Goal: Transaction & Acquisition: Purchase product/service

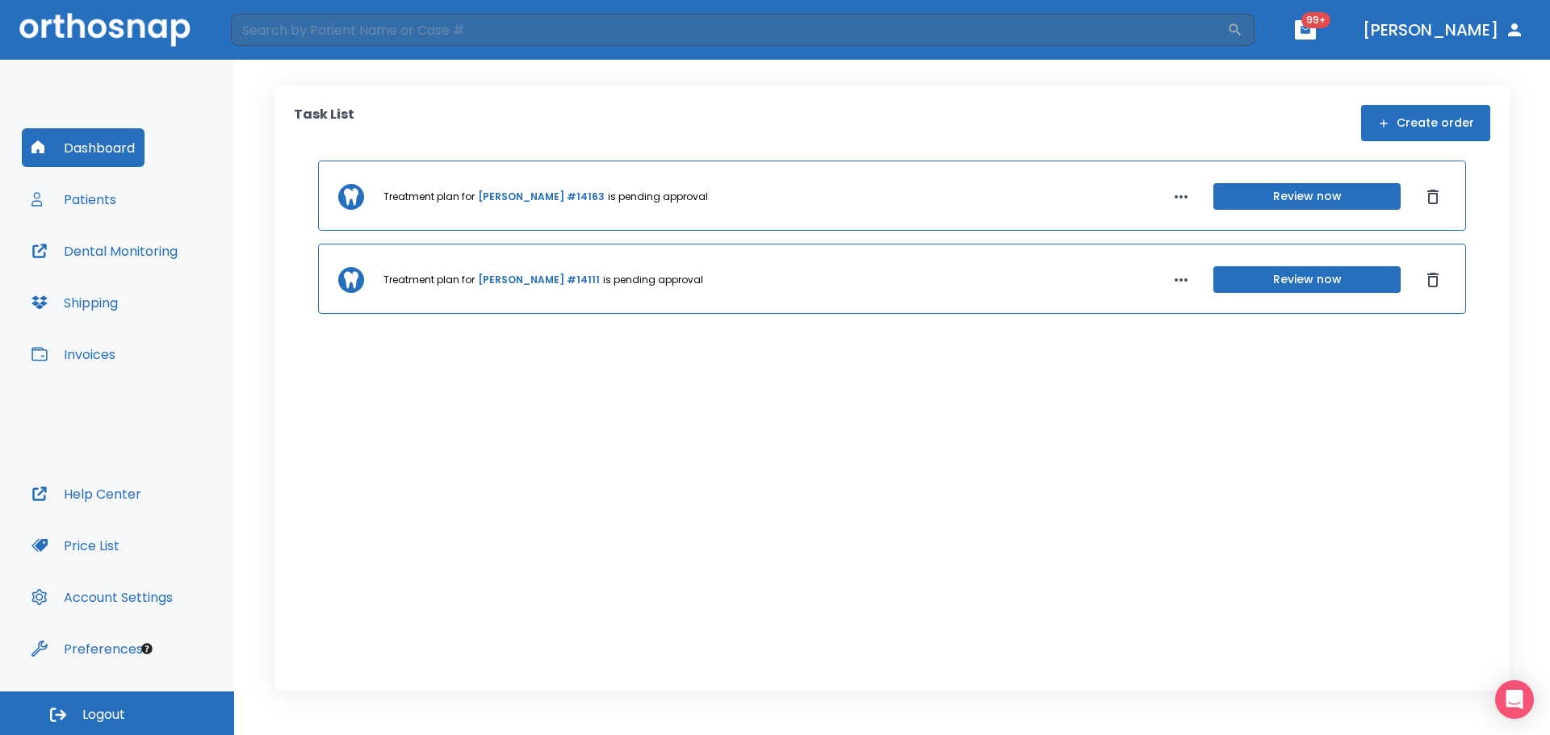
click at [88, 189] on button "Patients" at bounding box center [74, 199] width 104 height 39
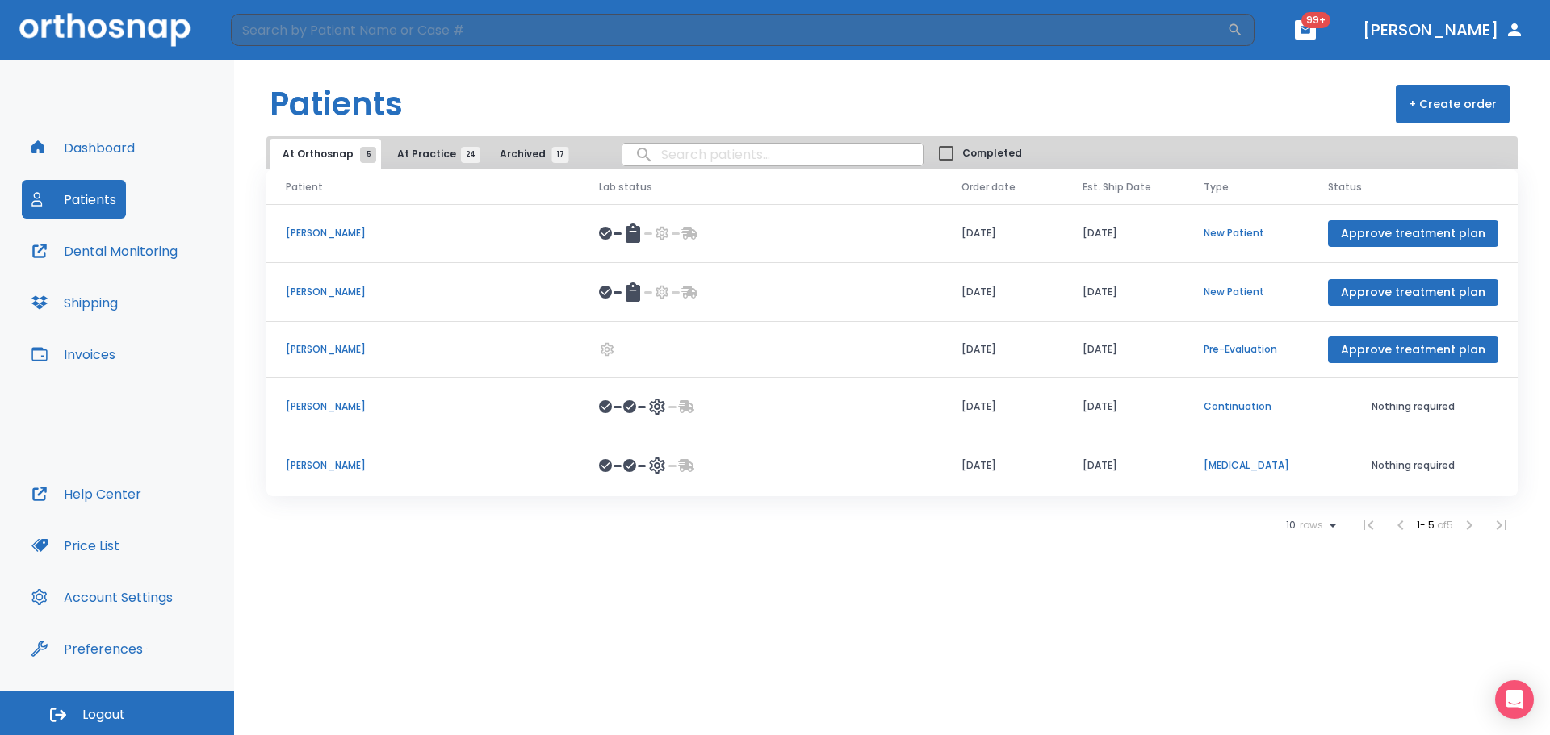
click at [420, 151] on span "At Practice 24" at bounding box center [433, 154] width 73 height 15
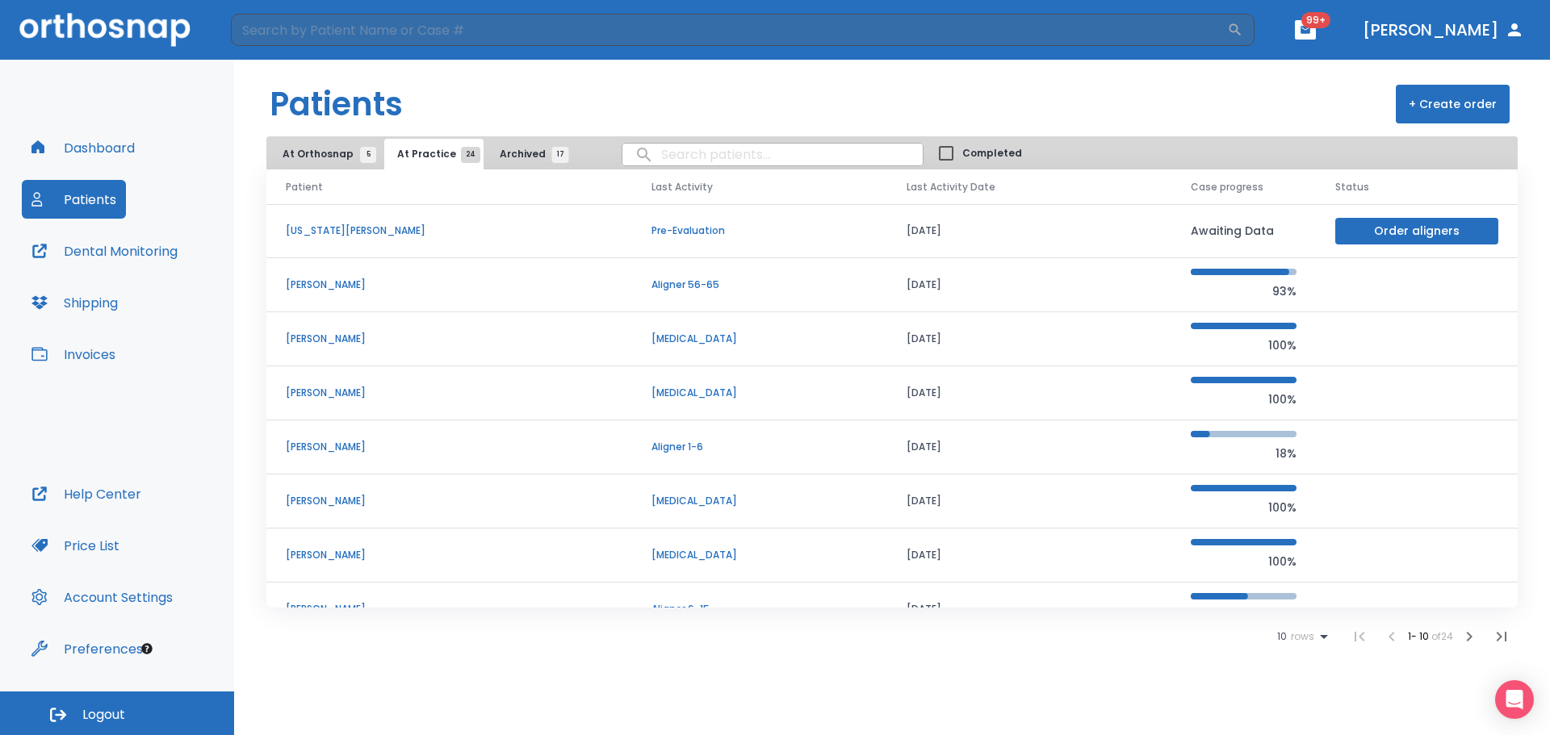
scroll to position [162, 0]
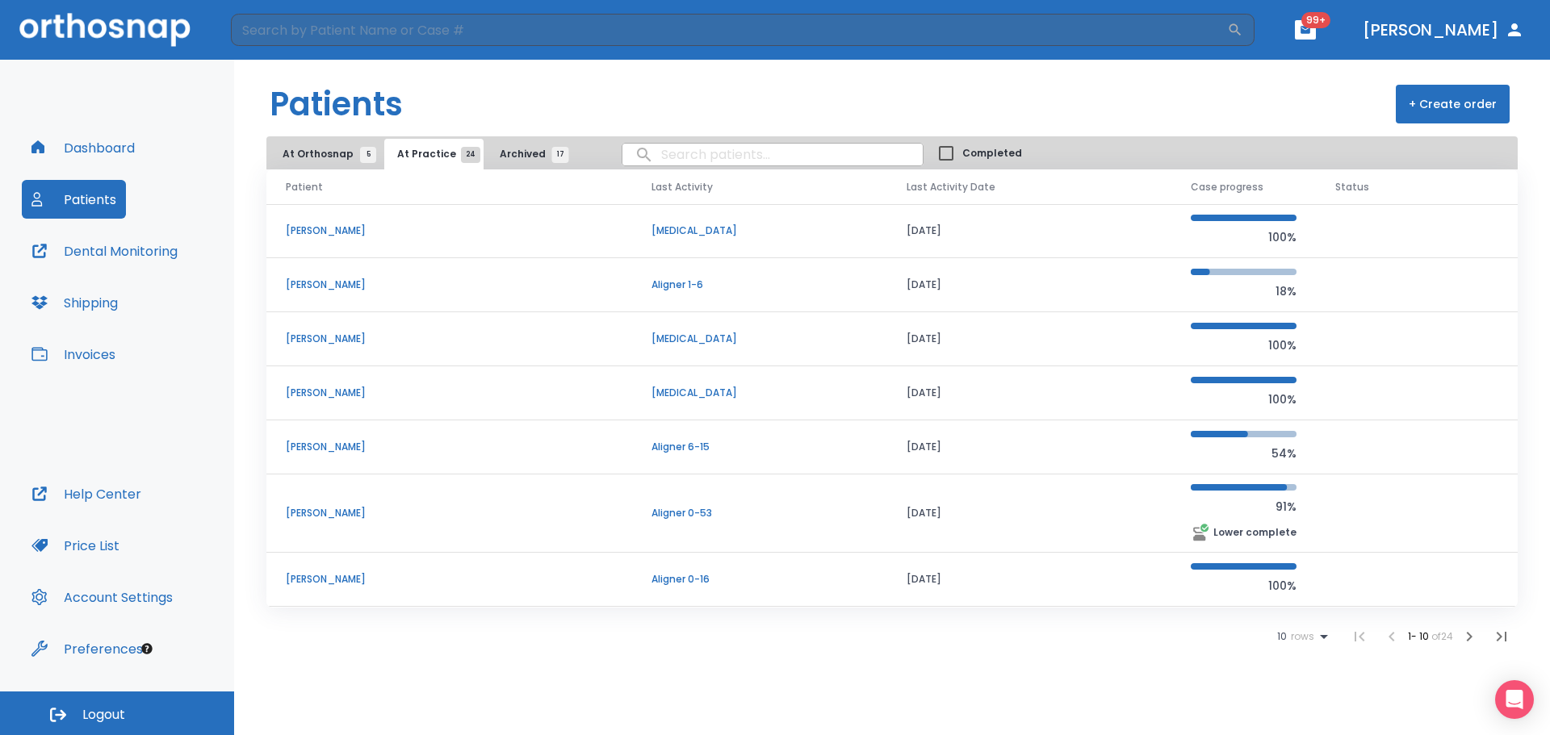
click at [312, 153] on span "At Orthosnap 5" at bounding box center [326, 154] width 86 height 15
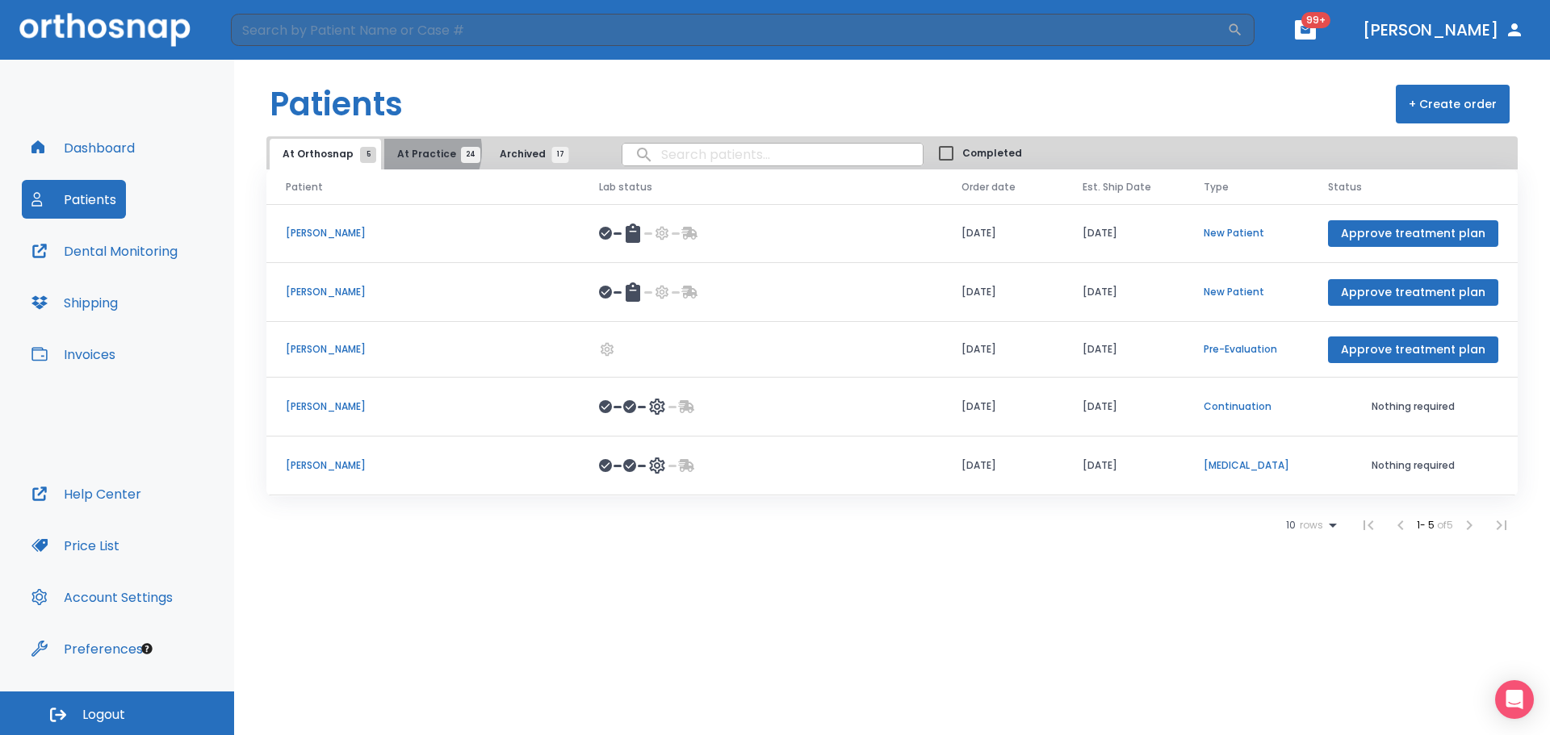
click at [409, 152] on span "At Practice 24" at bounding box center [433, 154] width 73 height 15
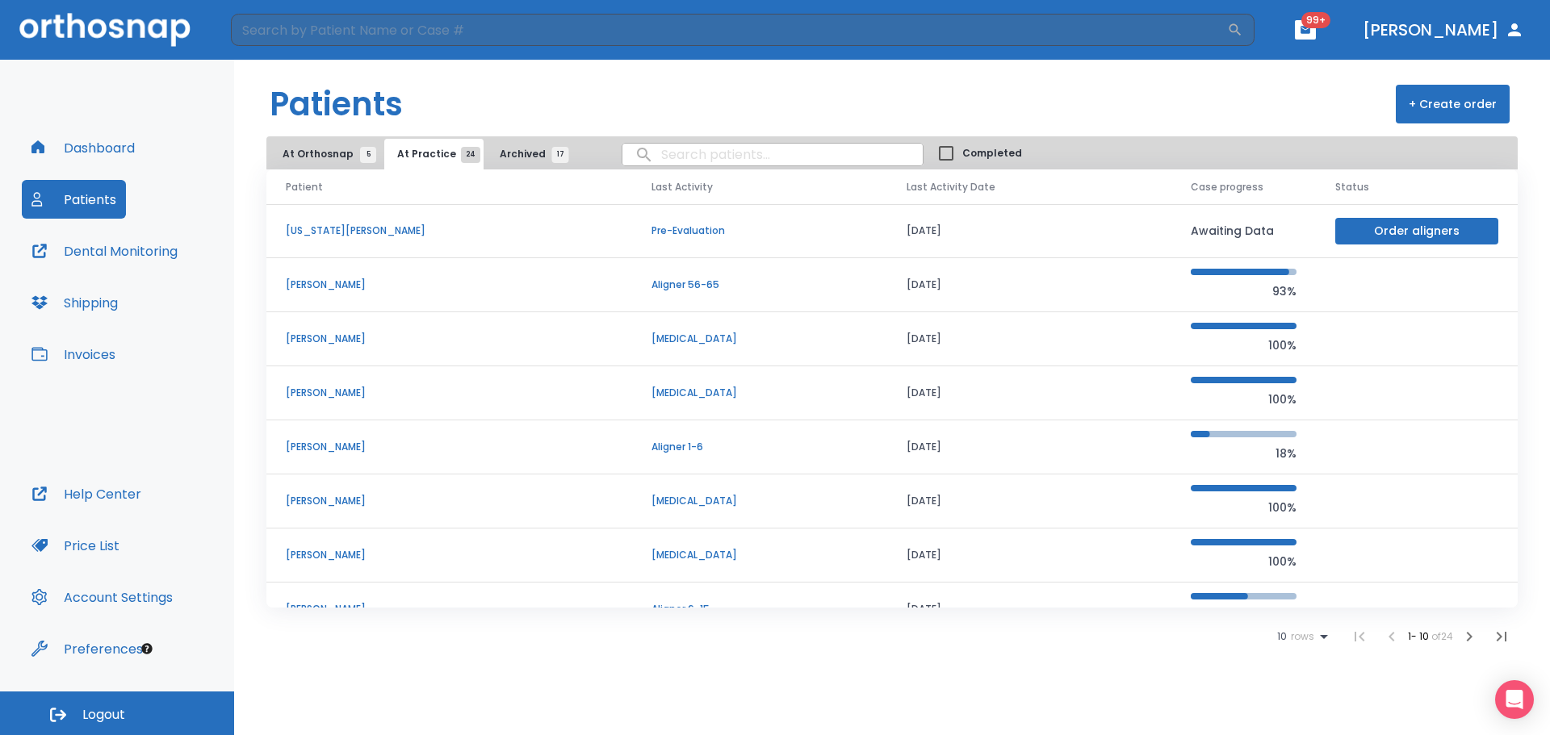
click at [357, 546] on td "[PERSON_NAME]" at bounding box center [449, 556] width 366 height 54
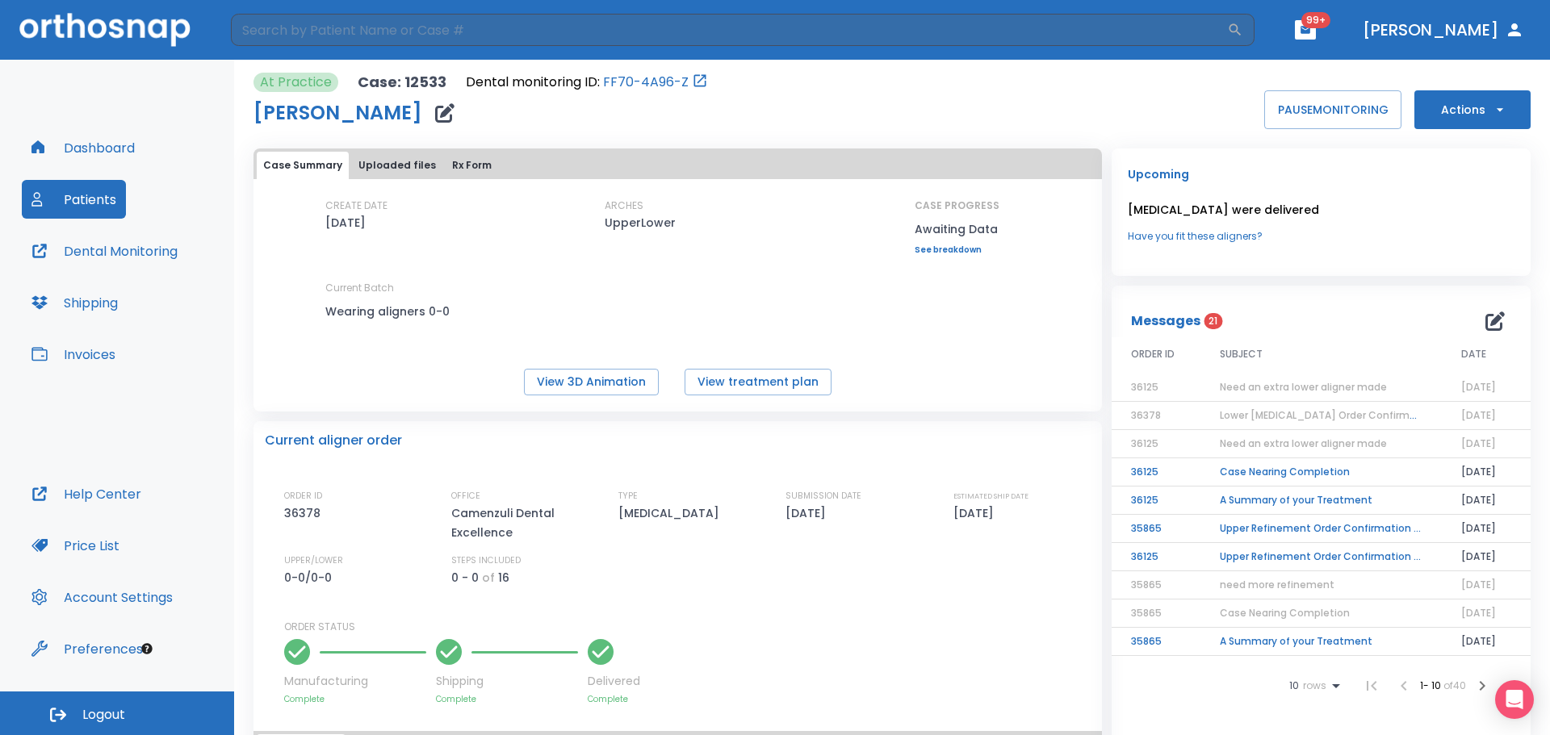
click at [1492, 115] on icon "button" at bounding box center [1500, 110] width 16 height 16
click at [1163, 103] on div at bounding box center [775, 367] width 1550 height 735
click at [1493, 115] on icon "button" at bounding box center [1500, 110] width 16 height 16
click at [1477, 238] on p "Order Next Aligners" at bounding box center [1462, 236] width 91 height 15
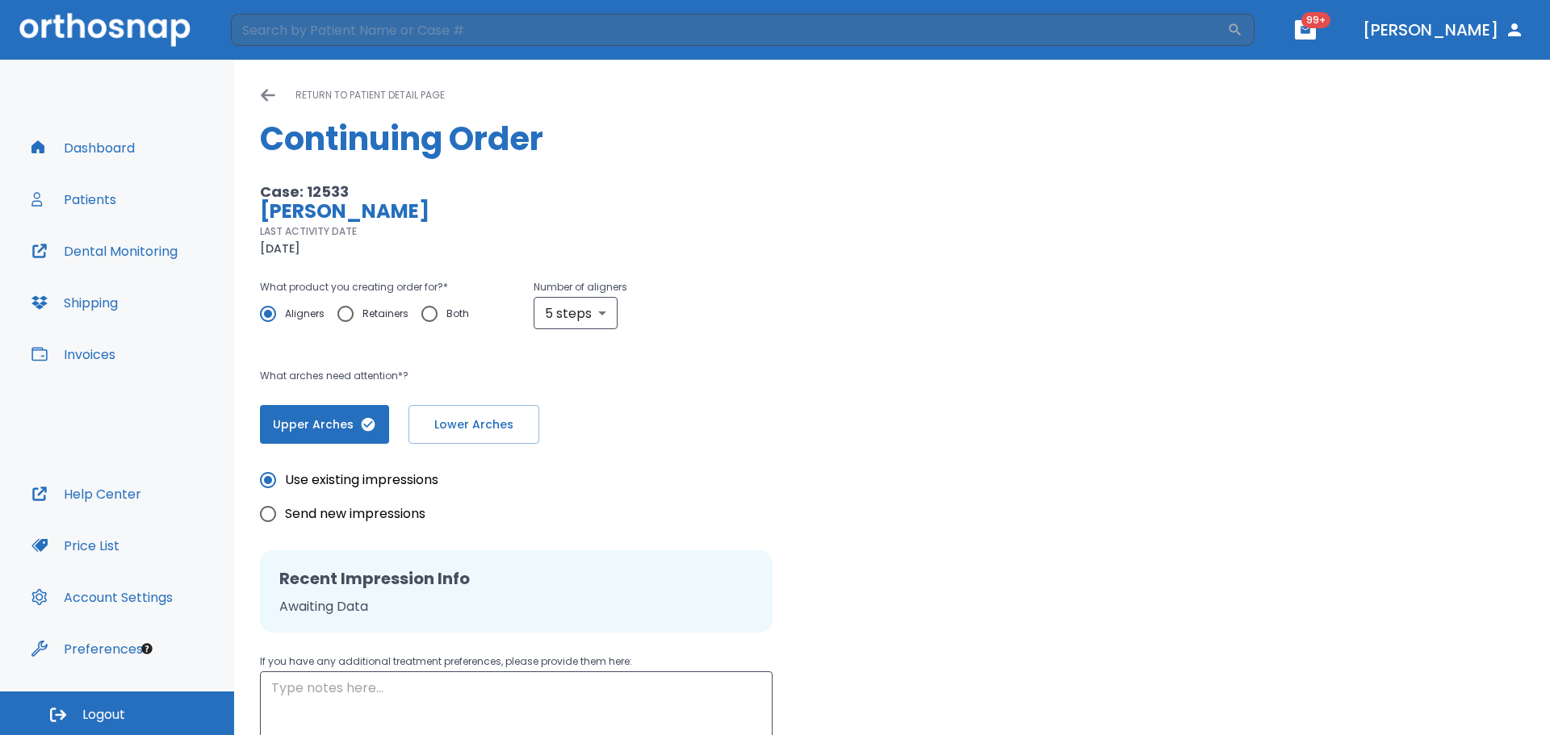
click at [348, 308] on input "Retainers" at bounding box center [346, 314] width 34 height 34
radio input "true"
click at [450, 430] on span "Lower Arches" at bounding box center [473, 425] width 97 height 17
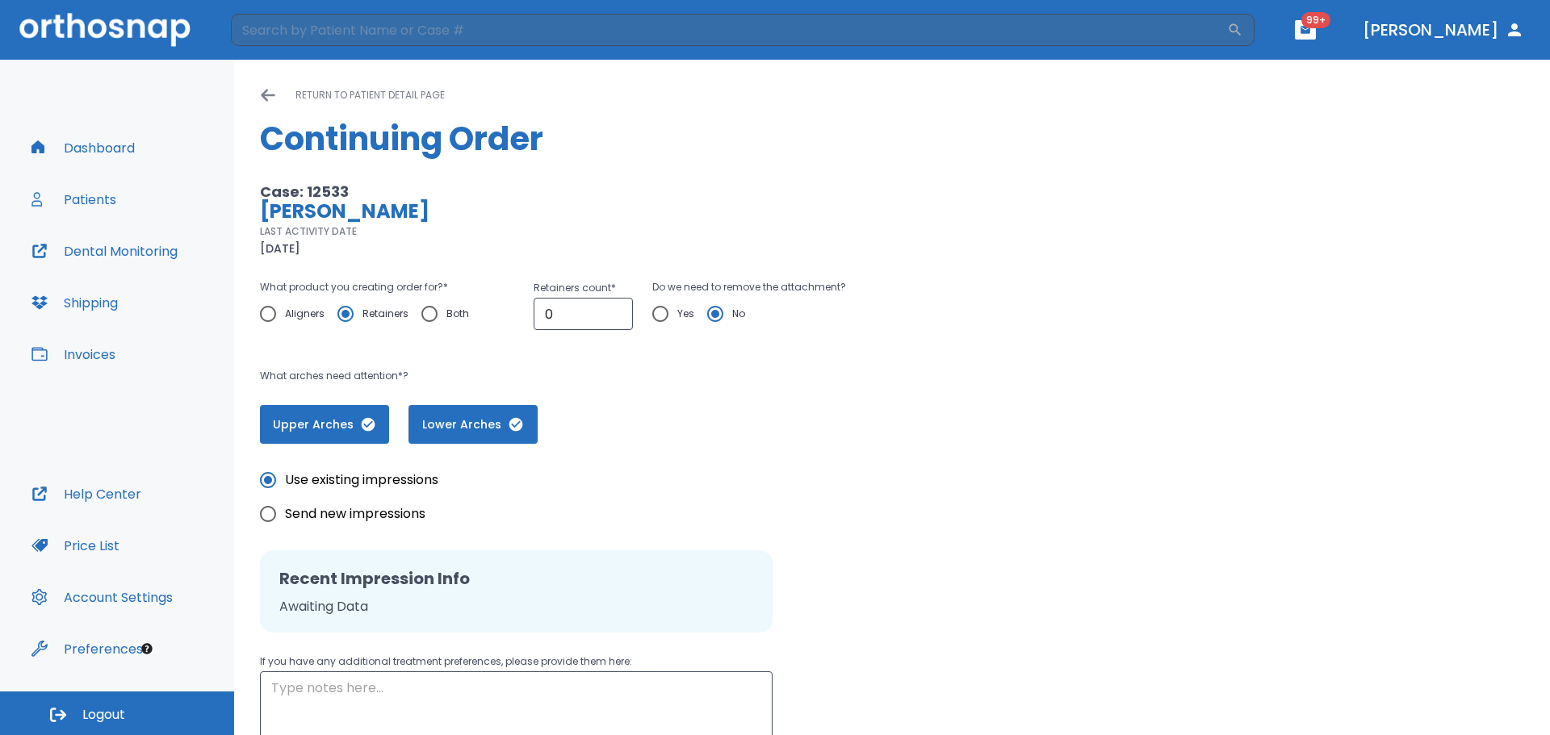
click at [273, 511] on input "Send new impressions" at bounding box center [268, 514] width 34 height 34
radio input "true"
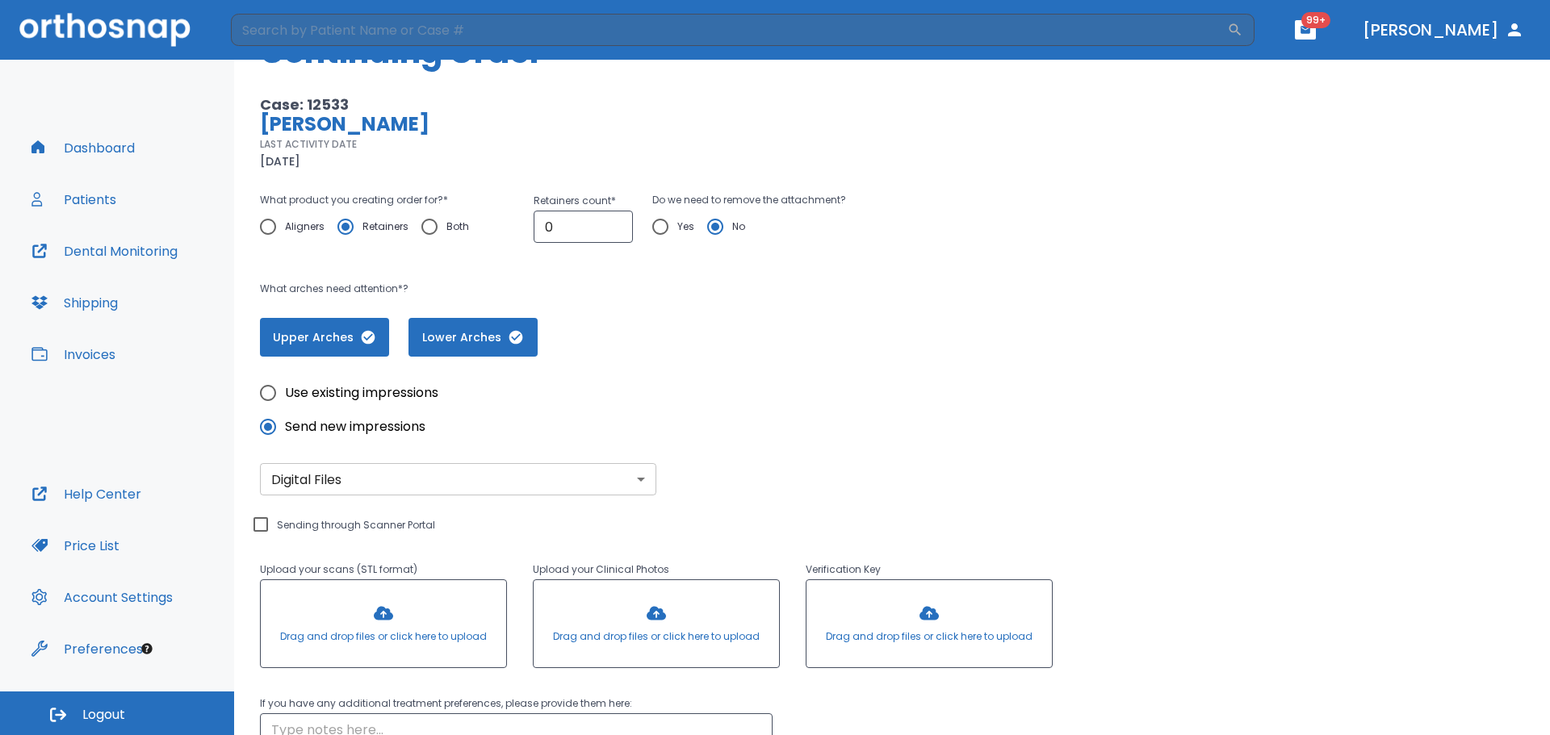
scroll to position [82, 0]
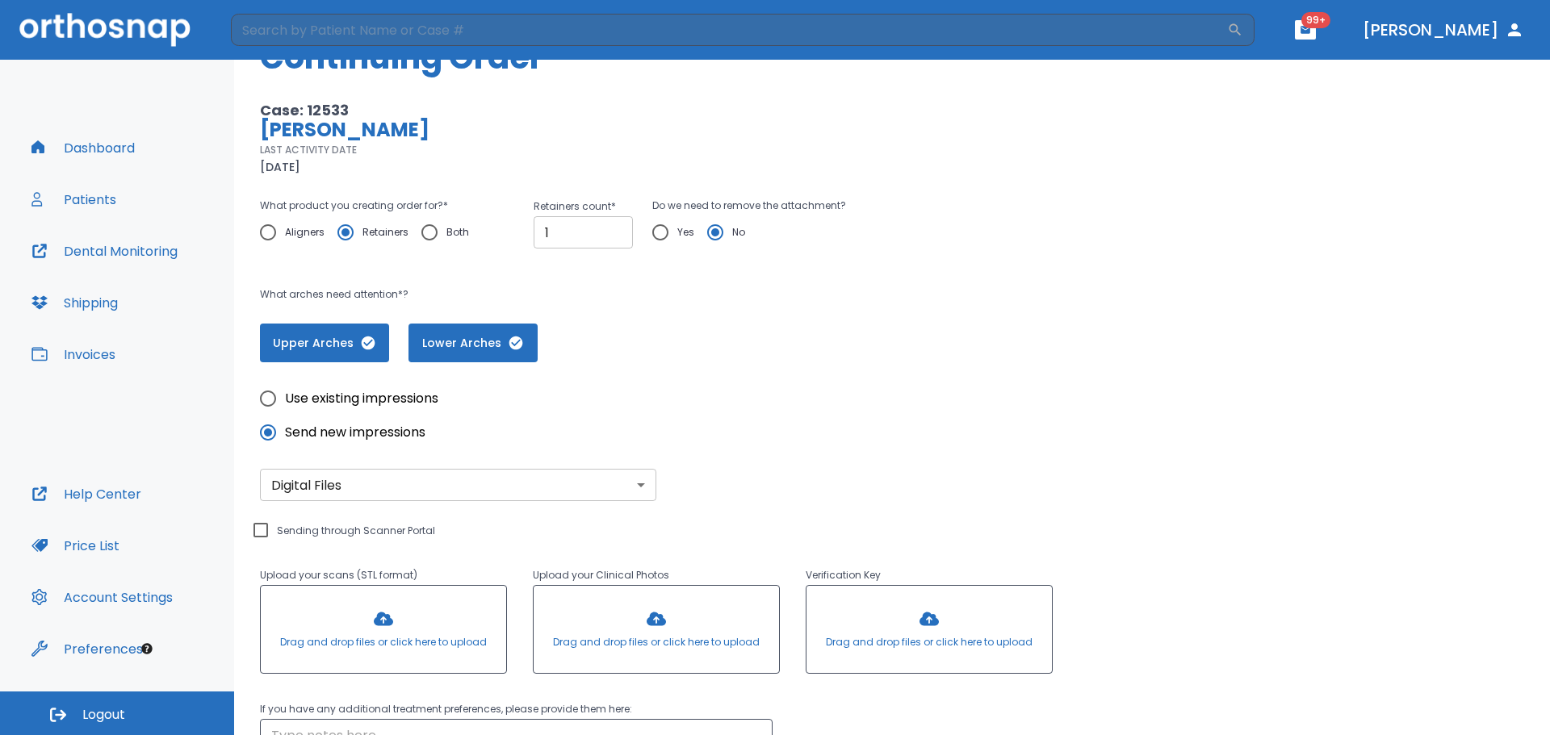
type input "1"
click at [611, 224] on input "1" at bounding box center [583, 232] width 99 height 32
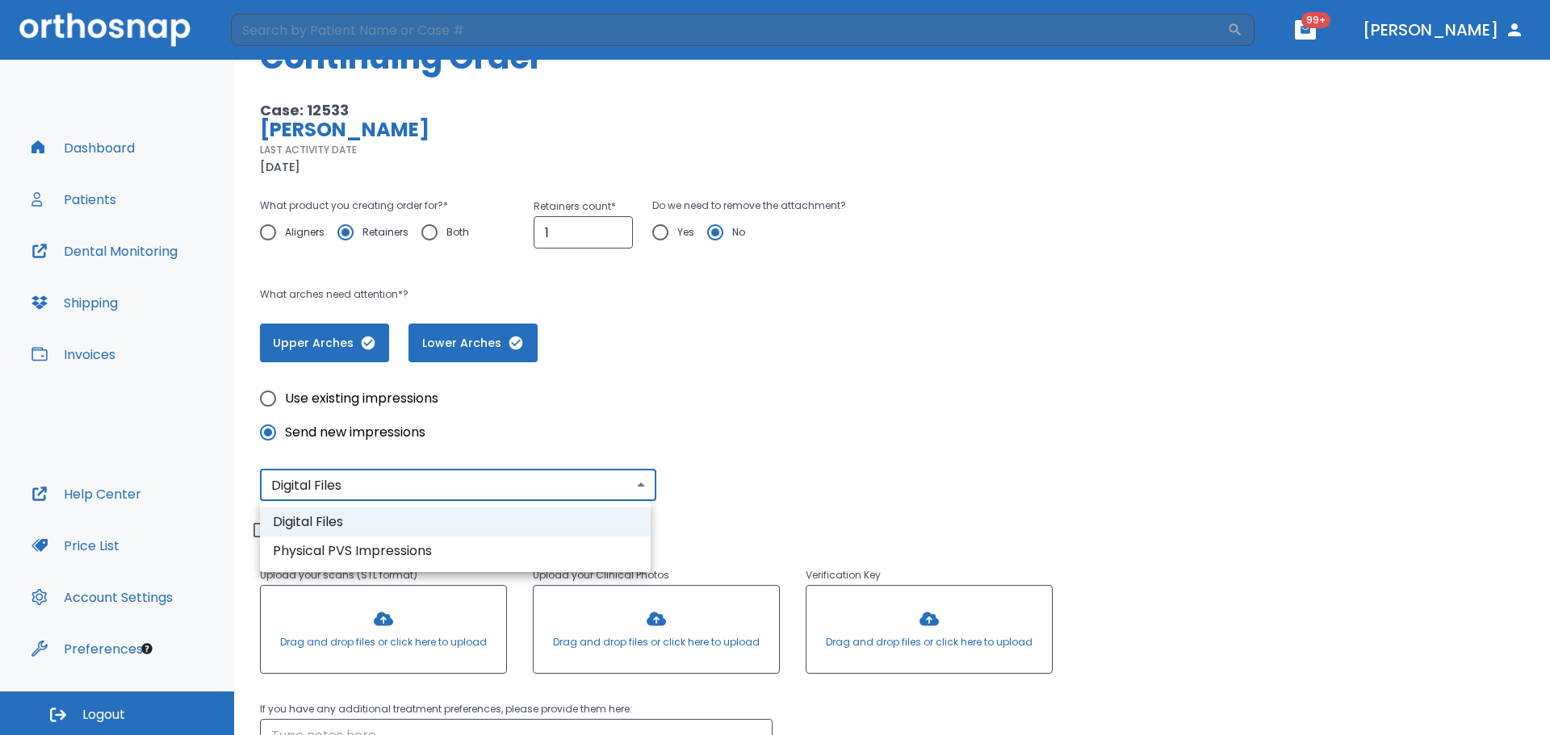
click at [643, 479] on body "​ 99+ [PERSON_NAME] Dashboard Patients Dental Monitoring Shipping Invoices Help…" at bounding box center [775, 367] width 1550 height 735
click at [547, 520] on li "Digital Files" at bounding box center [455, 522] width 391 height 29
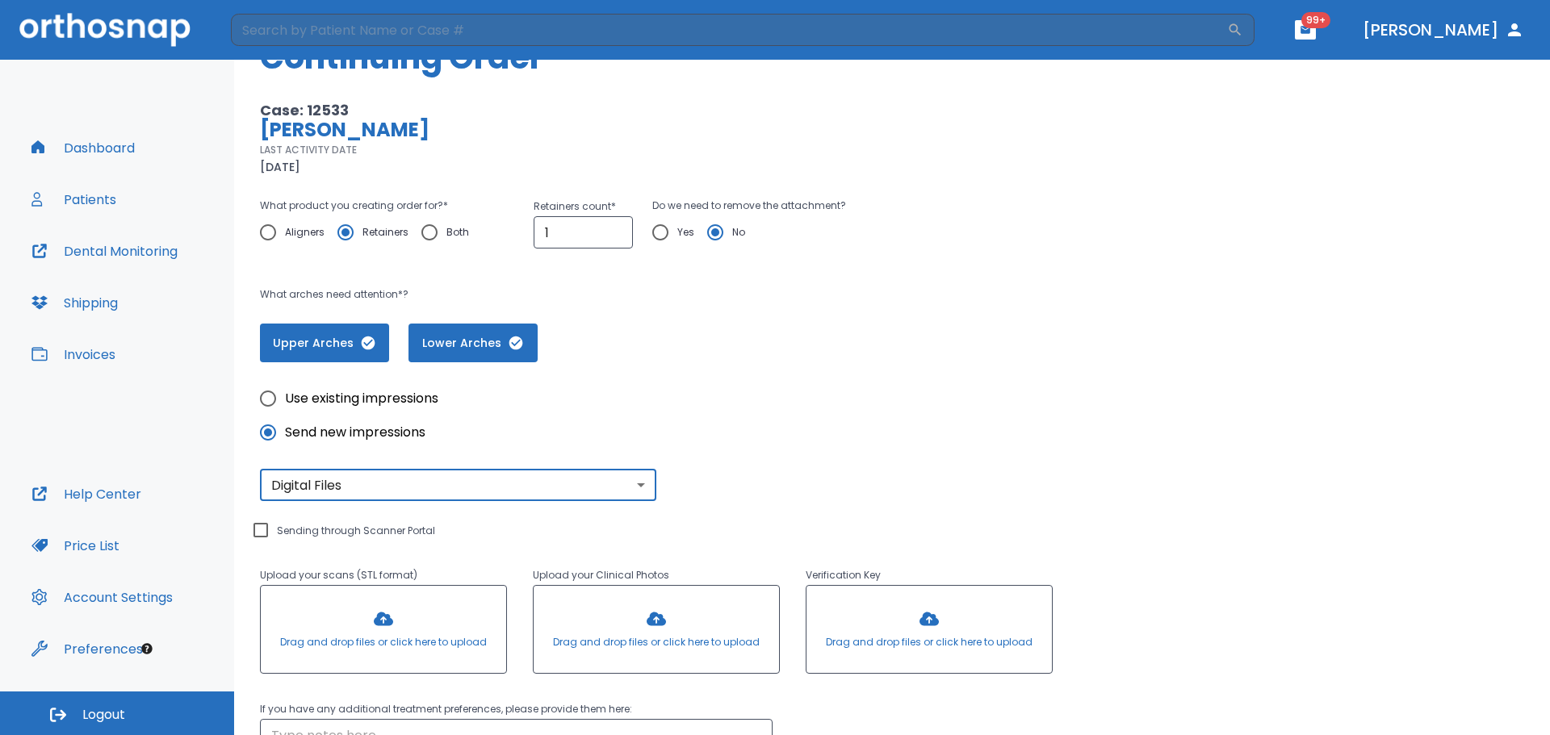
scroll to position [264, 0]
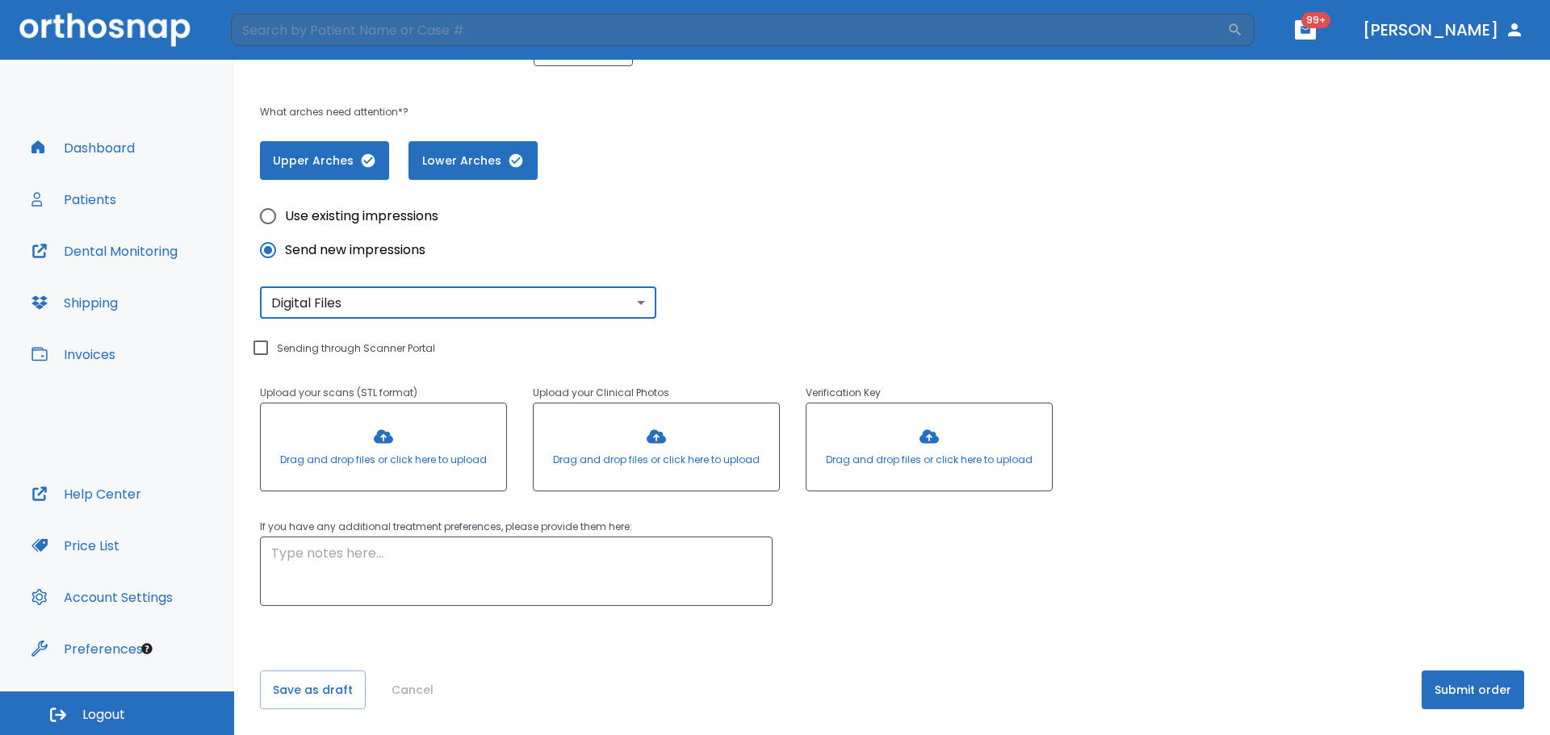
click at [266, 350] on input "Sending through Scanner Portal" at bounding box center [260, 347] width 19 height 19
checkbox input "true"
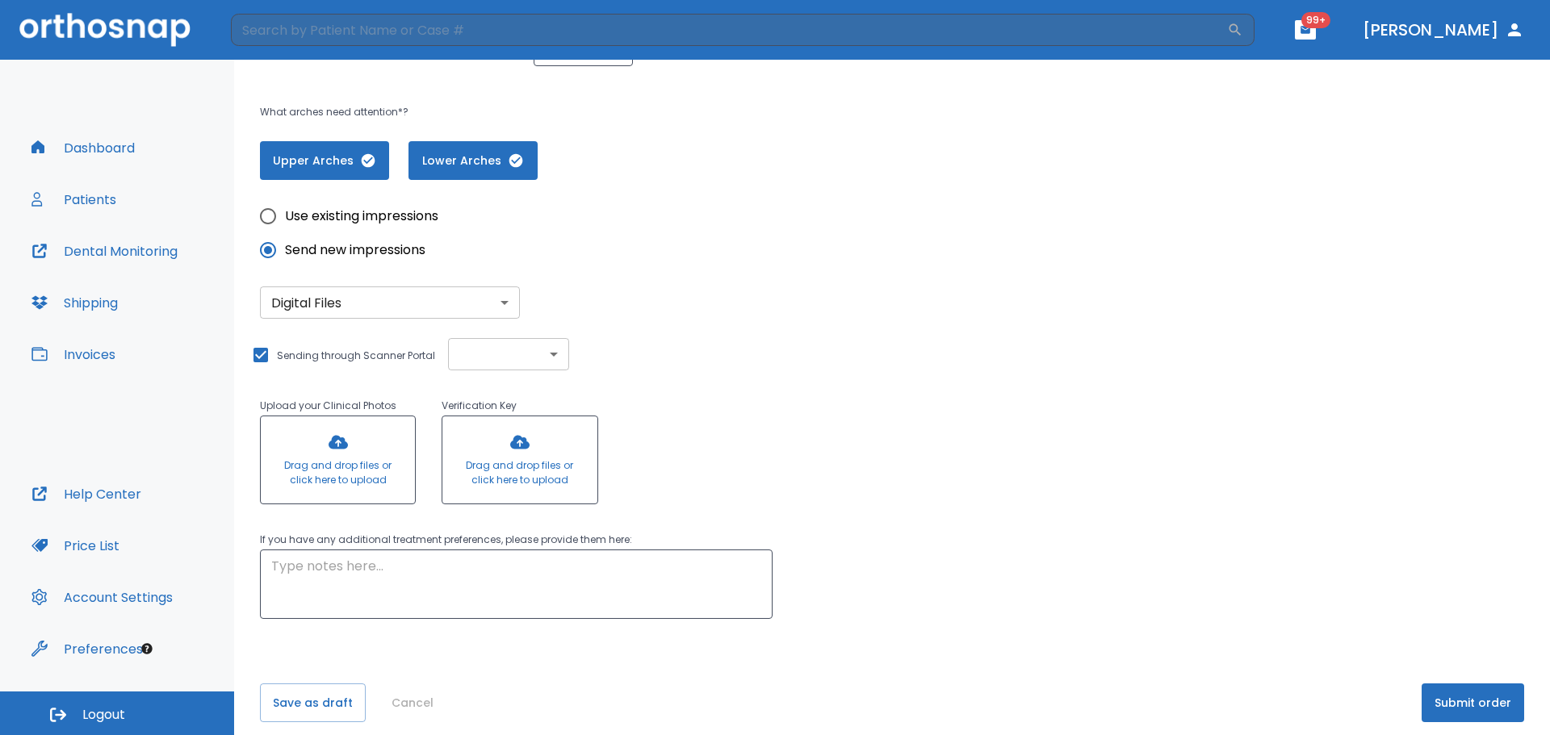
click at [507, 353] on body "​ 99+ [PERSON_NAME] Dashboard Patients Dental Monitoring Shipping Invoices Help…" at bounding box center [775, 367] width 1550 height 735
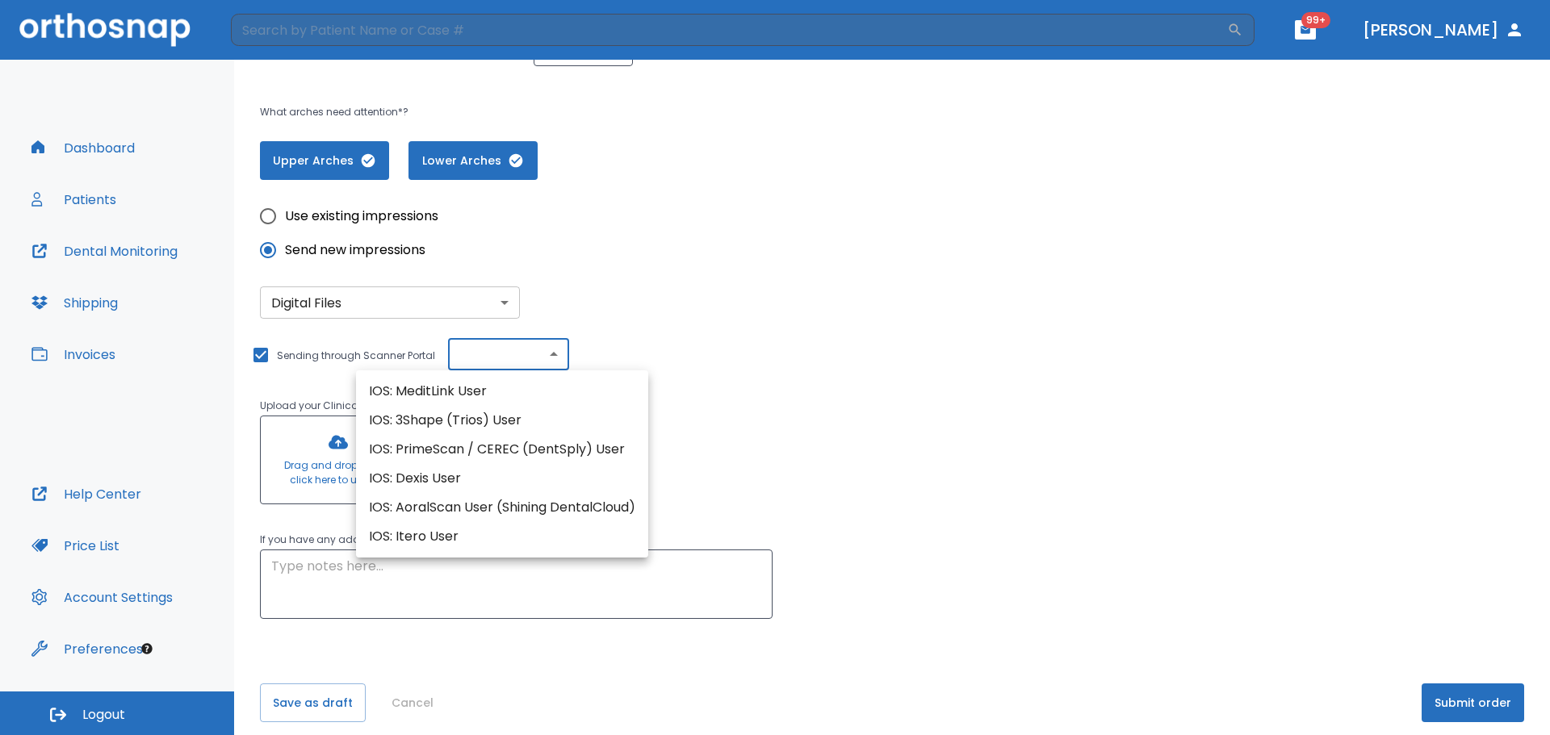
click at [488, 396] on li "IOS: MeditLink User" at bounding box center [502, 391] width 292 height 29
type input "IOS: MeditLink User"
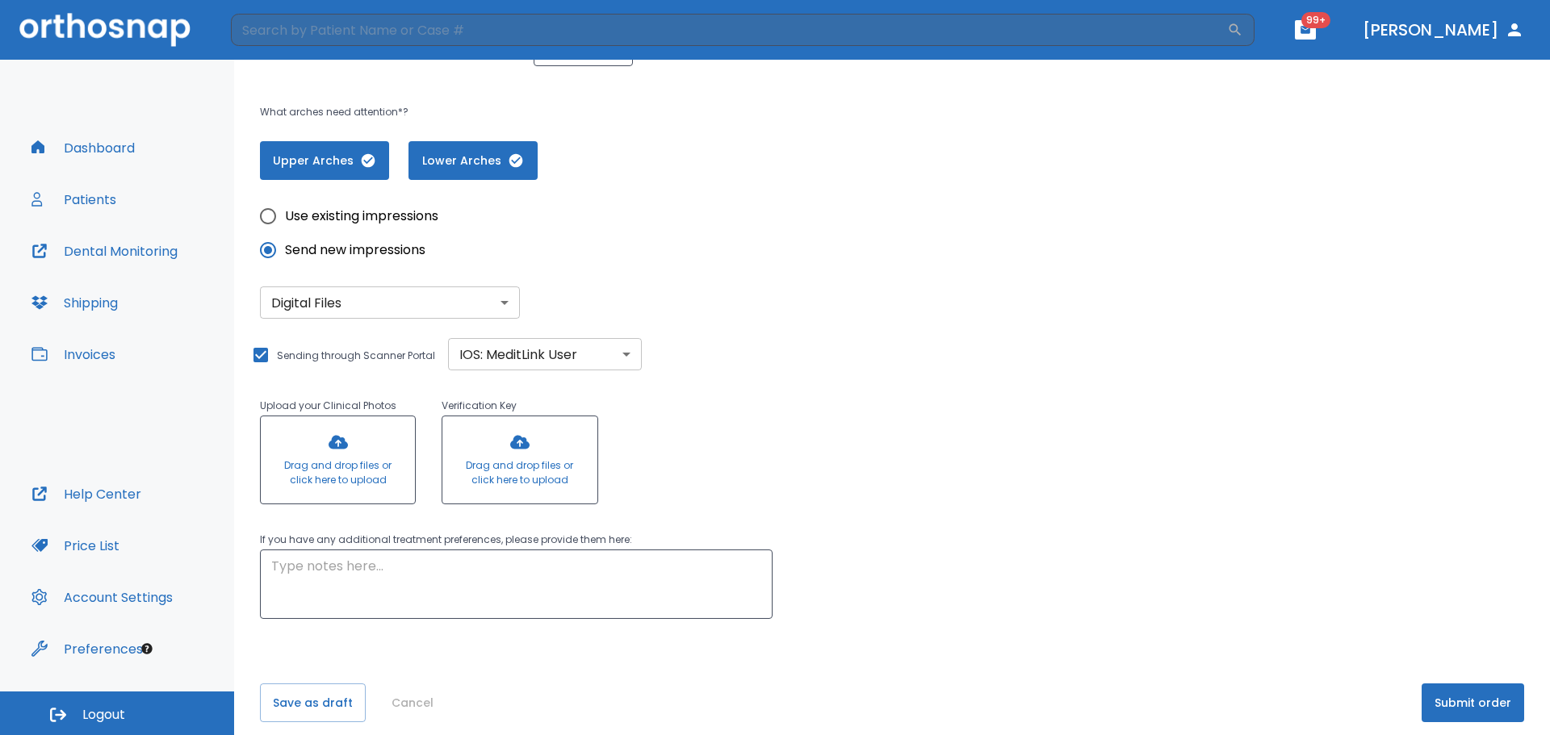
click at [380, 455] on div at bounding box center [338, 460] width 154 height 87
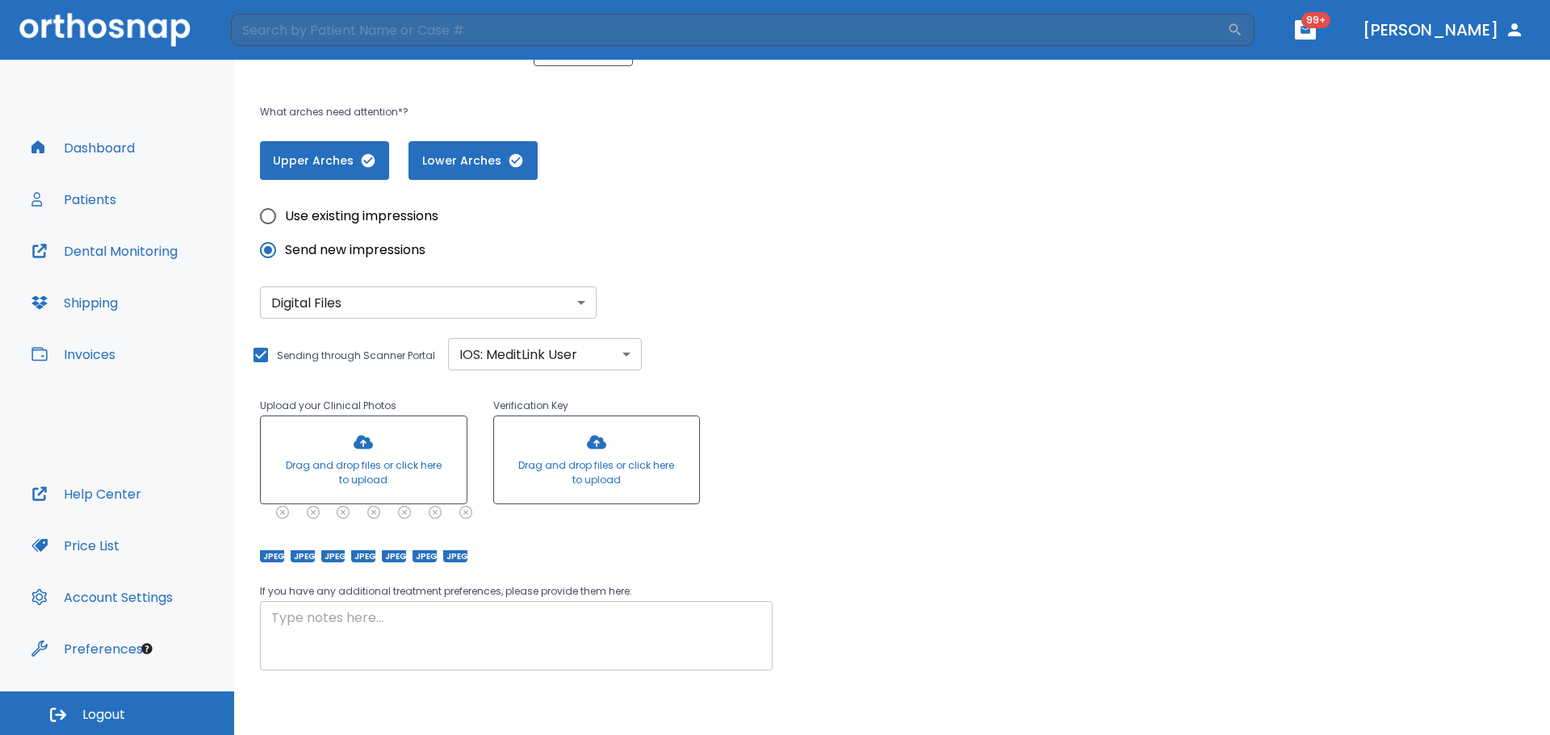
click at [492, 635] on textarea at bounding box center [516, 637] width 490 height 56
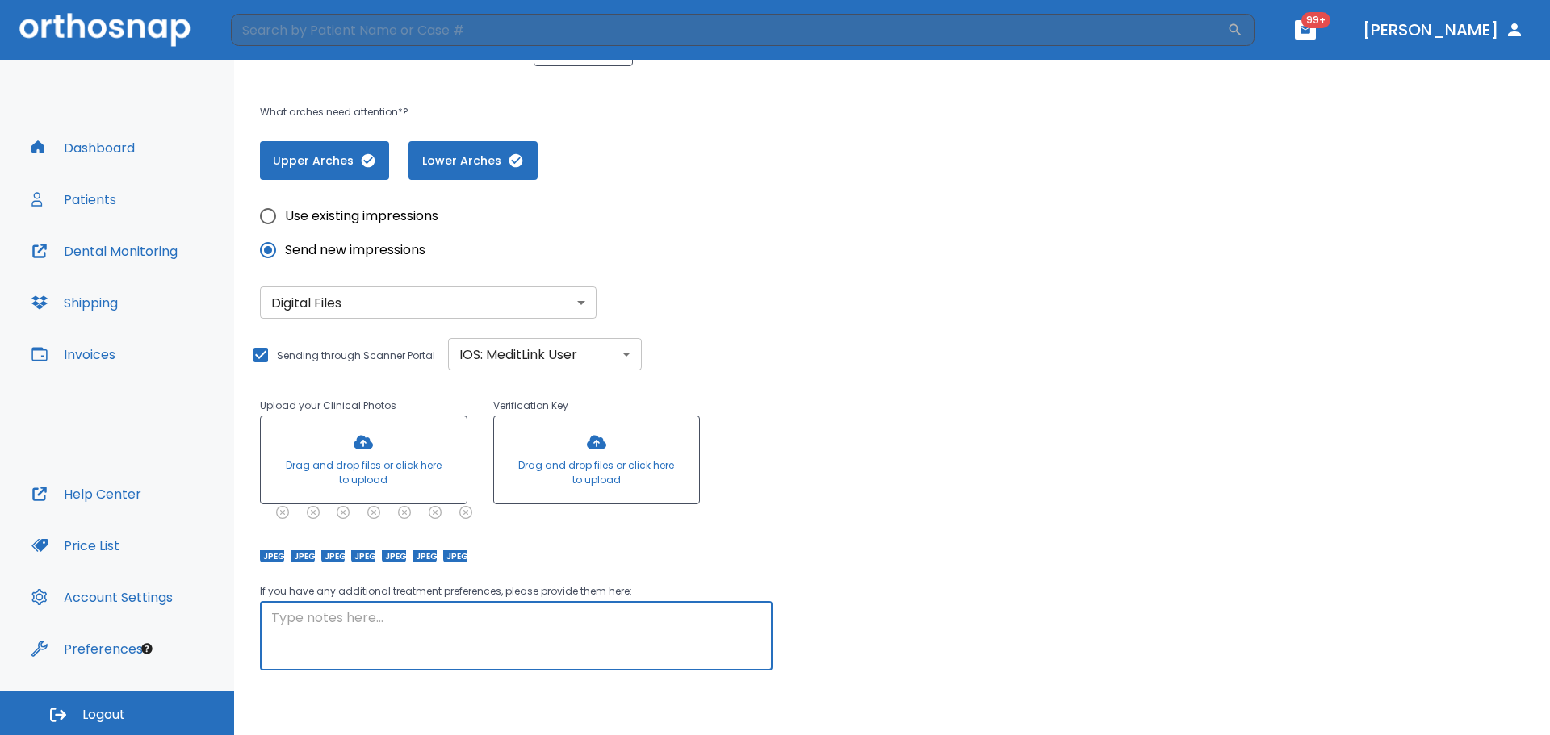
click at [423, 450] on div at bounding box center [364, 460] width 206 height 87
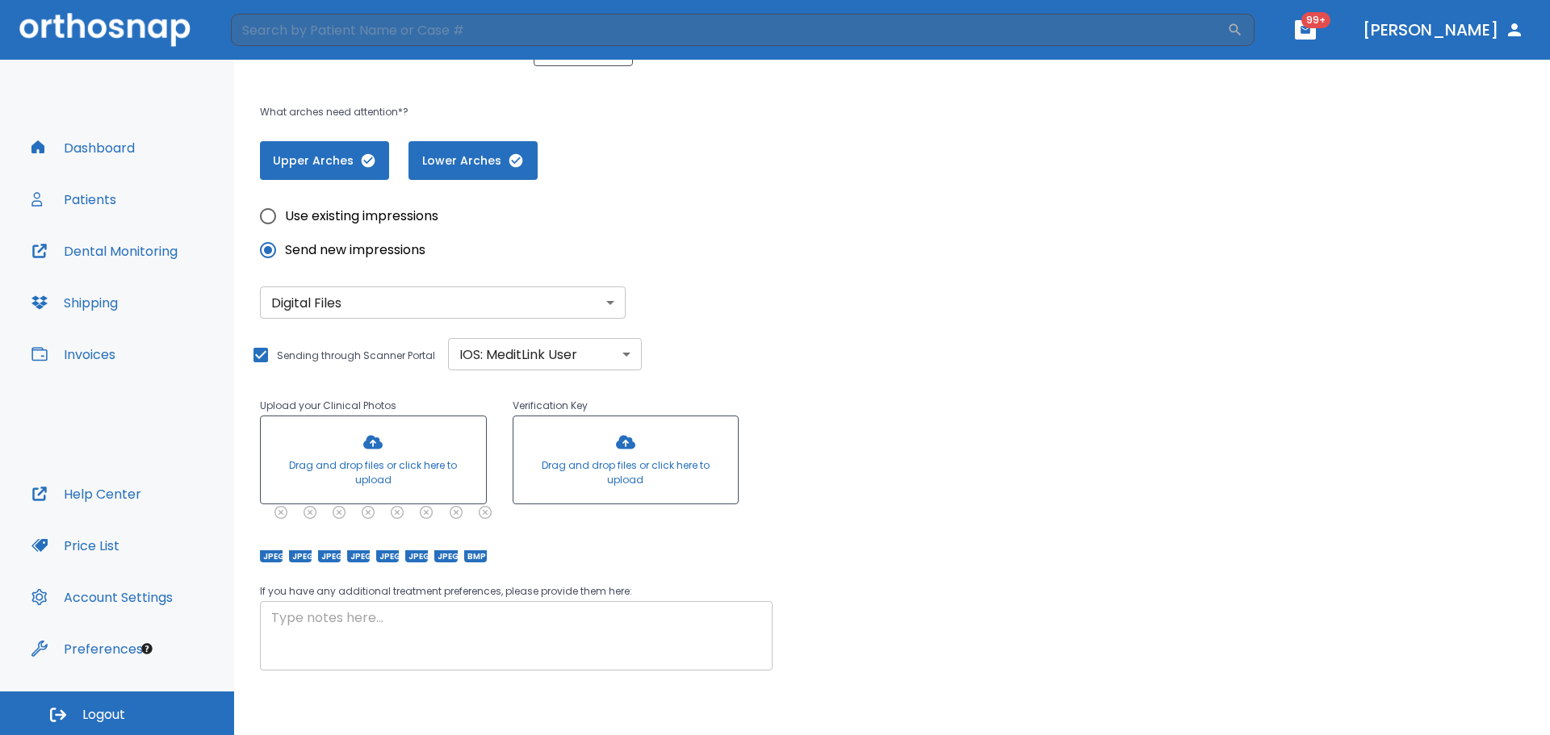
click at [509, 632] on textarea at bounding box center [516, 637] width 490 height 56
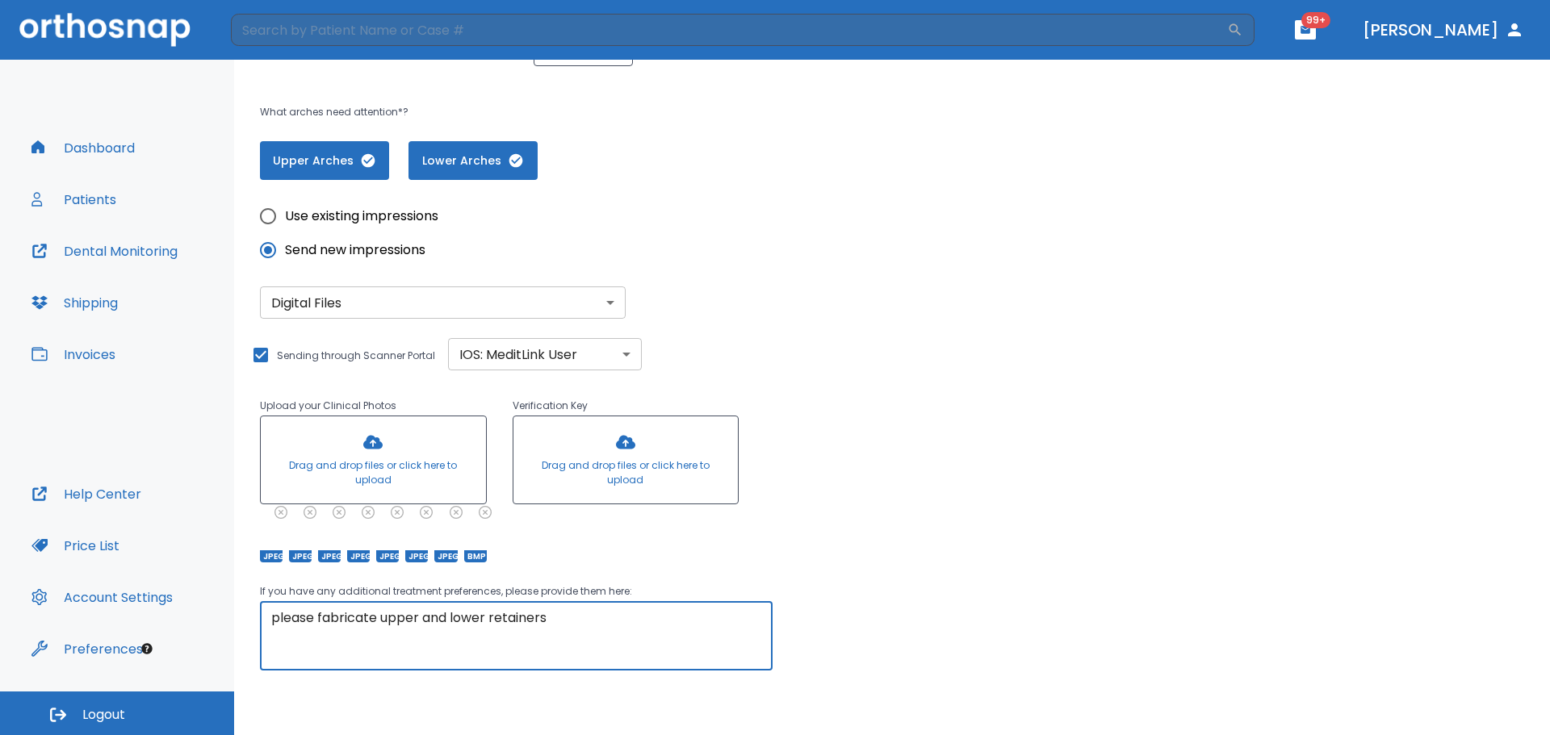
scroll to position [329, 0]
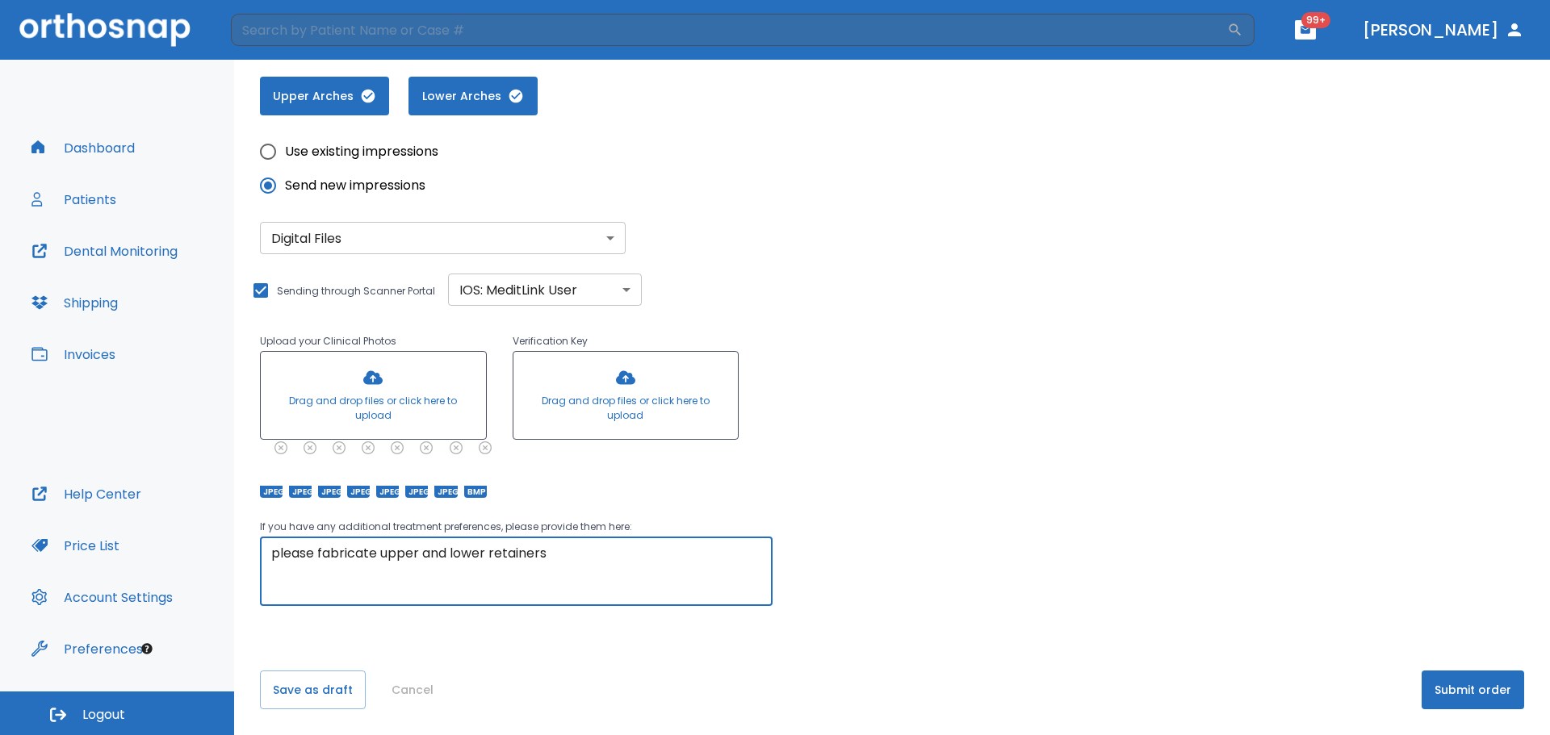
type textarea "please fabricate upper and lower retainers"
click at [1494, 682] on button "Submit order" at bounding box center [1473, 690] width 103 height 39
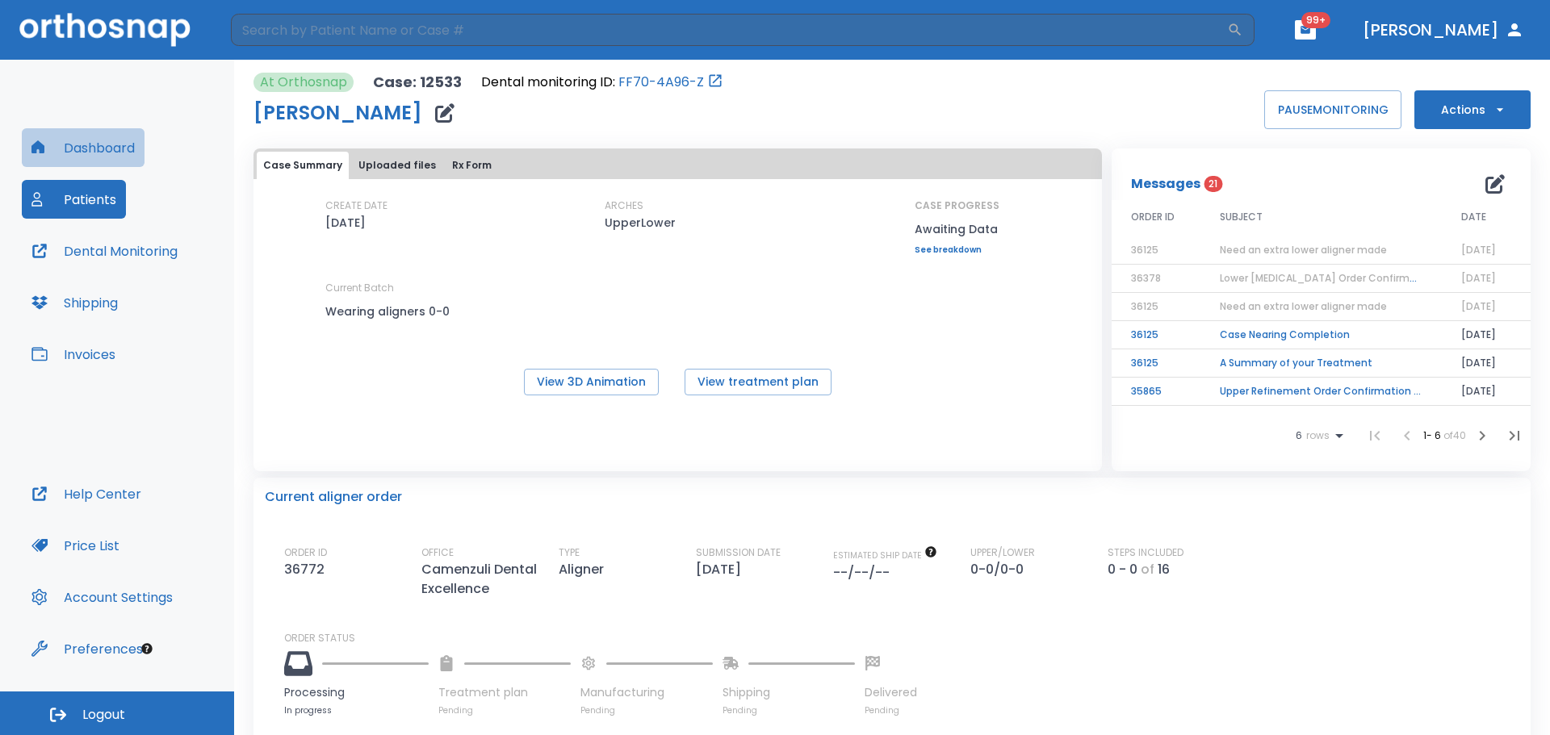
click at [107, 153] on button "Dashboard" at bounding box center [83, 147] width 123 height 39
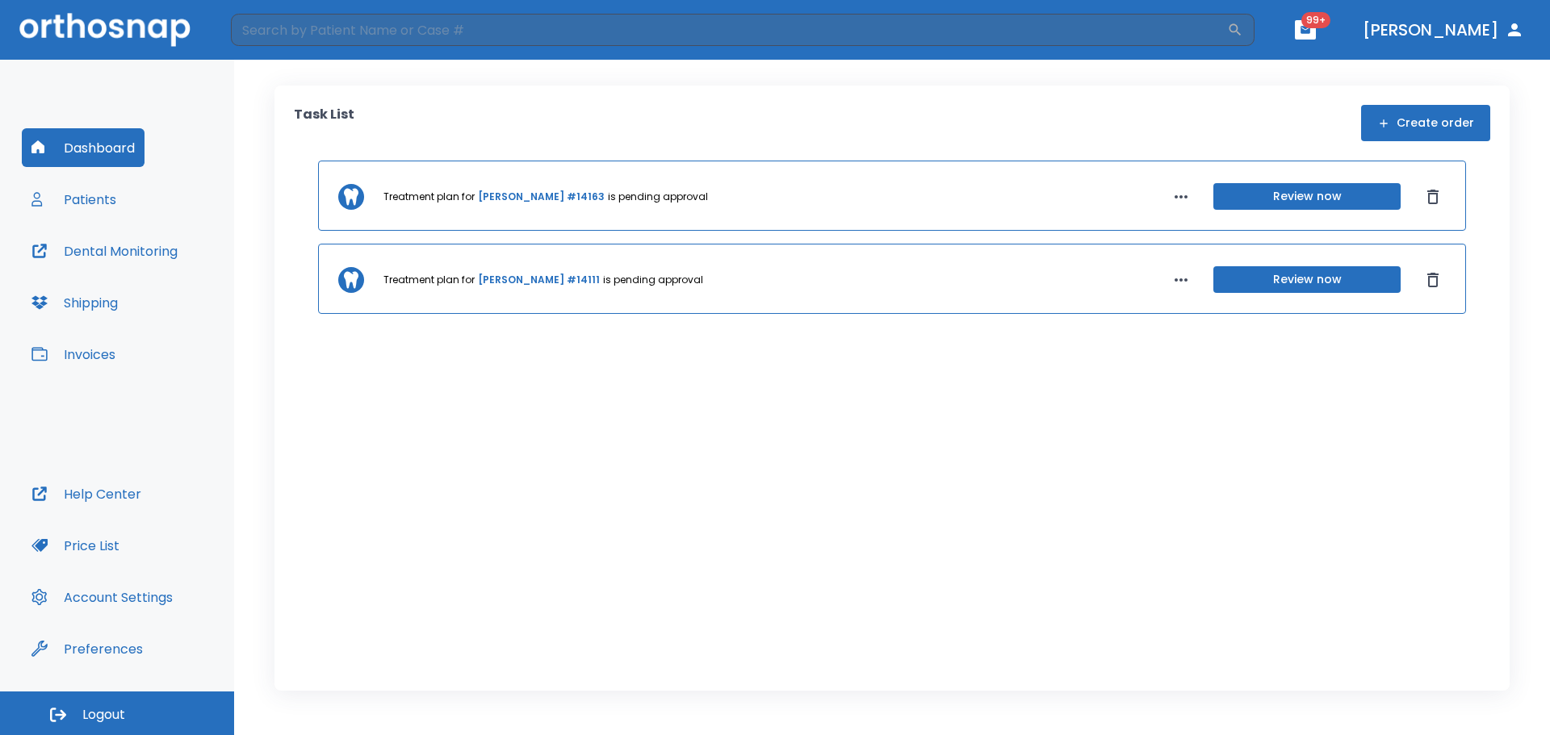
click at [1466, 115] on button "Create order" at bounding box center [1425, 123] width 129 height 36
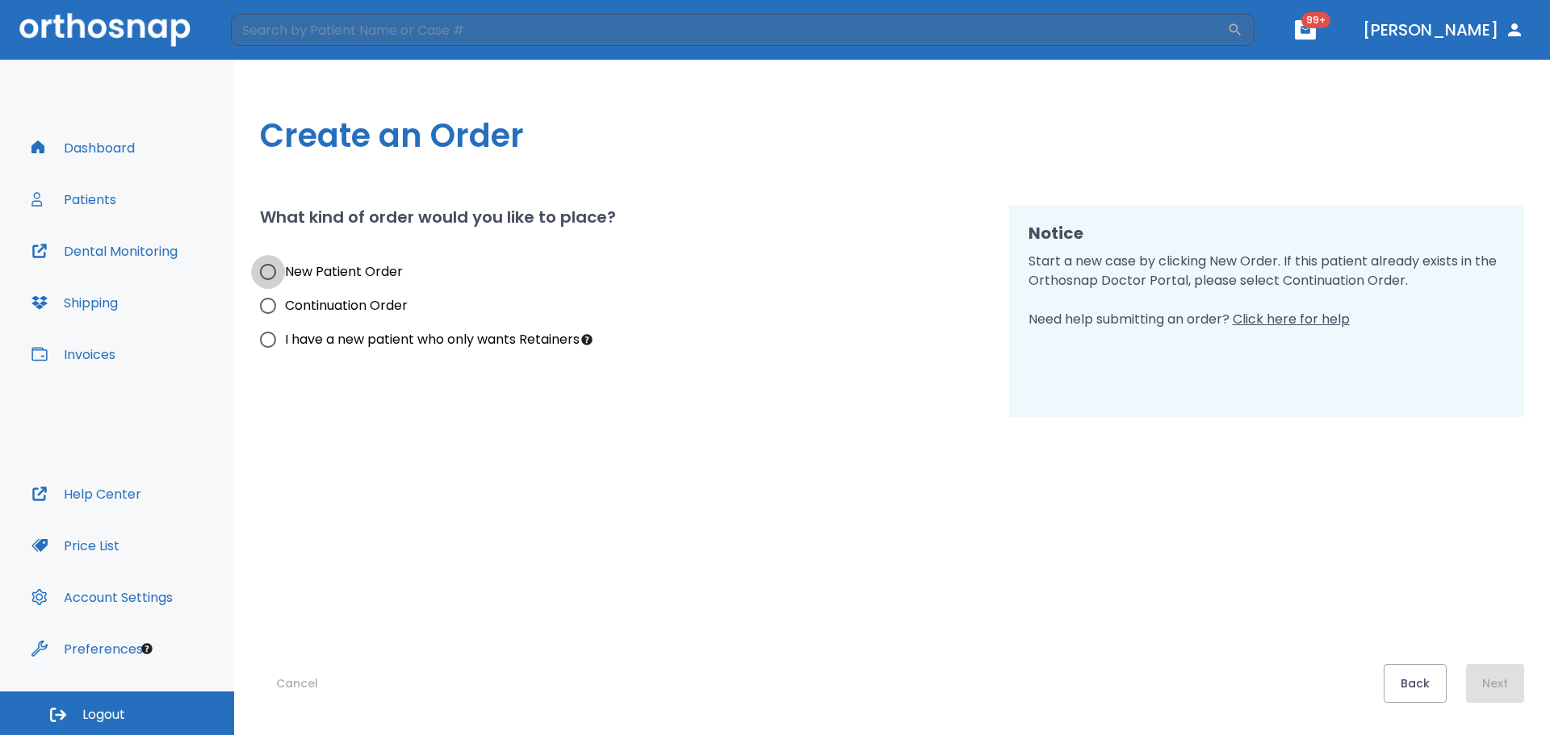
click at [266, 271] on input "New Patient Order" at bounding box center [268, 272] width 34 height 34
radio input "true"
click at [1506, 679] on button "Next" at bounding box center [1495, 683] width 58 height 39
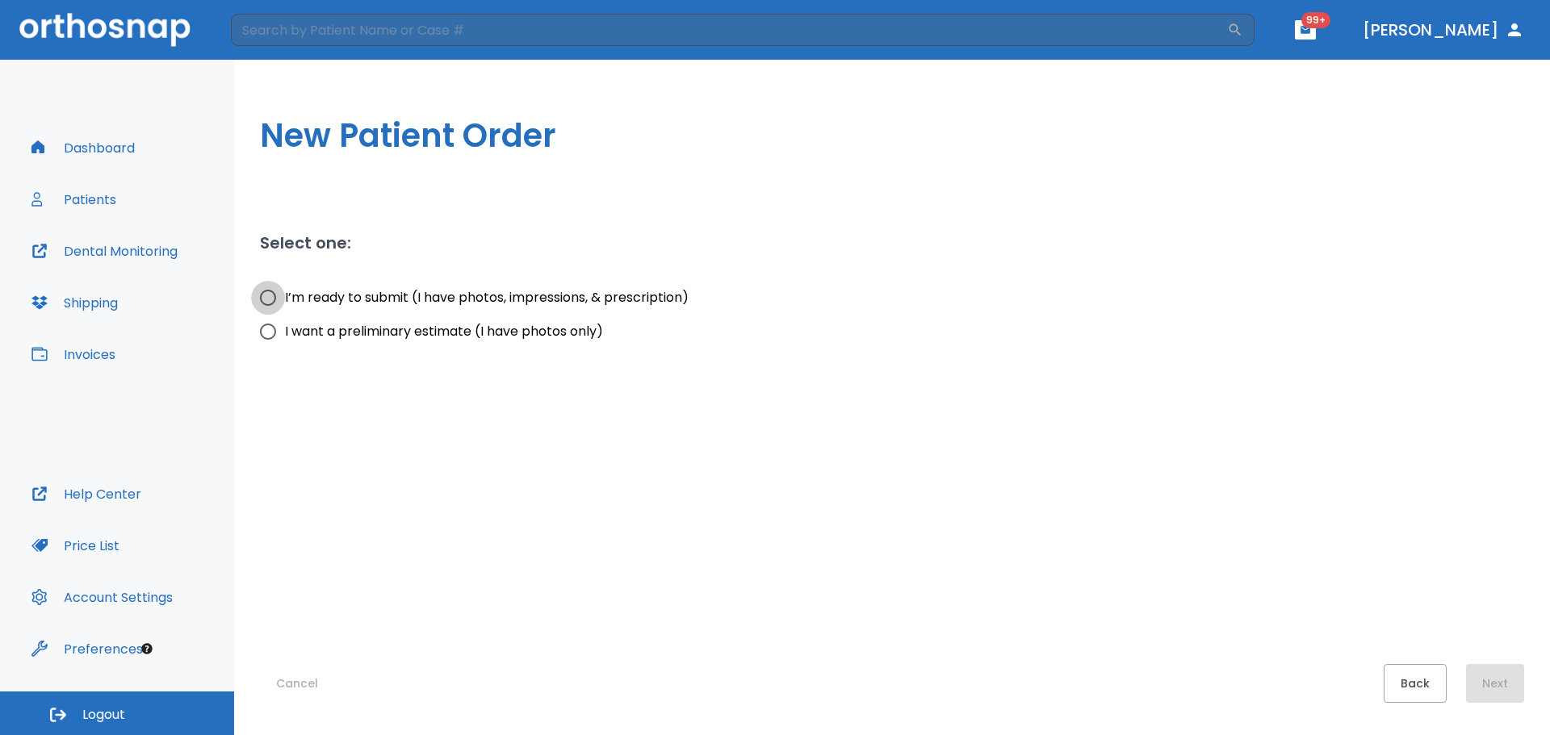
click at [268, 300] on input "I’m ready to submit (I have photos, impressions, & prescription)" at bounding box center [268, 298] width 34 height 34
radio input "true"
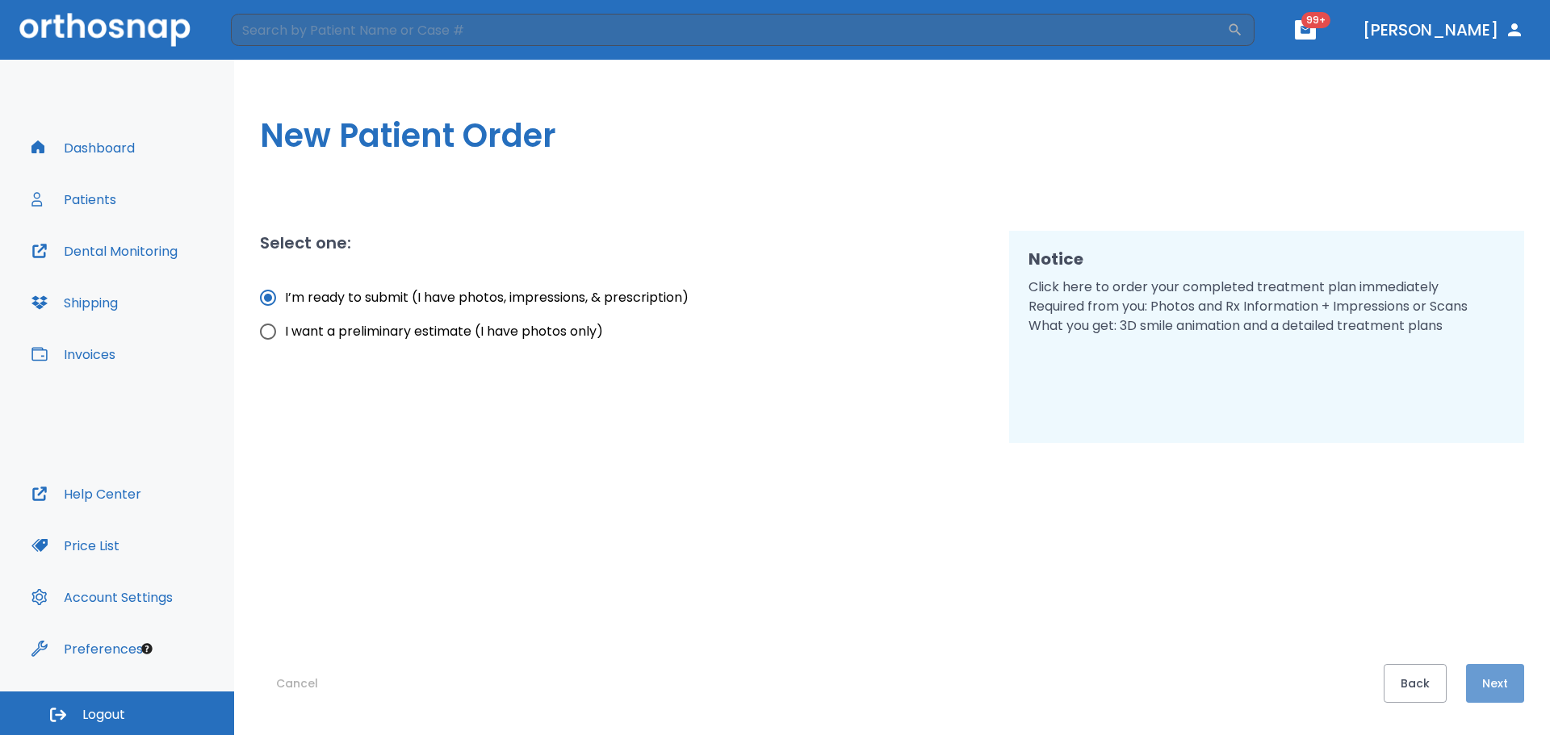
click at [1518, 681] on button "Next" at bounding box center [1495, 683] width 58 height 39
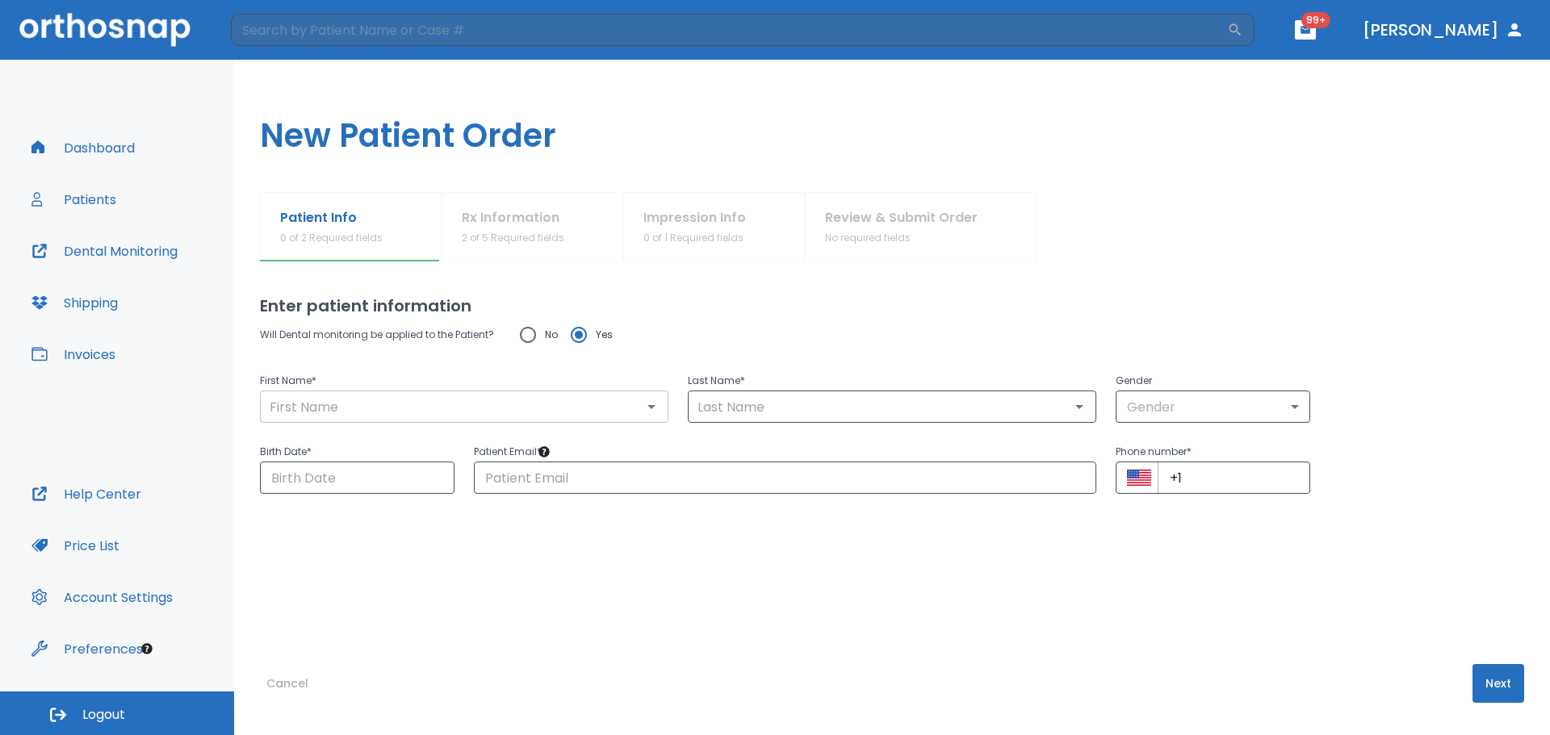
click at [326, 416] on input "text" at bounding box center [464, 407] width 399 height 23
click at [326, 390] on div "First Name * ​" at bounding box center [464, 397] width 408 height 52
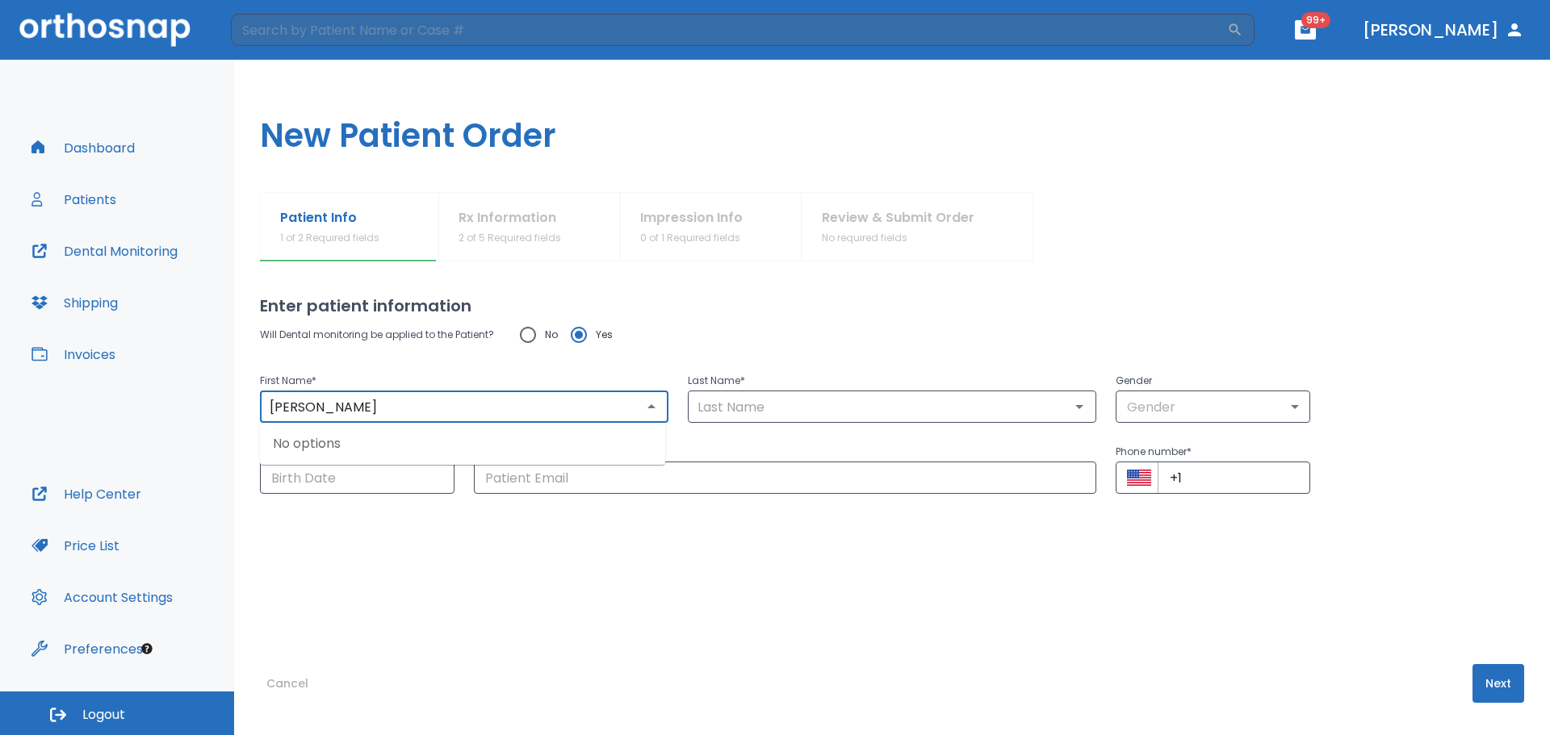
type input "[PERSON_NAME]"
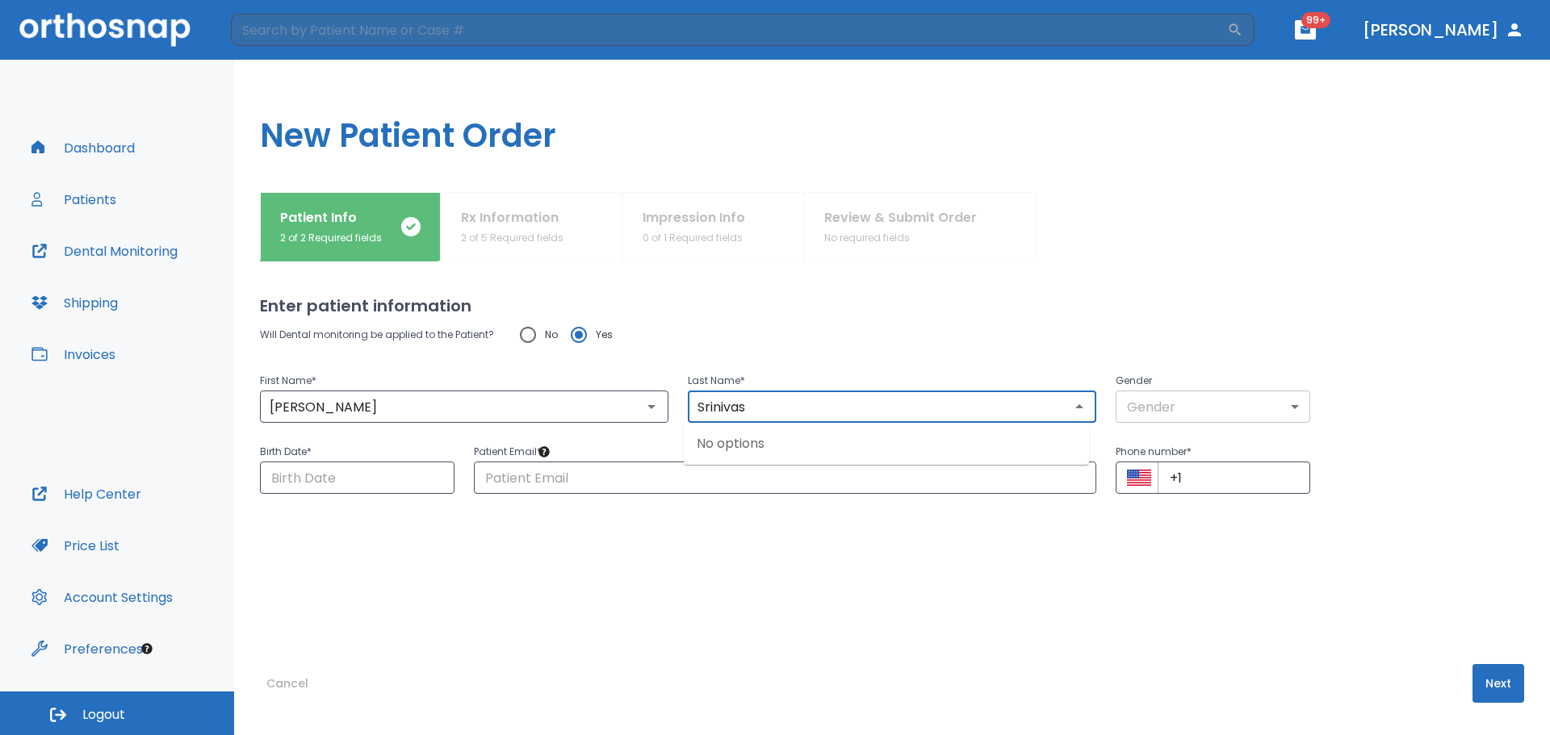
type input "Srinivas"
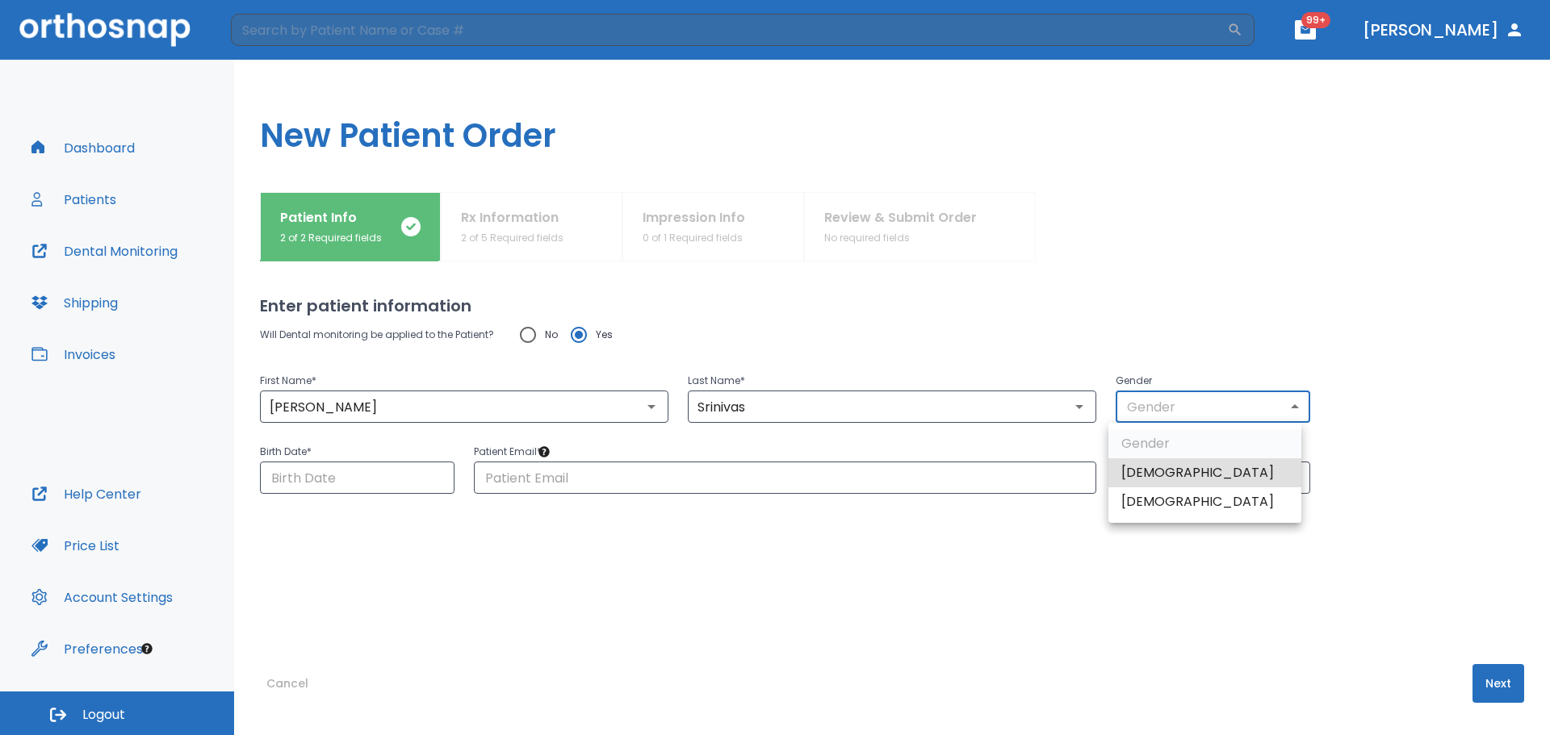
click at [1164, 392] on body "​ 99+ [PERSON_NAME] Dashboard Patients Dental Monitoring Shipping Invoices Help…" at bounding box center [775, 367] width 1550 height 735
click at [1169, 501] on li "[DEMOGRAPHIC_DATA]" at bounding box center [1204, 502] width 193 height 29
type input "0"
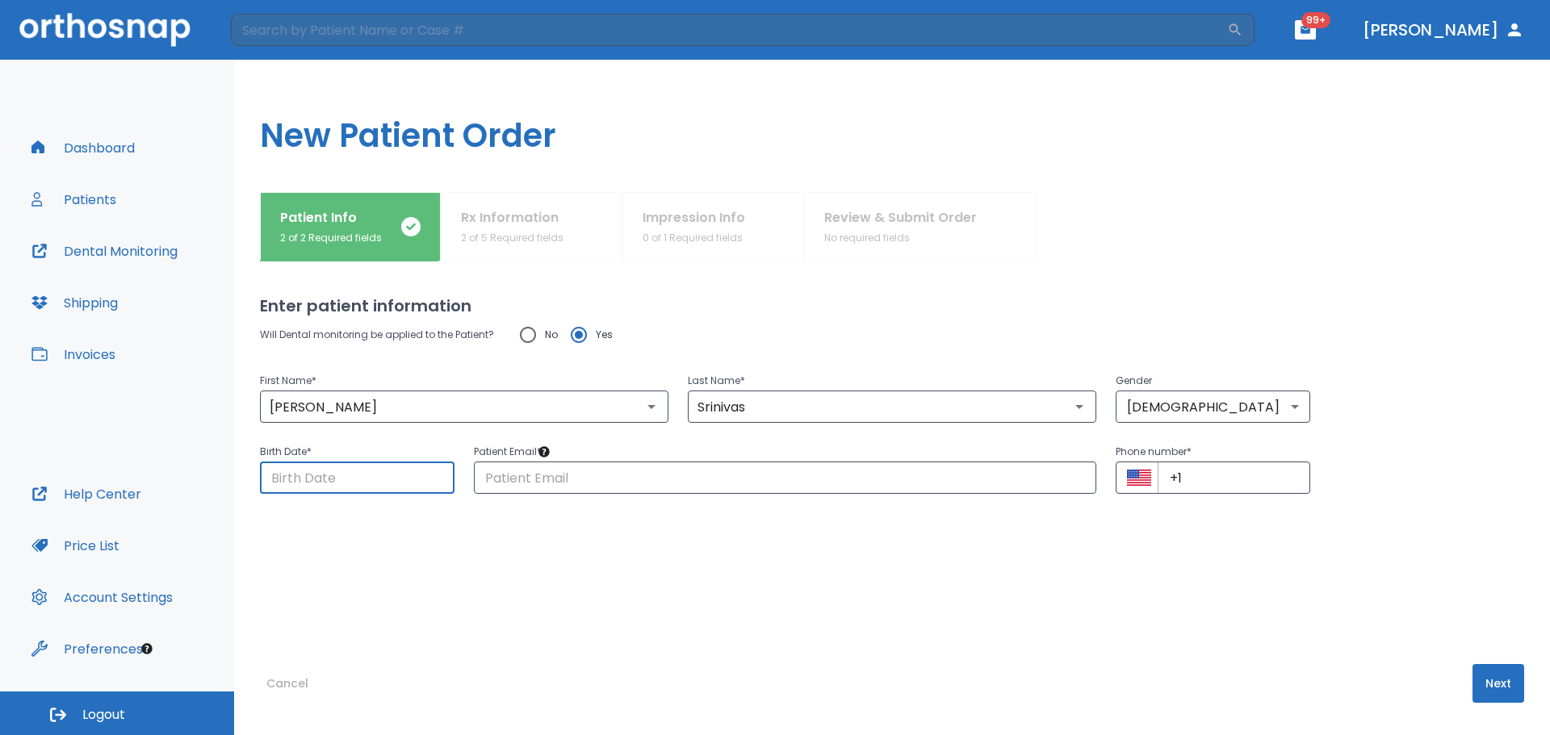
click at [333, 476] on input "Choose date" at bounding box center [357, 478] width 195 height 32
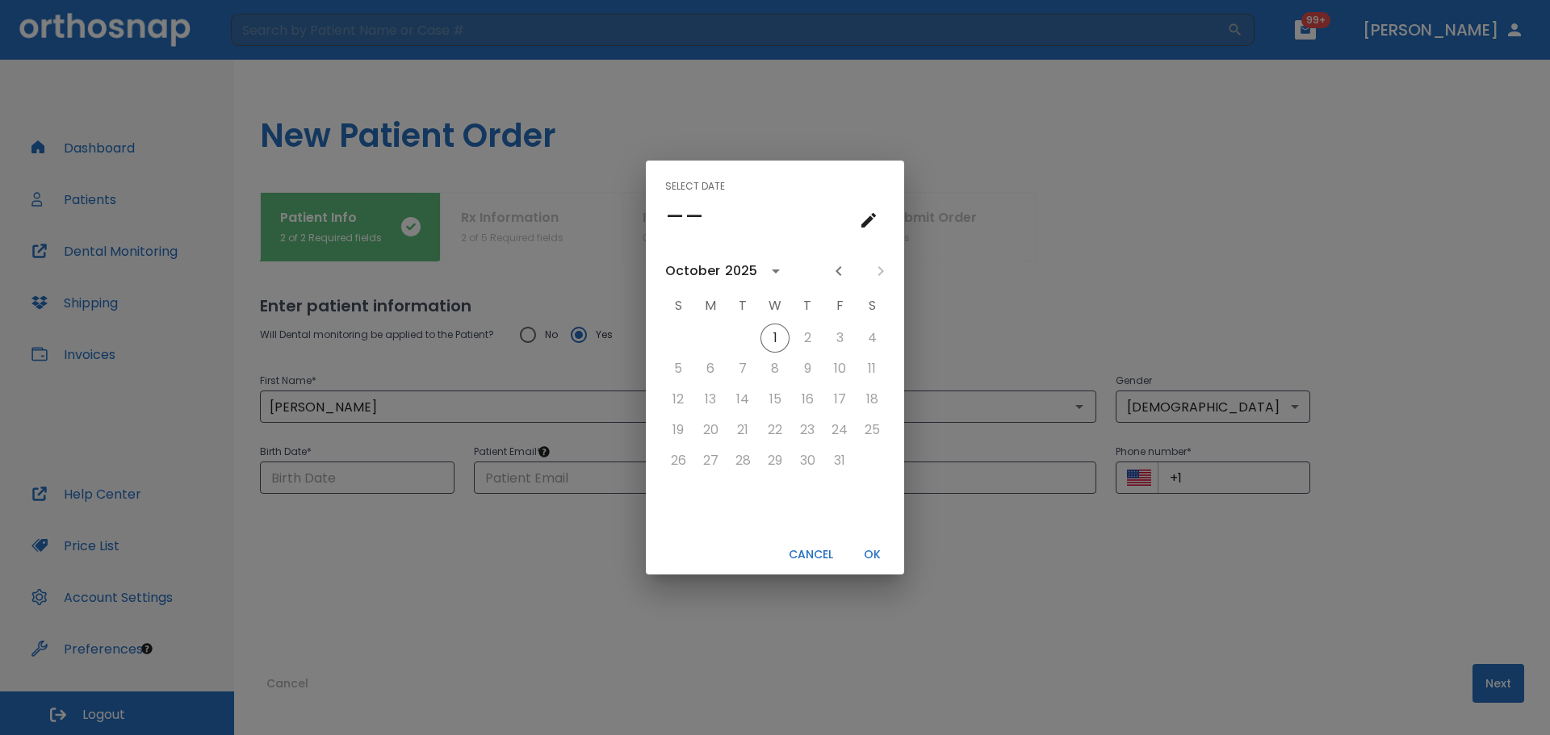
click at [877, 560] on button "OK" at bounding box center [872, 555] width 52 height 27
type input "[DATE]"
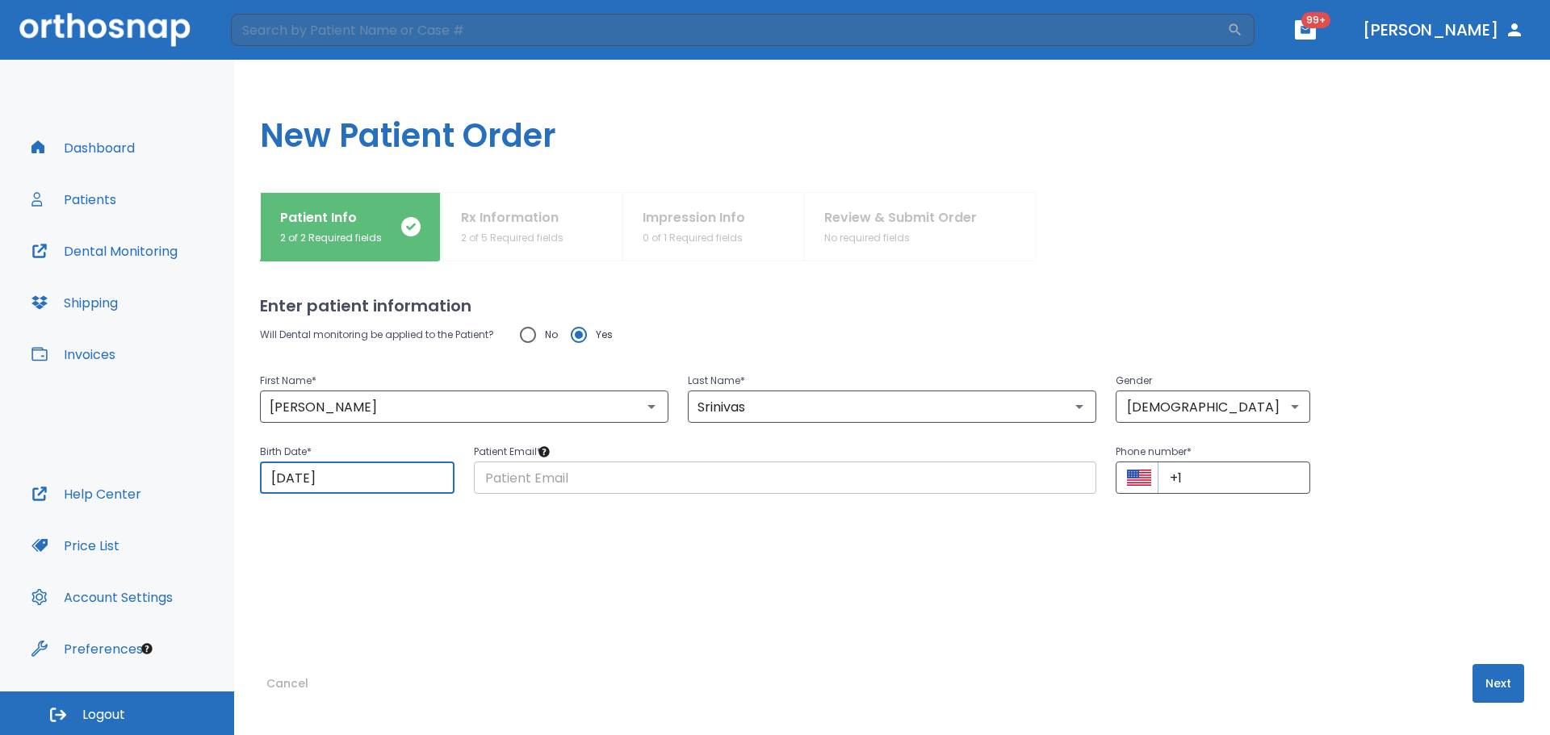
click at [605, 479] on input "text" at bounding box center [785, 478] width 622 height 32
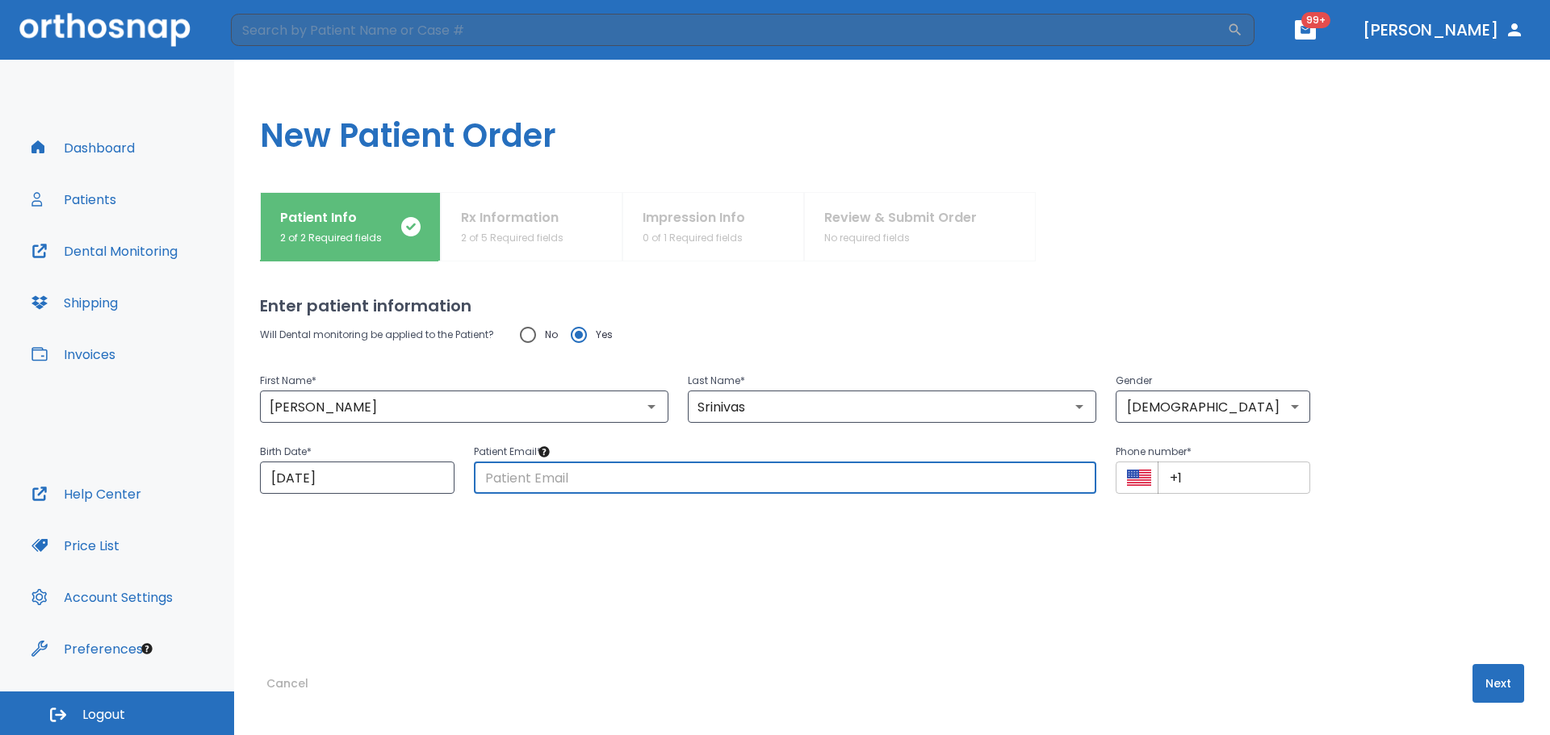
click at [1211, 479] on input "+1" at bounding box center [1234, 478] width 153 height 32
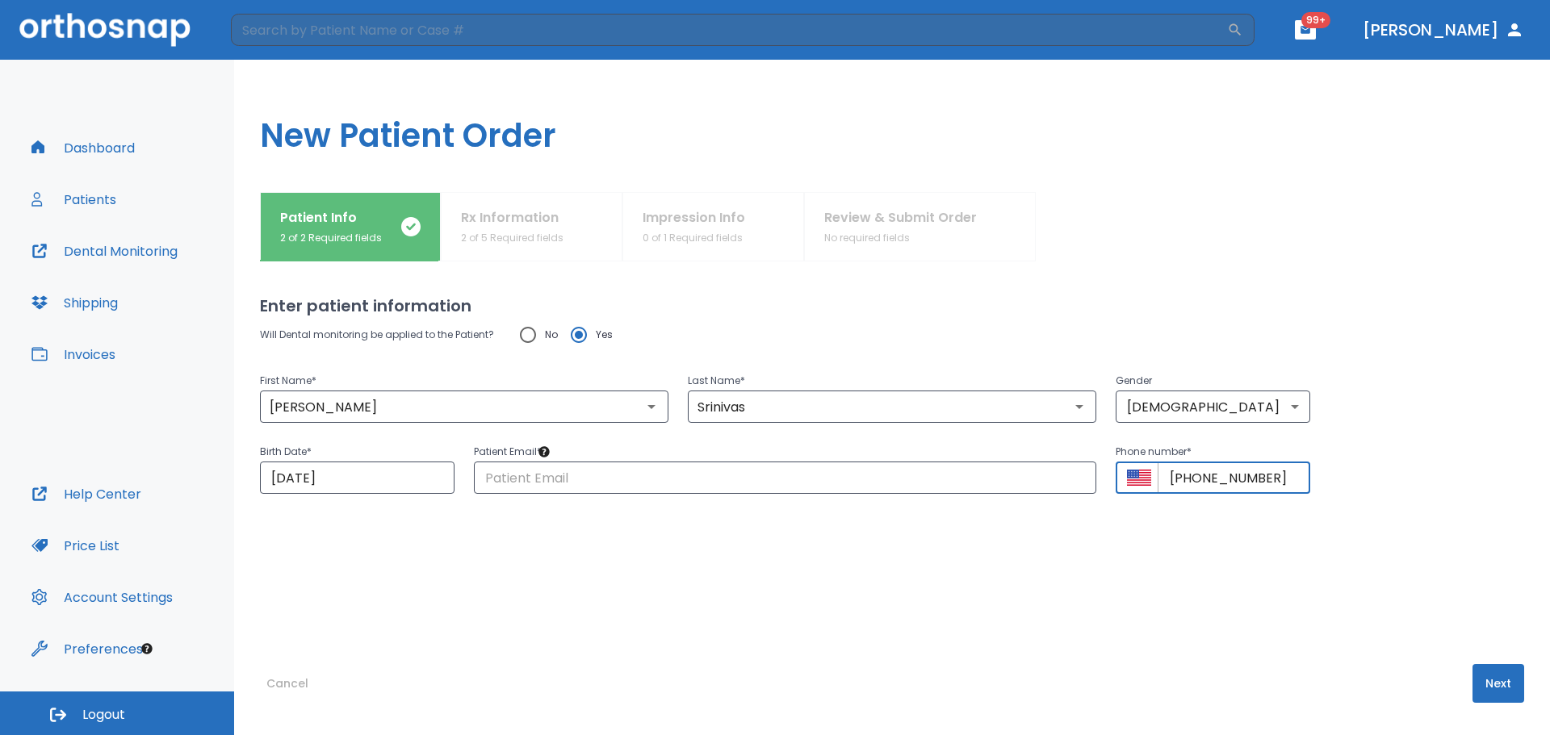
type input "[PHONE_NUMBER]"
click at [593, 484] on input "text" at bounding box center [785, 478] width 622 height 32
click at [992, 487] on input "tammysri" at bounding box center [785, 478] width 622 height 32
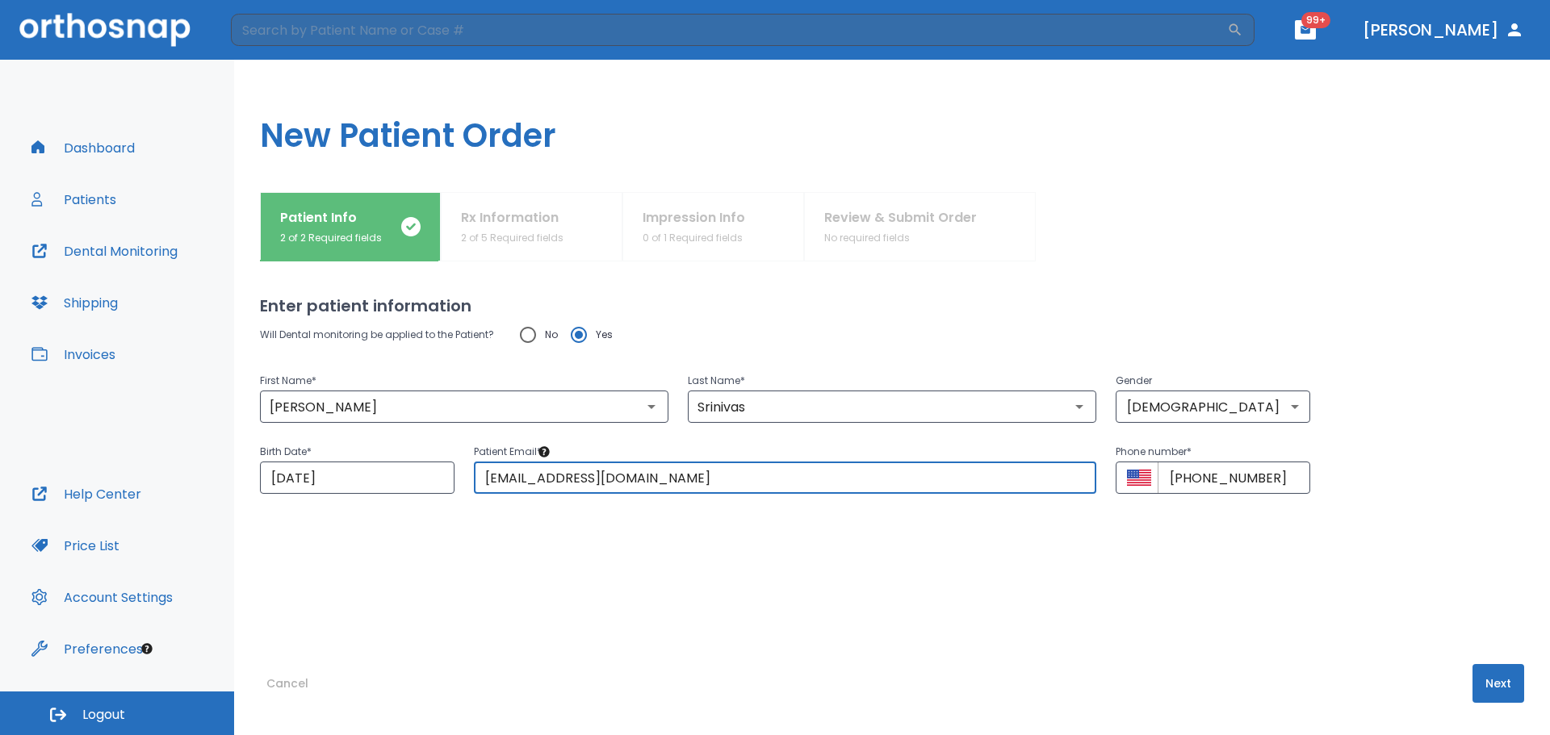
type input "[EMAIL_ADDRESS][DOMAIN_NAME]"
click at [1481, 682] on button "Next" at bounding box center [1498, 683] width 52 height 39
drag, startPoint x: 356, startPoint y: 480, endPoint x: 263, endPoint y: 472, distance: 93.2
click at [263, 472] on input "[DATE]" at bounding box center [357, 478] width 195 height 32
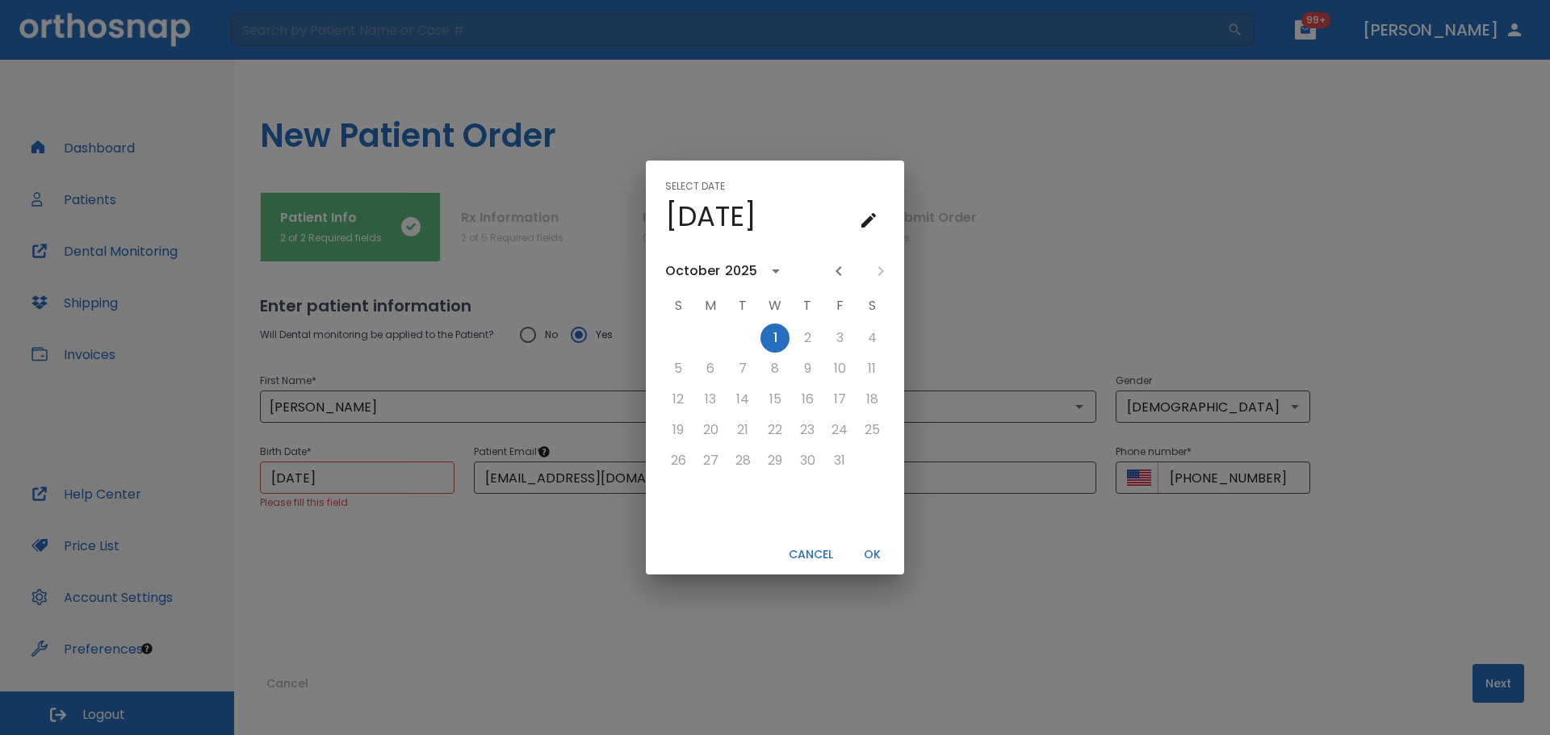
click at [291, 471] on div "Select date Wed, Oct [DATE] S M T W T F S 1 2 3 4 5 6 7 8 9 10 11 12 13 14 15 1…" at bounding box center [775, 367] width 1550 height 735
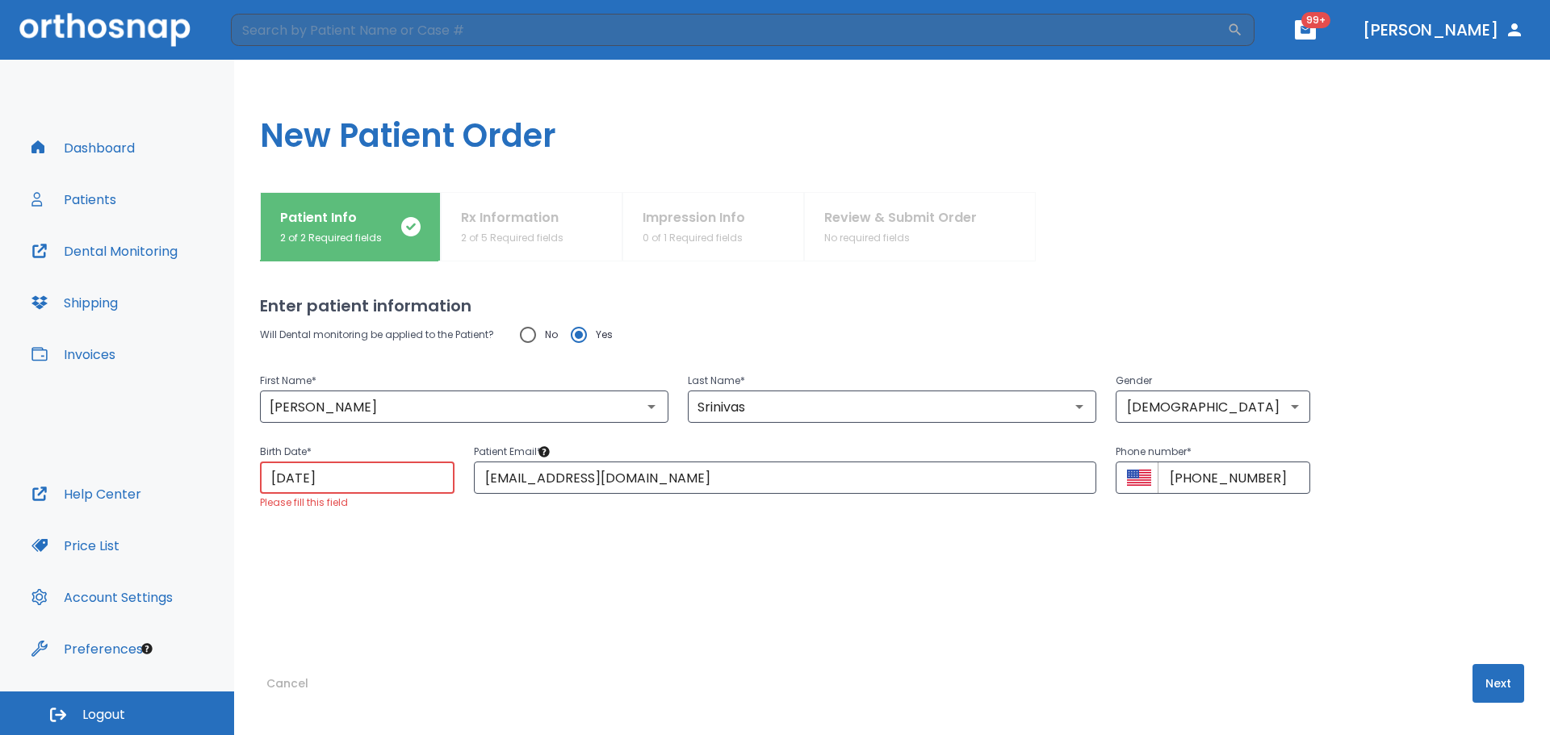
click at [385, 471] on input "[DATE]" at bounding box center [357, 478] width 195 height 32
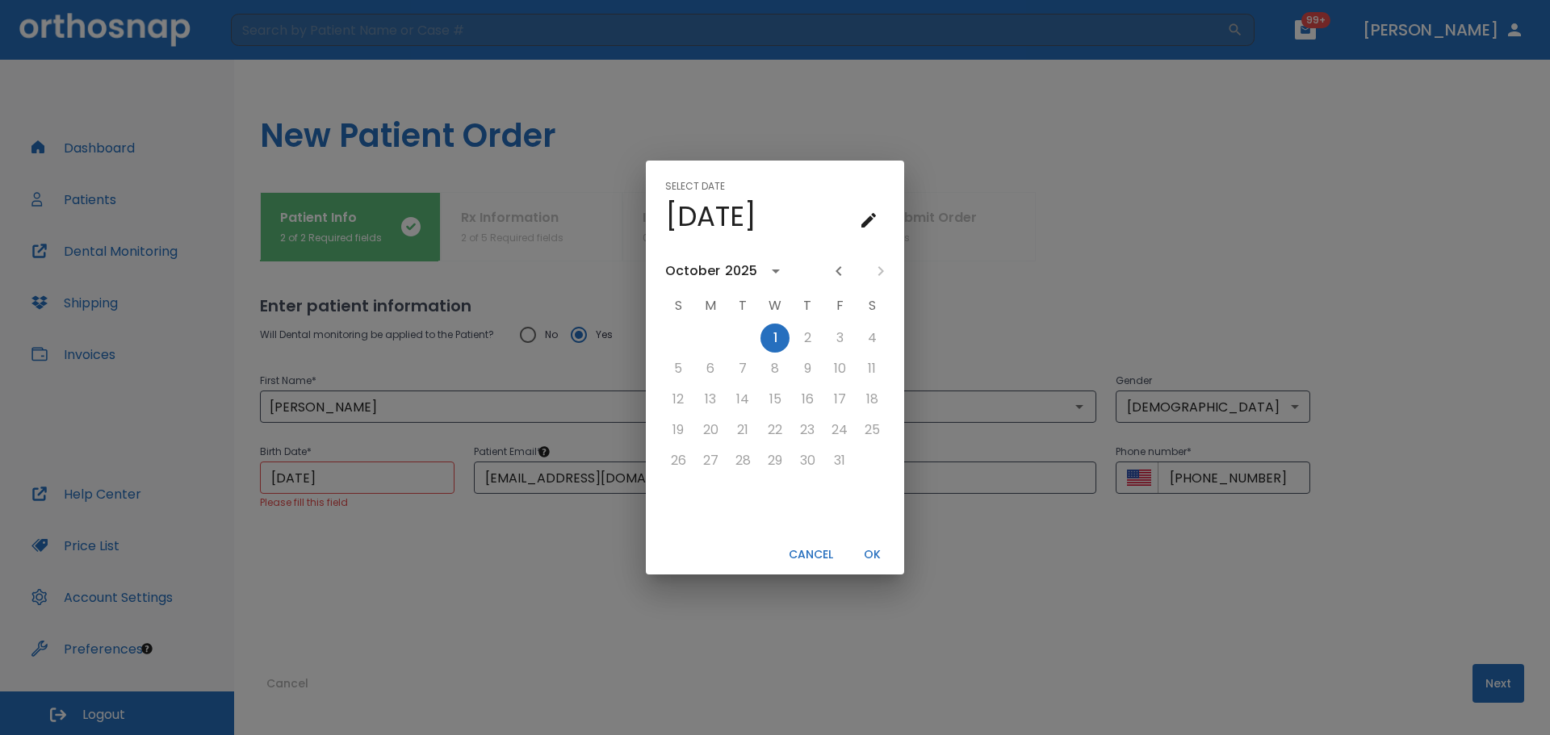
click at [873, 215] on icon "calendar view is open, go to text input view" at bounding box center [868, 220] width 15 height 15
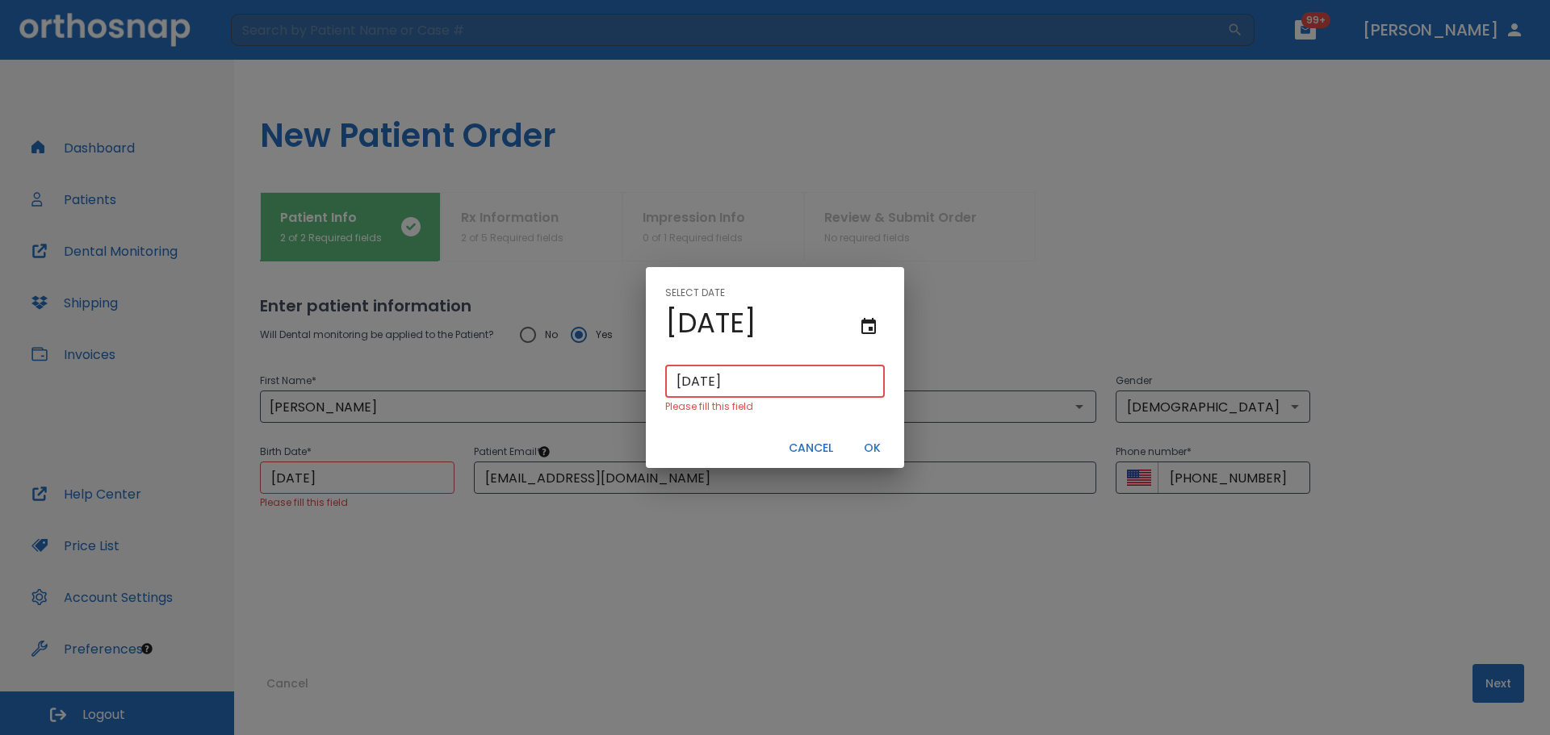
click at [770, 392] on input "[DATE]" at bounding box center [775, 382] width 220 height 32
type input "10/01/0202"
type input "10/01/202"
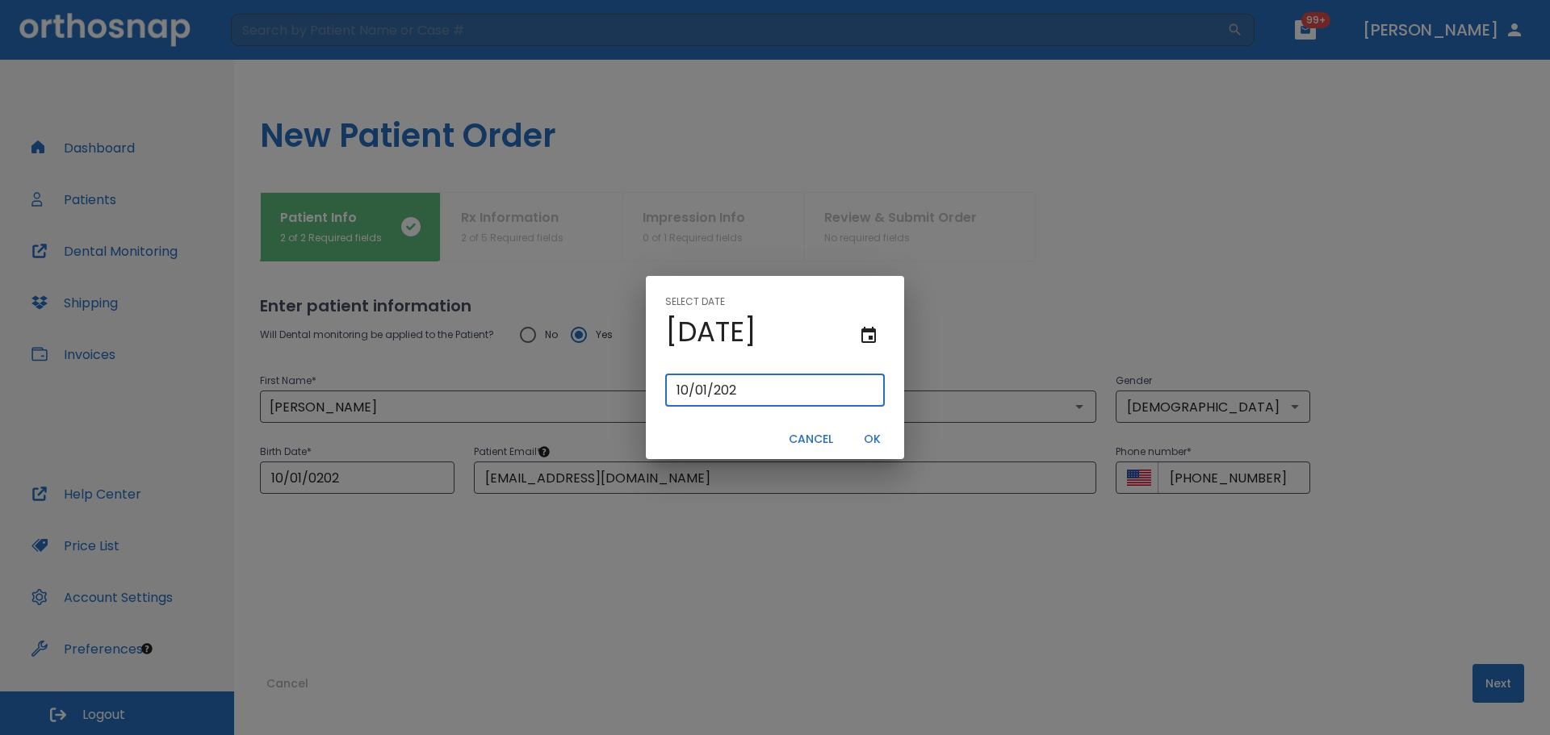
type input "10/01/0020"
type input "[DATE]"
type input "10/01/0002"
type input "1"
type input "07/13/"
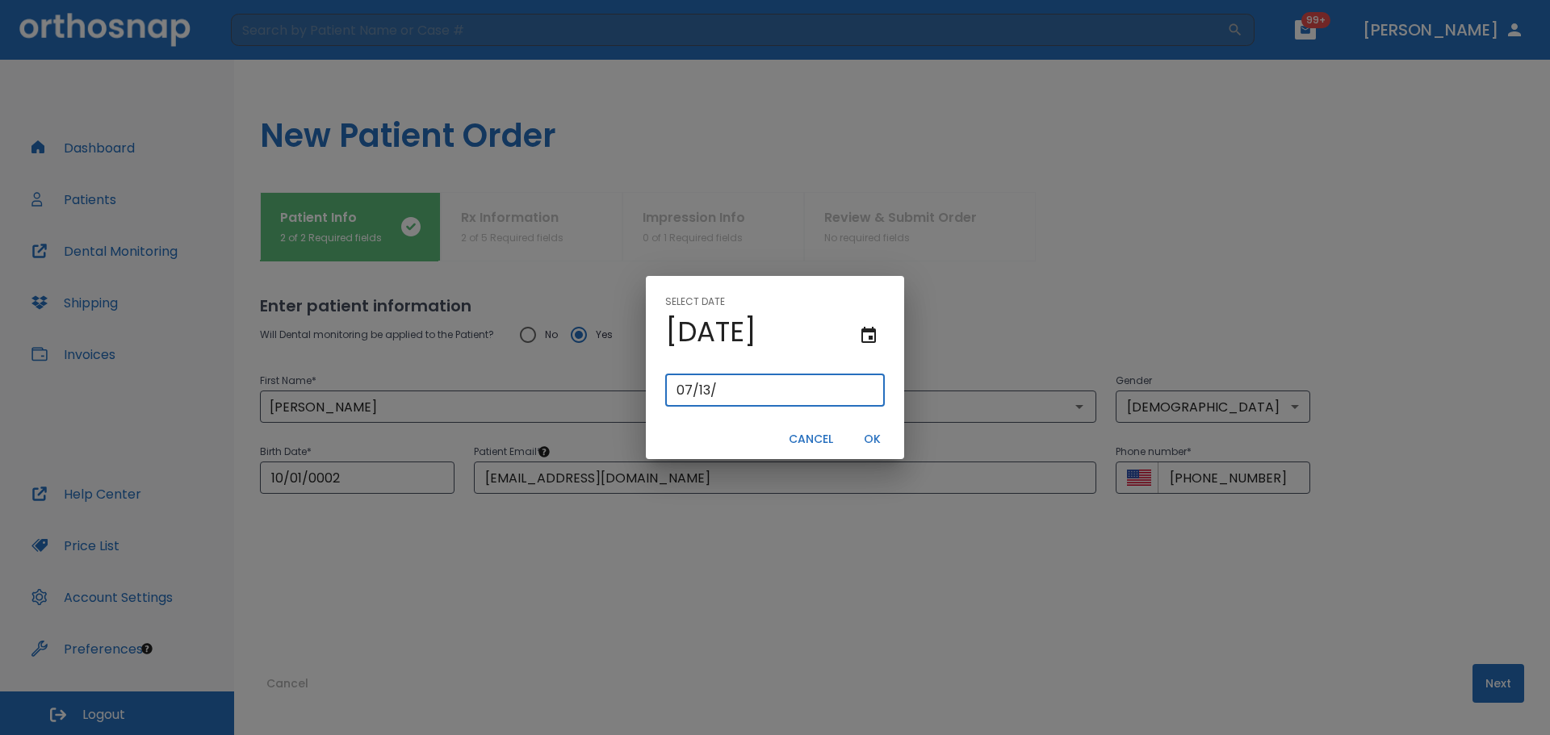
type input "07/13/0001"
type input "07/13/1"
type input "07/13/0019"
type input "[DATE]"
type input "07/13/0199"
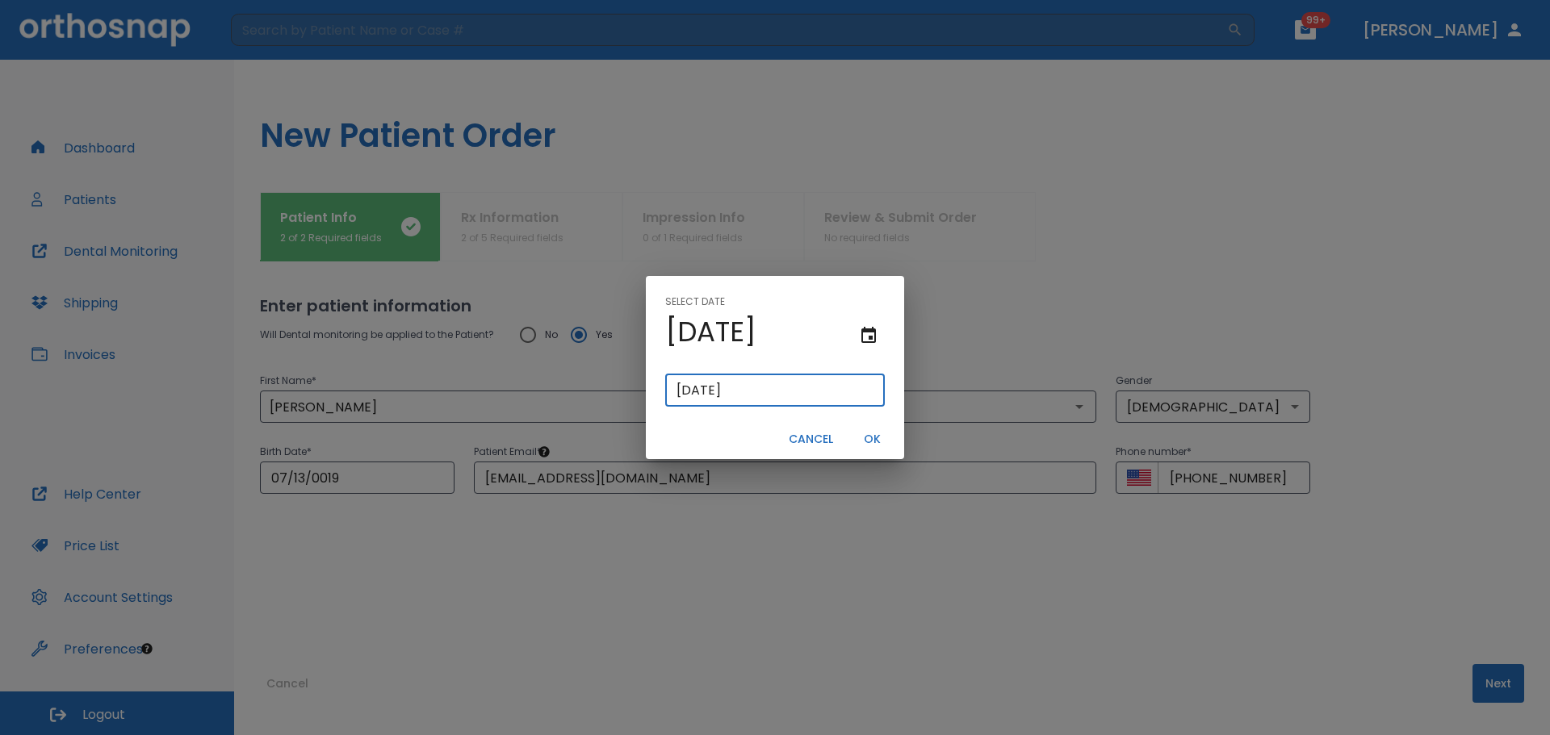
type input "07/13/199"
type input "[DATE]"
click at [875, 437] on button "OK" at bounding box center [872, 439] width 52 height 27
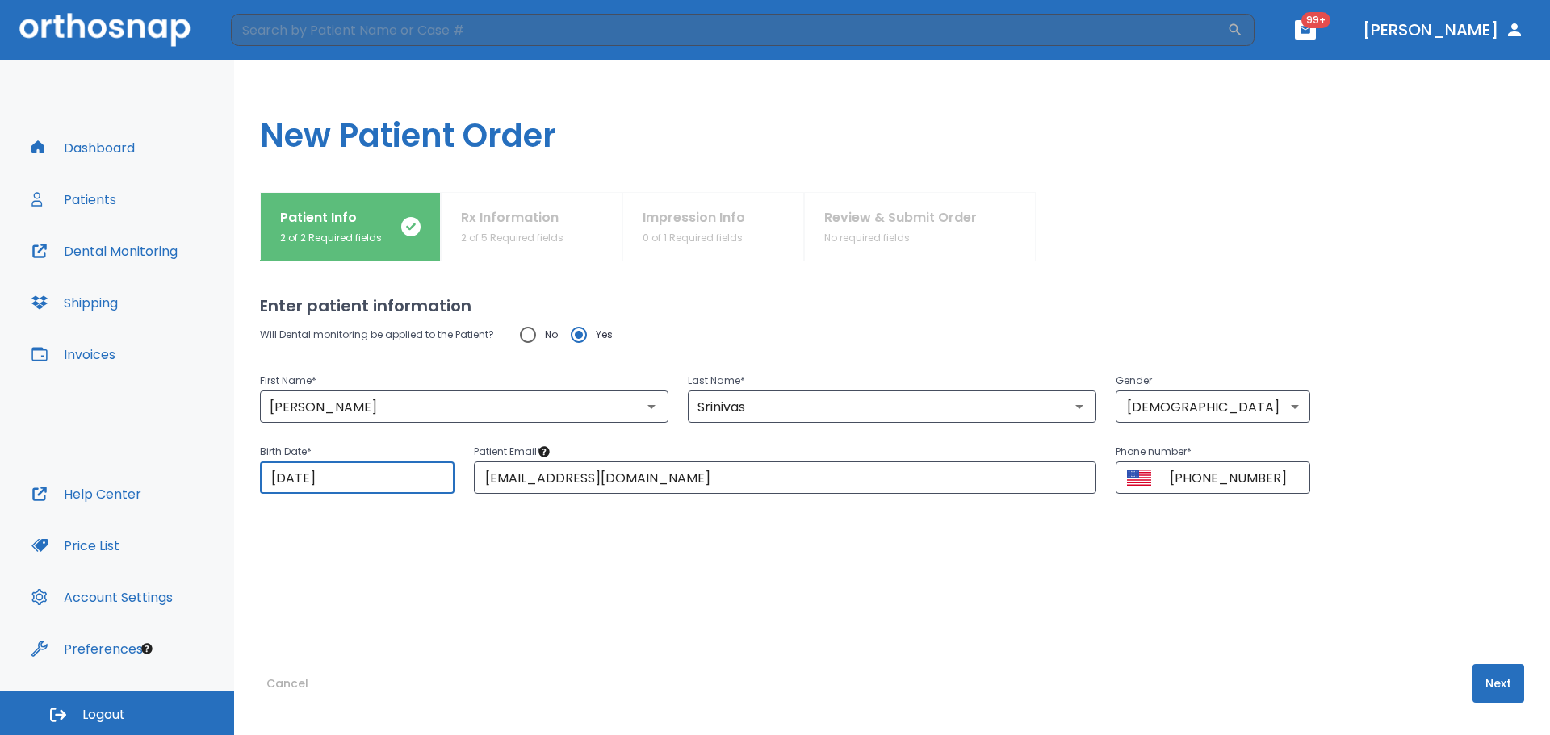
click at [1482, 685] on button "Next" at bounding box center [1498, 683] width 52 height 39
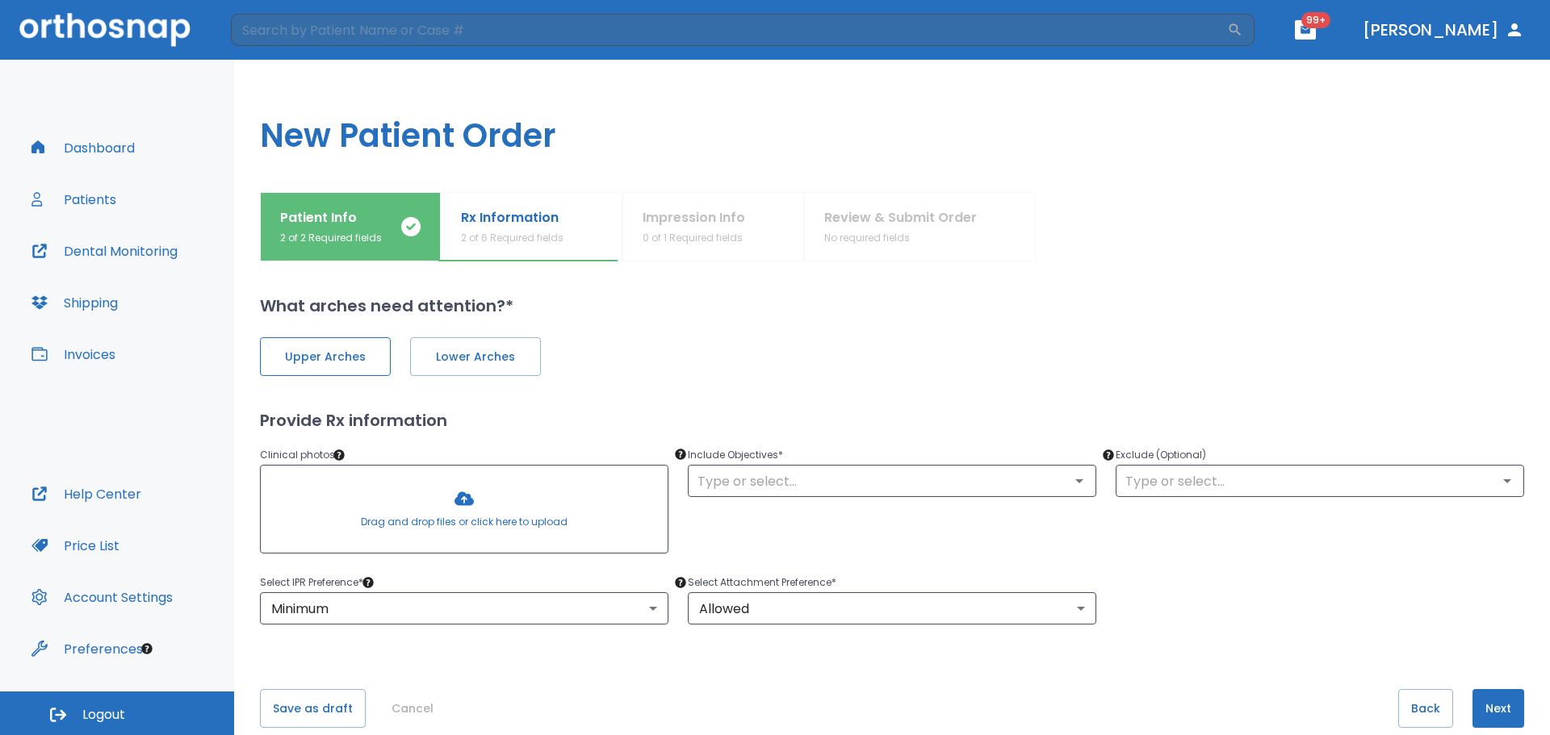
drag, startPoint x: 349, startPoint y: 350, endPoint x: 378, endPoint y: 367, distance: 33.2
click at [349, 350] on span "Upper Arches" at bounding box center [325, 357] width 97 height 17
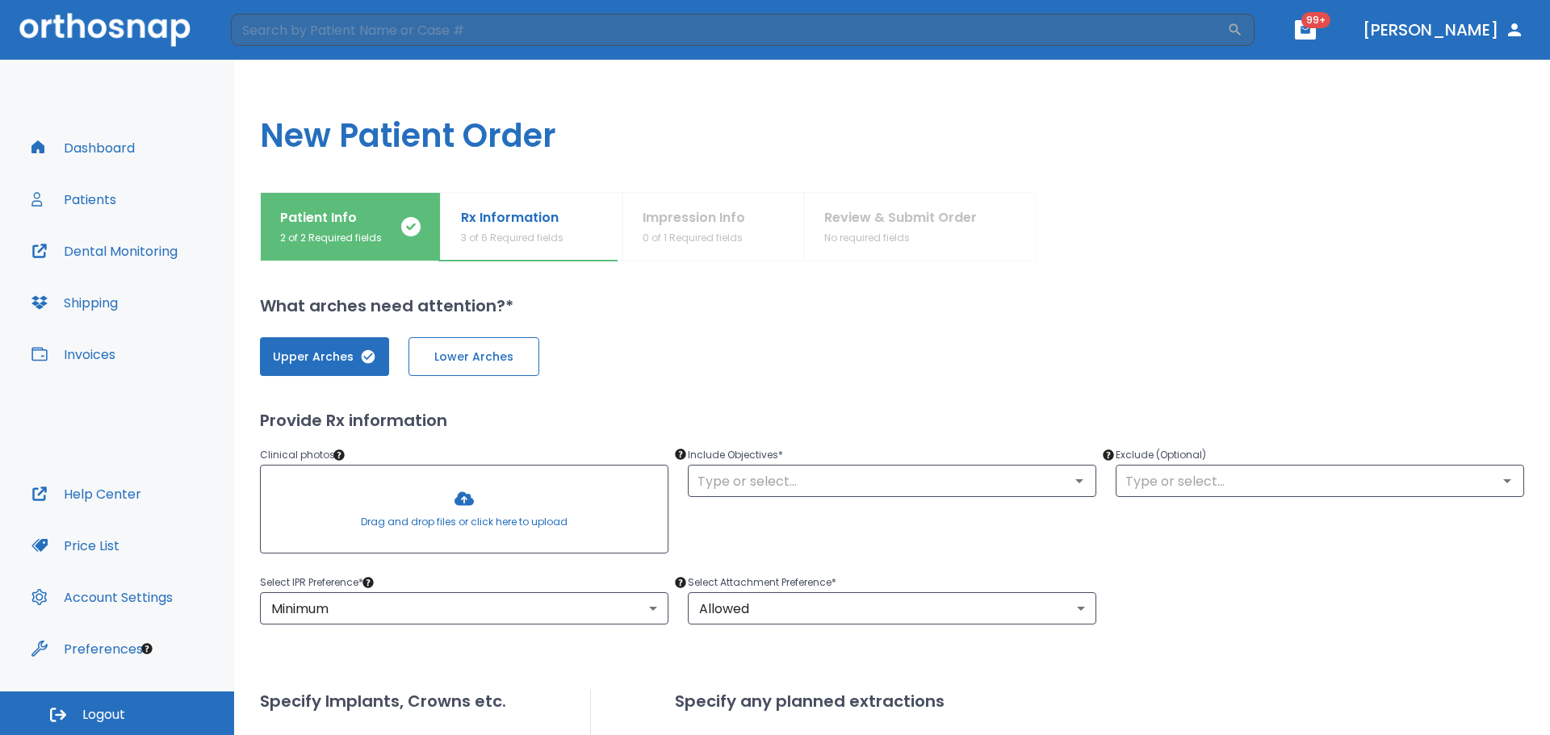
drag, startPoint x: 440, startPoint y: 360, endPoint x: 455, endPoint y: 359, distance: 14.6
click at [441, 360] on span "Lower Arches" at bounding box center [473, 357] width 97 height 17
click at [468, 488] on div at bounding box center [464, 509] width 407 height 87
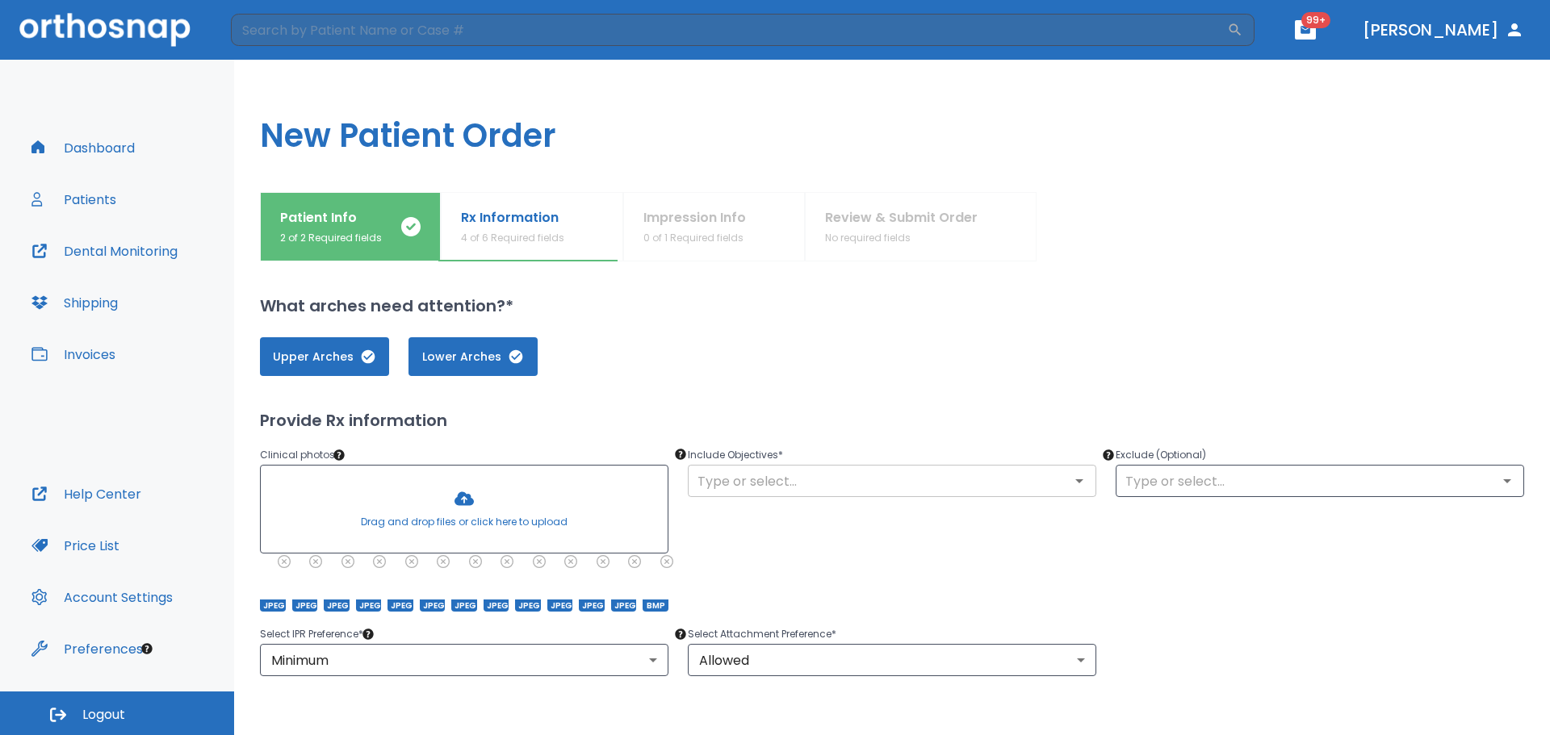
click at [917, 486] on input "text" at bounding box center [892, 481] width 399 height 23
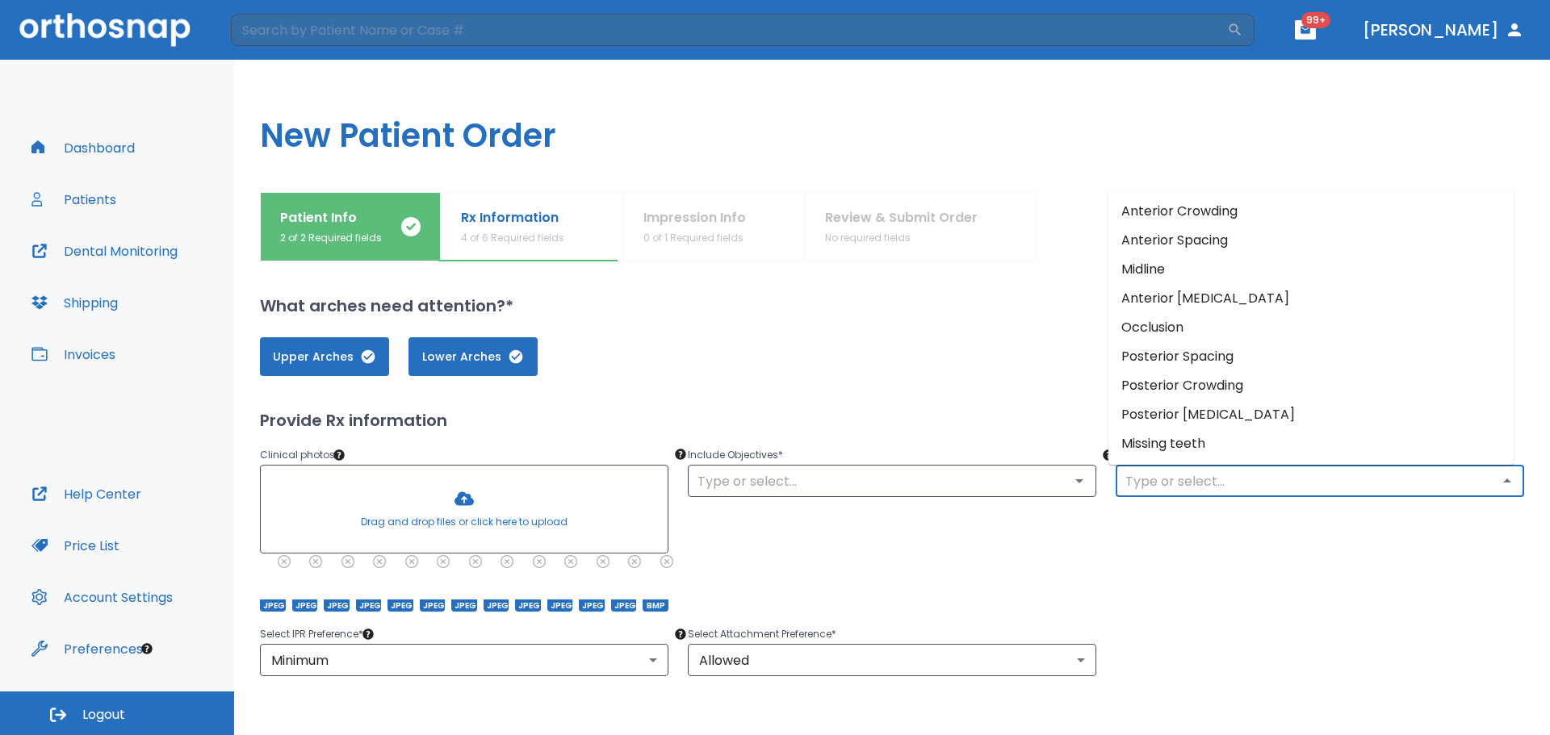
click at [1304, 482] on input "text" at bounding box center [1320, 481] width 399 height 23
click at [487, 654] on body "​ 99+ [PERSON_NAME] Dashboard Patients Dental Monitoring Shipping Invoices Help…" at bounding box center [775, 367] width 1550 height 735
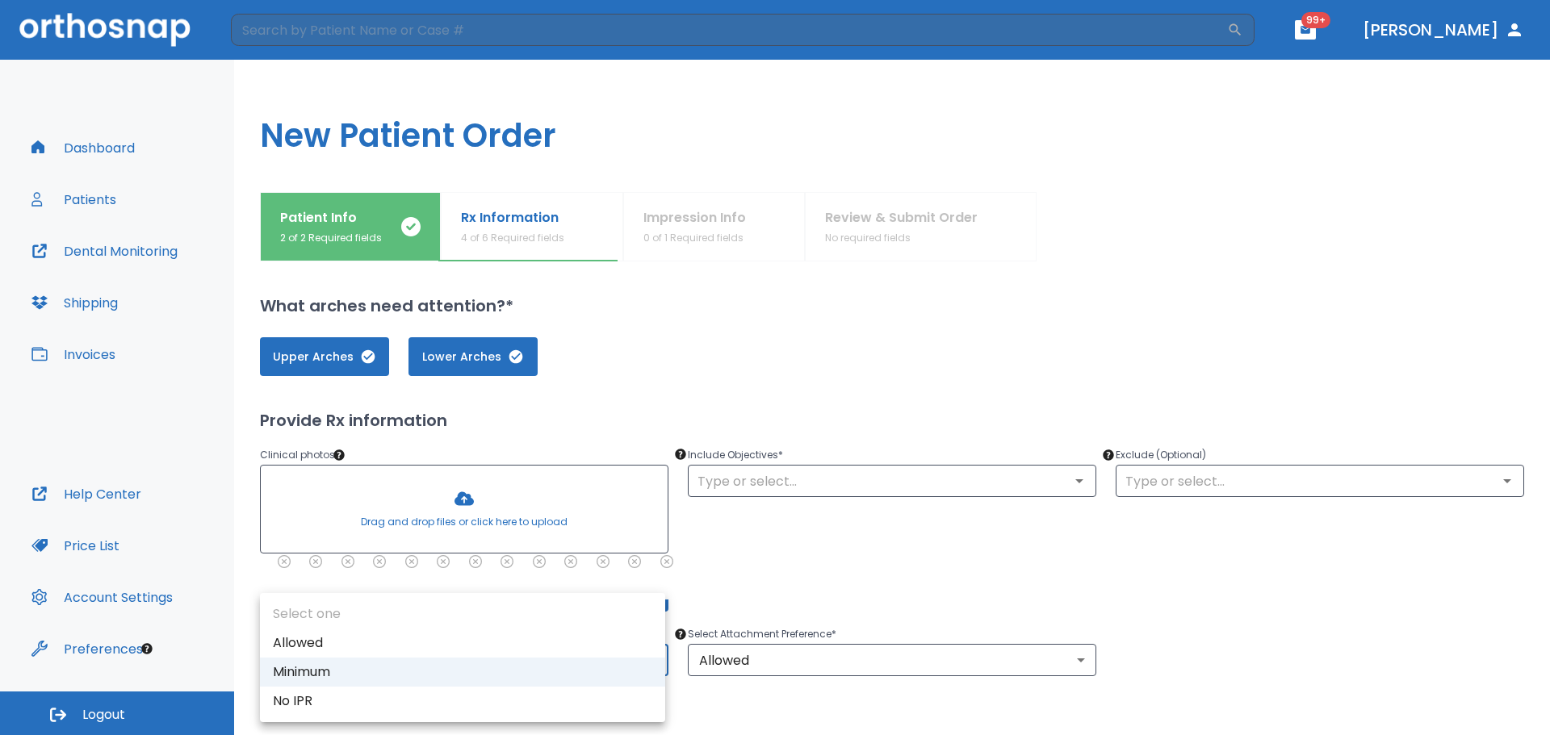
click at [849, 658] on div at bounding box center [775, 367] width 1550 height 735
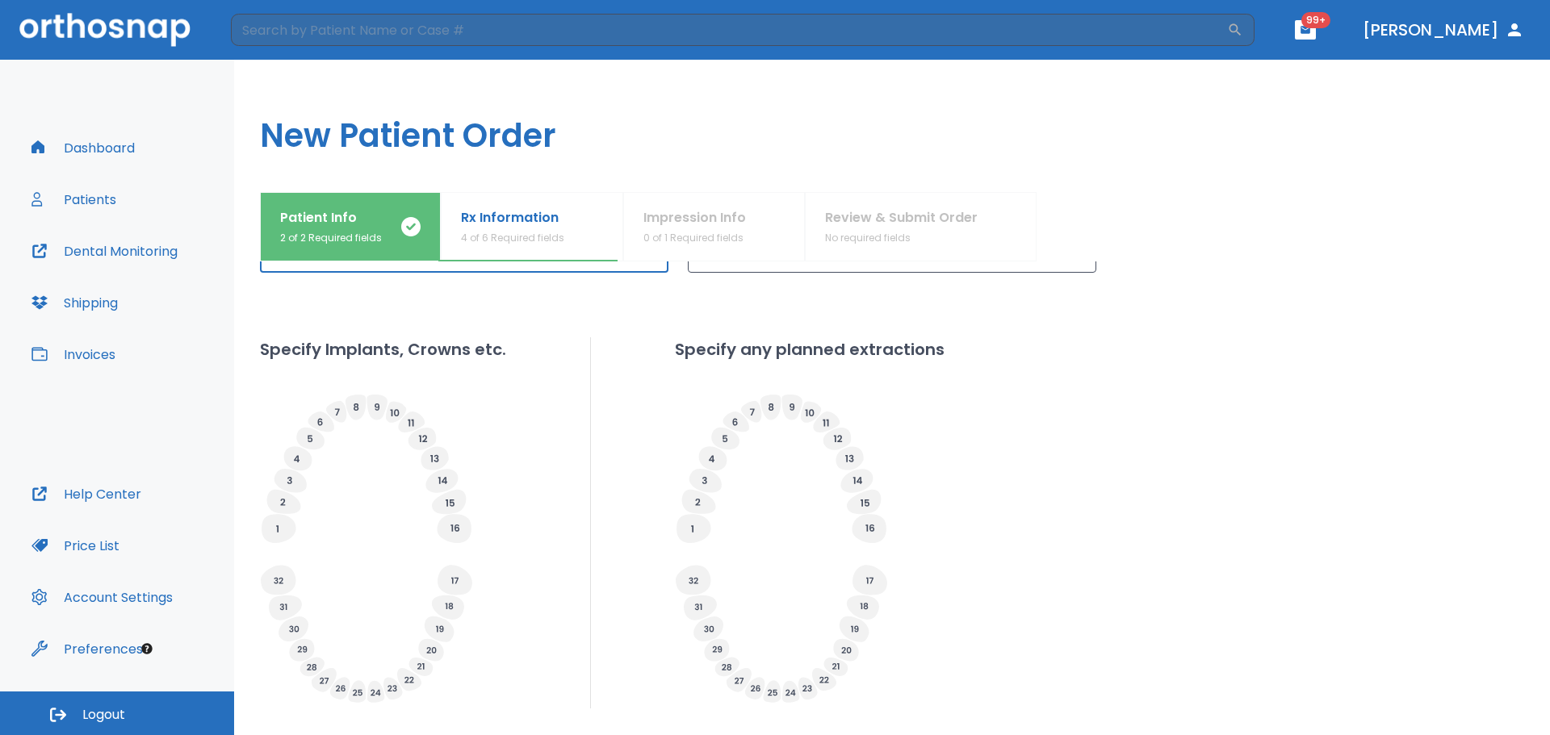
scroll to position [513, 0]
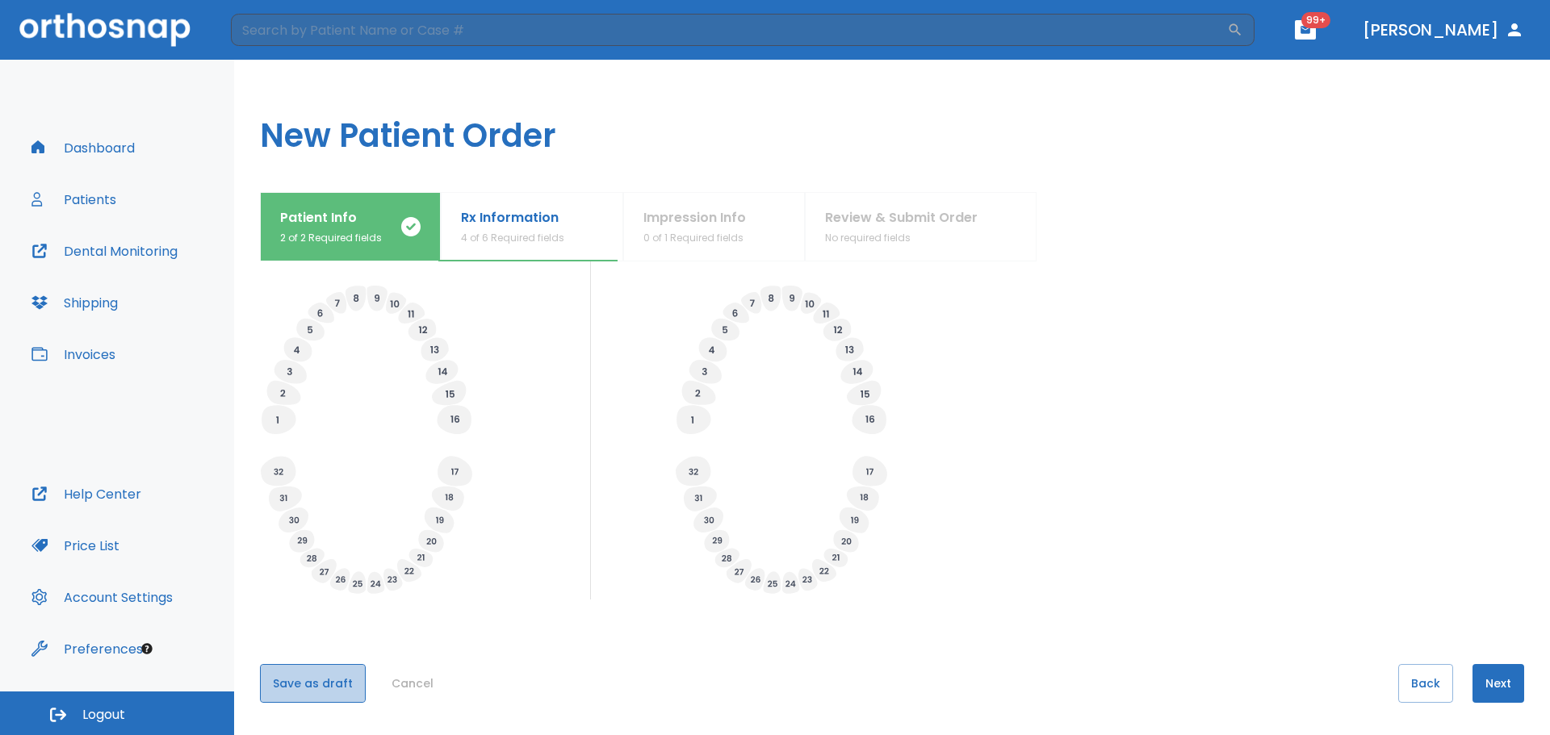
click at [338, 676] on button "Save as draft" at bounding box center [313, 683] width 106 height 39
click at [1479, 684] on button "Next" at bounding box center [1498, 683] width 52 height 39
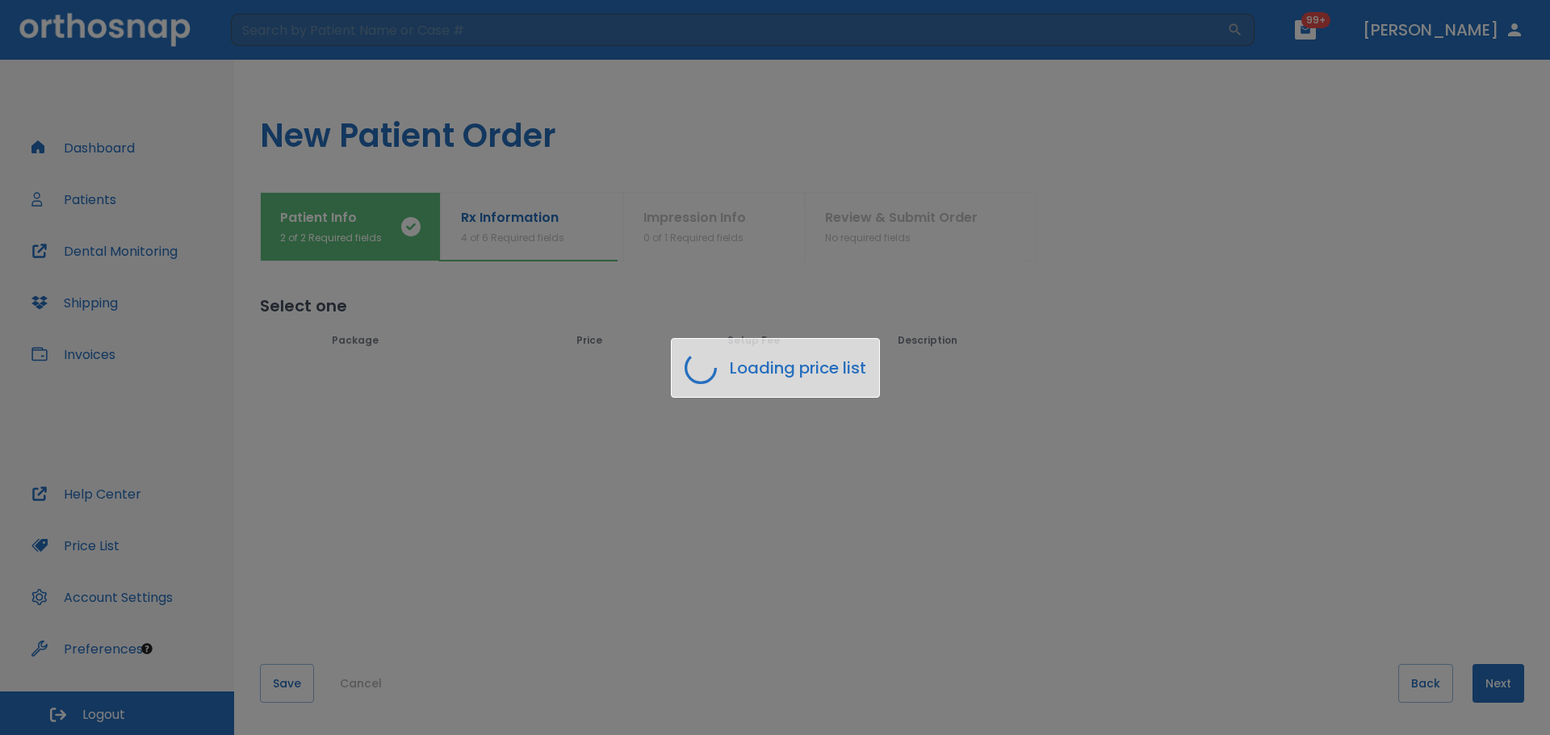
scroll to position [0, 0]
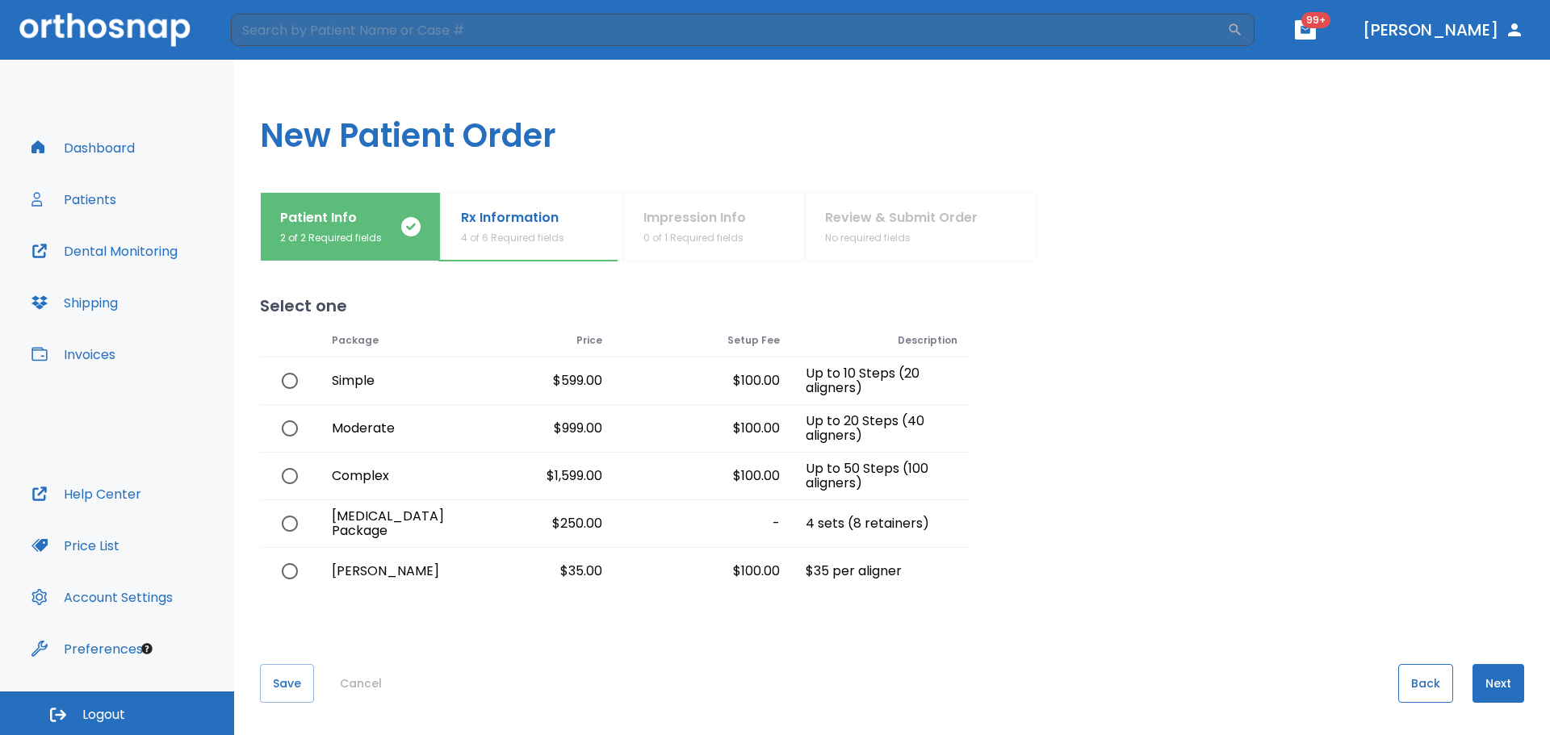
click at [1424, 684] on button "Back" at bounding box center [1425, 683] width 55 height 39
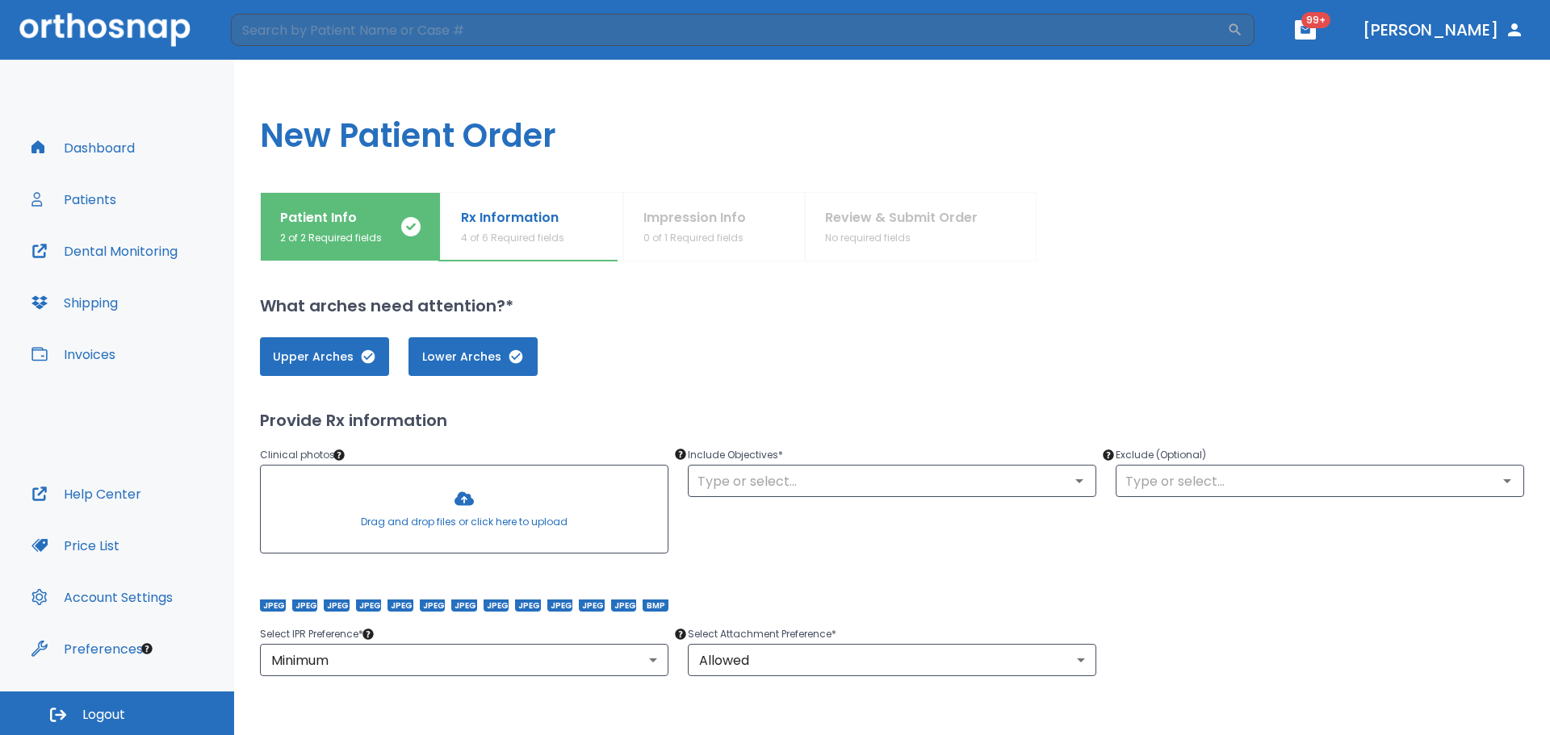
scroll to position [513, 0]
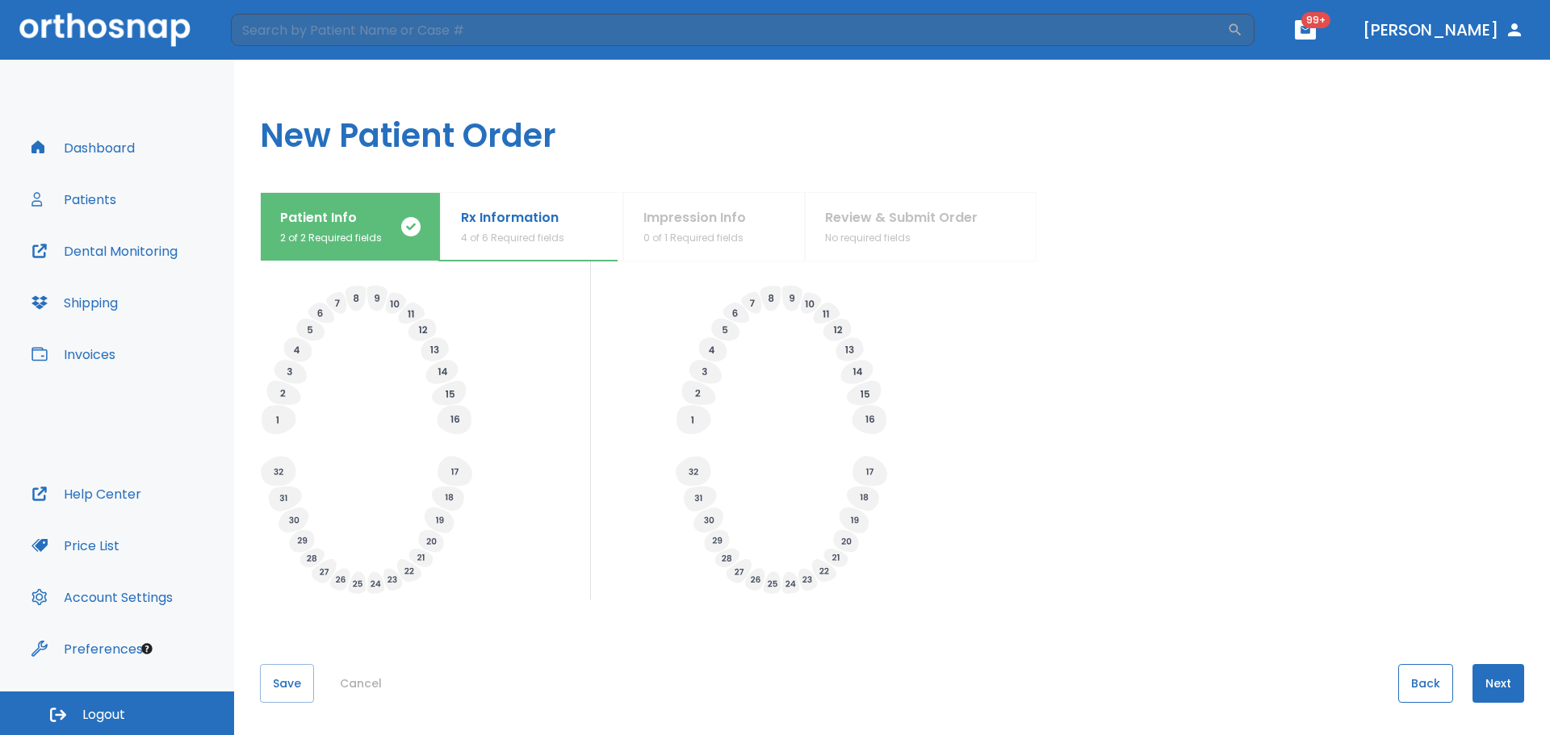
click at [1401, 685] on button "Back" at bounding box center [1425, 683] width 55 height 39
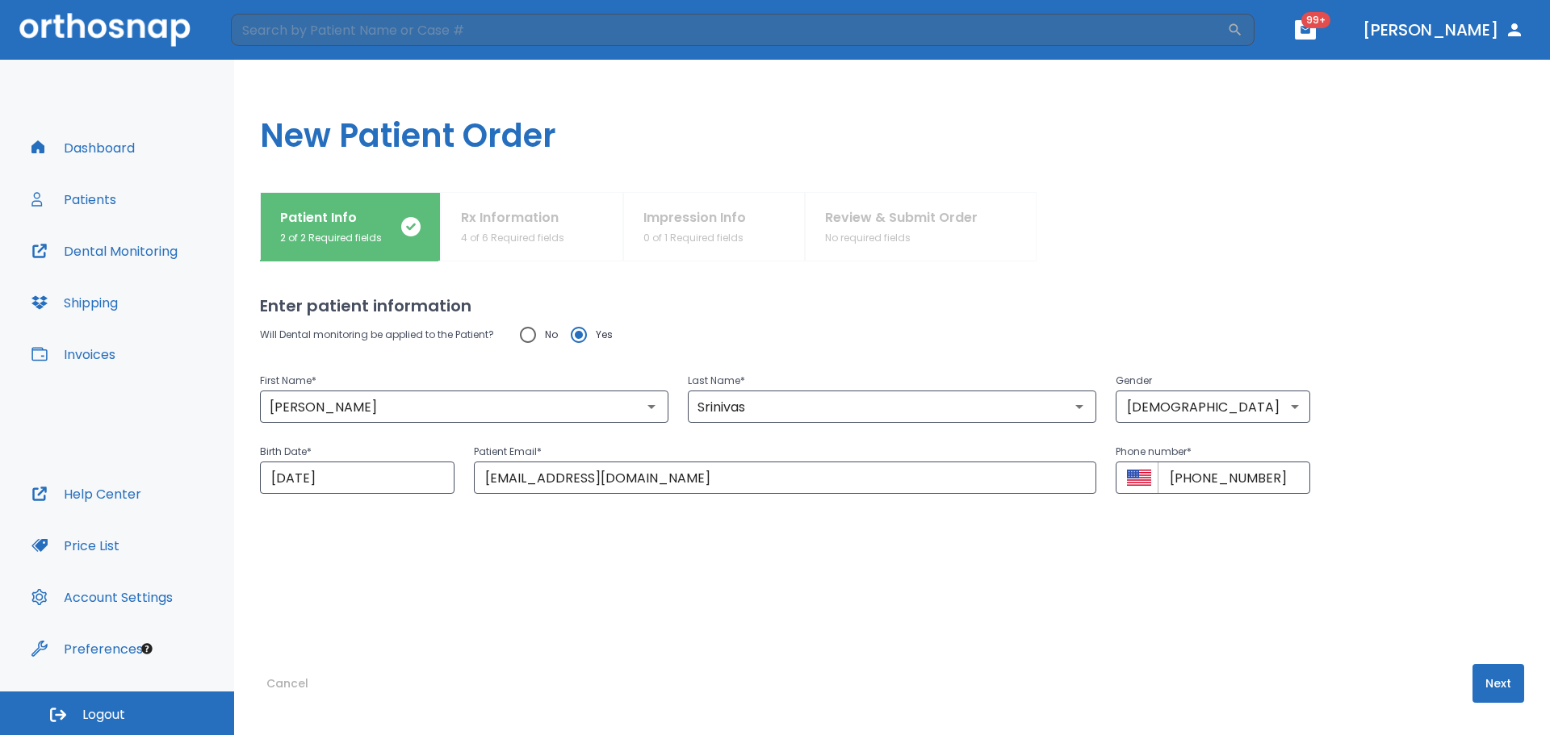
scroll to position [0, 0]
drag, startPoint x: 710, startPoint y: 482, endPoint x: 209, endPoint y: 465, distance: 500.8
click at [209, 465] on div "Dashboard Patients Dental Monitoring Shipping Invoices Help Center Price List A…" at bounding box center [775, 398] width 1550 height 676
click at [295, 678] on button "Cancel" at bounding box center [287, 683] width 55 height 39
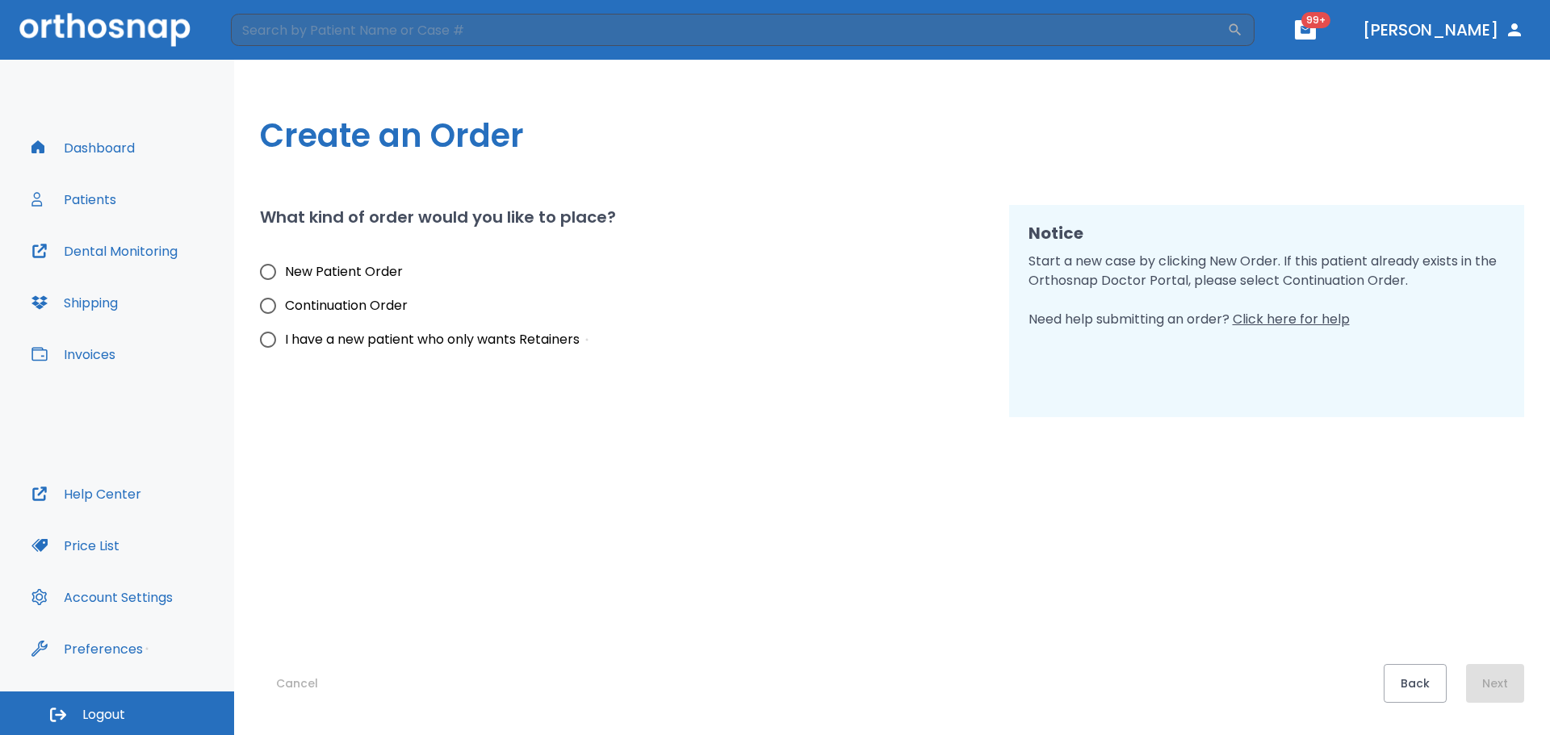
click at [367, 268] on span "New Patient Order" at bounding box center [344, 271] width 118 height 19
click at [285, 268] on input "New Patient Order" at bounding box center [268, 272] width 34 height 34
radio input "true"
click at [1495, 691] on button "Next" at bounding box center [1495, 683] width 58 height 39
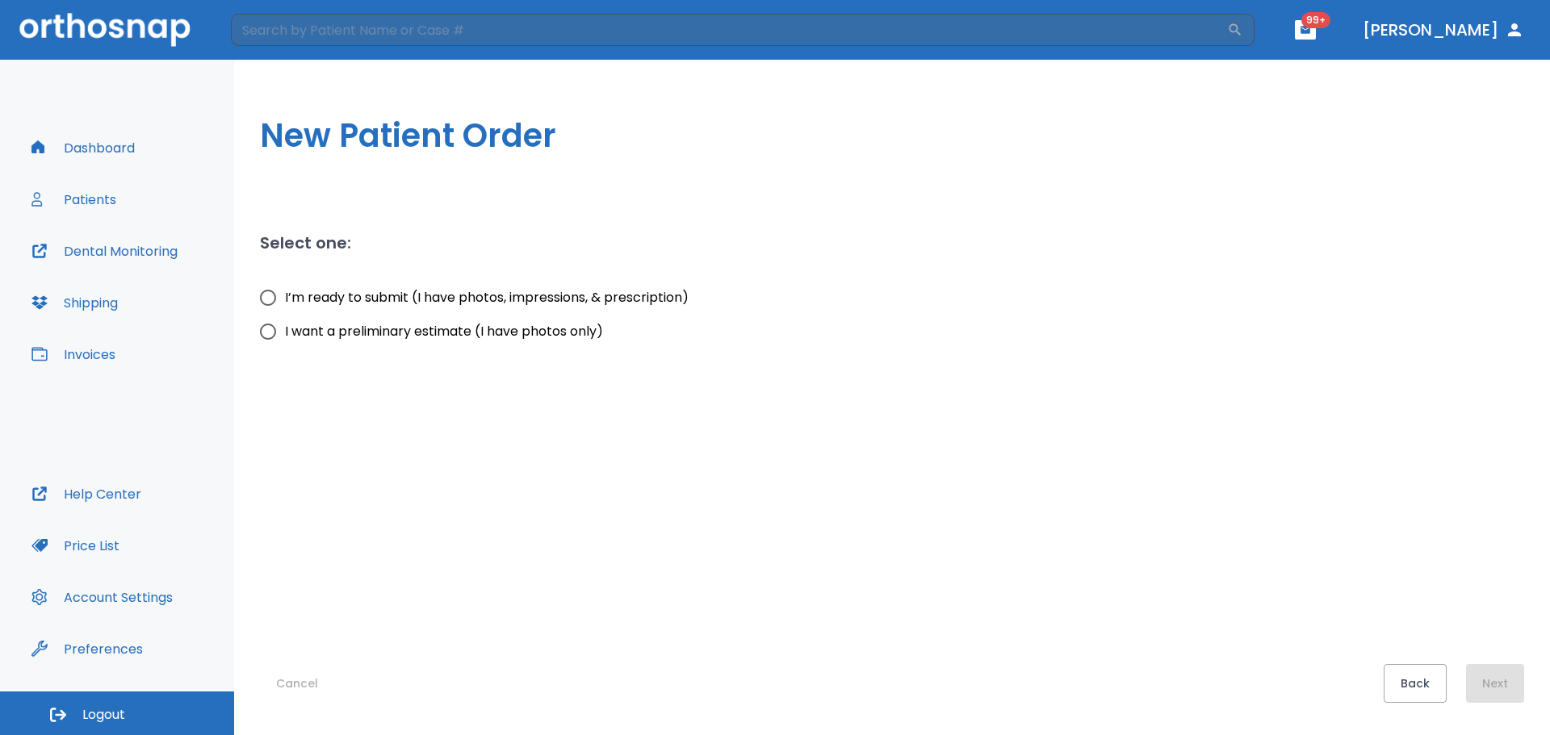
click at [268, 326] on input "I want a preliminary estimate (I have photos only)" at bounding box center [268, 332] width 34 height 34
radio input "true"
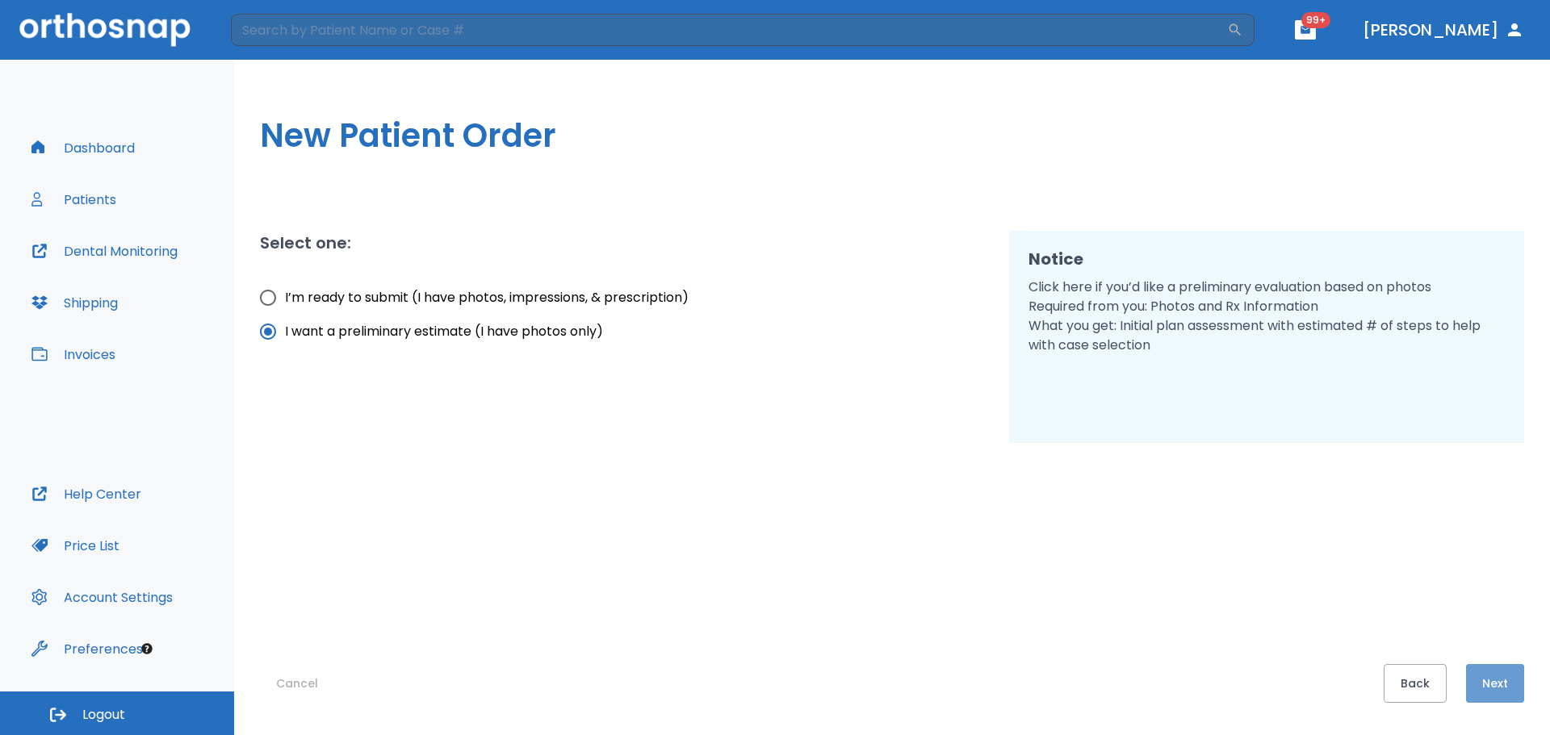
click at [1506, 683] on button "Next" at bounding box center [1495, 683] width 58 height 39
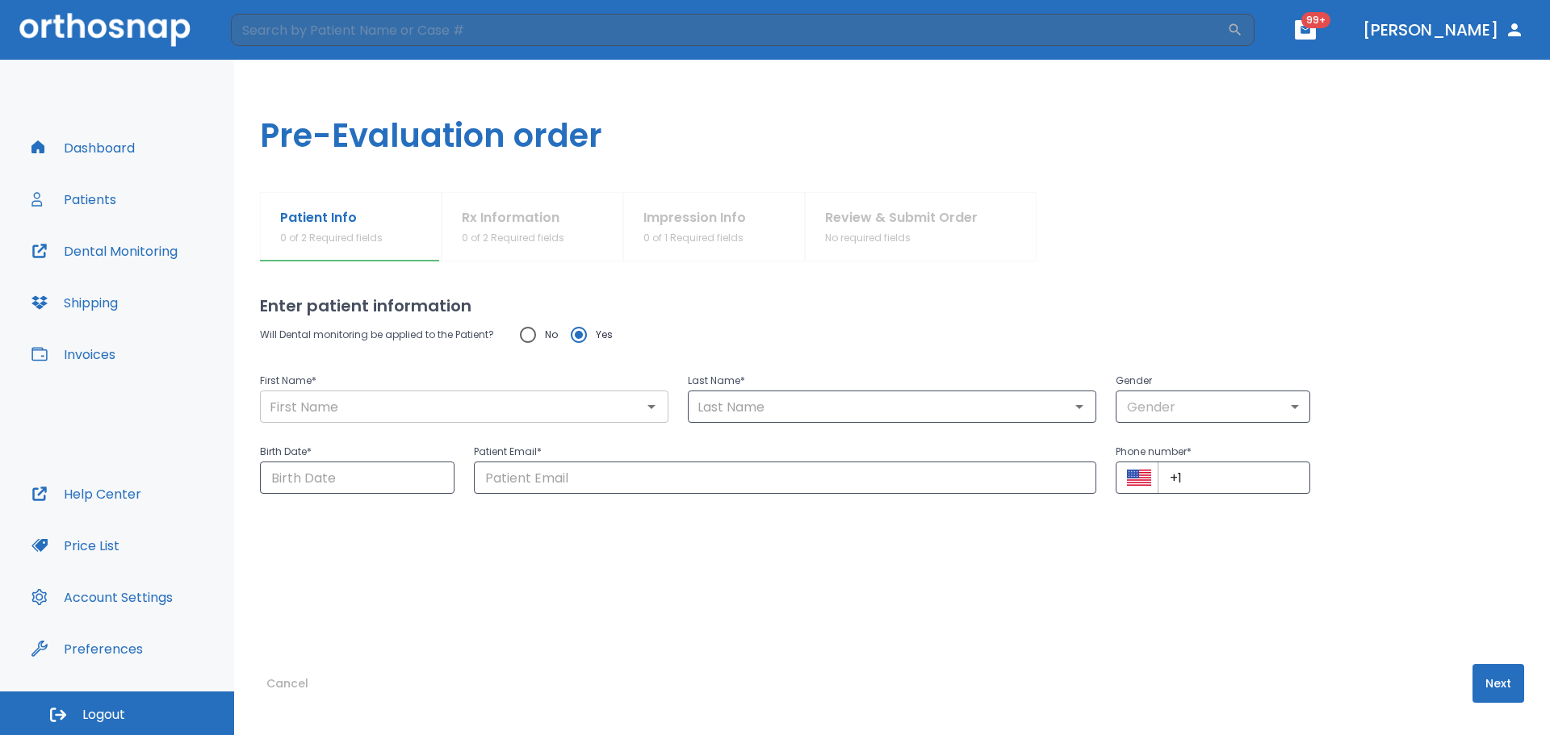
click at [501, 403] on input "text" at bounding box center [464, 407] width 399 height 23
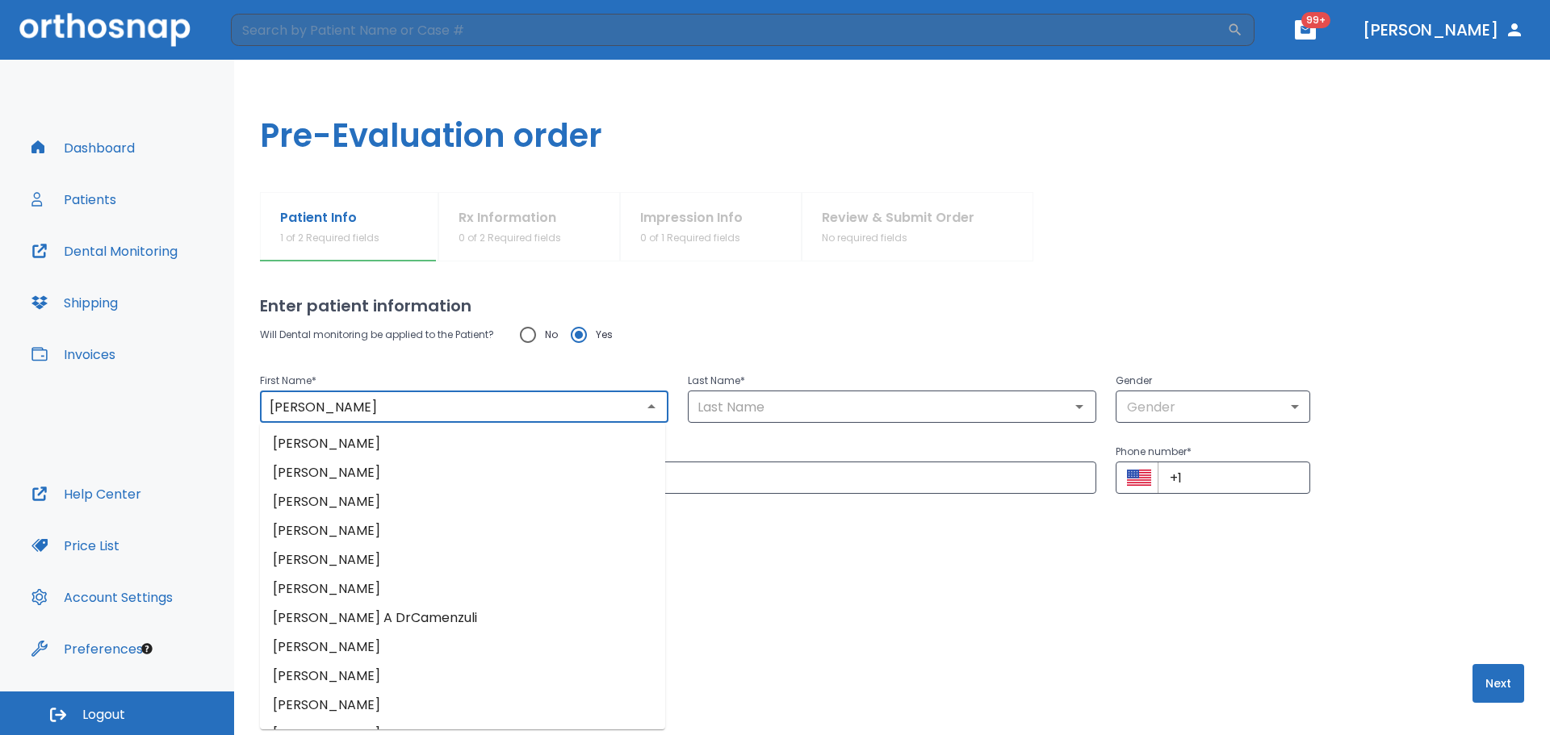
type input "[PERSON_NAME]"
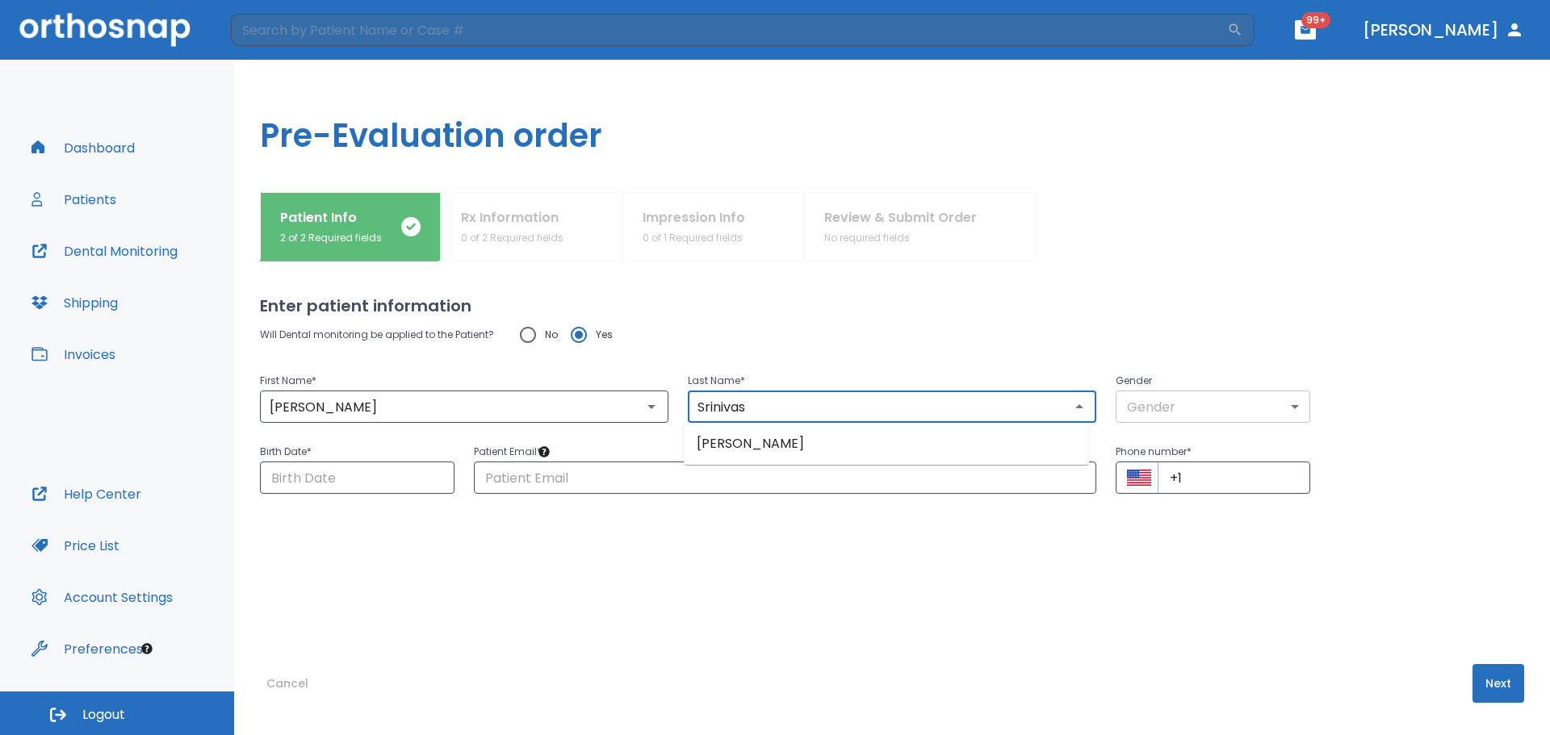
type input "Srinivas"
click at [1239, 417] on body "​ 99+ [PERSON_NAME] Dashboard Patients Dental Monitoring Shipping Invoices Help…" at bounding box center [775, 367] width 1550 height 735
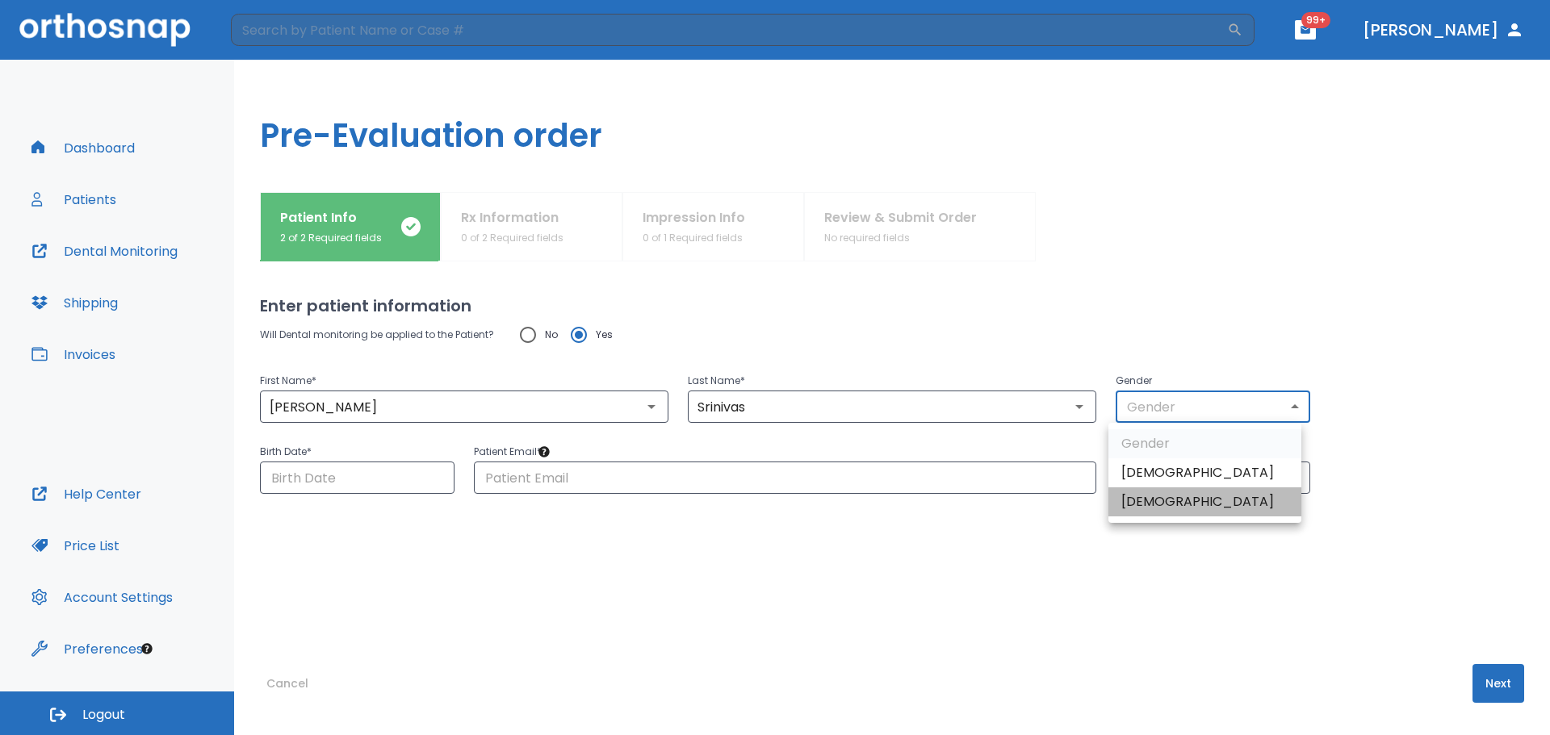
click at [1174, 505] on li "[DEMOGRAPHIC_DATA]" at bounding box center [1204, 502] width 193 height 29
type input "0"
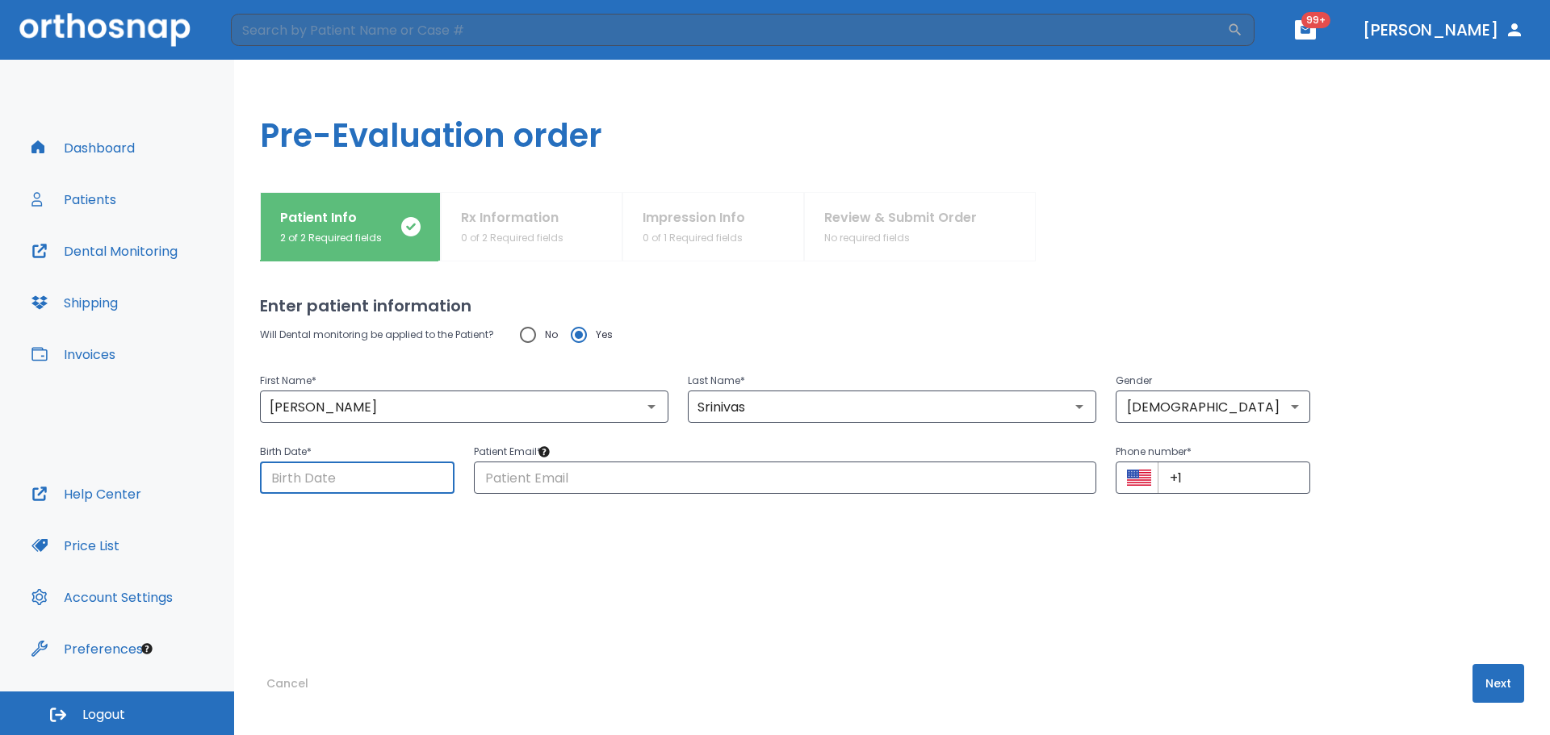
click at [367, 477] on input "Choose date" at bounding box center [357, 478] width 195 height 32
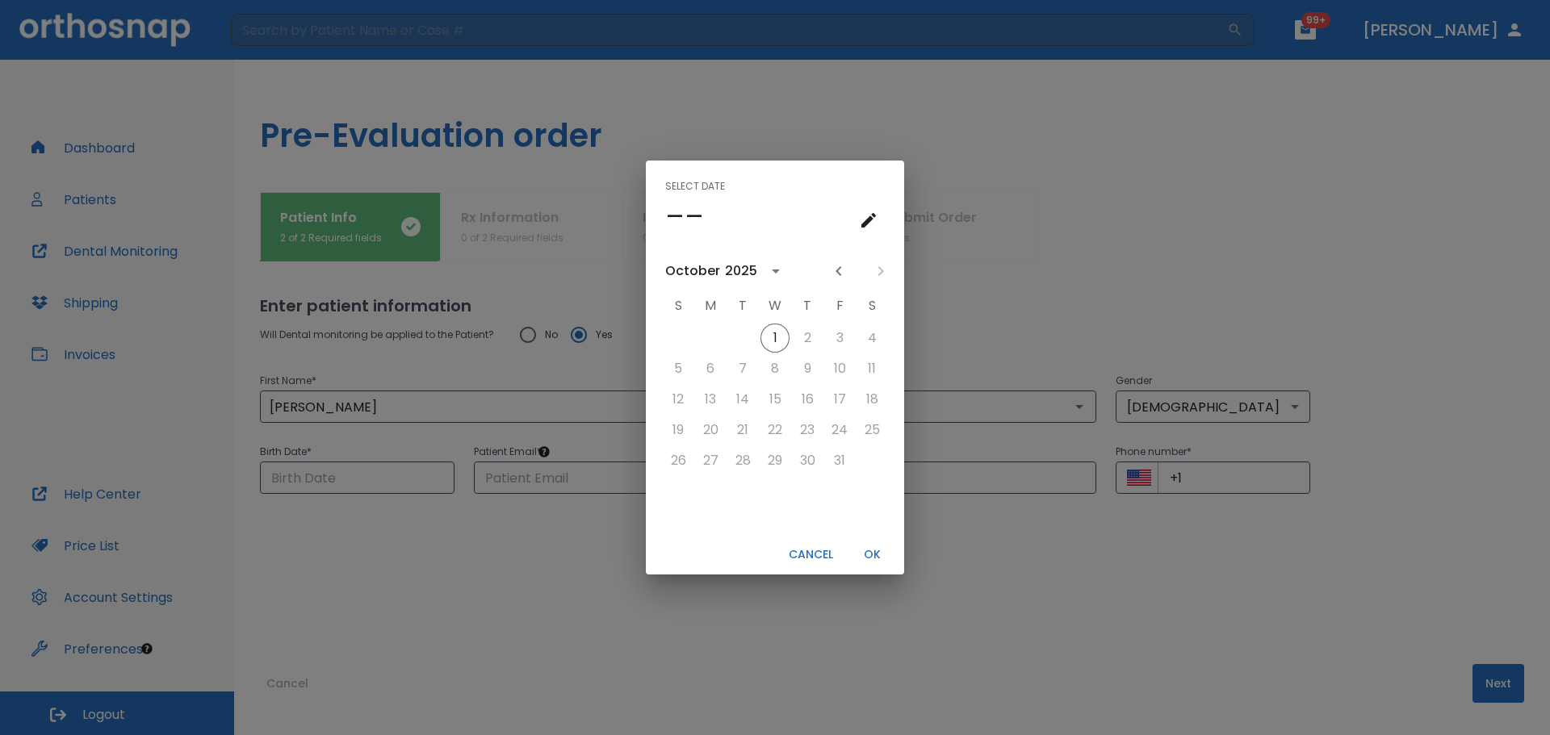
click at [877, 215] on icon "calendar view is open, go to text input view" at bounding box center [868, 220] width 19 height 19
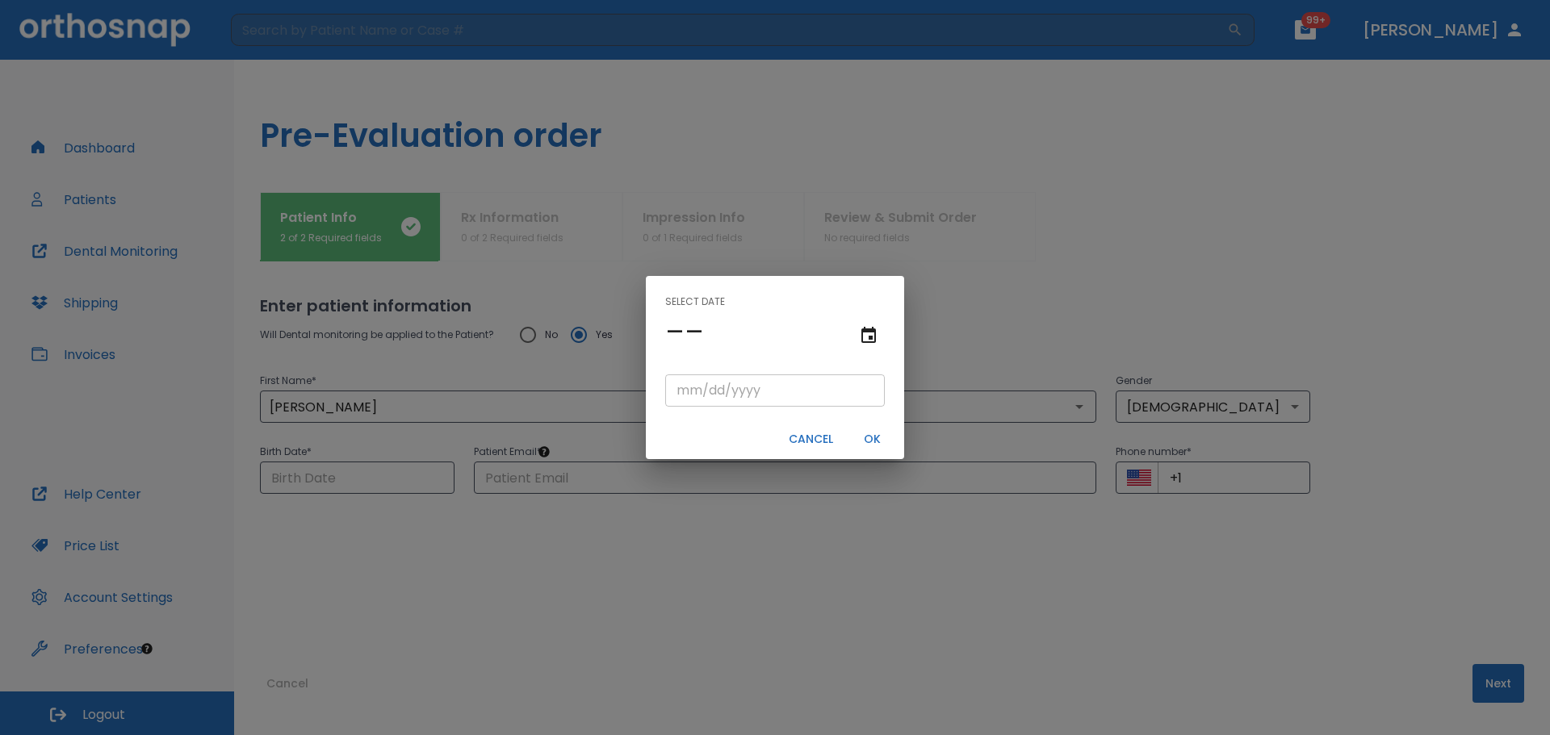
click at [703, 386] on input "tel" at bounding box center [775, 391] width 220 height 32
type input "07/13/"
type input "07/13/0001"
type input "07/13/1"
type input "07/13/0019"
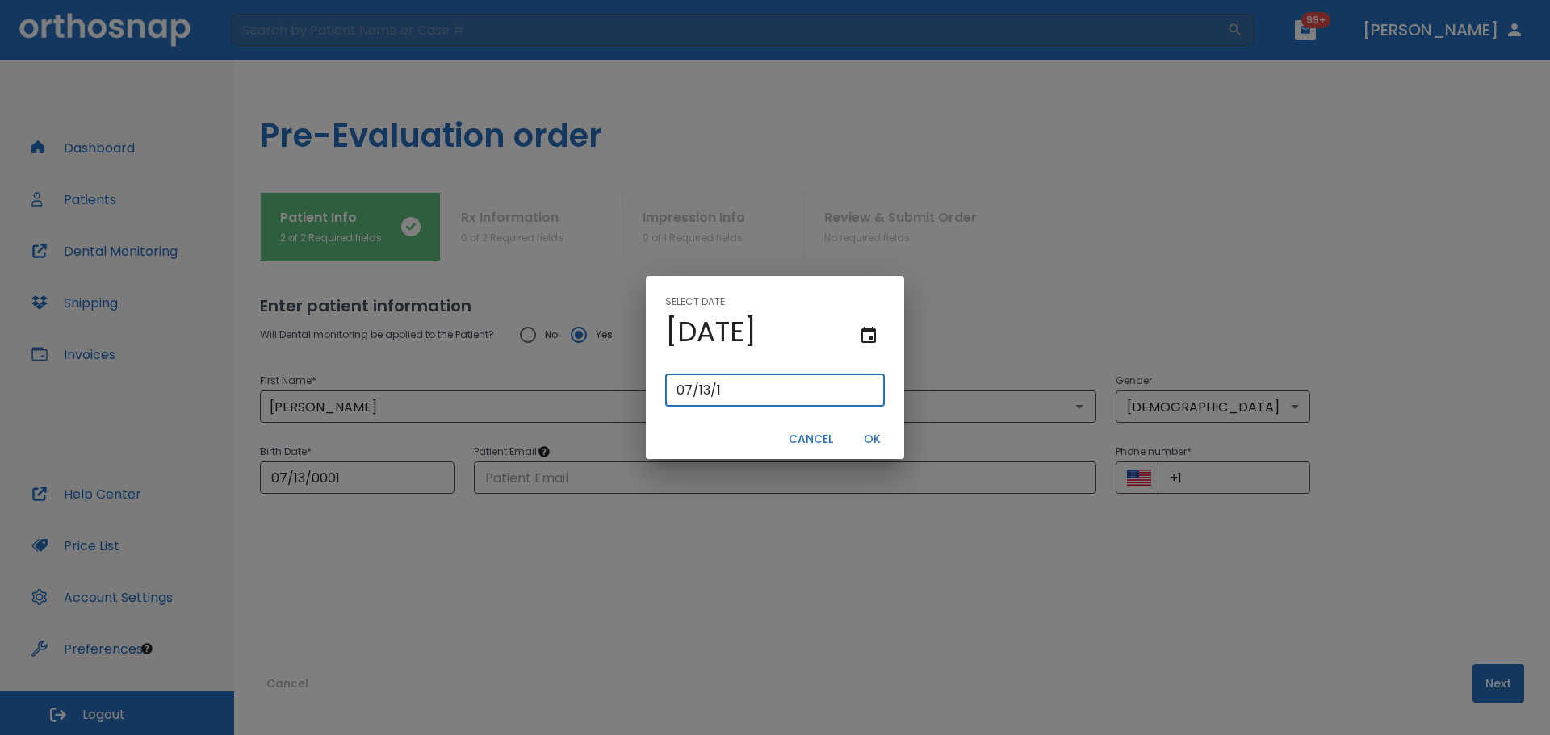
type input "[DATE]"
type input "07/13/0199"
type input "07/13/199"
type input "[DATE]"
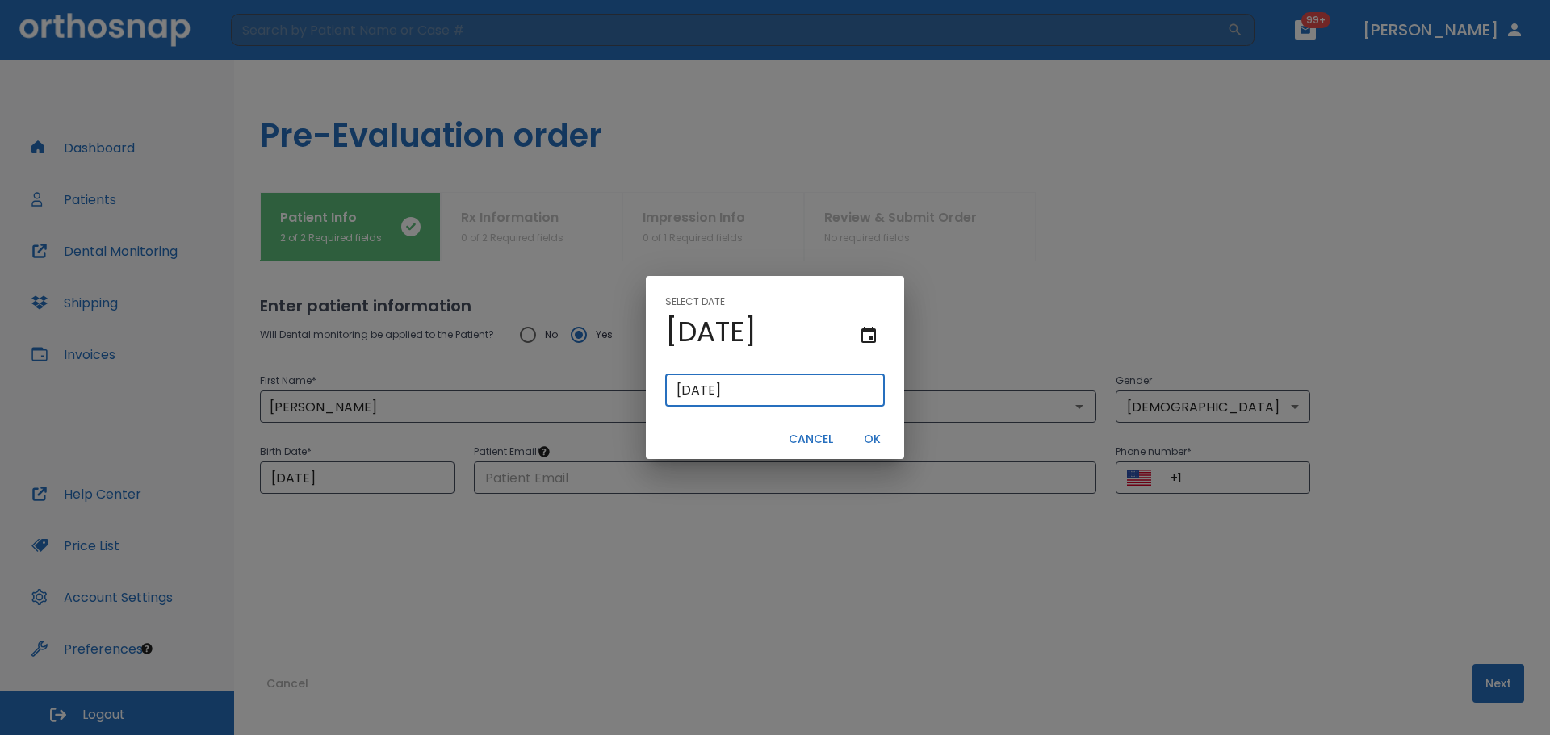
click at [880, 444] on button "OK" at bounding box center [872, 439] width 52 height 27
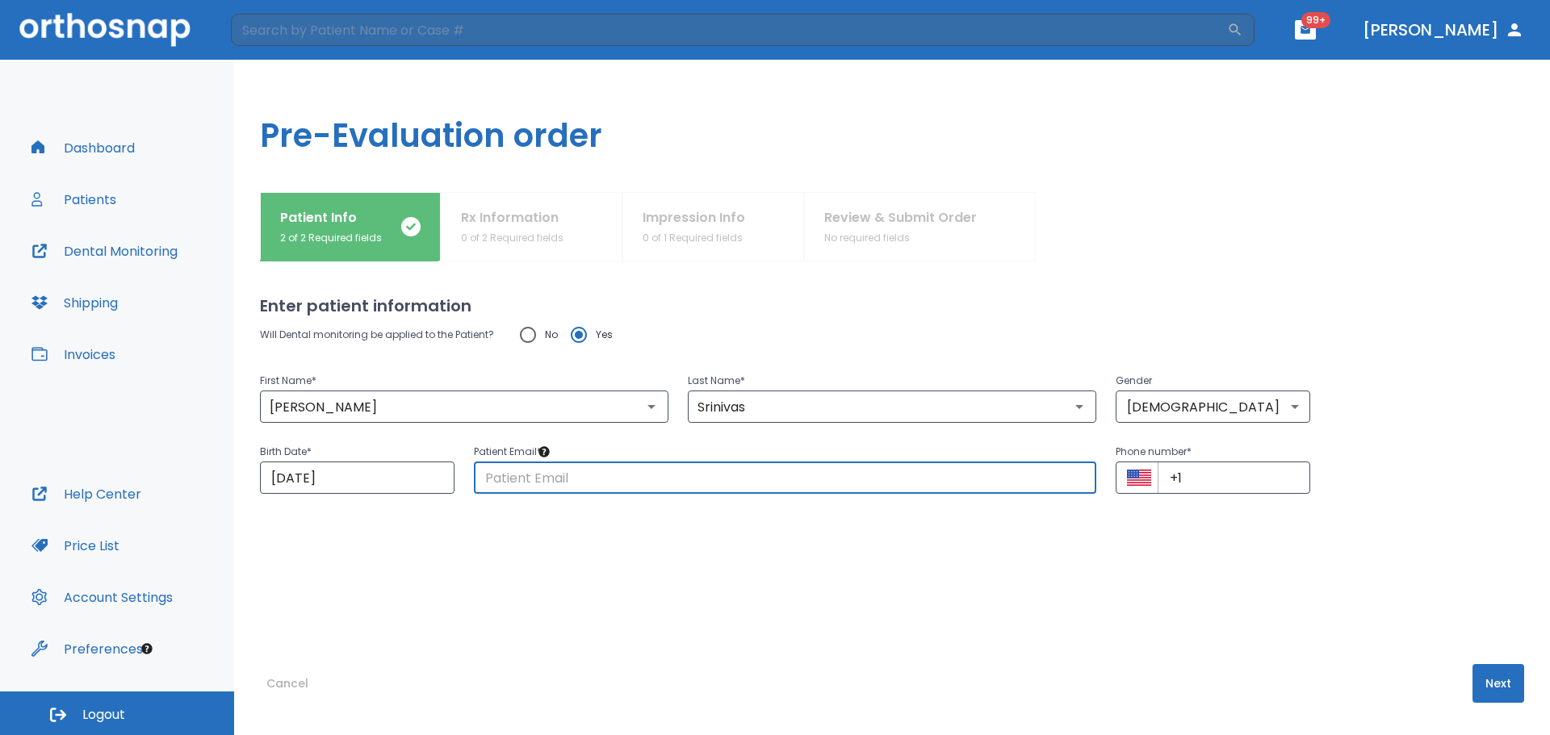
click at [666, 488] on input "text" at bounding box center [785, 478] width 622 height 32
paste input "[EMAIL_ADDRESS][DOMAIN_NAME]"
type input "[EMAIL_ADDRESS][DOMAIN_NAME]"
click at [1184, 480] on input "+1" at bounding box center [1234, 478] width 153 height 32
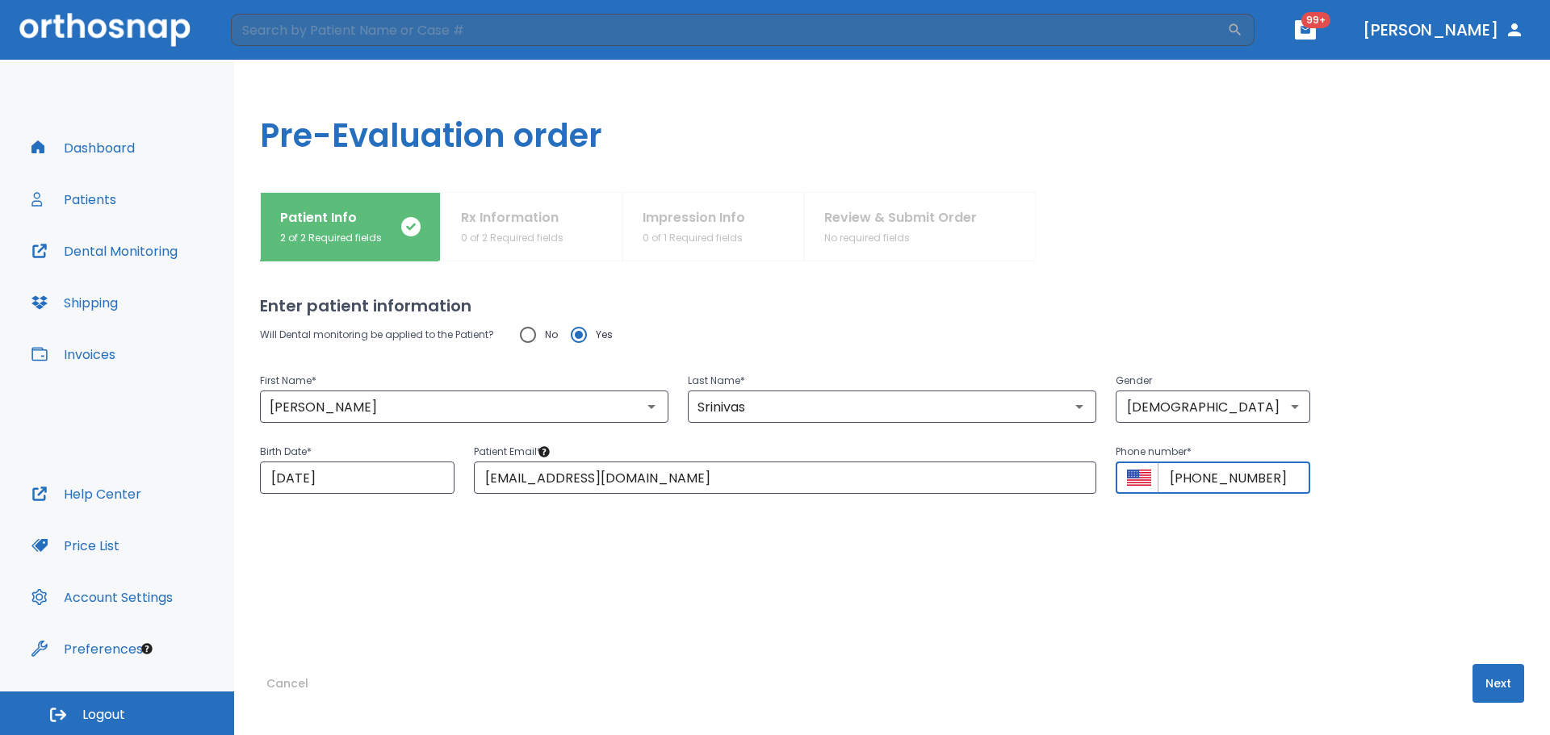
type input "[PHONE_NUMBER]"
click at [1495, 672] on button "Next" at bounding box center [1498, 683] width 52 height 39
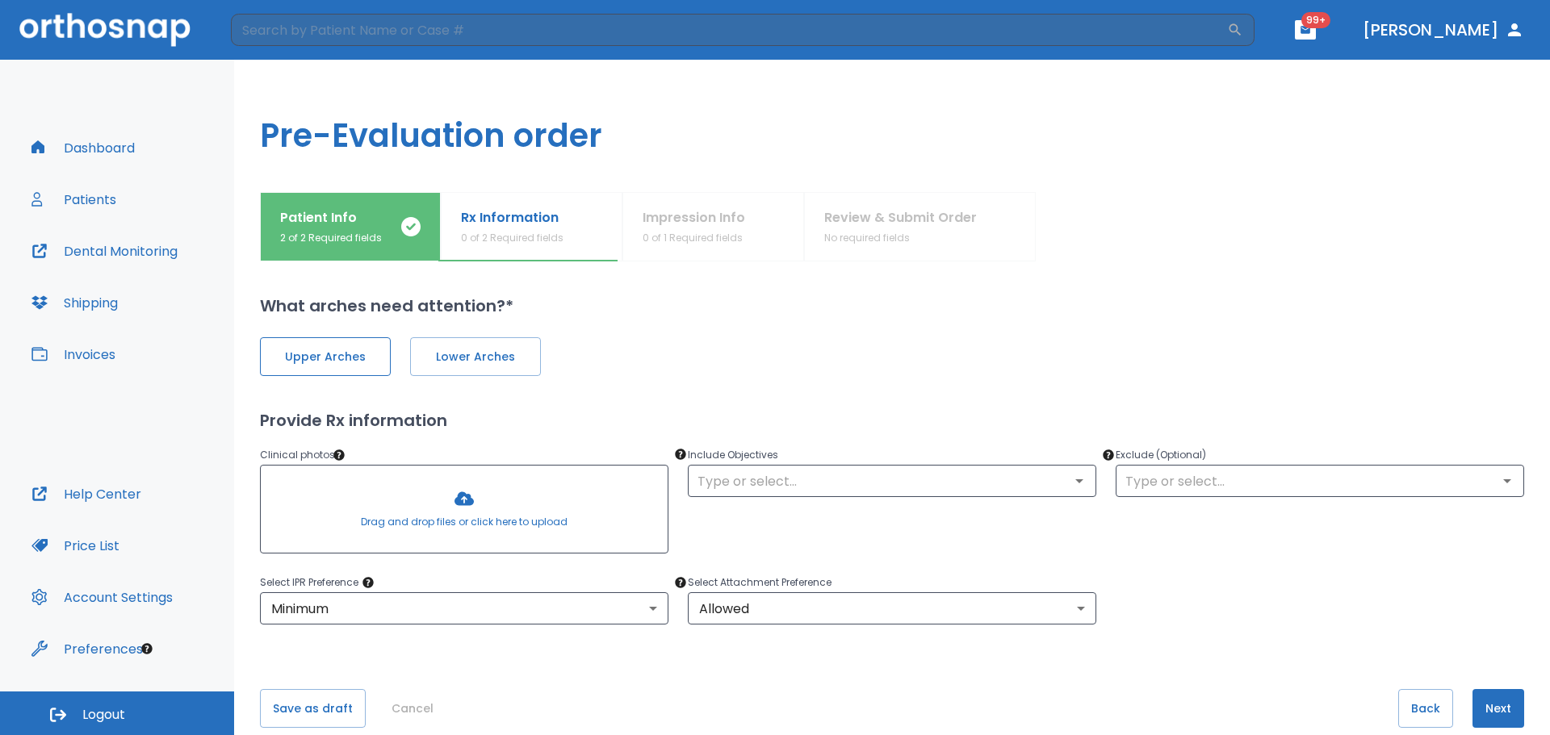
click at [358, 362] on span "Upper Arches" at bounding box center [325, 357] width 97 height 17
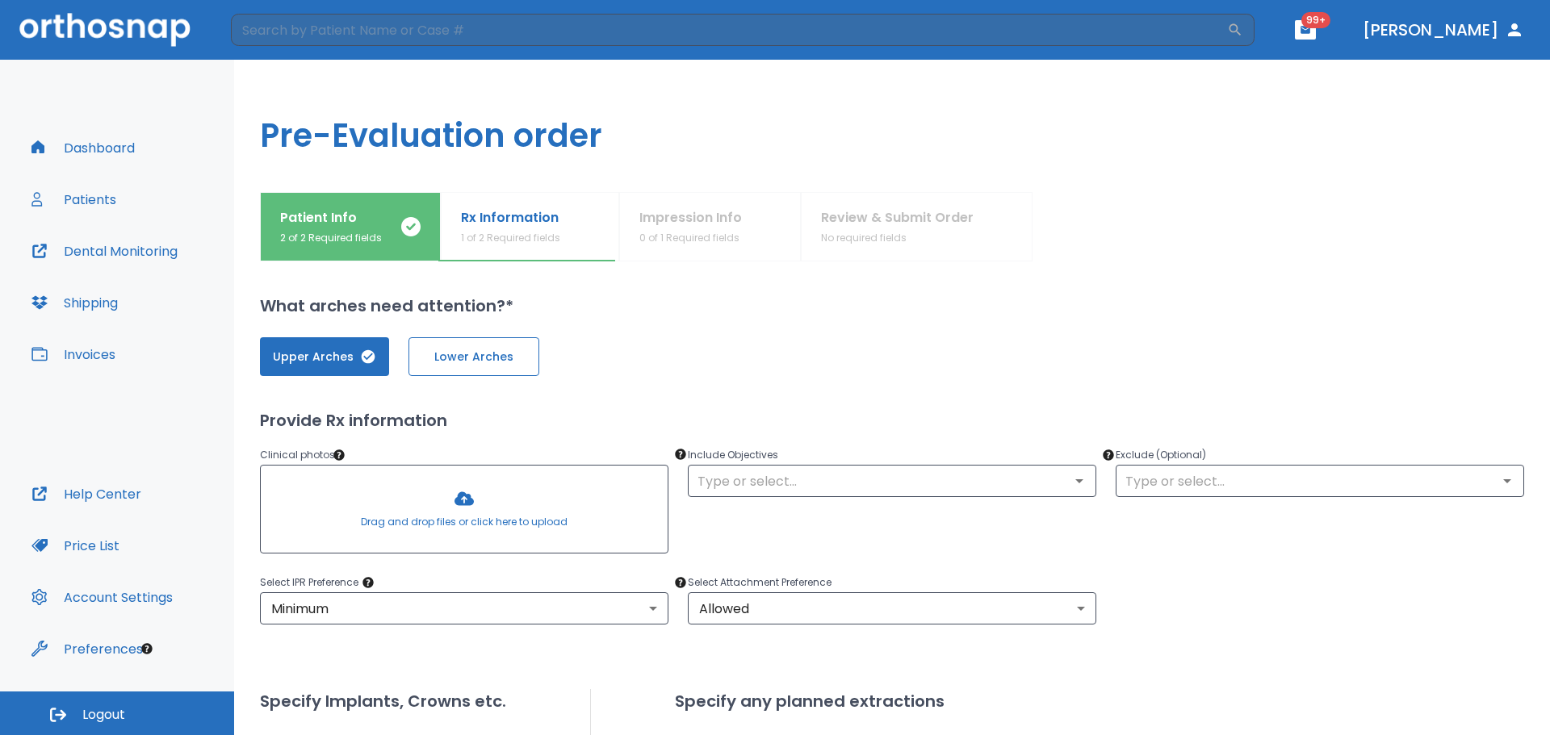
click at [431, 364] on span "Lower Arches" at bounding box center [473, 357] width 97 height 17
click at [468, 492] on div at bounding box center [464, 509] width 407 height 87
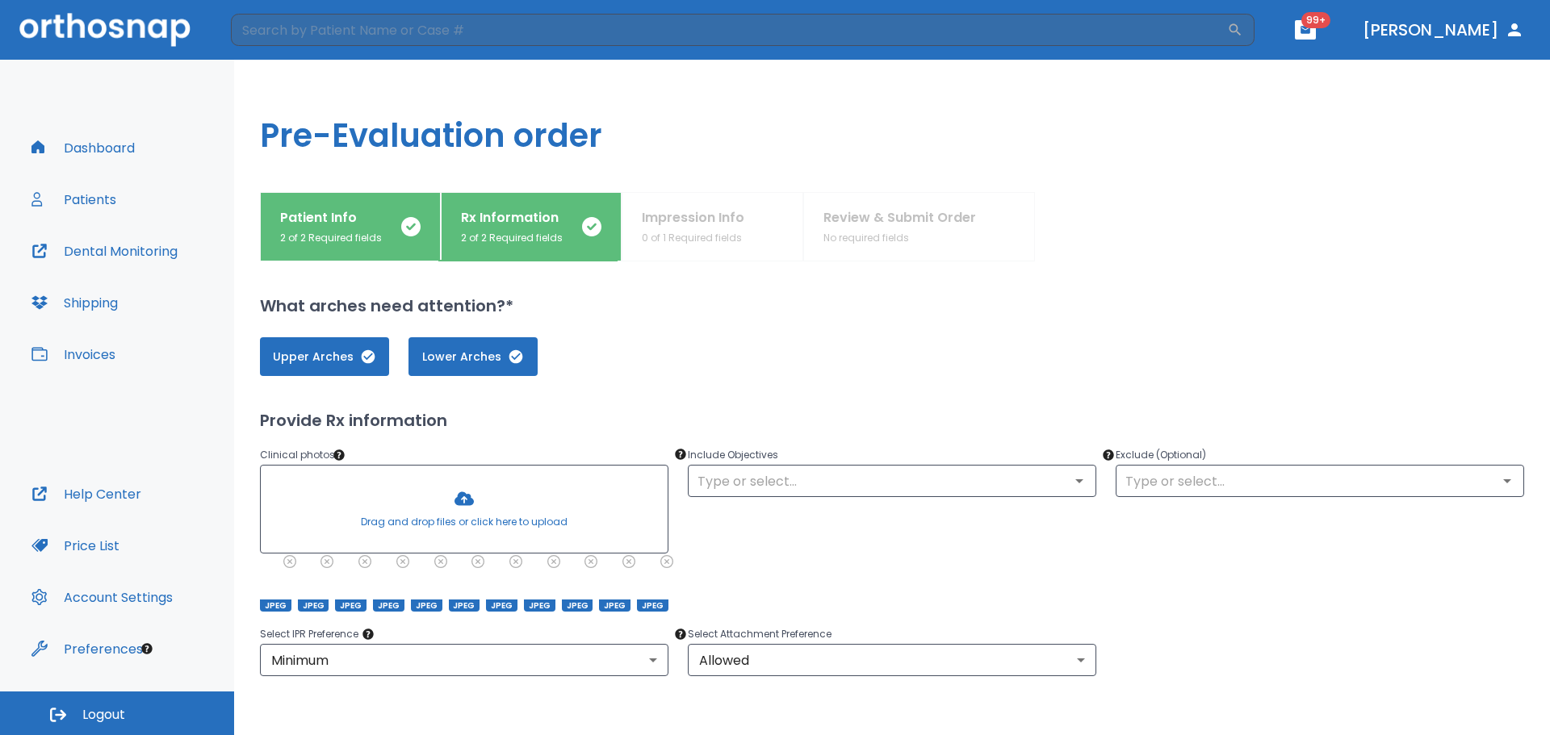
click at [509, 519] on div at bounding box center [464, 509] width 407 height 87
click at [1076, 477] on icon "Open" at bounding box center [1079, 480] width 19 height 19
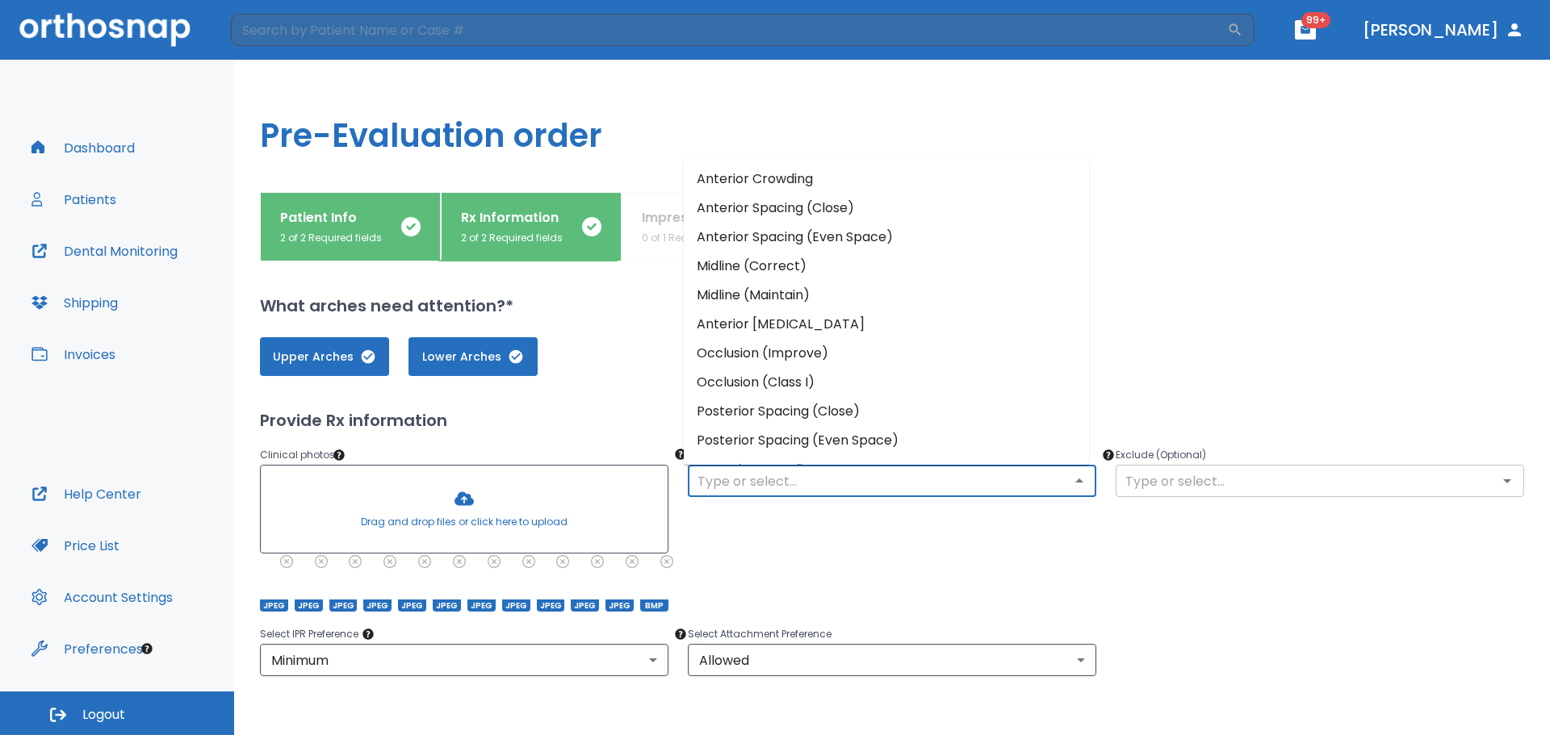
click at [1278, 476] on input "text" at bounding box center [1320, 481] width 399 height 23
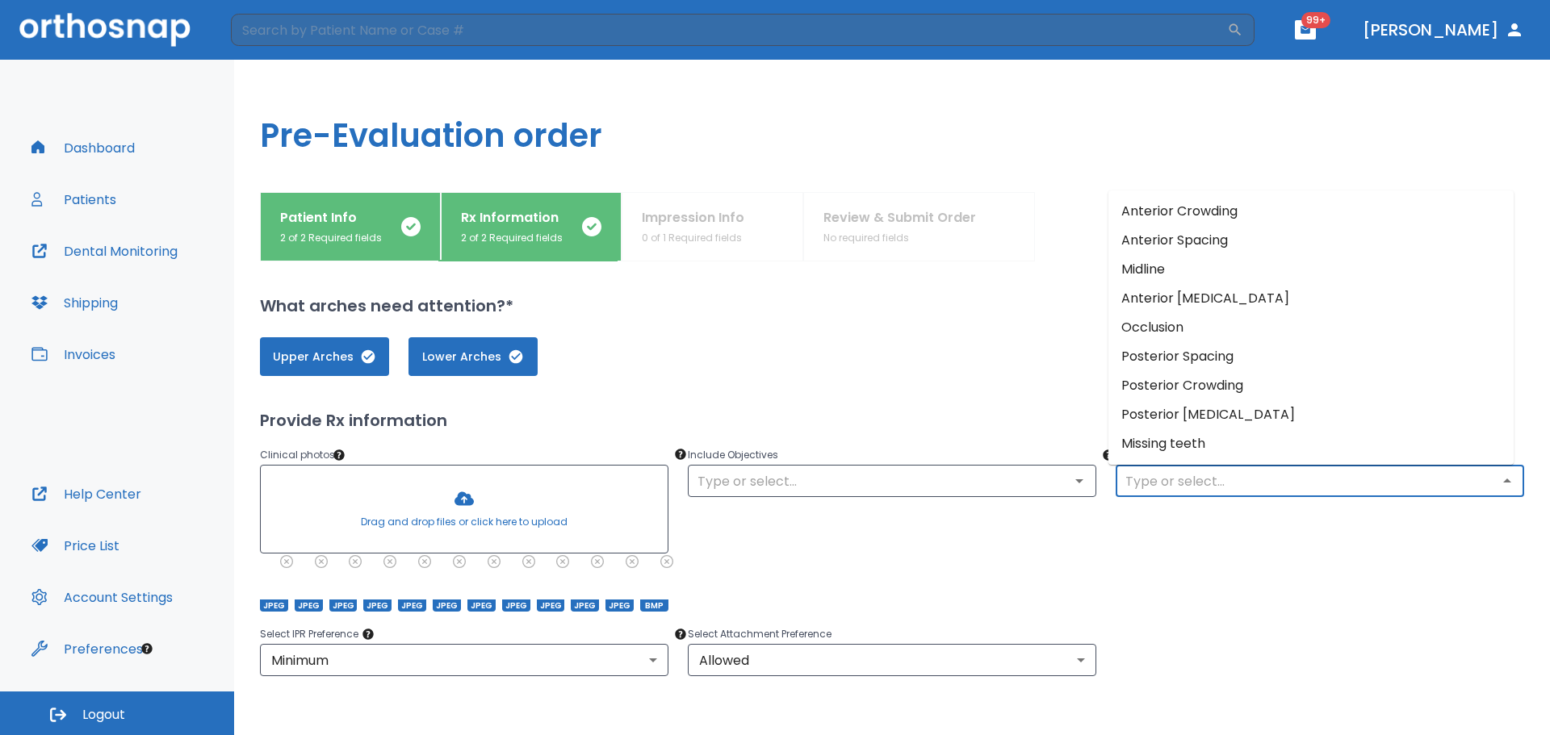
click at [1081, 579] on div "Include Objectives ​" at bounding box center [882, 519] width 428 height 186
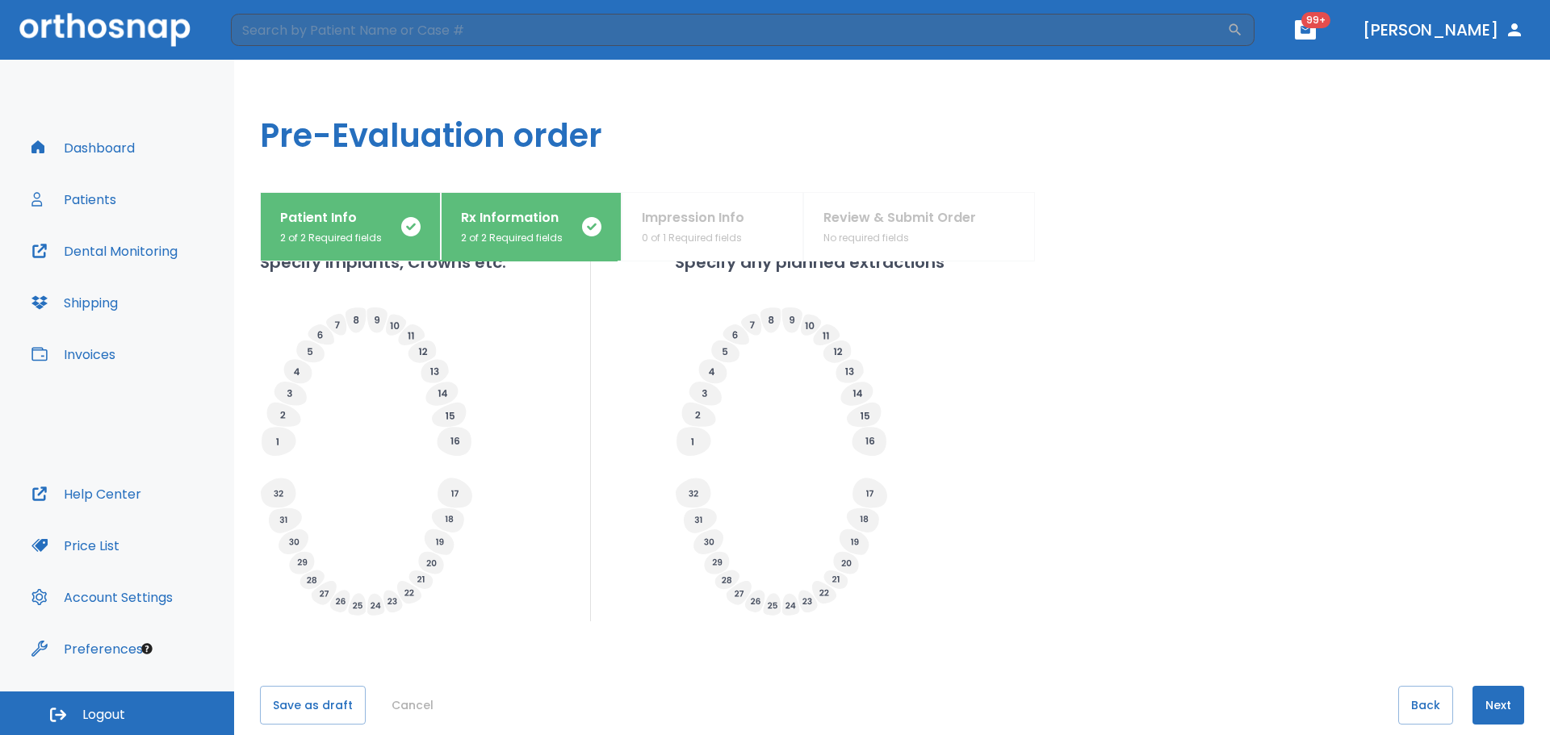
scroll to position [513, 0]
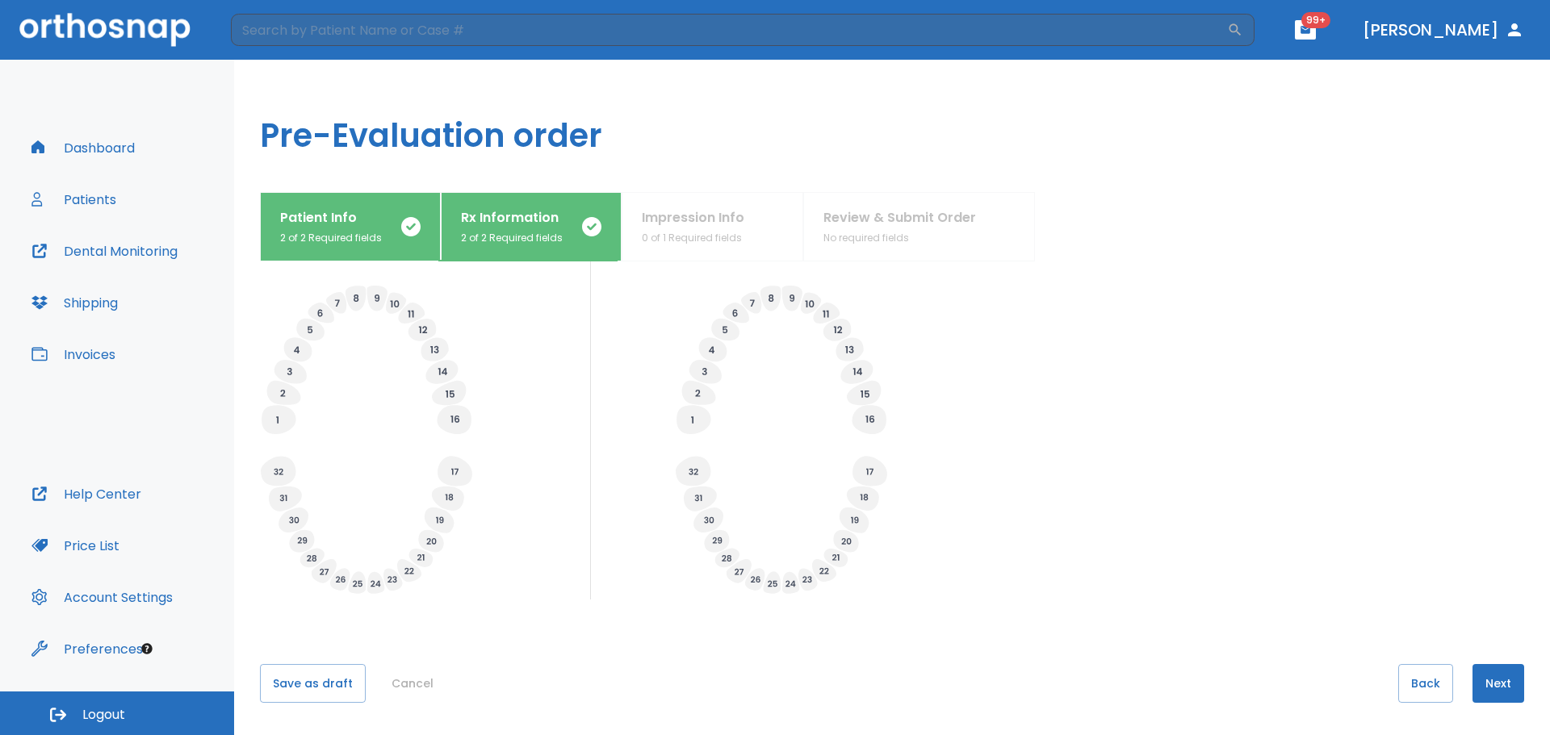
click at [1499, 683] on button "Next" at bounding box center [1498, 683] width 52 height 39
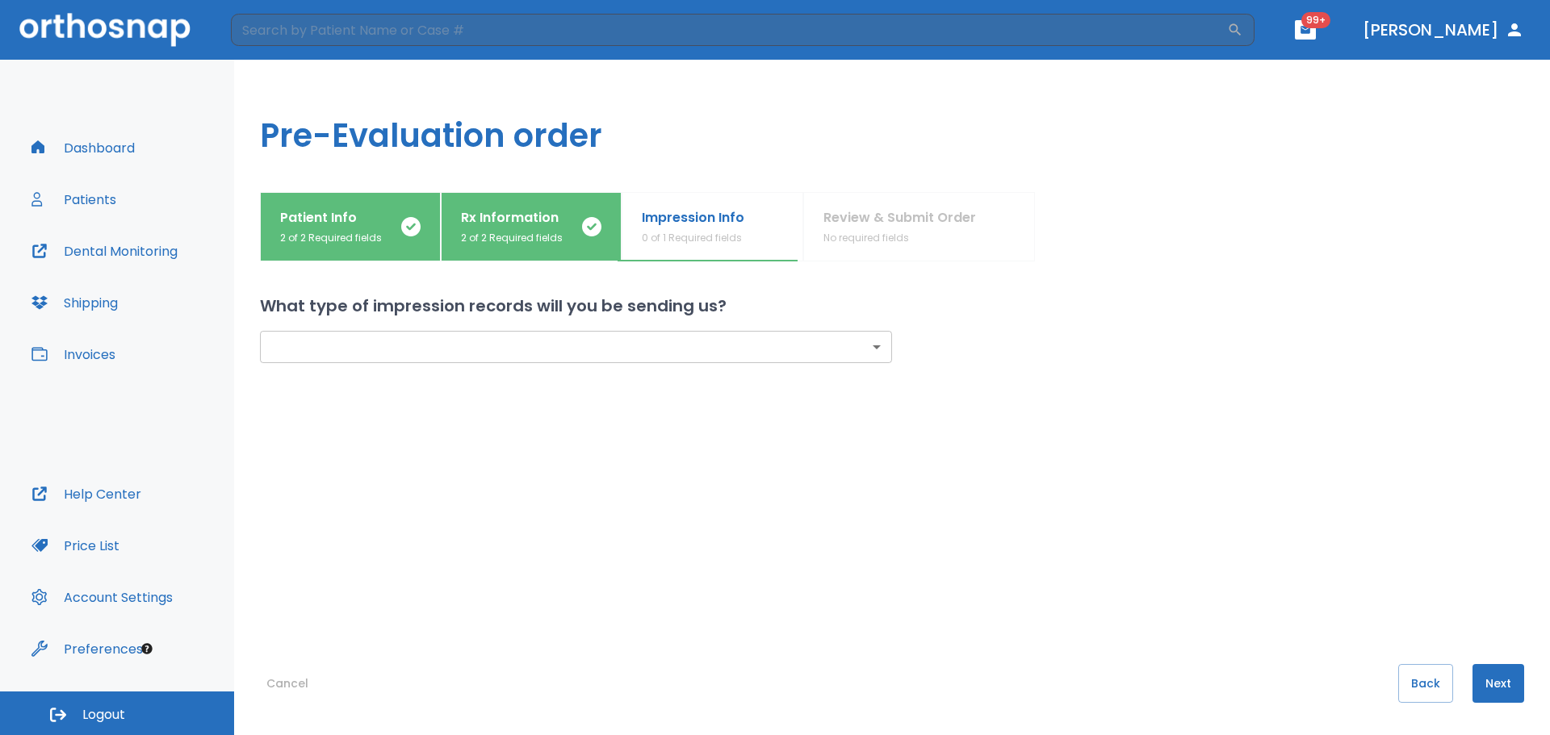
scroll to position [0, 0]
click at [539, 350] on body "​ 99+ [PERSON_NAME] Dashboard Patients Dental Monitoring Shipping Invoices Help…" at bounding box center [775, 367] width 1550 height 735
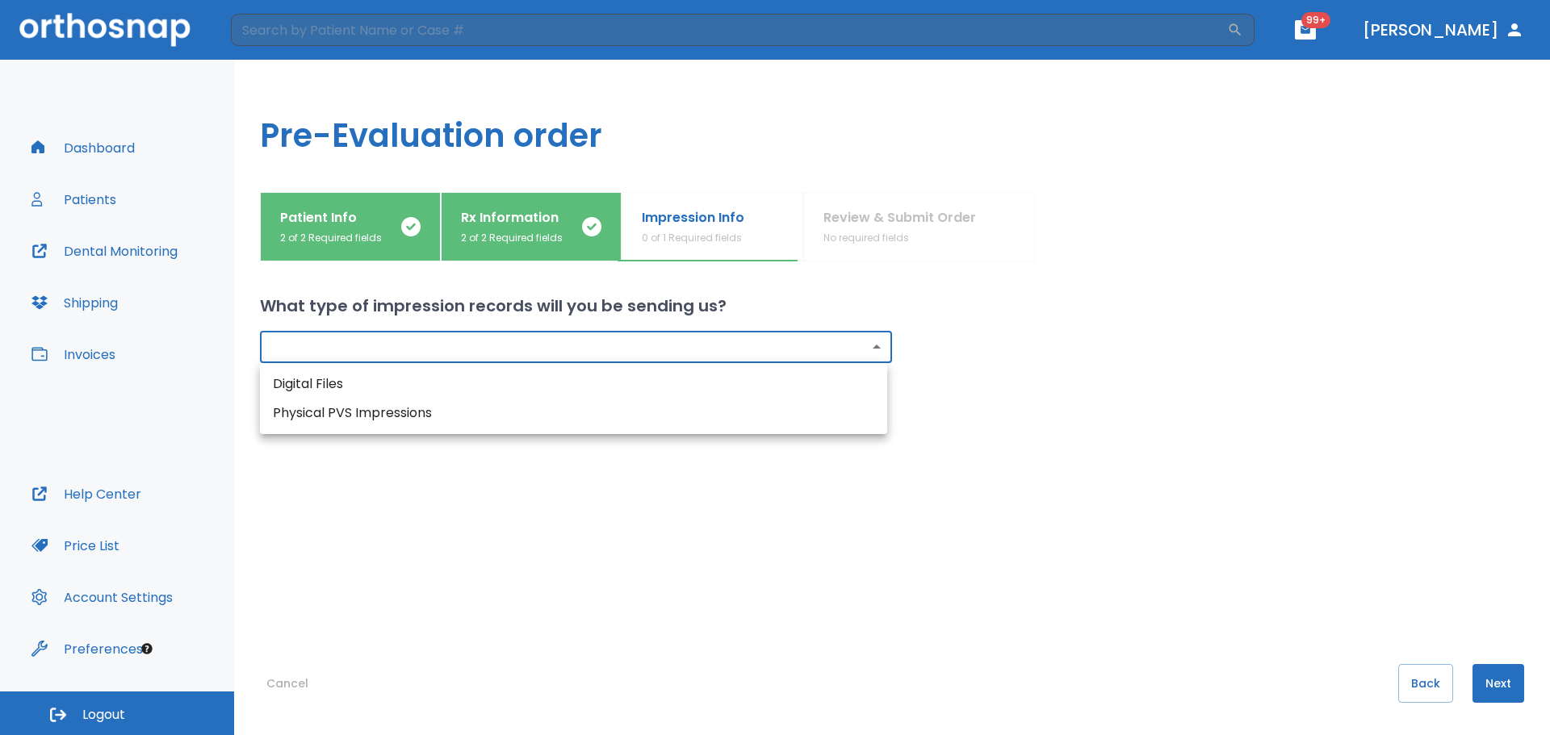
click at [342, 381] on li "Digital Files" at bounding box center [573, 384] width 627 height 29
type input "digital"
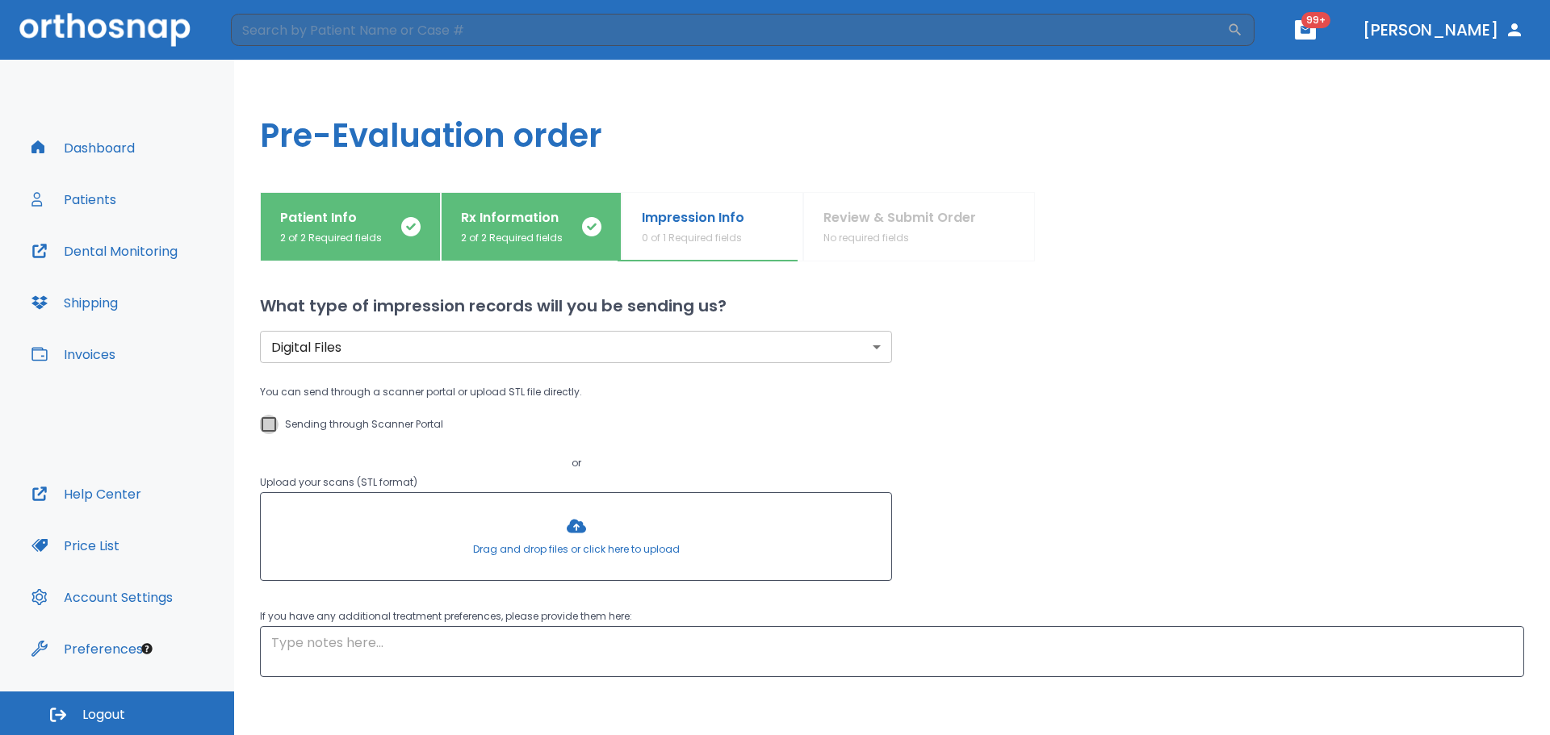
click at [267, 417] on input "Sending through Scanner Portal" at bounding box center [268, 424] width 19 height 19
checkbox input "true"
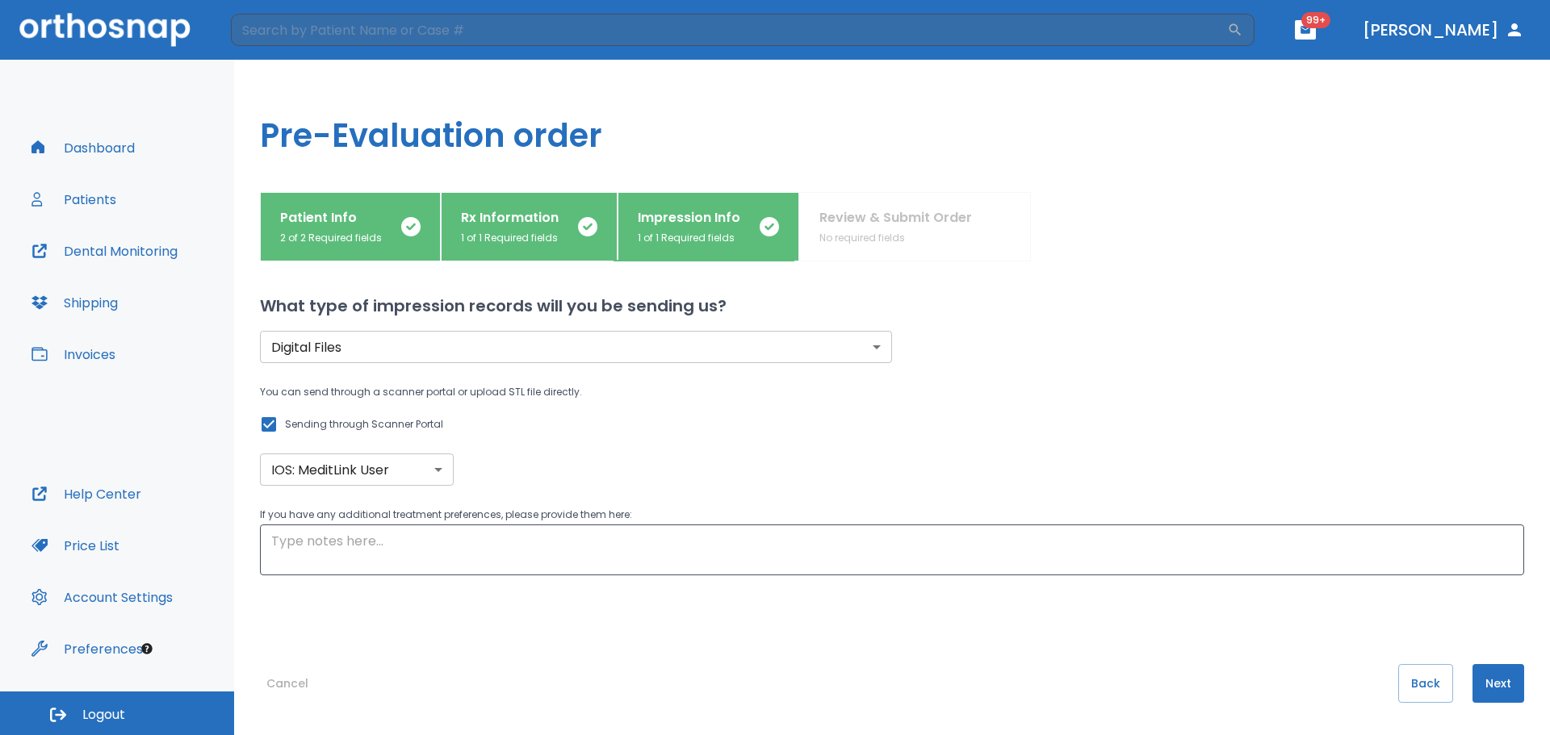
click at [1495, 678] on button "Next" at bounding box center [1498, 683] width 52 height 39
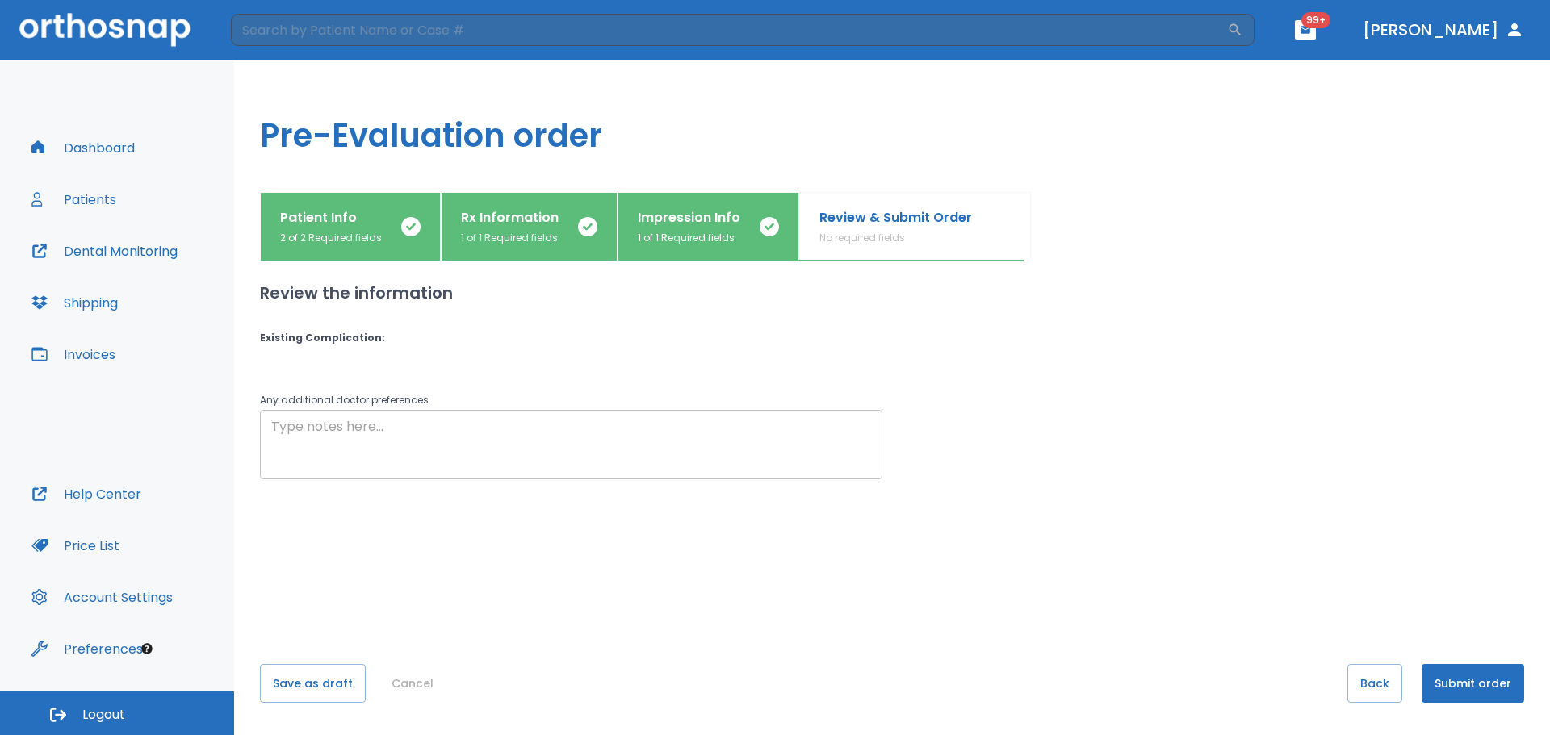
click at [591, 432] on textarea at bounding box center [571, 445] width 600 height 56
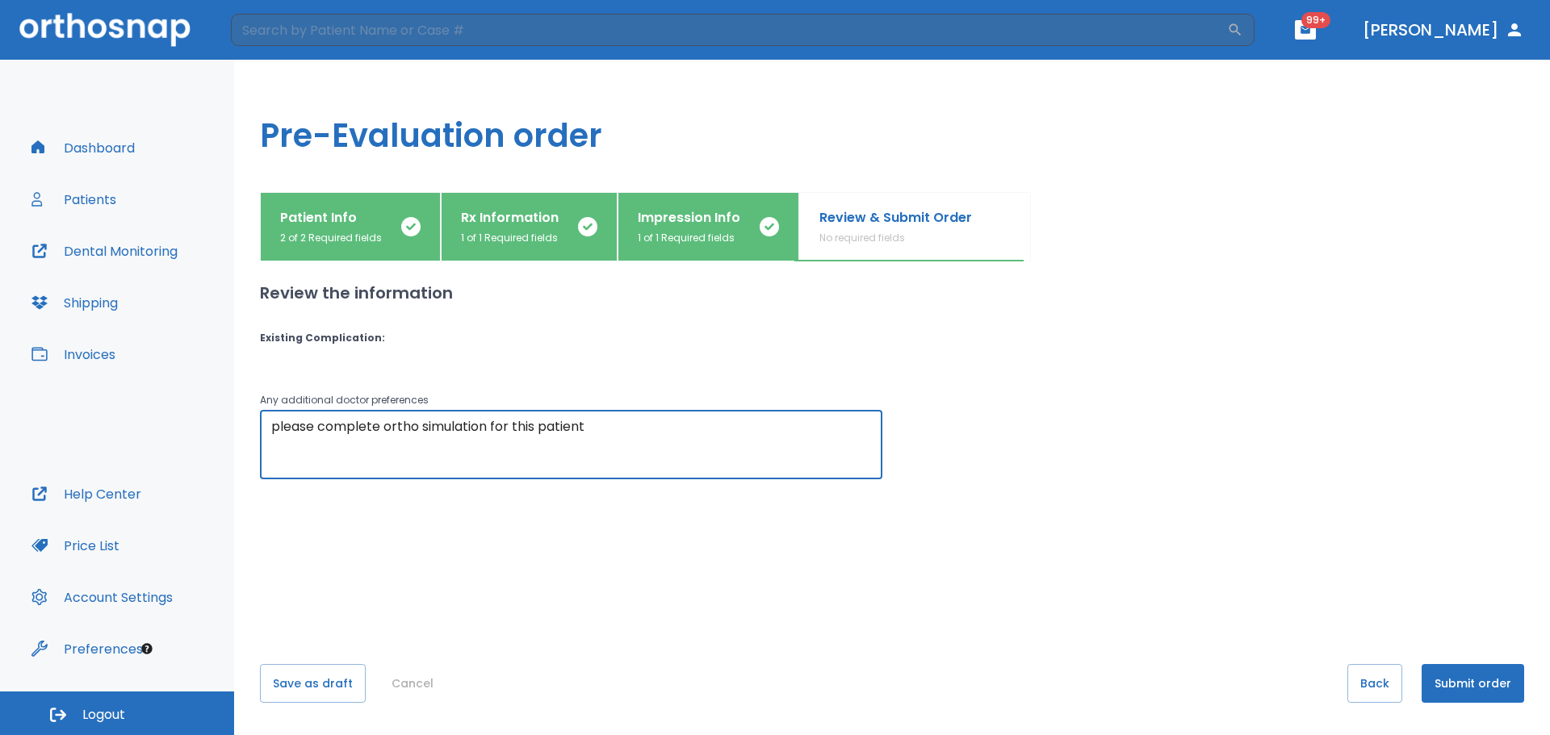
type textarea "please complete ortho simulation for this patient"
click at [1476, 683] on button "Submit order" at bounding box center [1473, 683] width 103 height 39
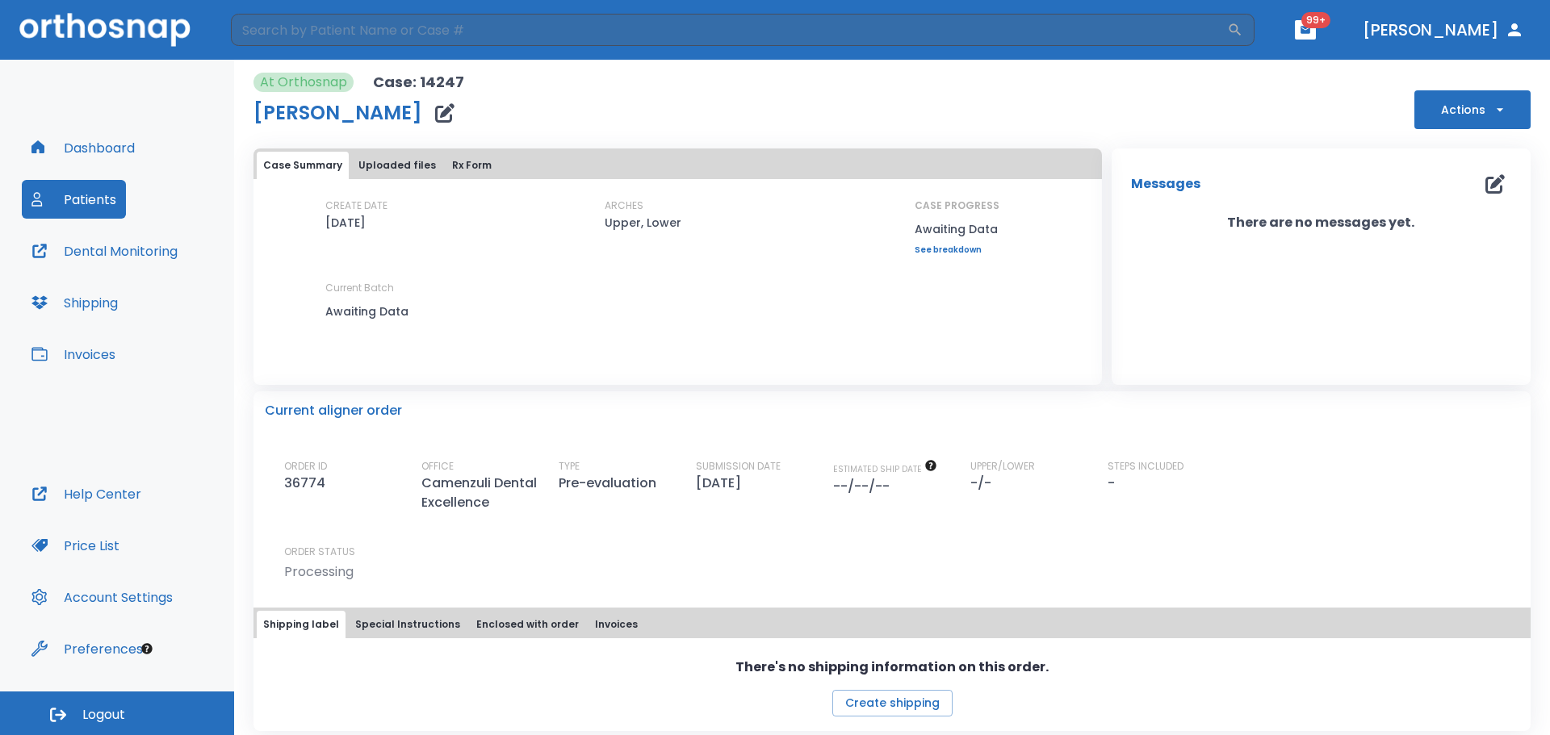
click at [110, 194] on button "Patients" at bounding box center [74, 199] width 104 height 39
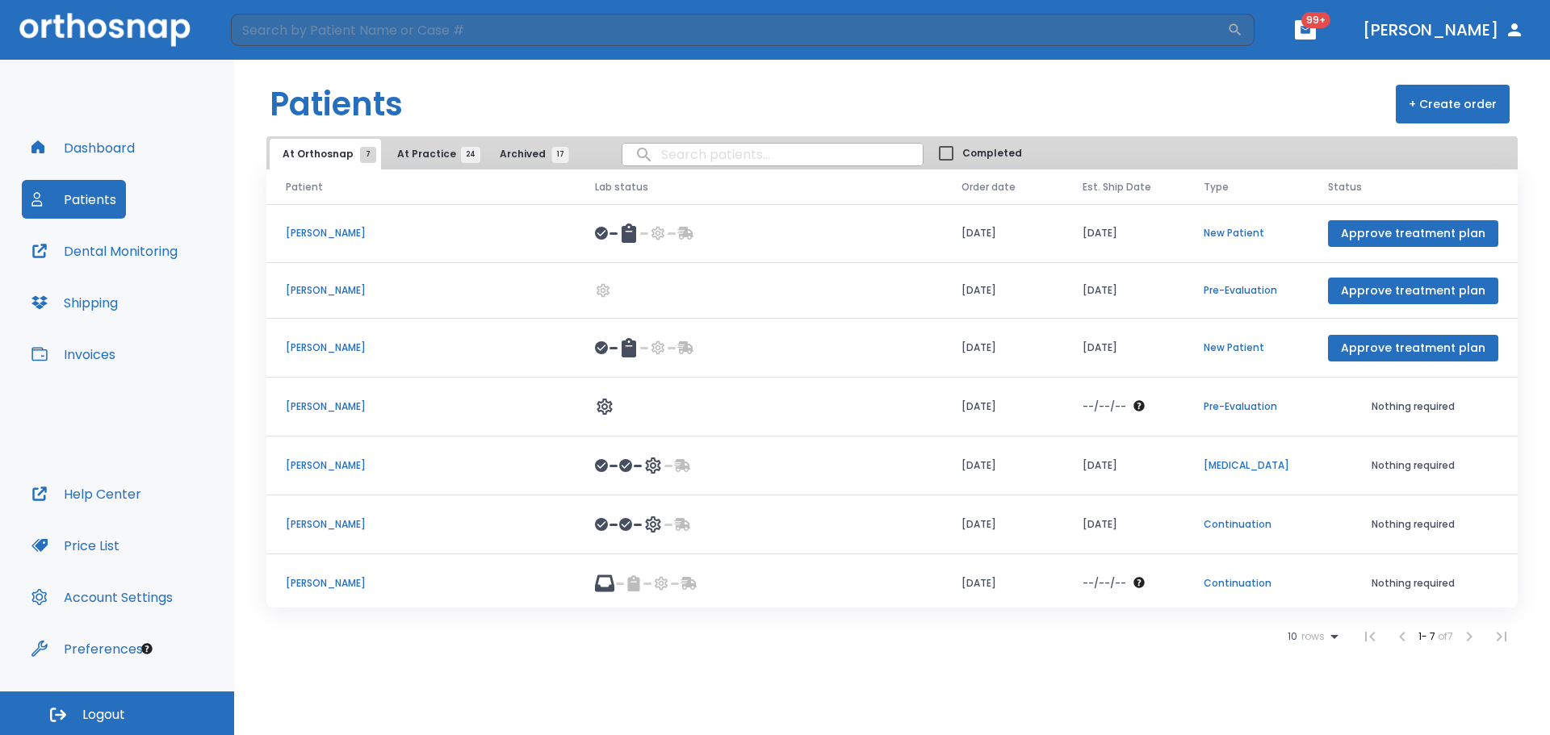
click at [1466, 111] on button "+ Create order" at bounding box center [1453, 104] width 114 height 39
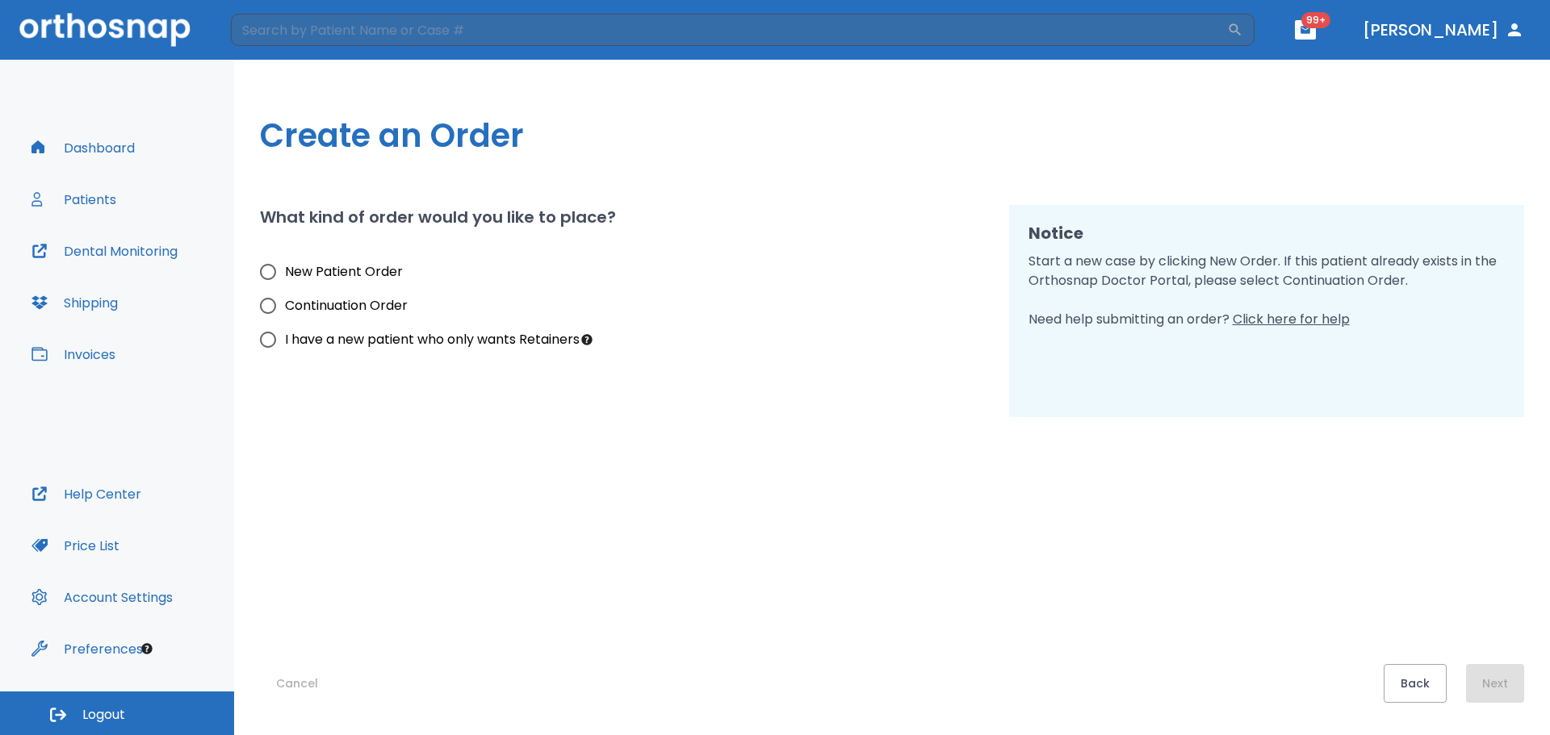
click at [274, 268] on input "New Patient Order" at bounding box center [268, 272] width 34 height 34
radio input "true"
click at [1489, 687] on button "Next" at bounding box center [1495, 683] width 58 height 39
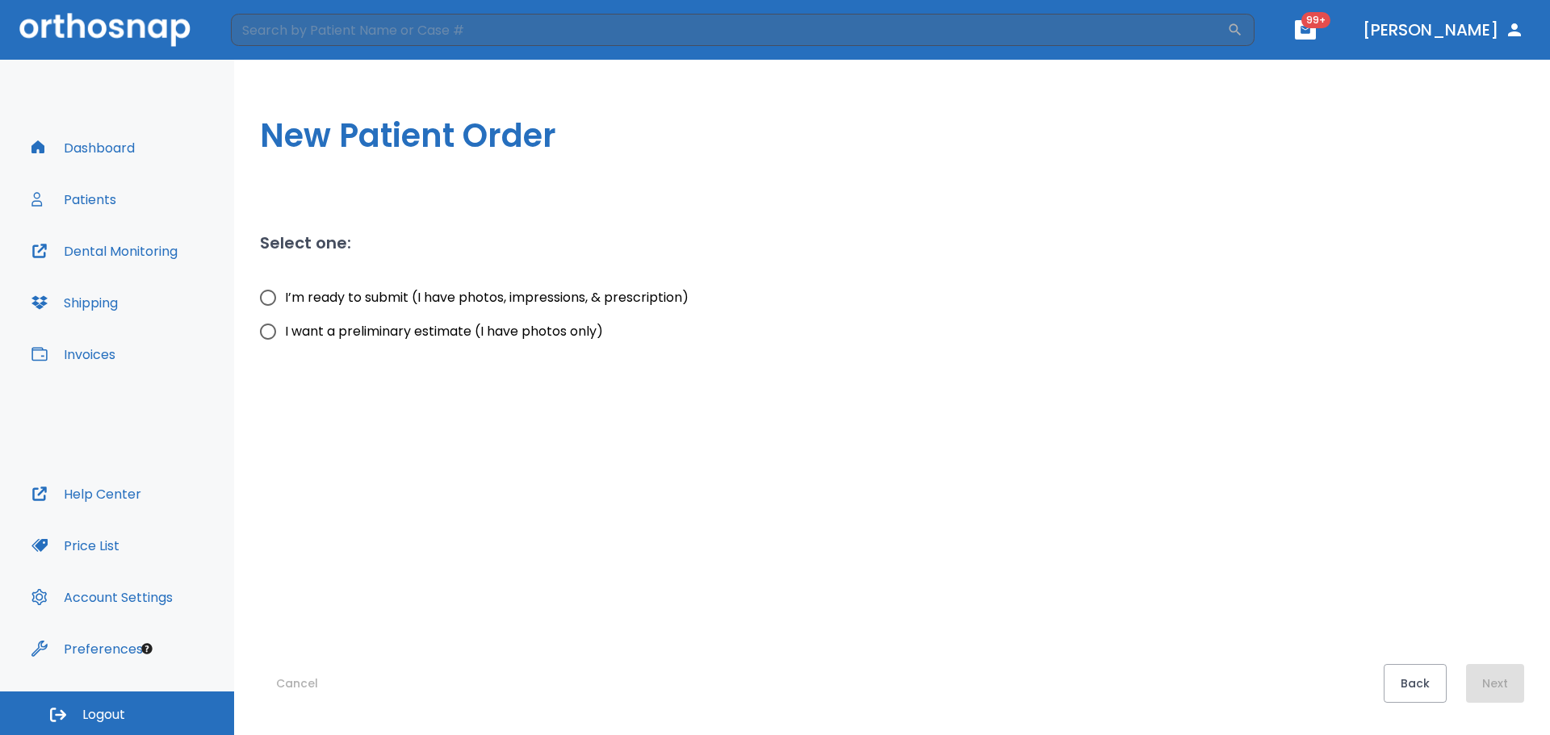
click at [273, 298] on input "I’m ready to submit (I have photos, impressions, & prescription)" at bounding box center [268, 298] width 34 height 34
radio input "true"
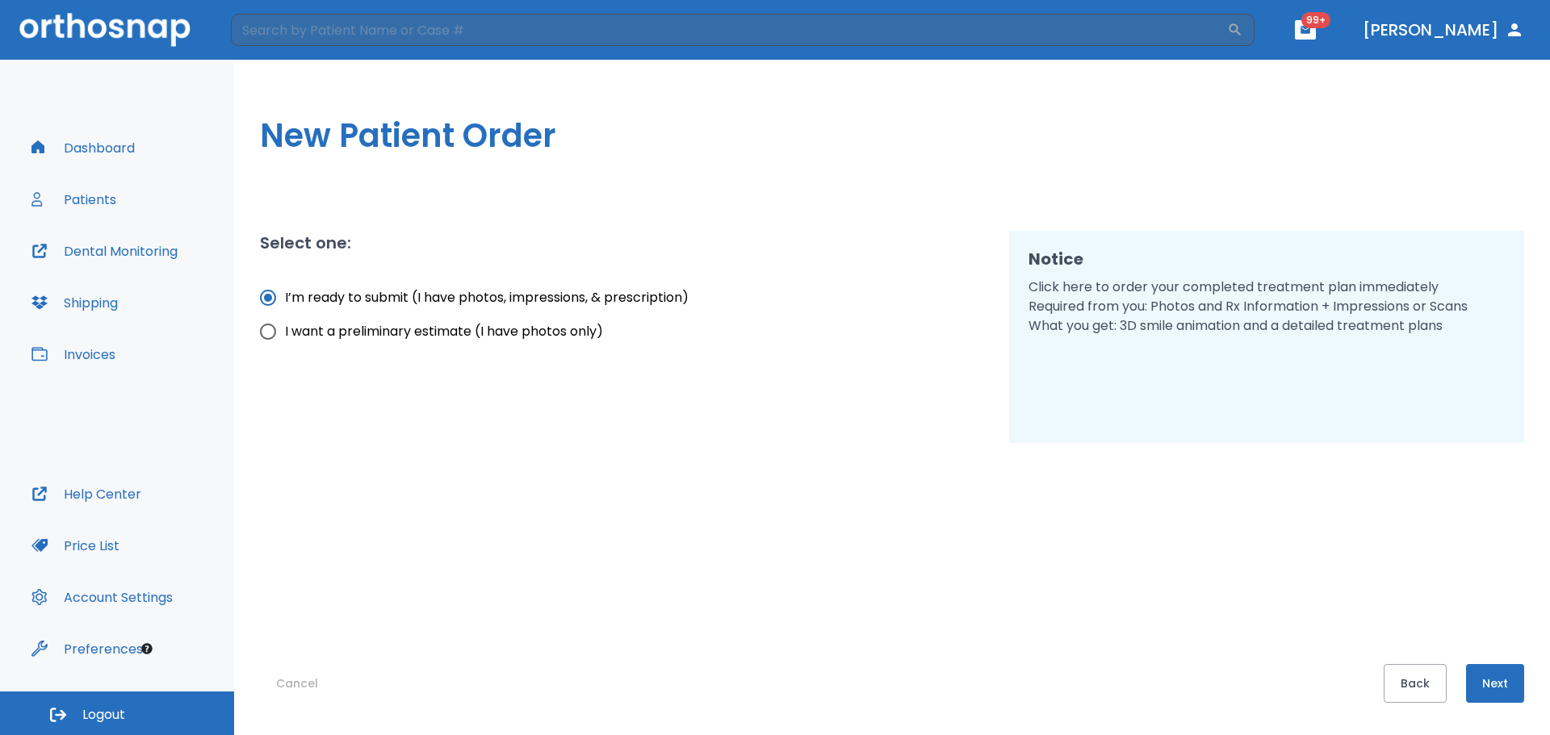
click at [1493, 673] on button "Next" at bounding box center [1495, 683] width 58 height 39
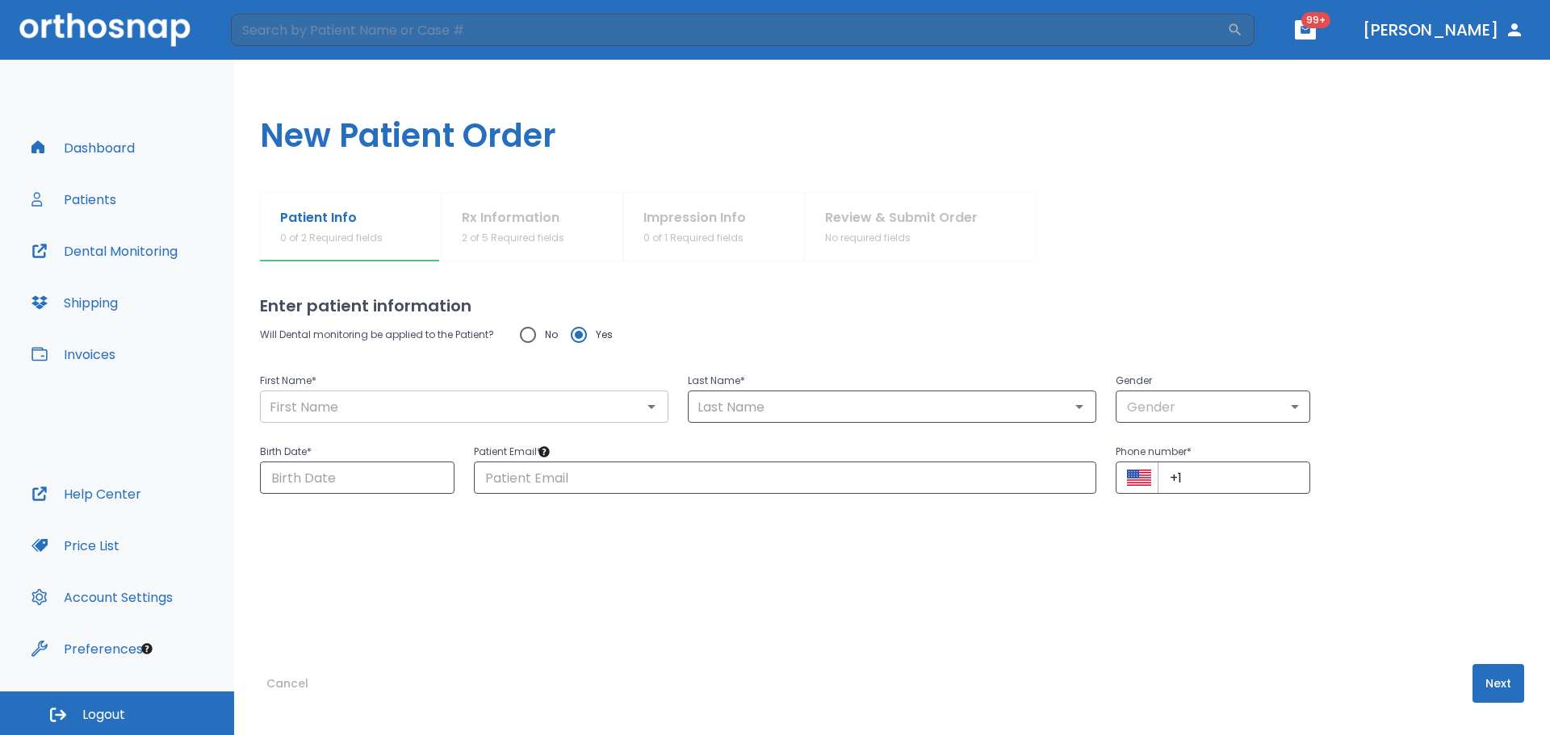
click at [373, 412] on input "text" at bounding box center [464, 407] width 399 height 23
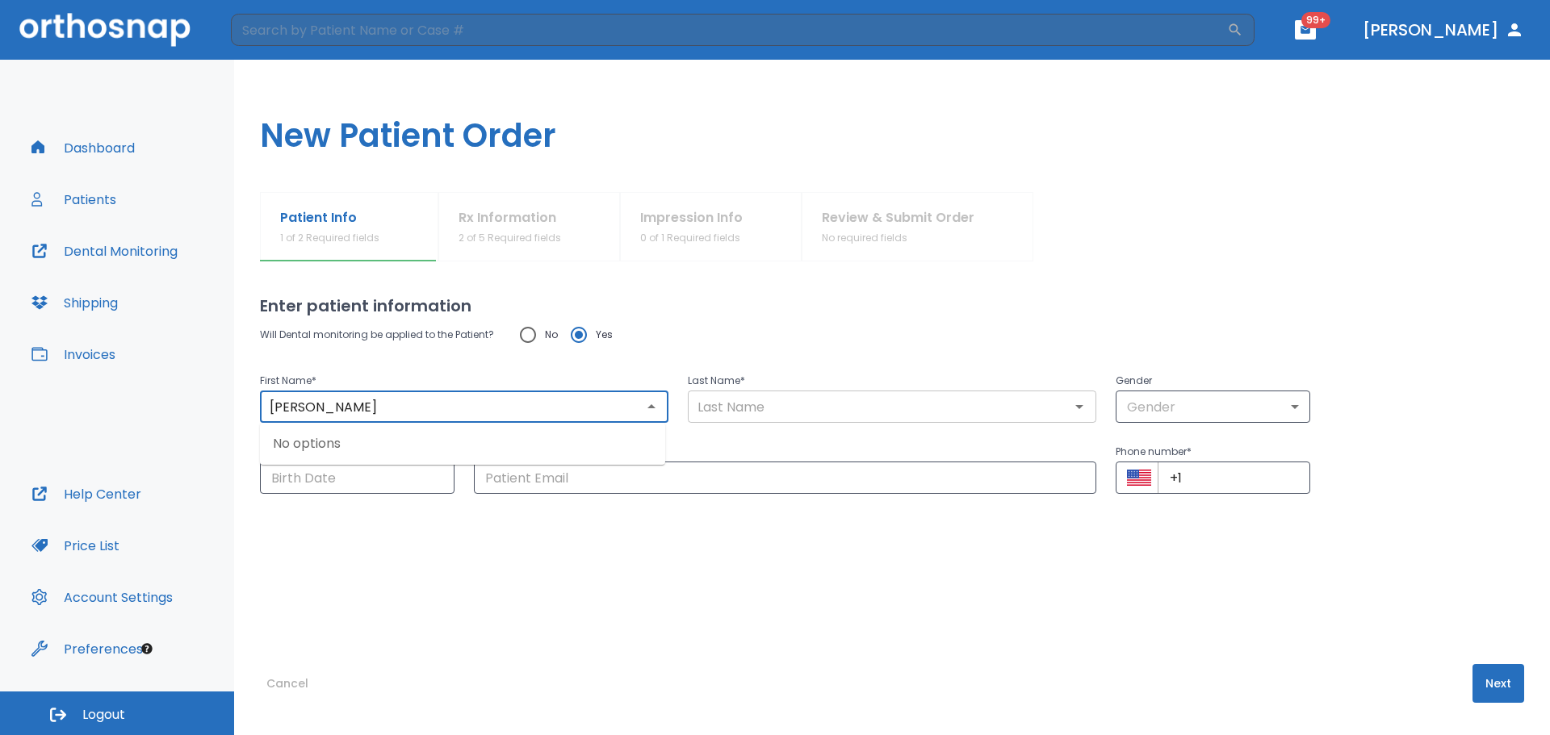
type input "[PERSON_NAME]"
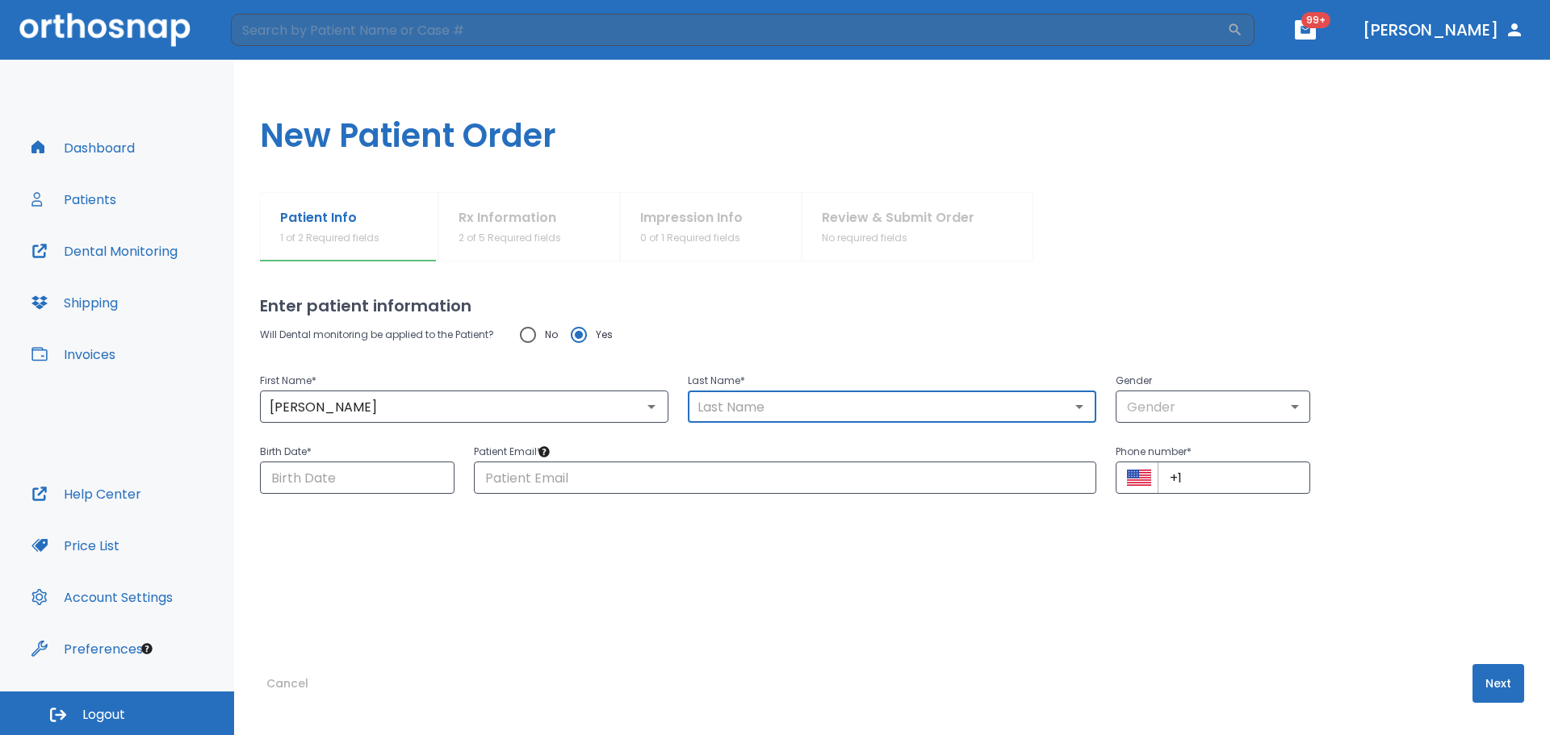
click at [739, 408] on input "text" at bounding box center [892, 407] width 399 height 23
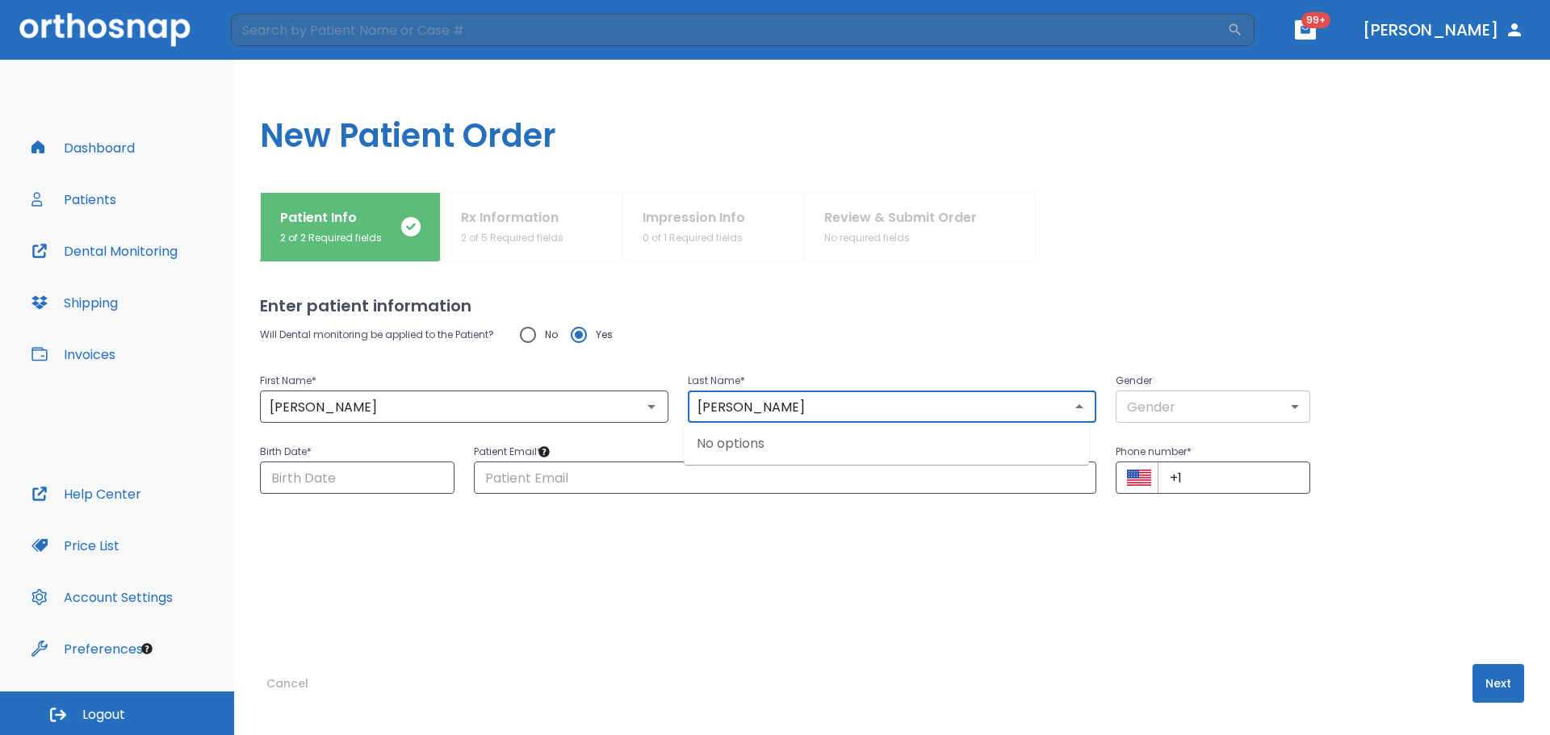
type input "[PERSON_NAME]"
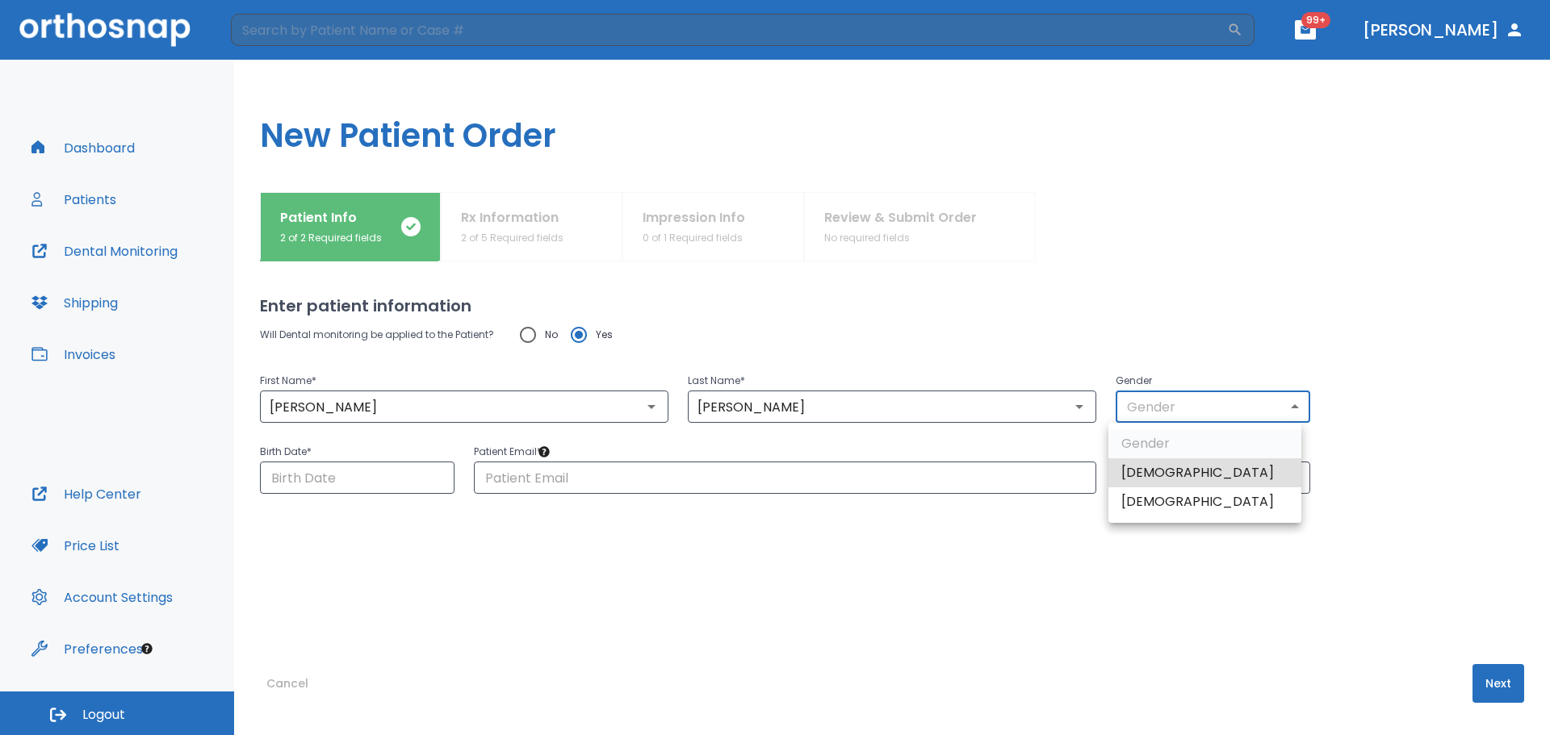
click at [1199, 411] on body "​ 99+ [PERSON_NAME] Dashboard Patients Dental Monitoring Shipping Invoices Help…" at bounding box center [775, 367] width 1550 height 735
click at [1163, 496] on li "[DEMOGRAPHIC_DATA]" at bounding box center [1204, 502] width 193 height 29
type input "0"
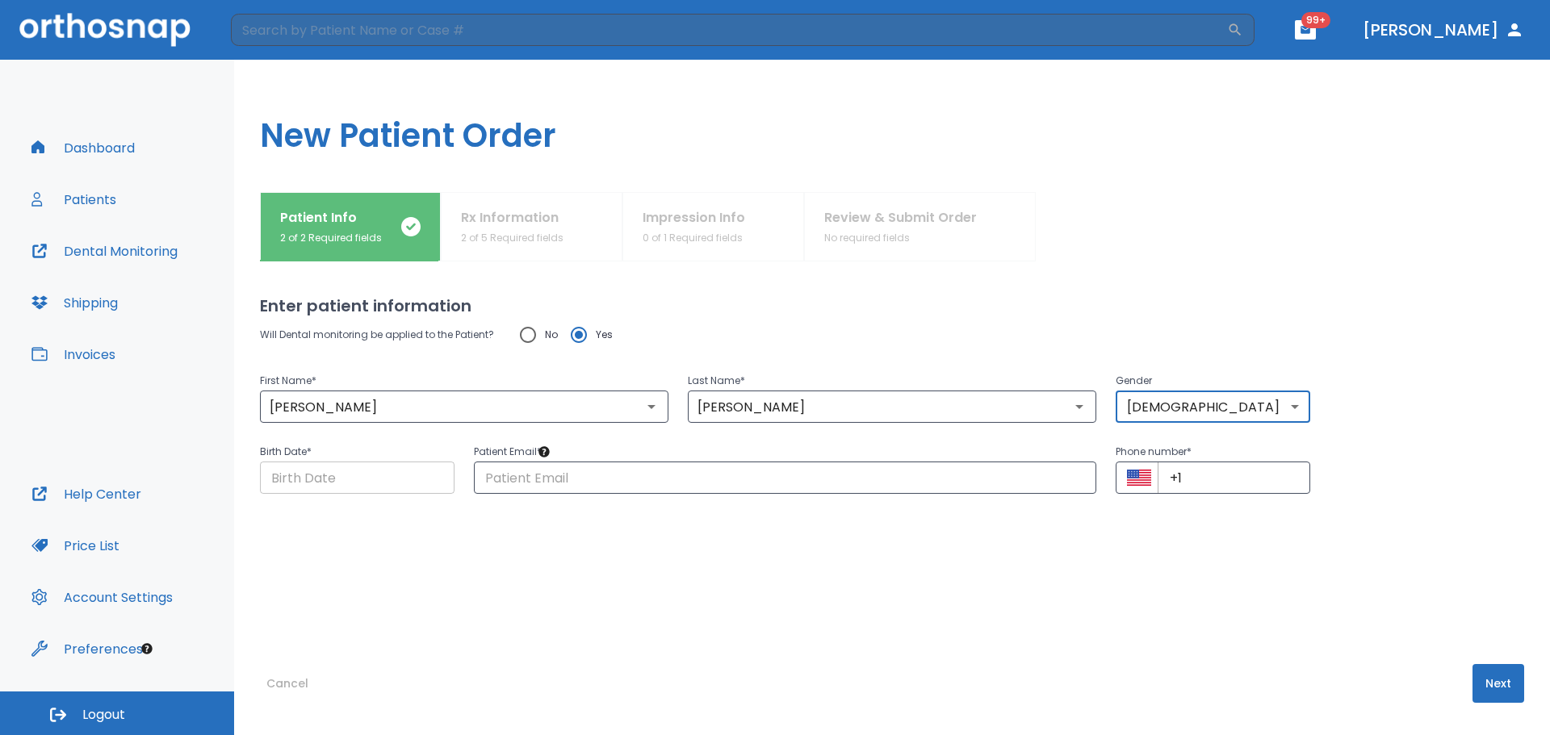
click at [301, 487] on input "Choose date" at bounding box center [357, 478] width 195 height 32
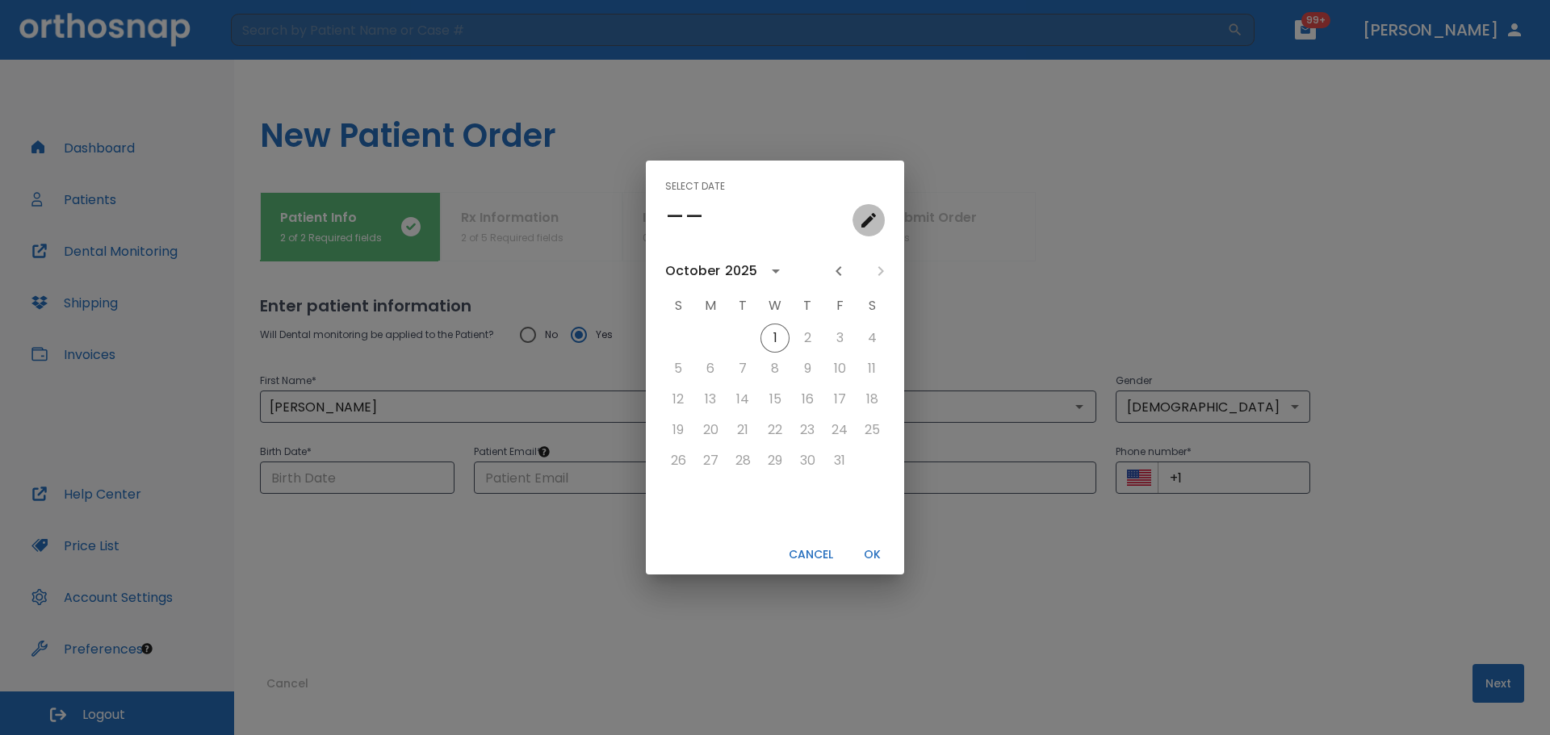
click at [872, 214] on icon "calendar view is open, go to text input view" at bounding box center [868, 220] width 19 height 19
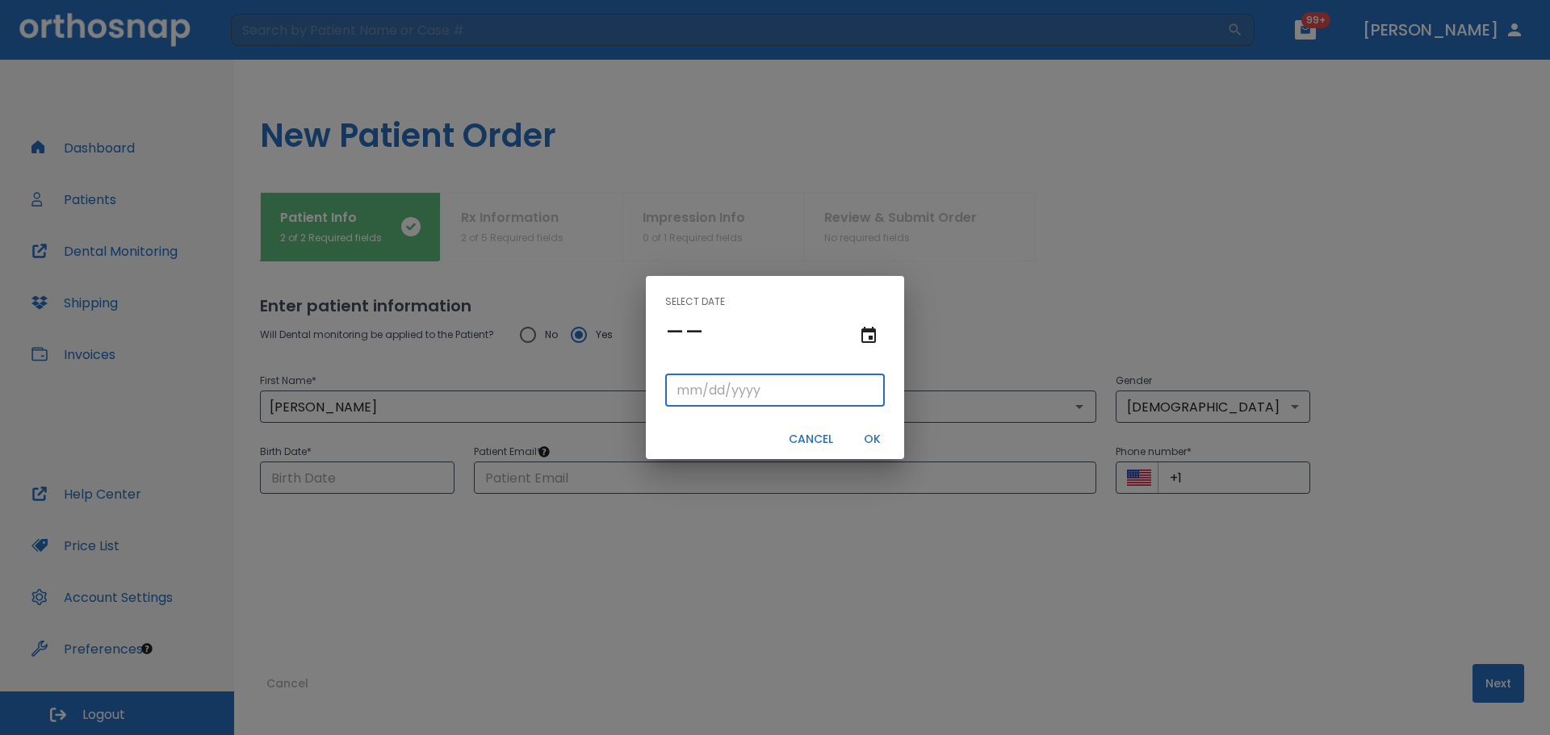
click at [739, 375] on input "tel" at bounding box center [775, 391] width 220 height 32
type input "09/21/"
type input "09/21/0001"
type input "09/21/1"
type input "09/21/0019"
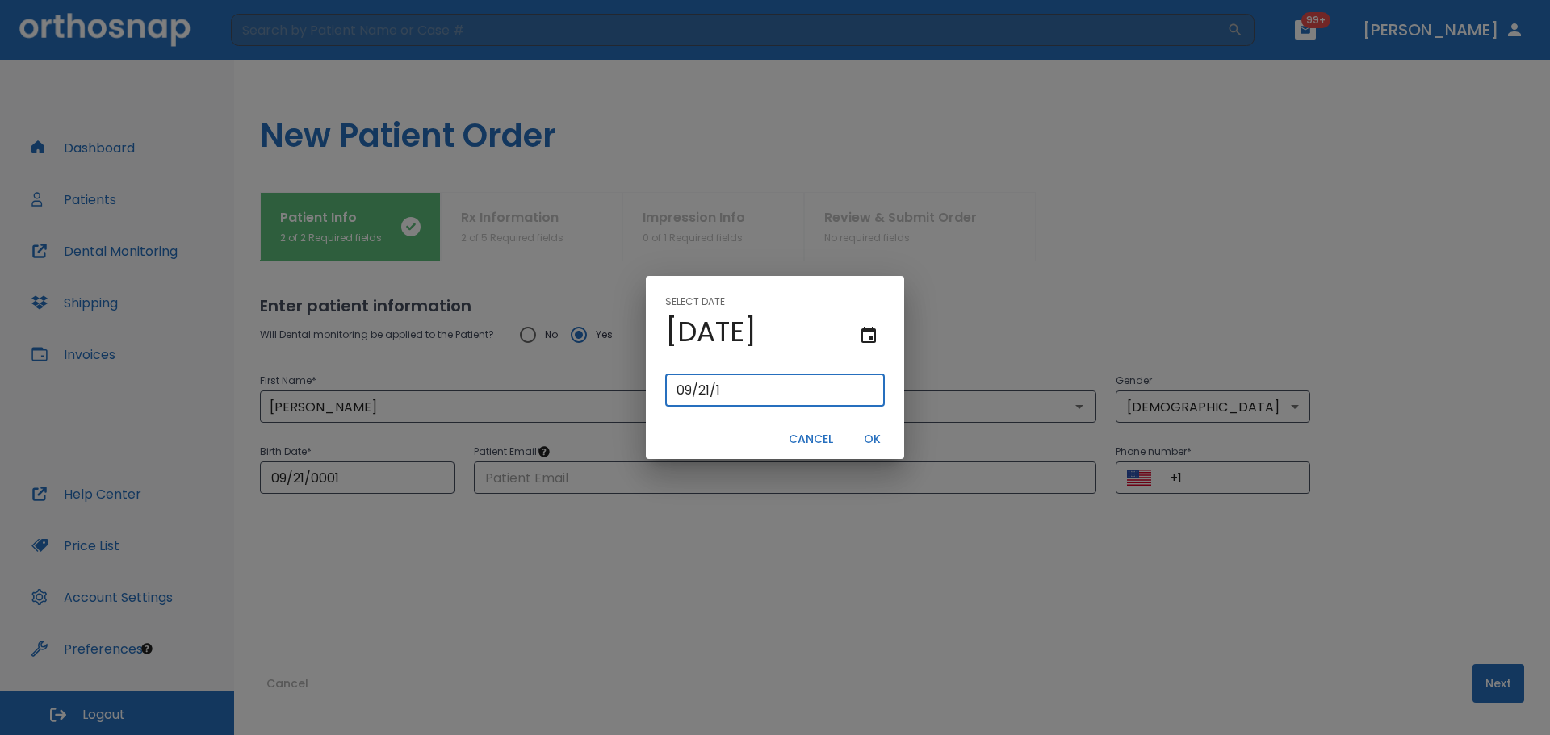
type input "[DATE]"
type input "09/21/0197"
type input "09/21/197"
type input "[DATE]"
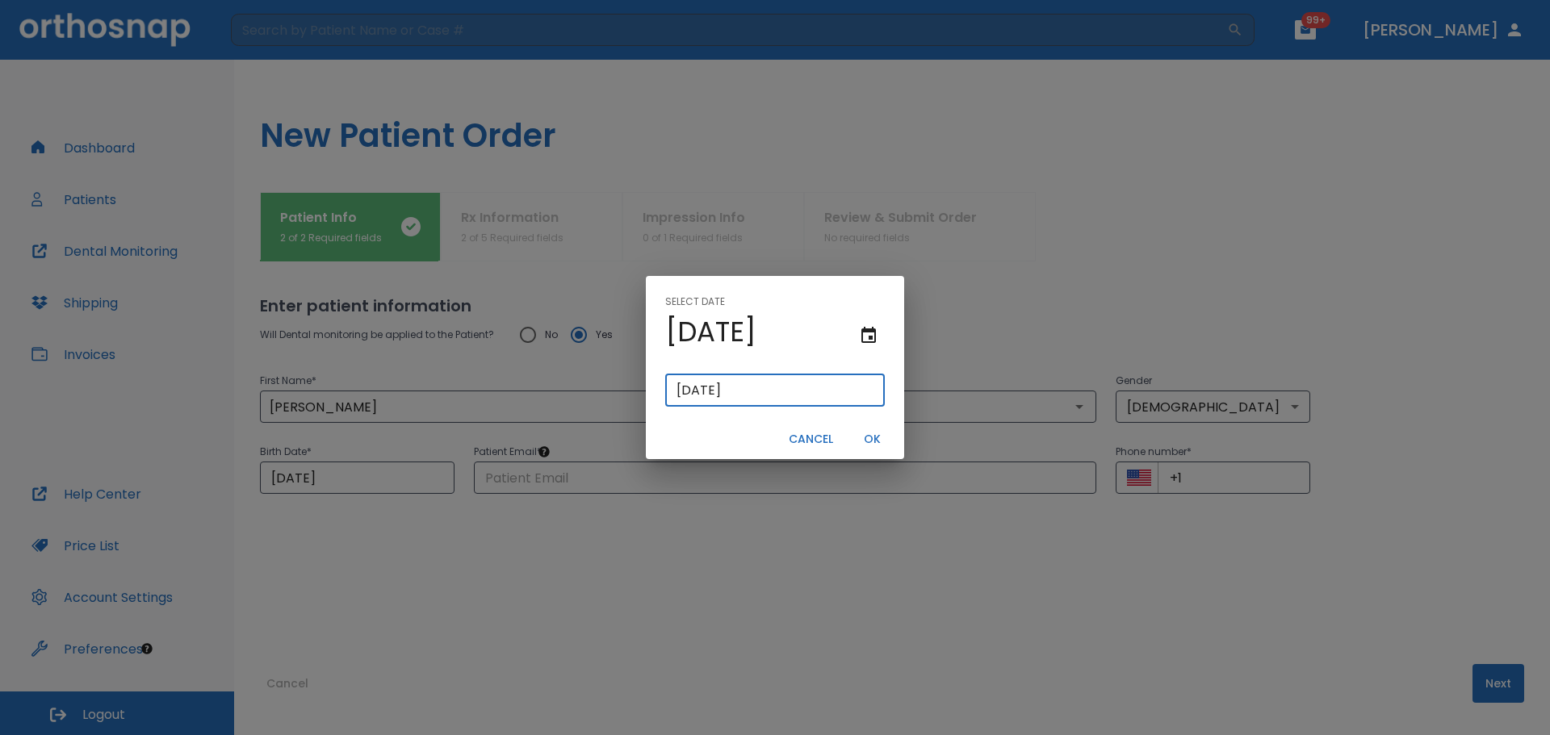
type input "09/21/0197"
type input "09/21/197"
type input "[DATE]"
click at [882, 436] on button "OK" at bounding box center [872, 439] width 52 height 27
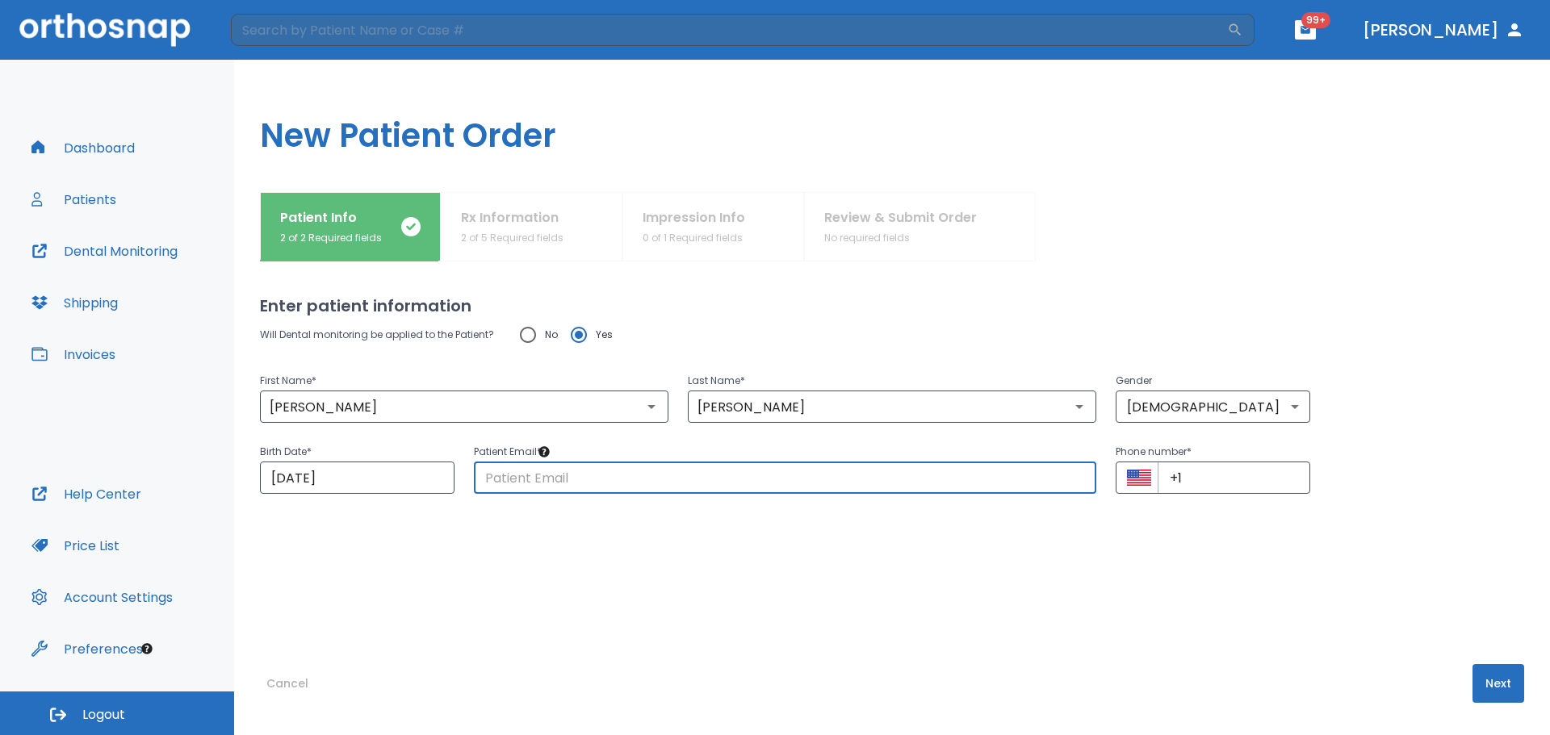
click at [572, 481] on input "text" at bounding box center [785, 478] width 622 height 32
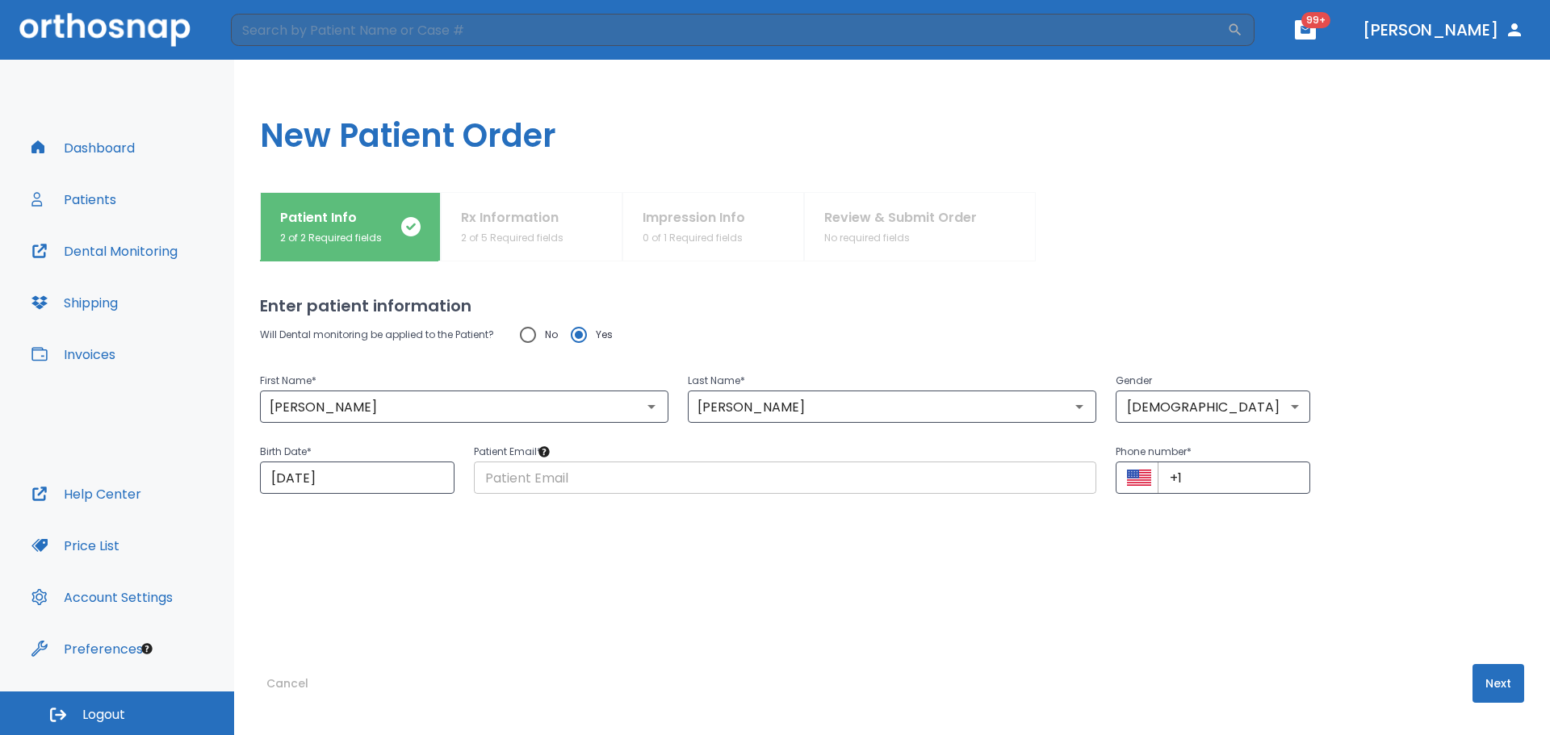
click at [1003, 484] on input "text" at bounding box center [785, 478] width 622 height 32
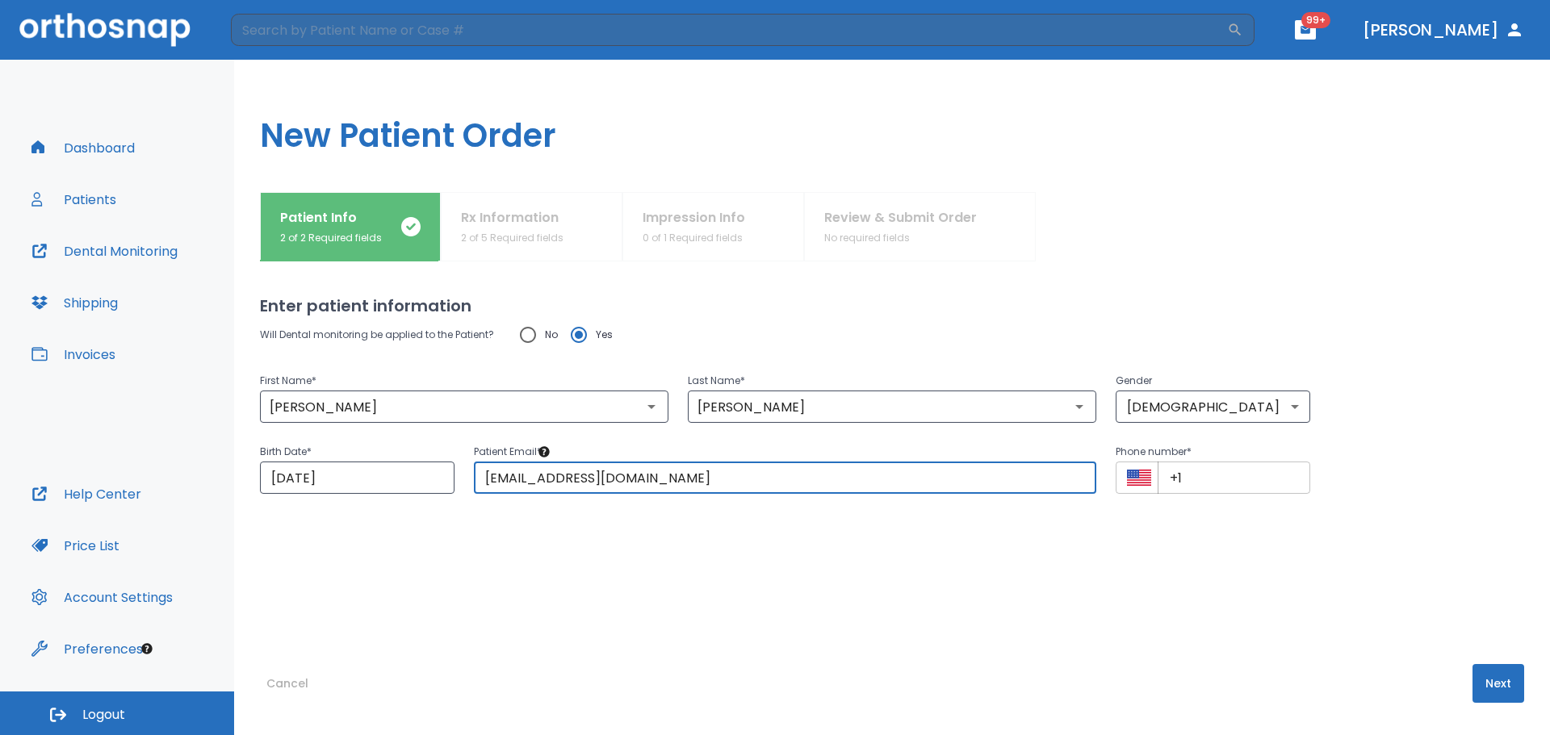
type input "[EMAIL_ADDRESS][DOMAIN_NAME]"
click at [1200, 478] on input "+1" at bounding box center [1234, 478] width 153 height 32
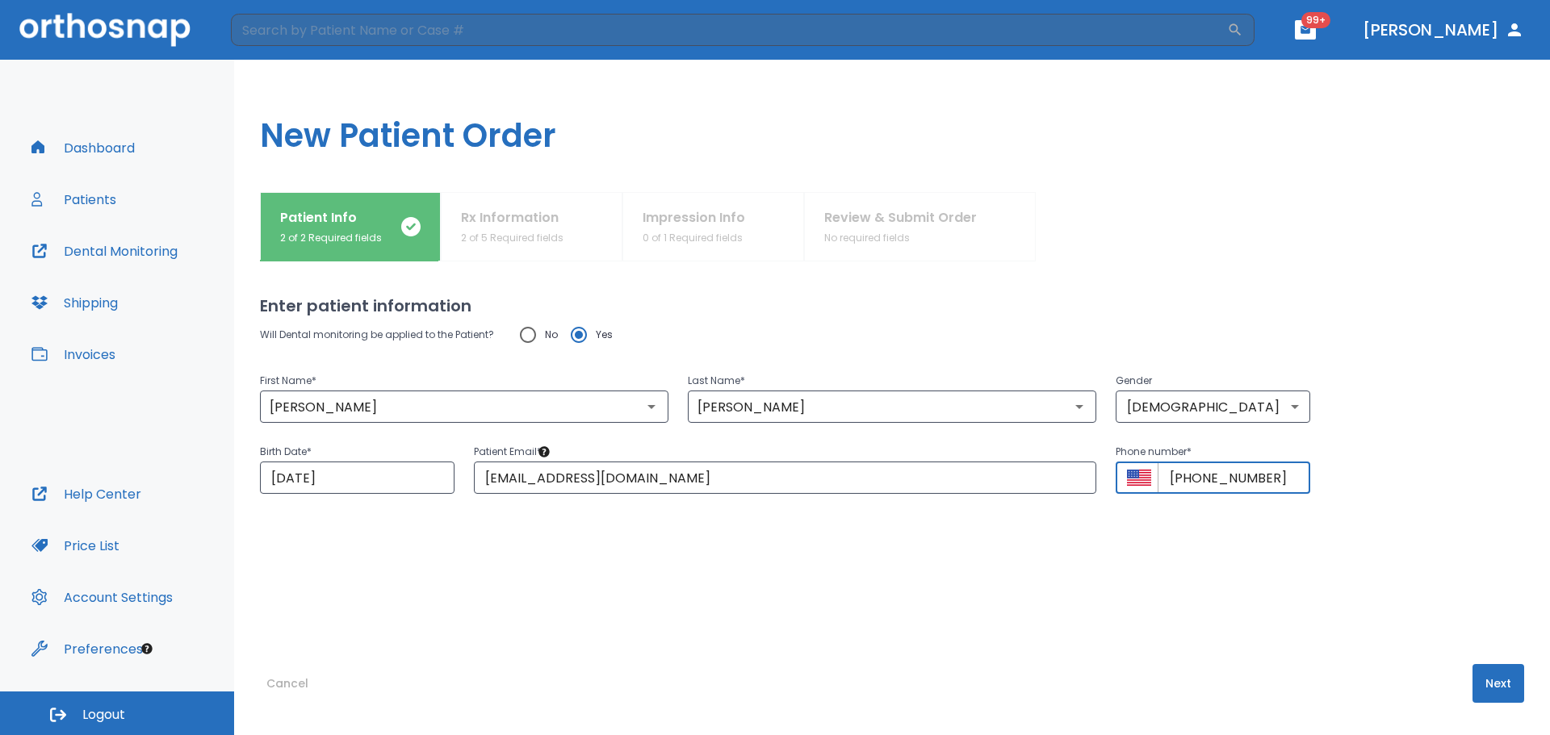
type input "[PHONE_NUMBER]"
click at [1490, 677] on button "Next" at bounding box center [1498, 683] width 52 height 39
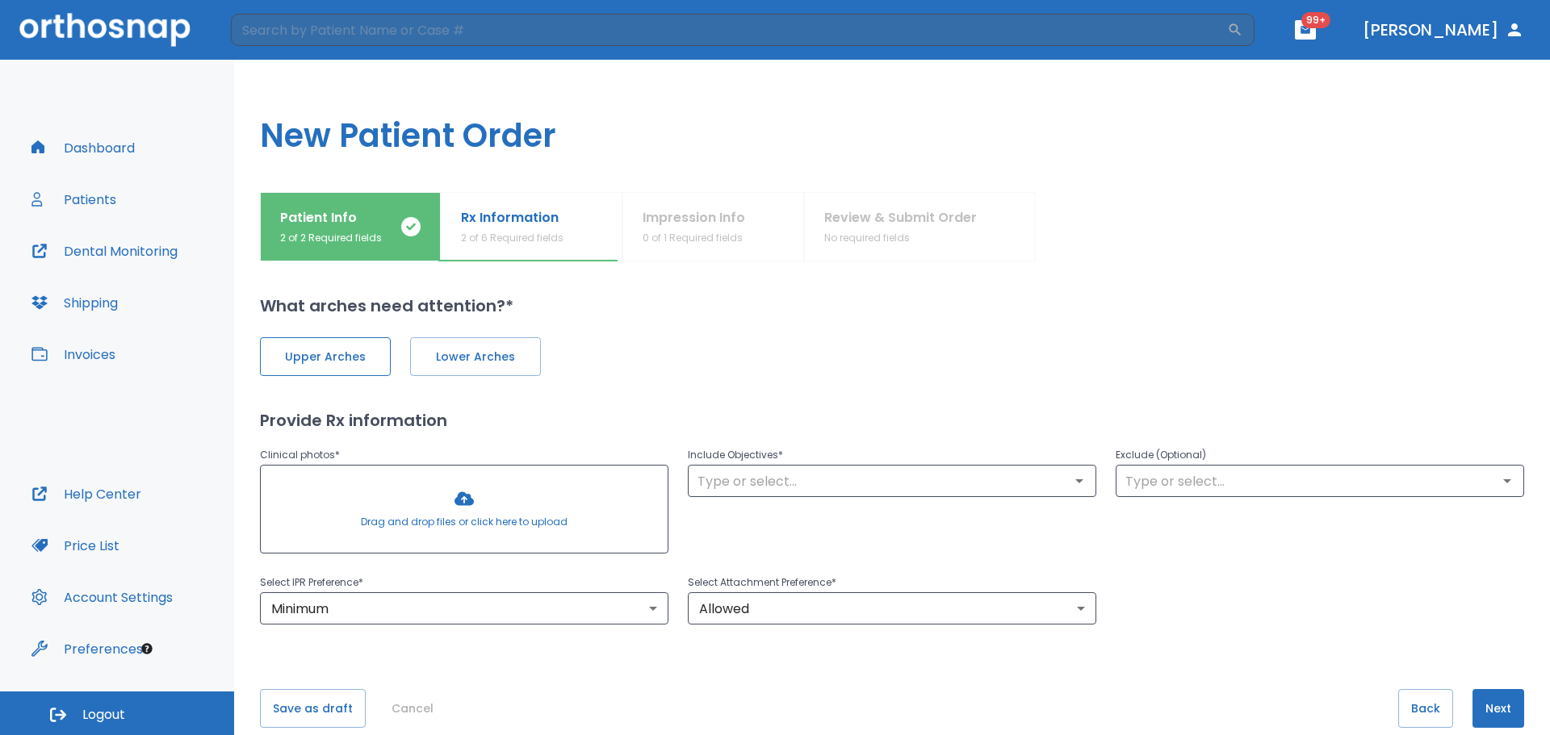
drag, startPoint x: 285, startPoint y: 352, endPoint x: 403, endPoint y: 361, distance: 118.2
click at [287, 352] on span "Upper Arches" at bounding box center [325, 357] width 97 height 17
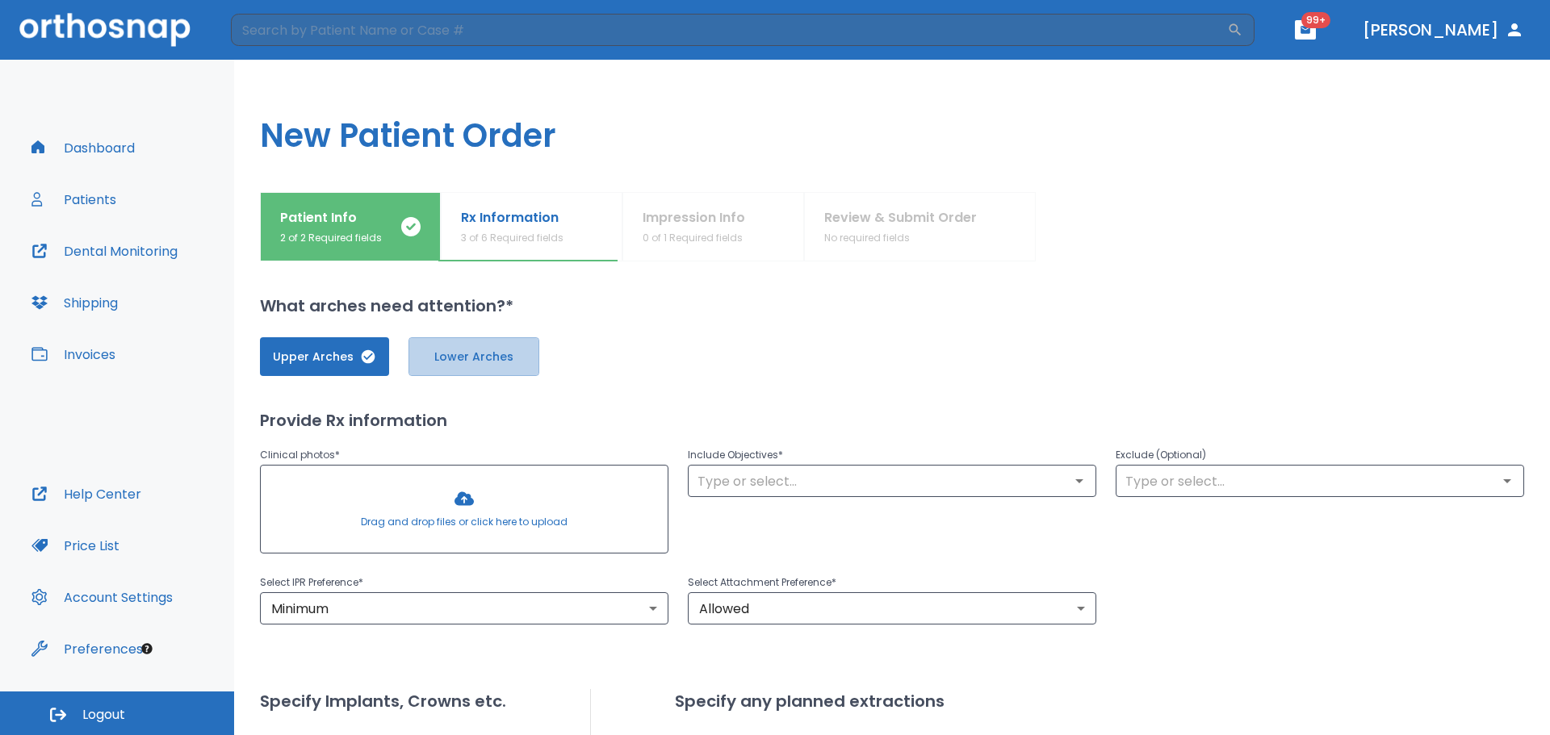
drag, startPoint x: 470, startPoint y: 361, endPoint x: 630, endPoint y: 369, distance: 160.9
click at [475, 358] on span "Lower Arches" at bounding box center [473, 357] width 97 height 17
click at [517, 478] on div at bounding box center [464, 509] width 407 height 87
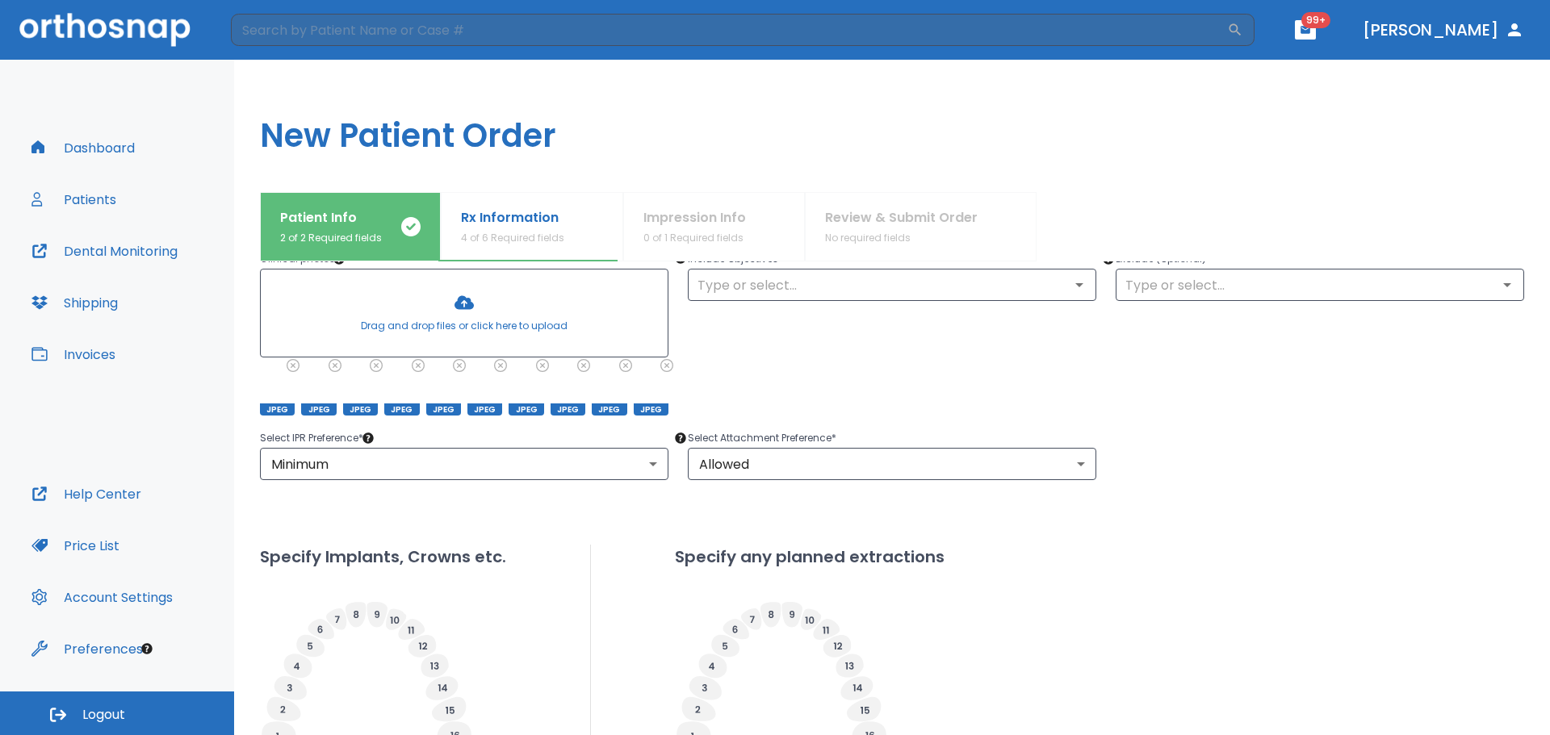
scroll to position [513, 0]
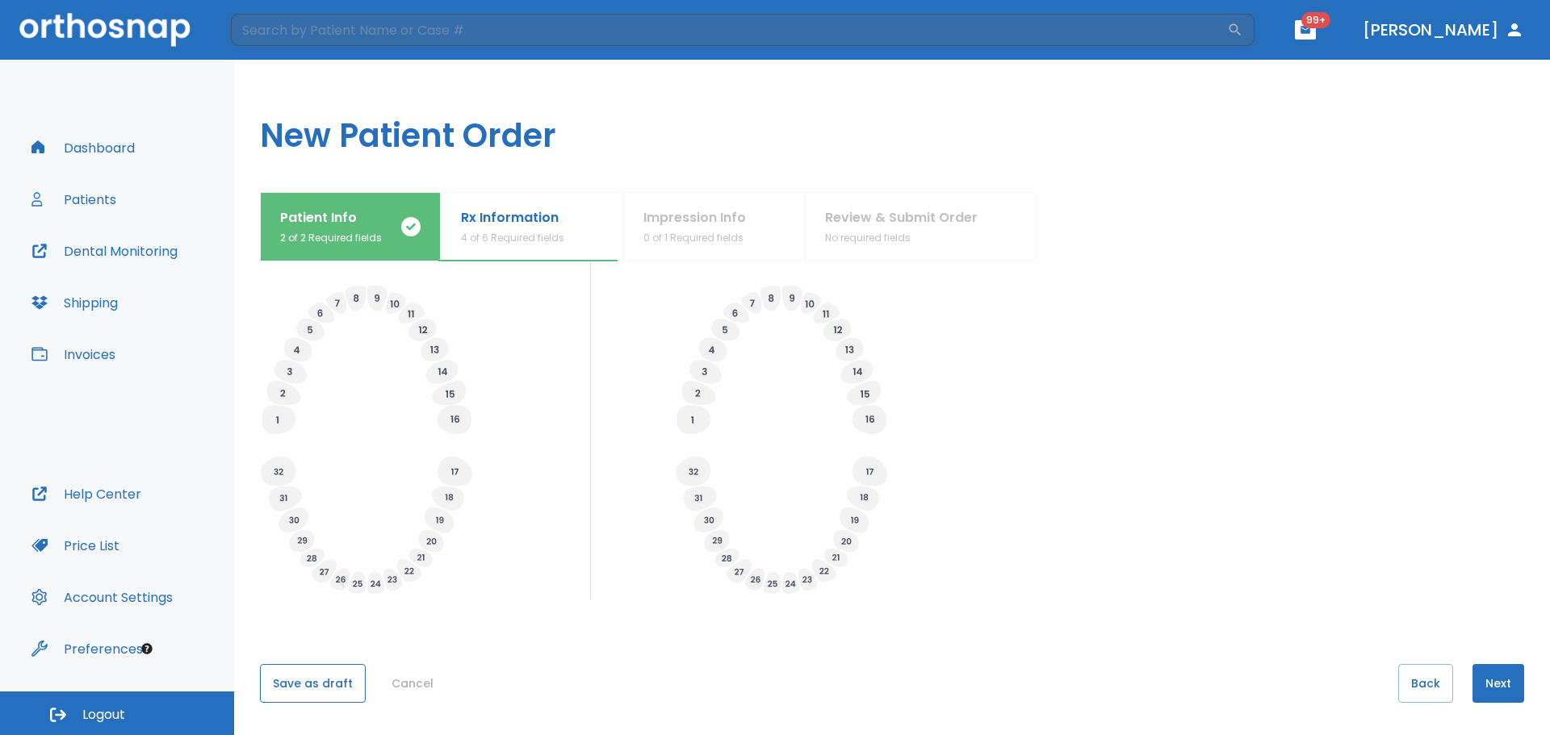
click at [342, 675] on button "Save as draft" at bounding box center [313, 683] width 106 height 39
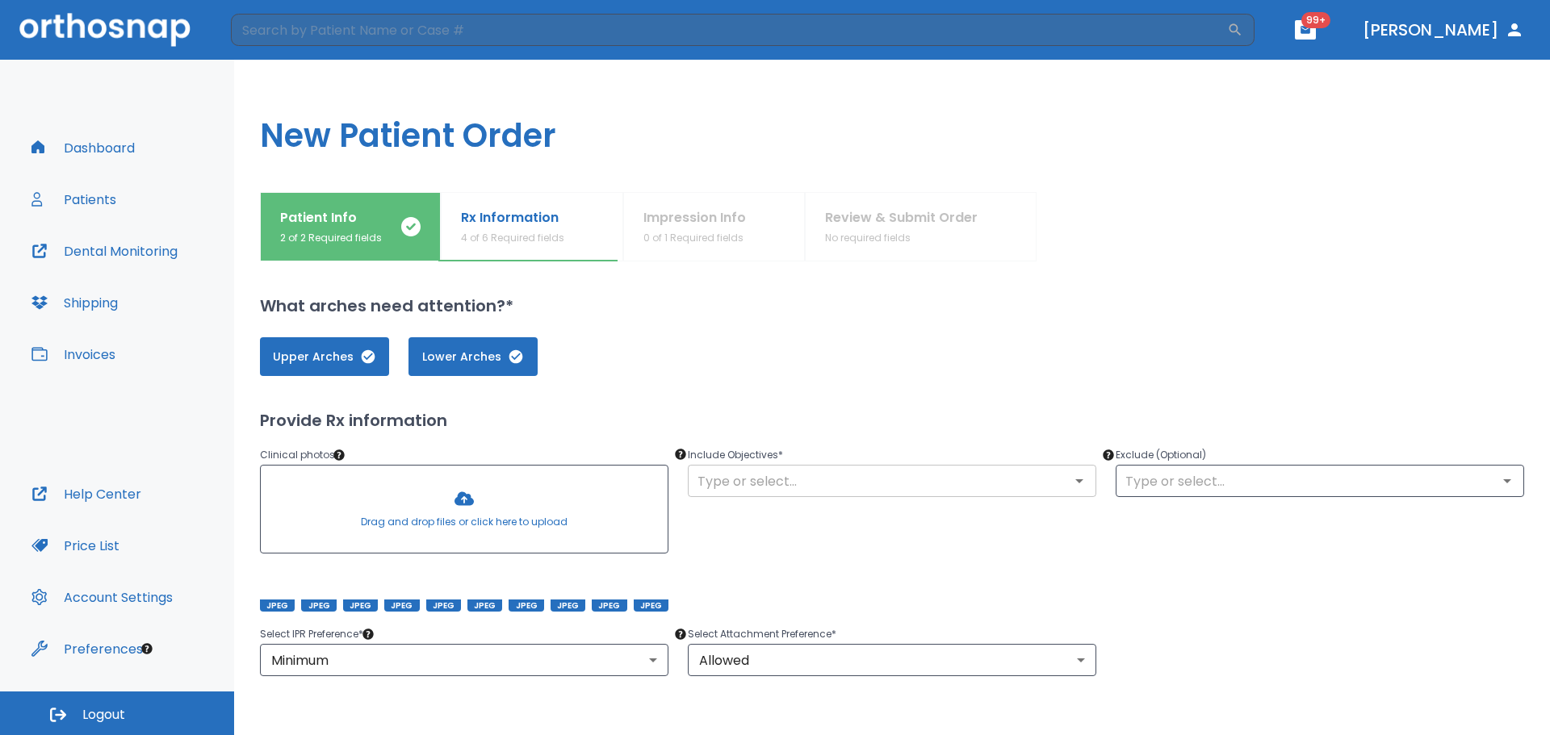
click at [915, 479] on input "text" at bounding box center [892, 481] width 399 height 23
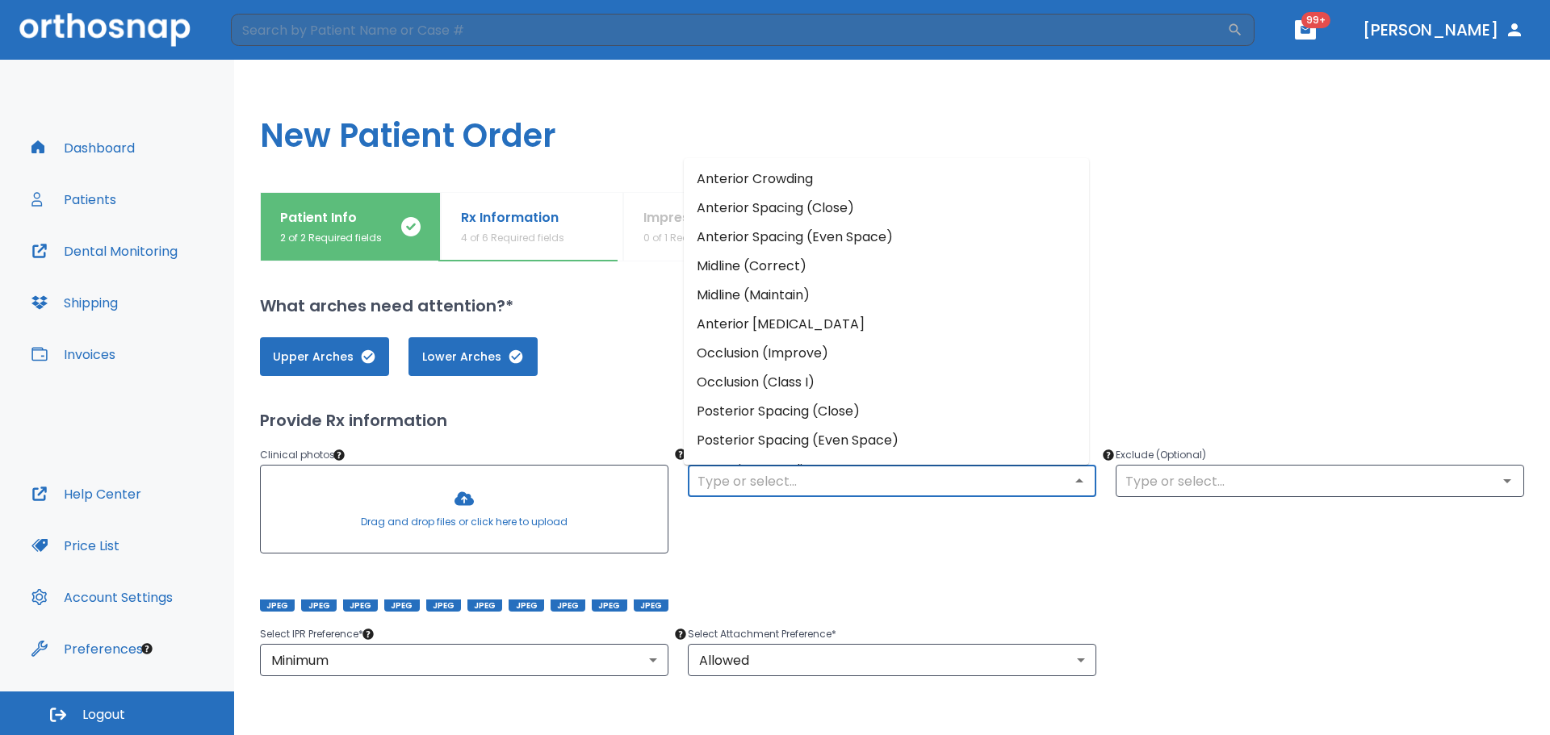
click at [819, 183] on li "Anterior Crowding" at bounding box center [886, 179] width 405 height 29
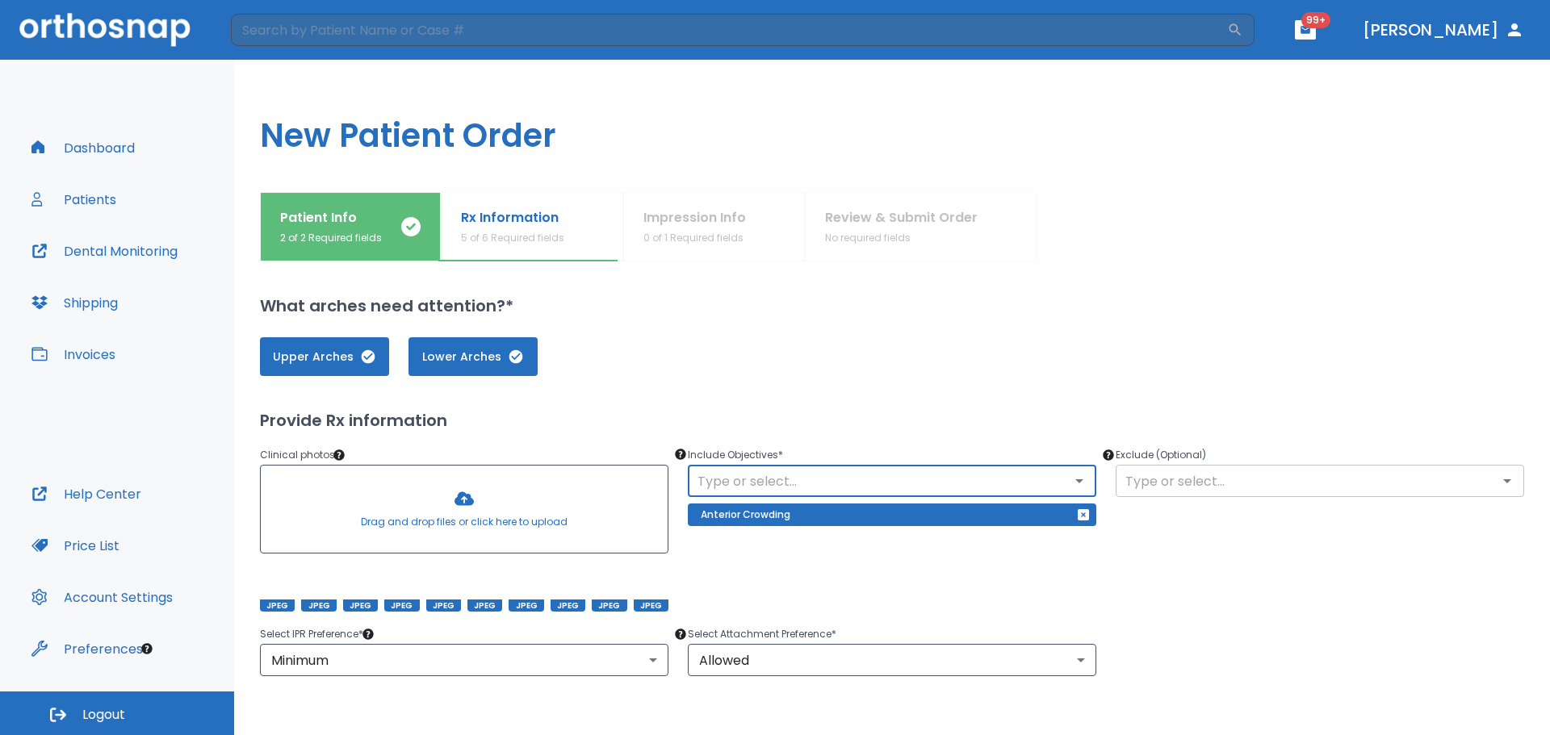
click at [1281, 467] on div "​" at bounding box center [1320, 481] width 408 height 32
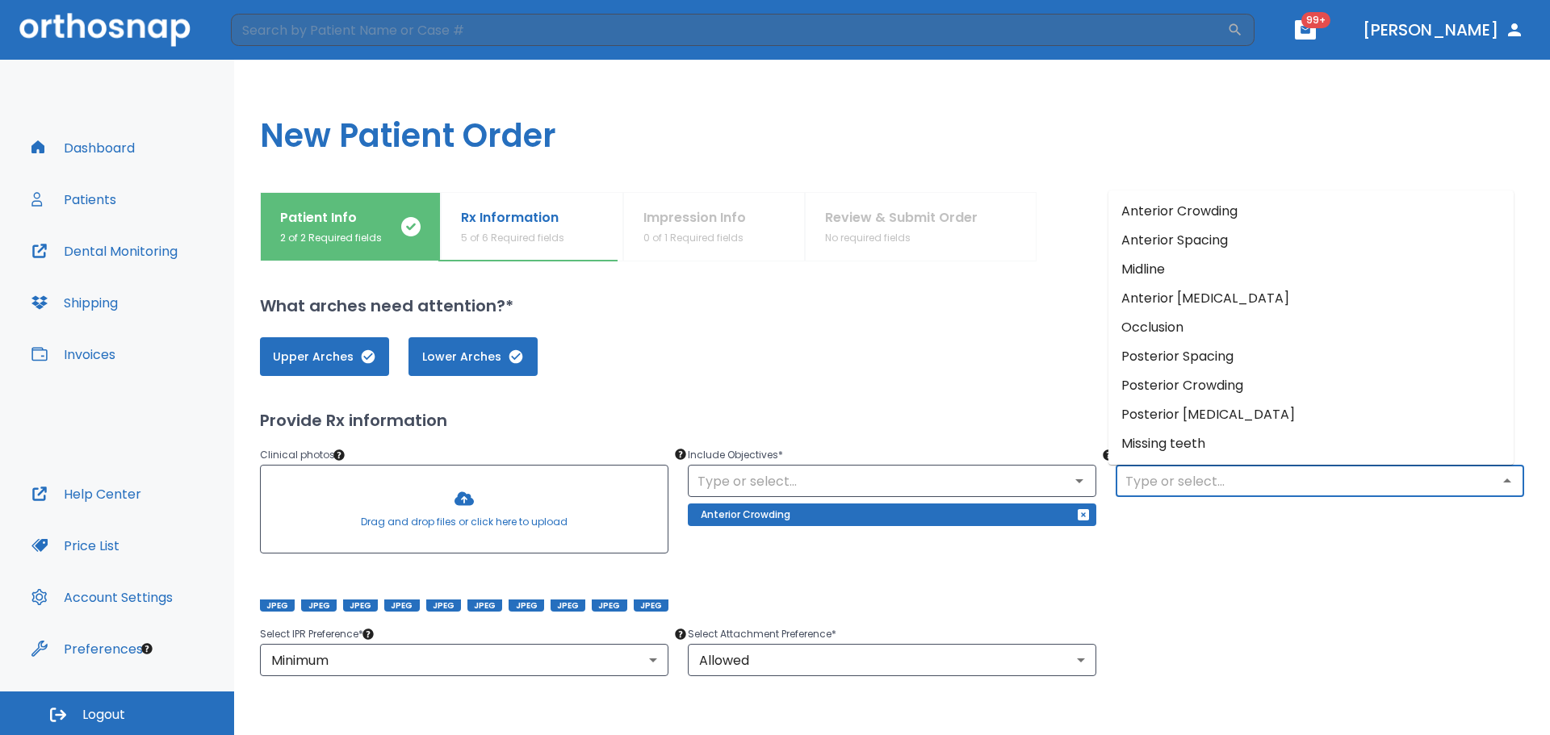
click at [1295, 484] on input "text" at bounding box center [1320, 481] width 399 height 23
drag, startPoint x: 1215, startPoint y: 387, endPoint x: 1227, endPoint y: 411, distance: 27.1
click at [1215, 387] on li "Posterior Crowding" at bounding box center [1310, 385] width 405 height 29
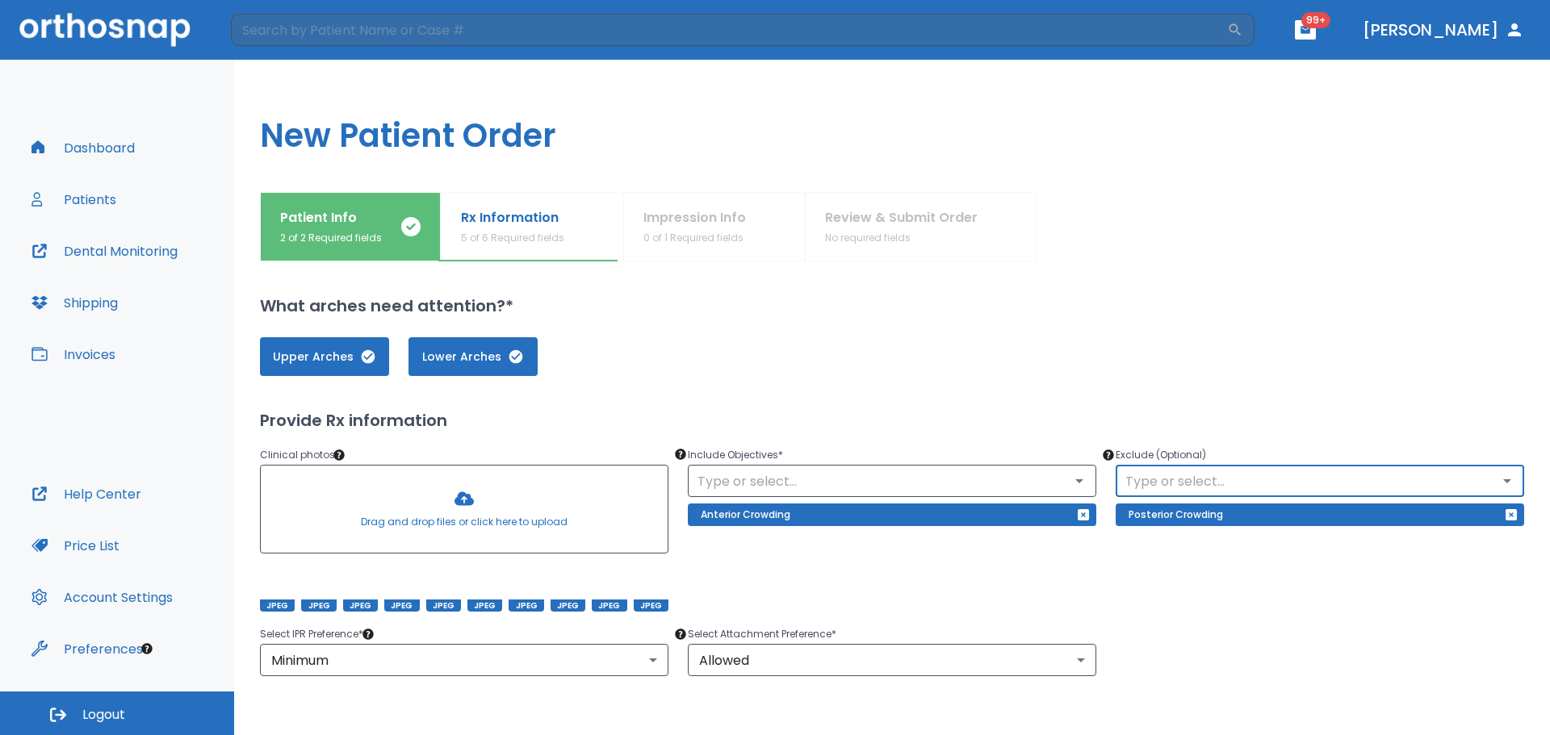
click at [1257, 482] on input "text" at bounding box center [1320, 481] width 399 height 23
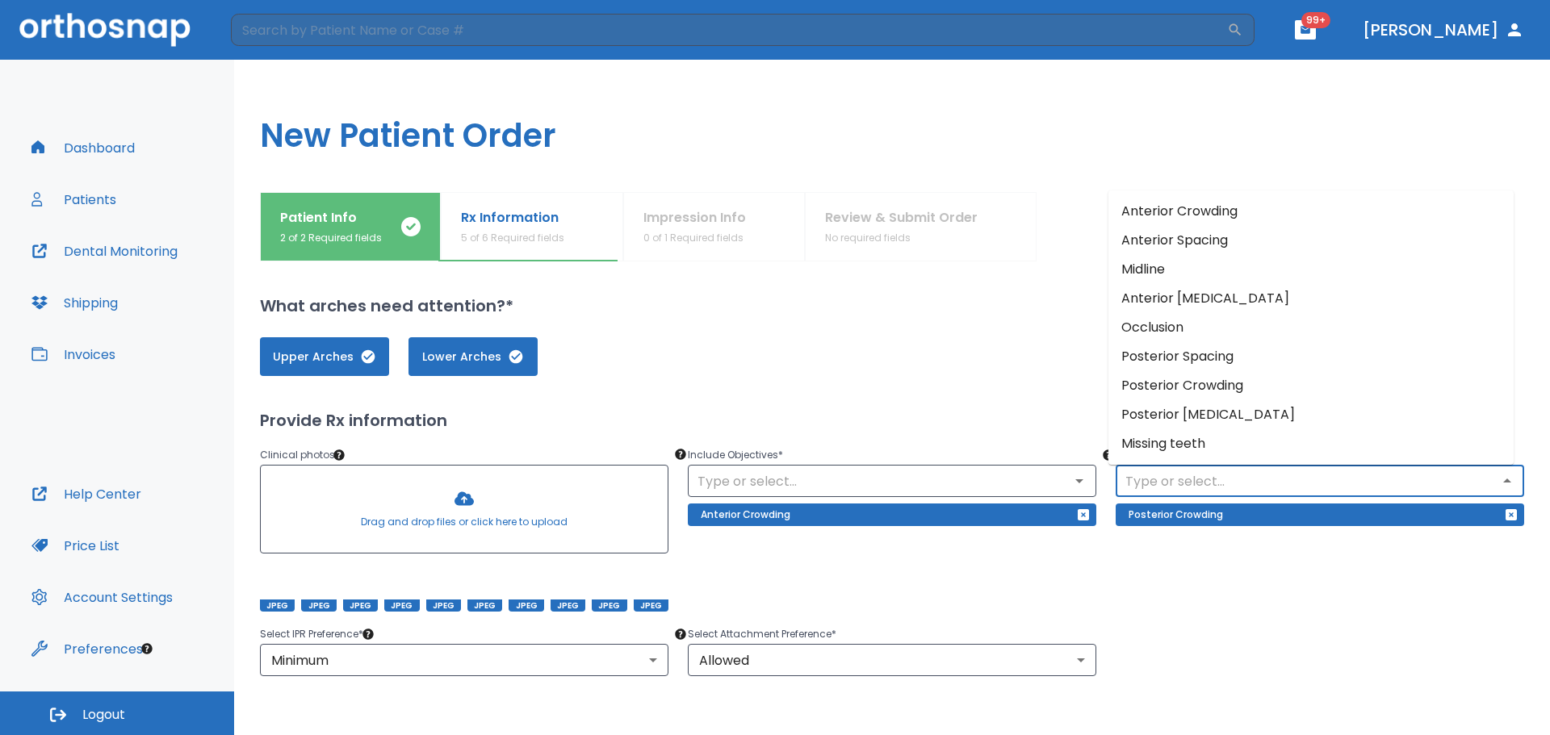
click at [1201, 353] on li "Posterior Spacing" at bounding box center [1310, 356] width 405 height 29
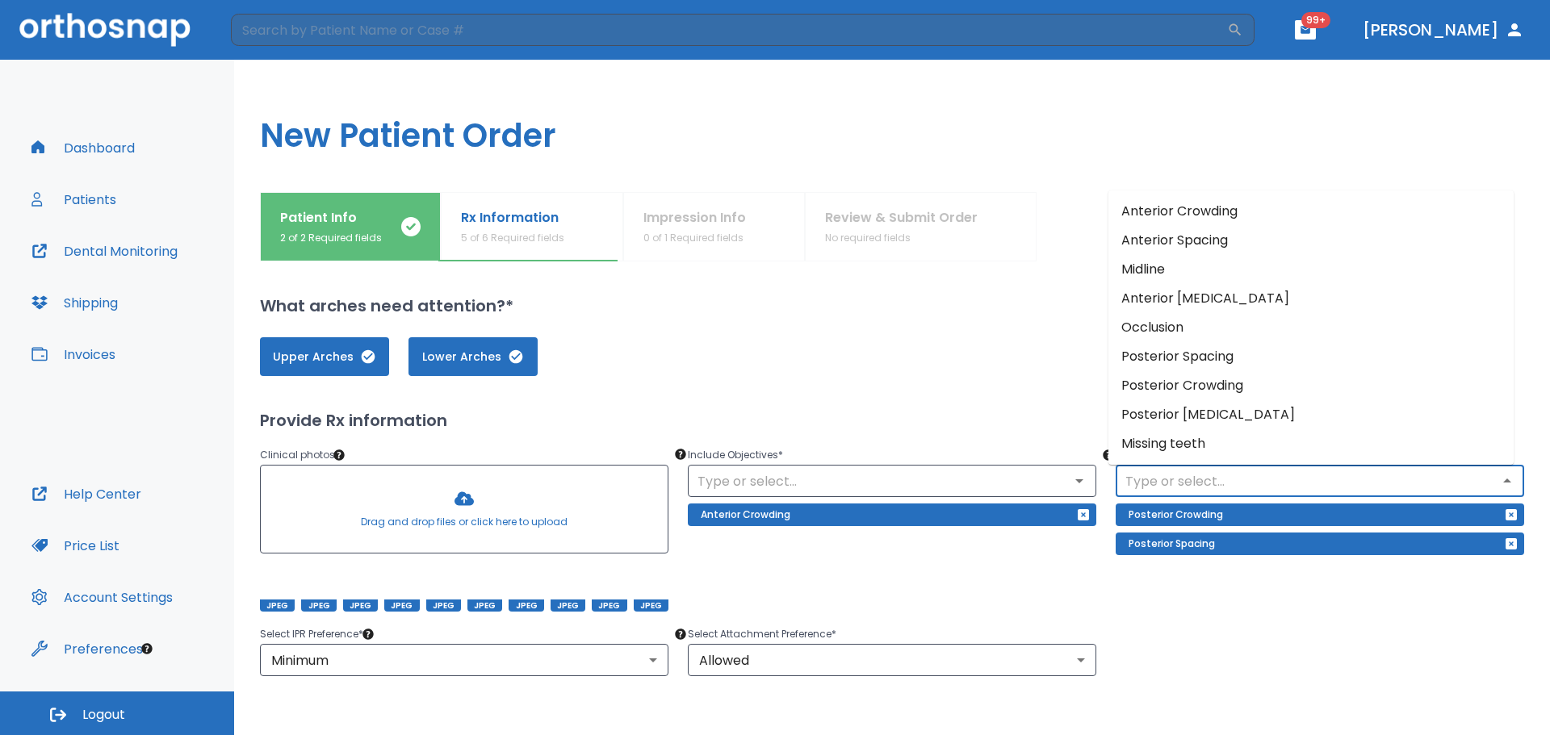
click at [1255, 477] on input "text" at bounding box center [1320, 481] width 399 height 23
click at [1216, 412] on li "Posterior [MEDICAL_DATA]" at bounding box center [1310, 414] width 405 height 29
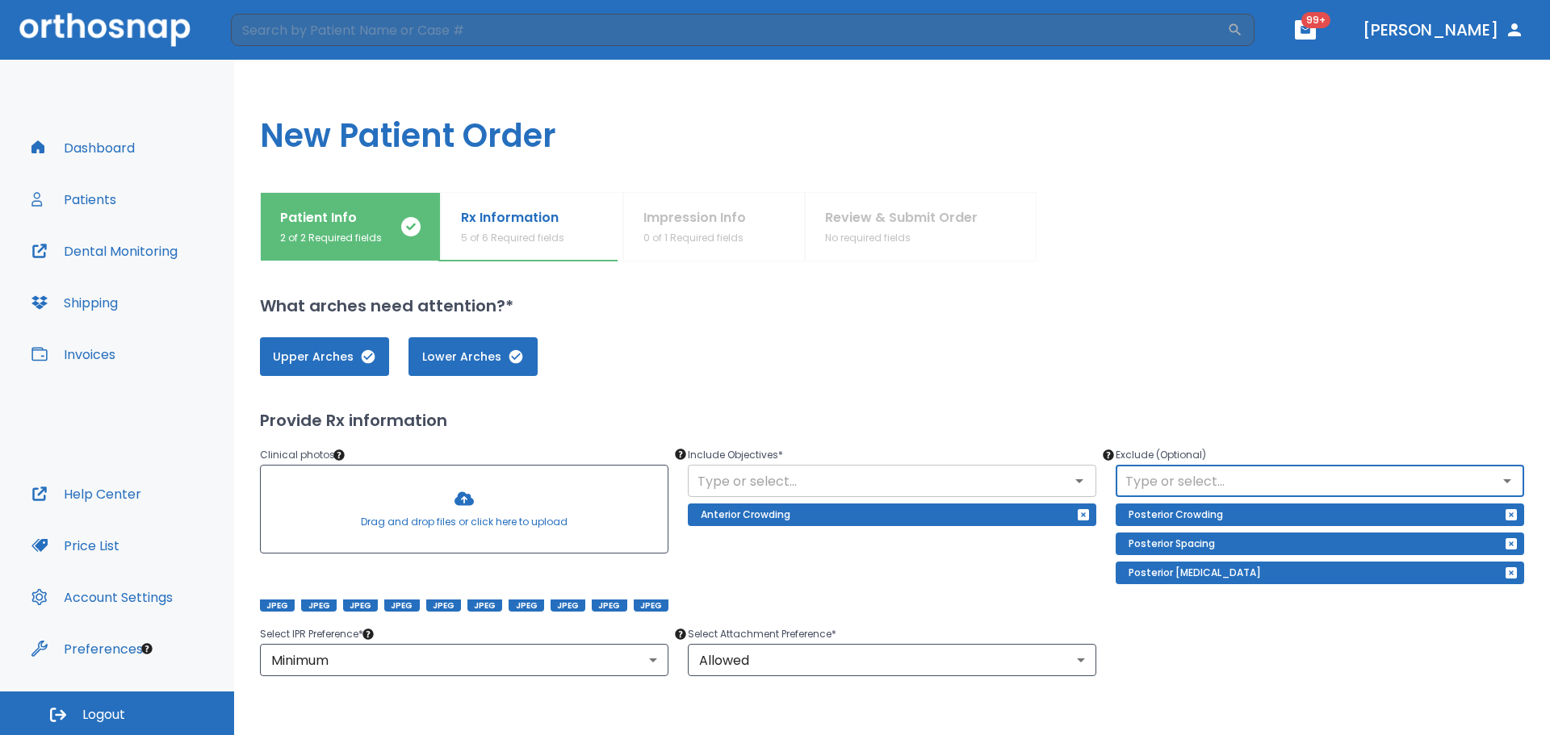
click at [1031, 481] on input "text" at bounding box center [892, 481] width 399 height 23
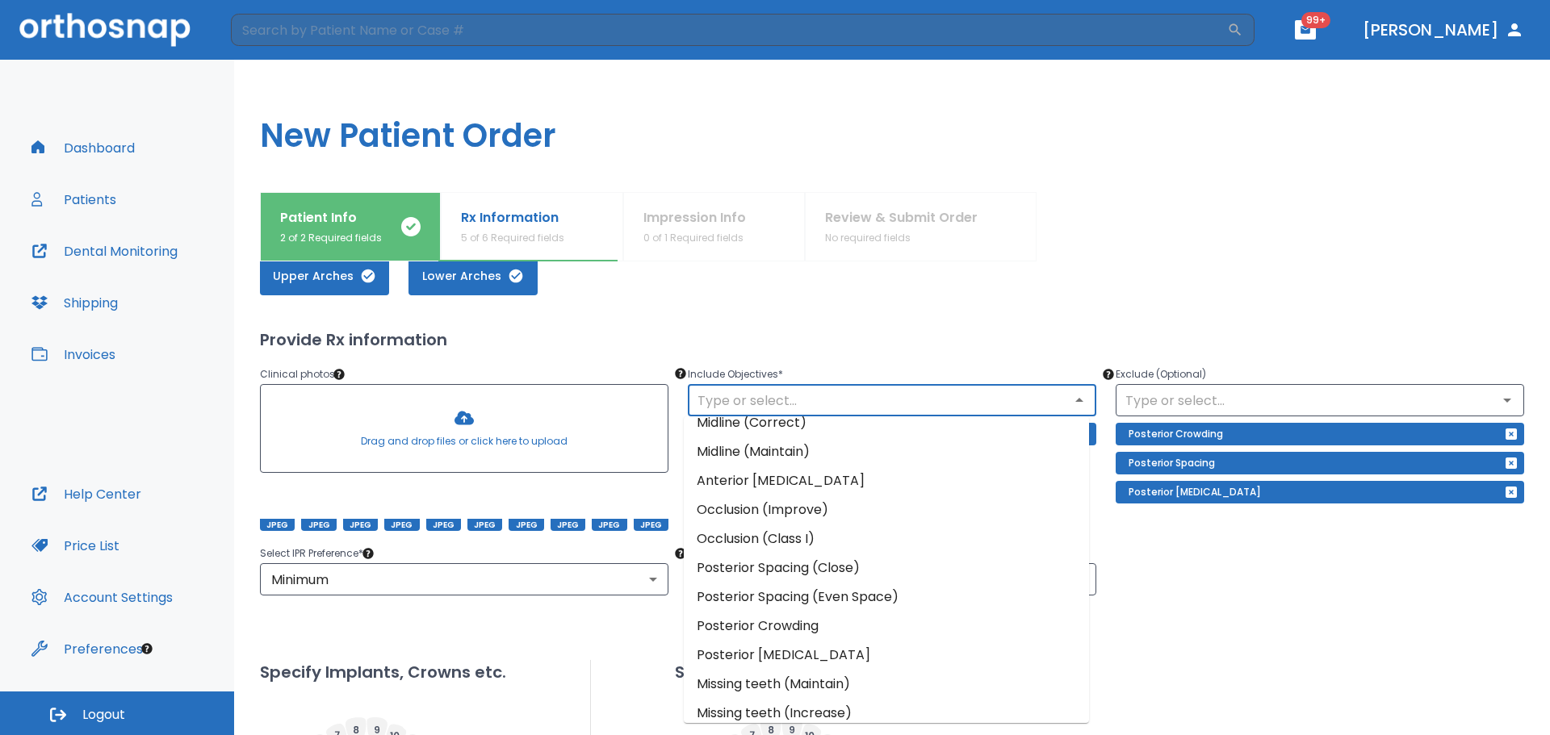
scroll to position [142, 0]
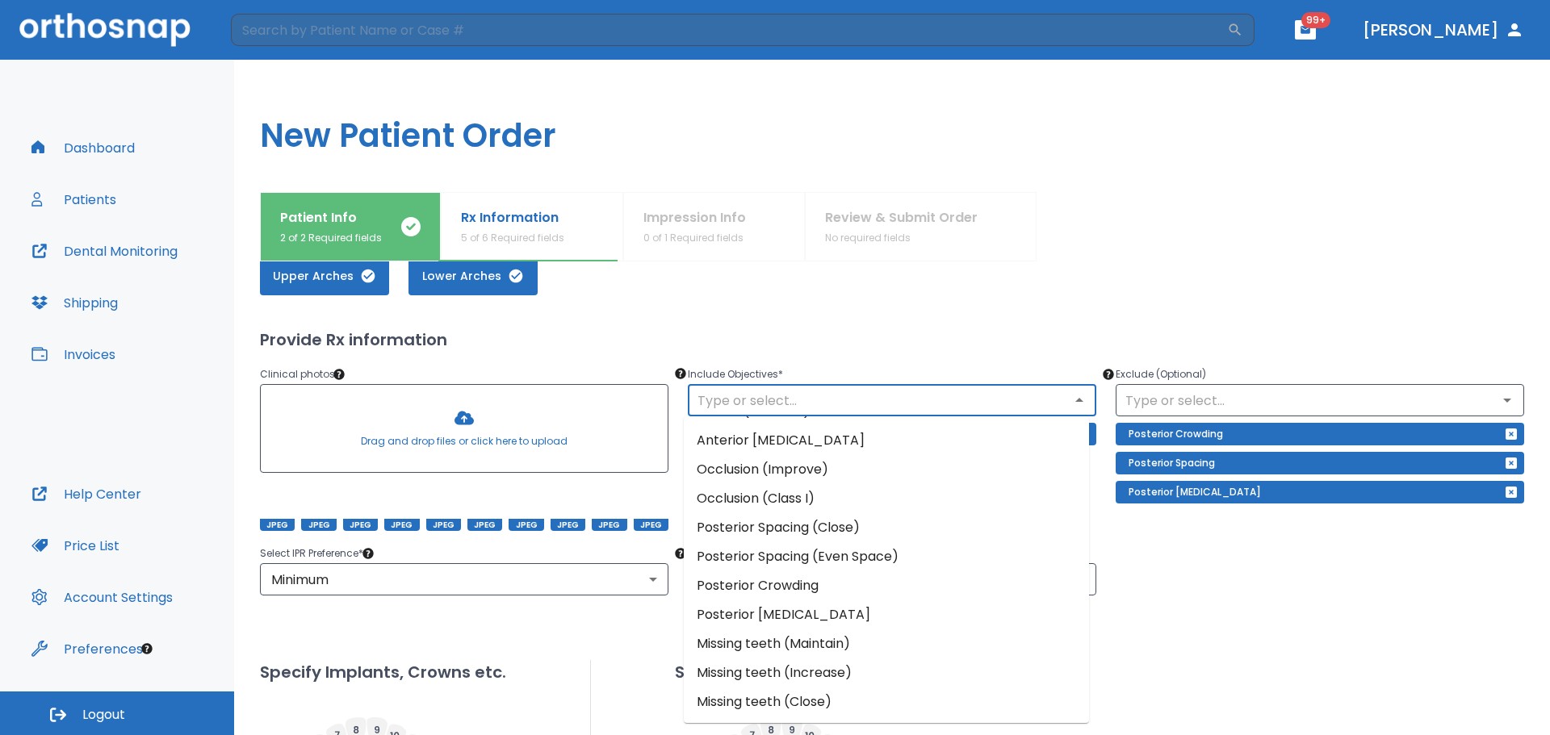
click at [1283, 570] on div "Select IPR Preference * Minimum 2 ​ Select Attachment Preference * Allowed 1 ​" at bounding box center [883, 560] width 1284 height 71
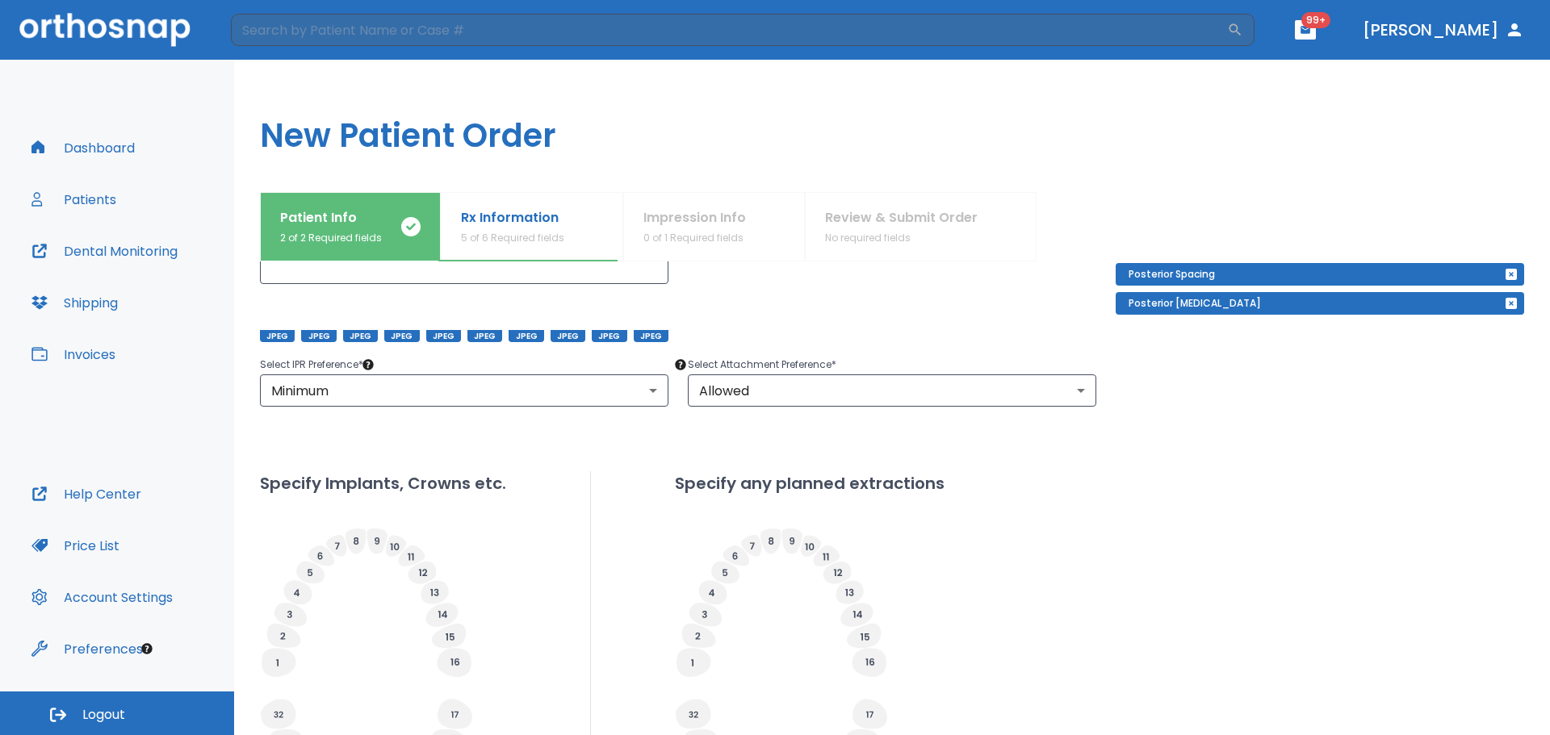
scroll to position [513, 0]
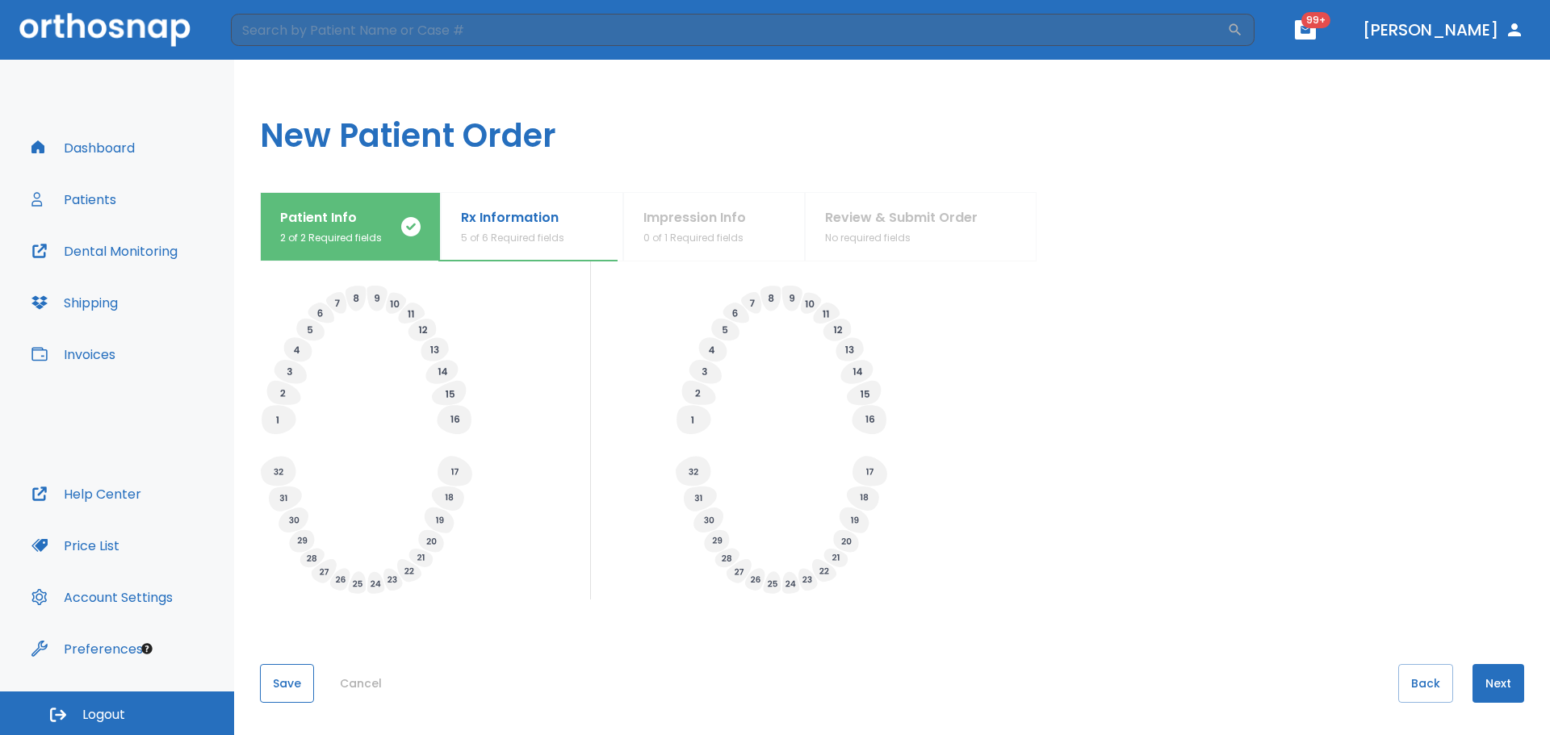
click at [278, 692] on button "Save" at bounding box center [287, 683] width 54 height 39
click at [1506, 677] on button "Next" at bounding box center [1498, 683] width 52 height 39
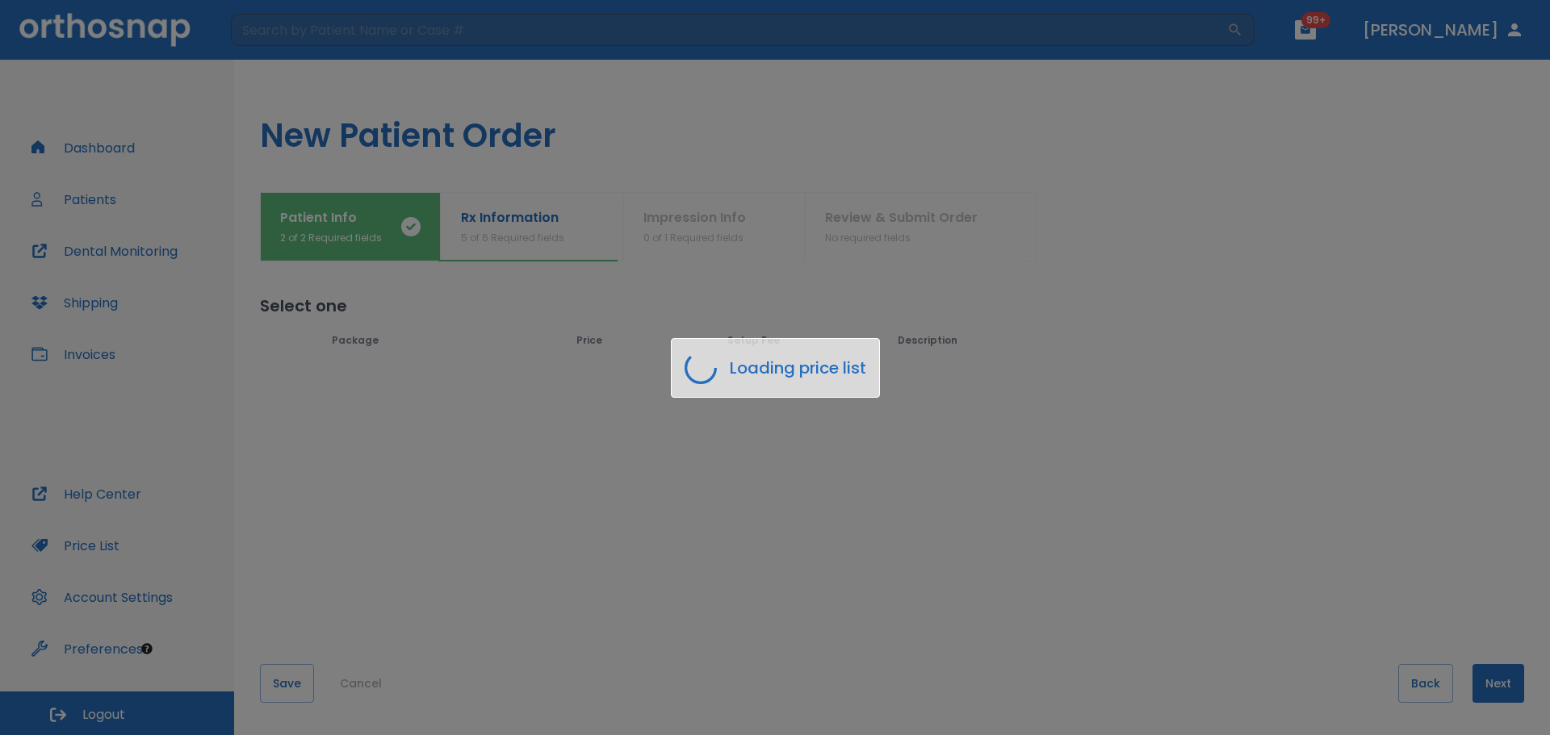
scroll to position [0, 0]
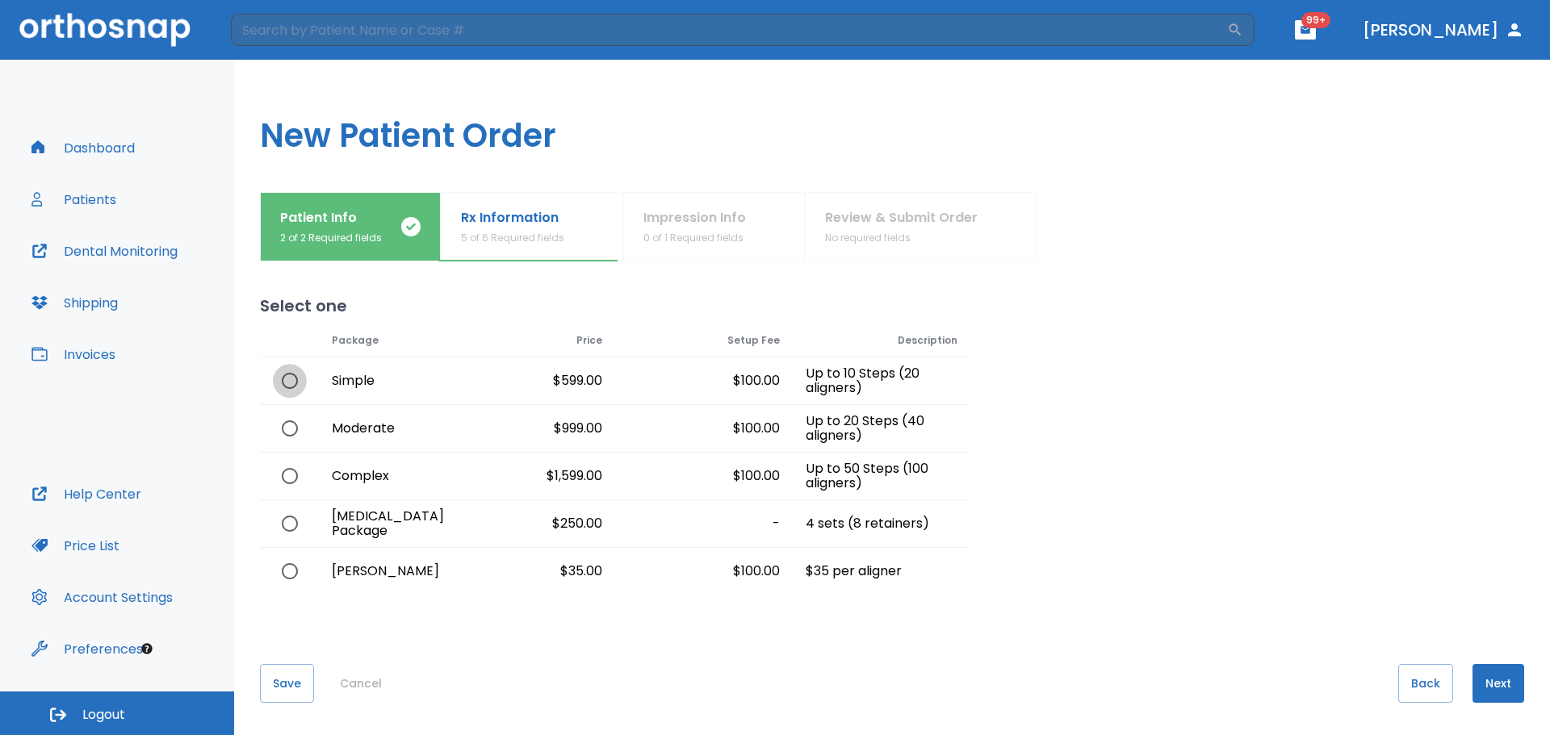
click at [283, 384] on input "radio" at bounding box center [290, 381] width 34 height 34
radio input "true"
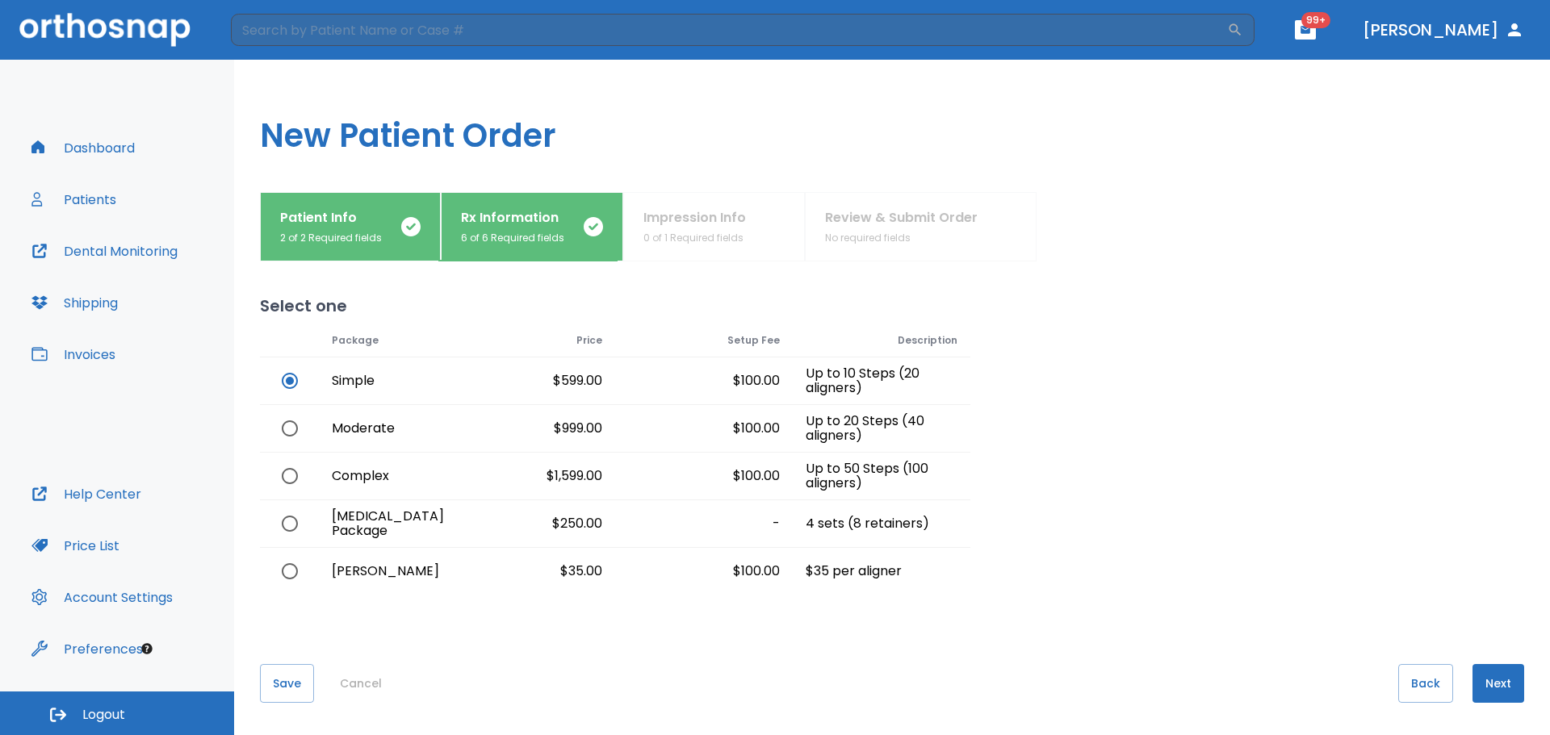
click at [1498, 675] on button "Next" at bounding box center [1498, 683] width 52 height 39
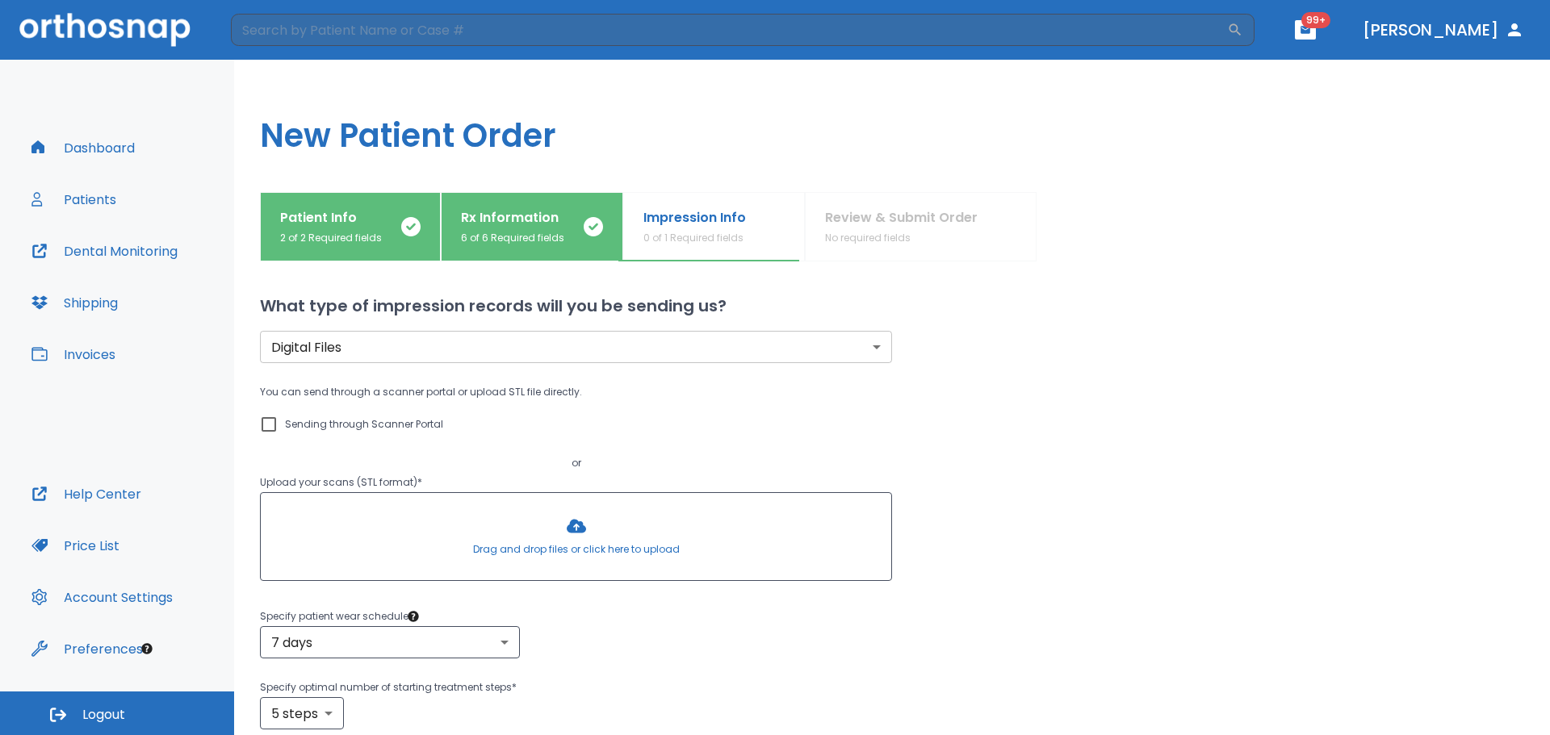
click at [379, 426] on p "Sending through Scanner Portal" at bounding box center [364, 424] width 158 height 19
click at [279, 426] on input "Sending through Scanner Portal" at bounding box center [268, 424] width 19 height 19
checkbox input "true"
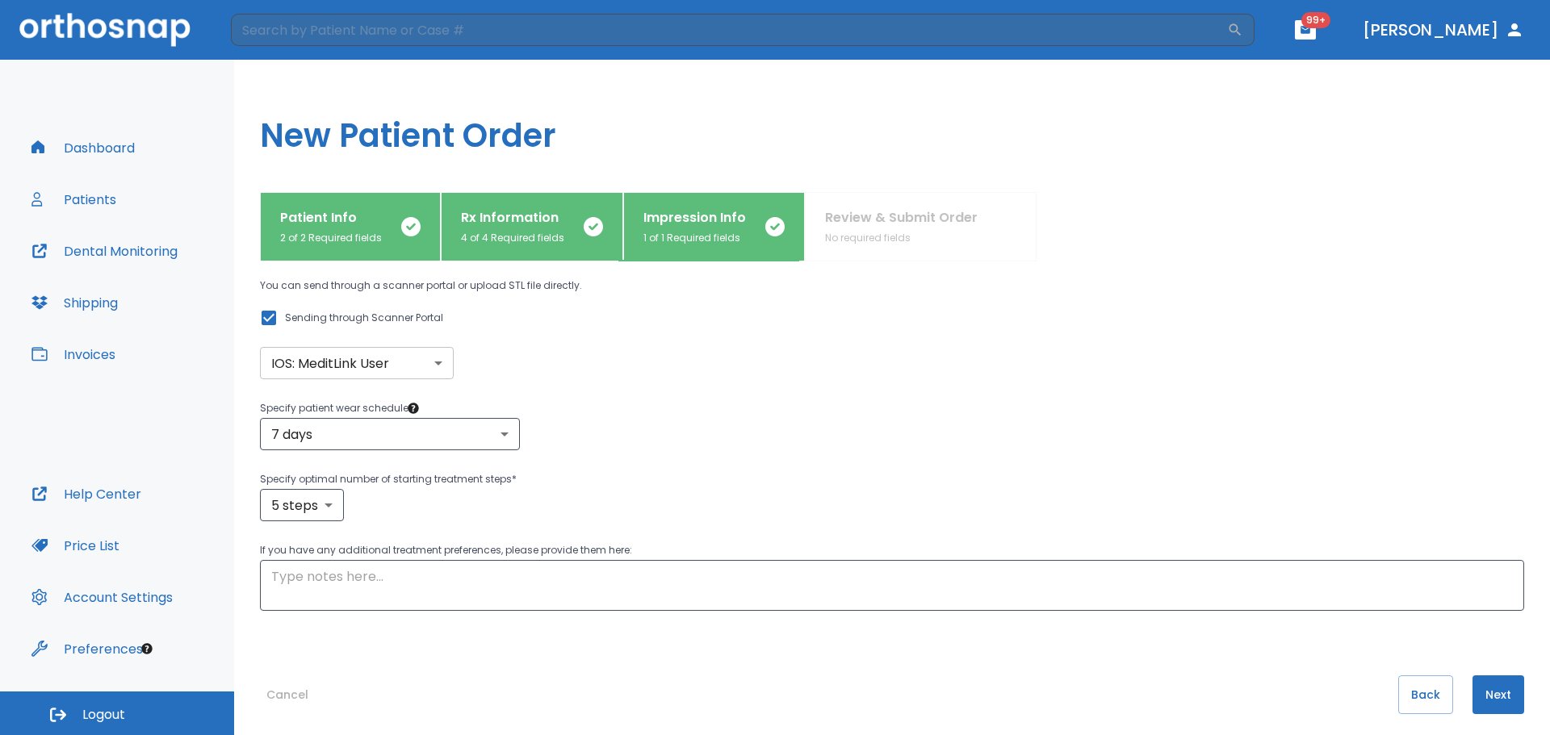
scroll to position [118, 0]
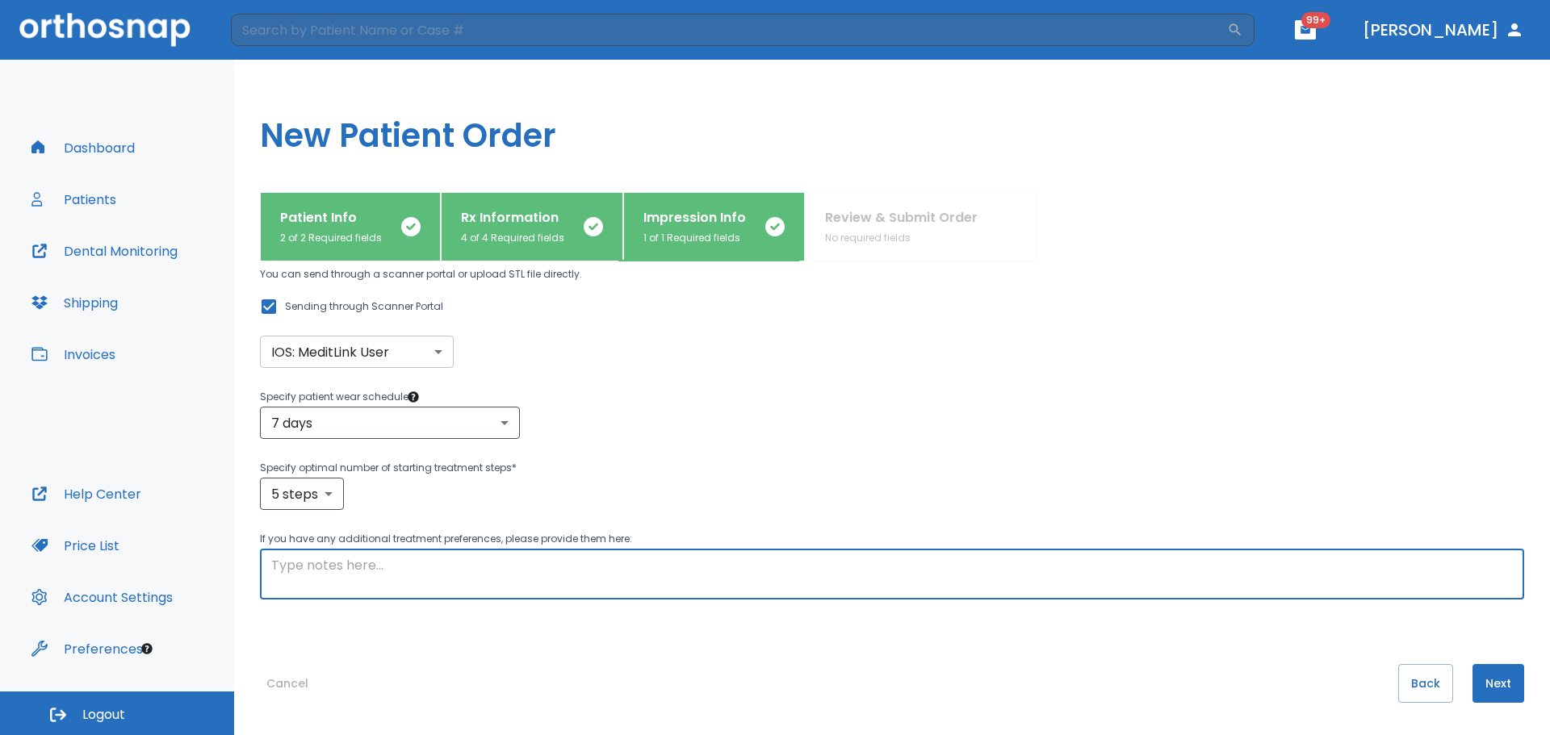
click at [419, 571] on textarea at bounding box center [892, 574] width 1242 height 37
type textarea "This is ortho [MEDICAL_DATA] from not wearing retainers. limited retreatment an…"
click at [325, 486] on body "​ 99+ [PERSON_NAME] Dashboard Patients Dental Monitoring Shipping Invoices Help…" at bounding box center [775, 367] width 1550 height 735
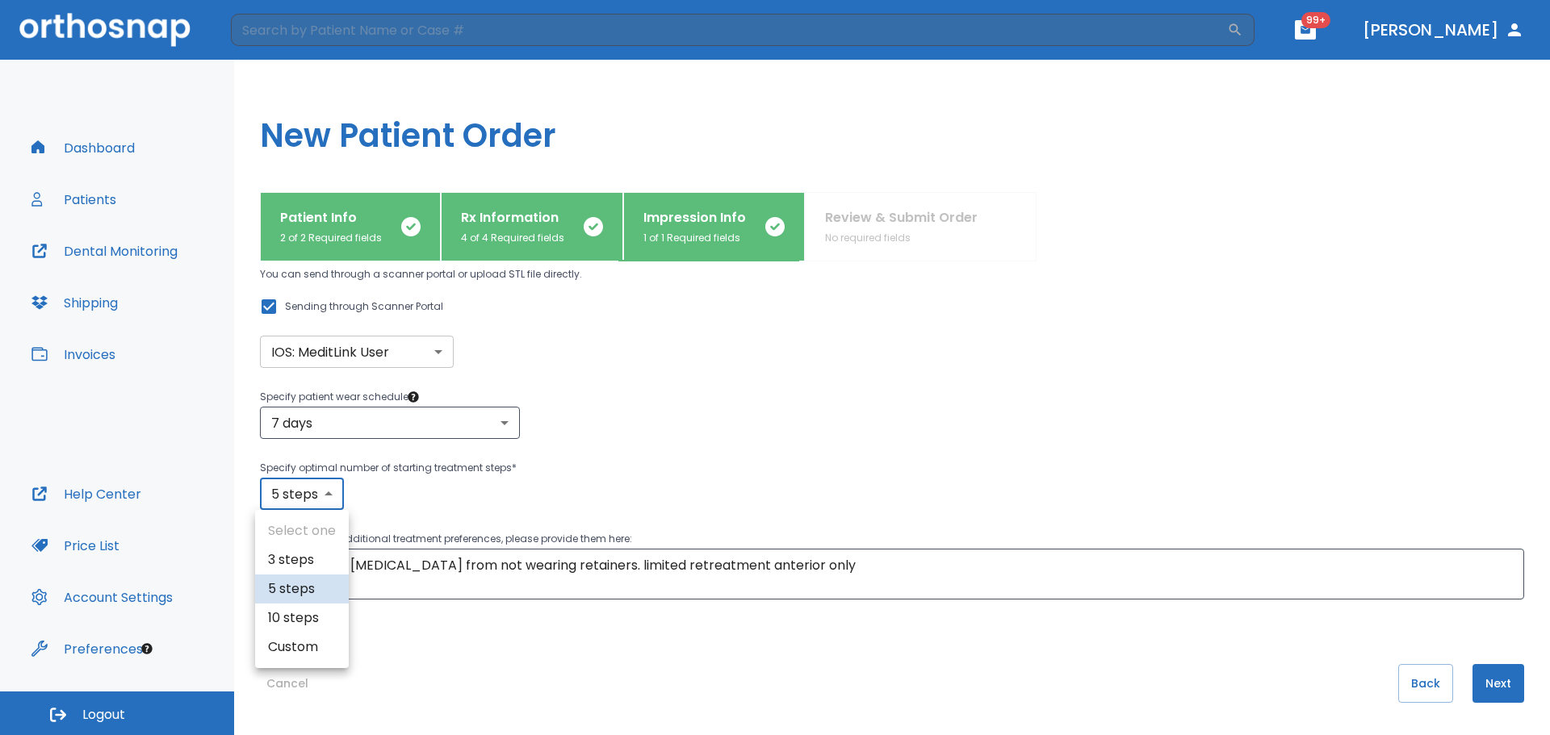
click at [317, 624] on li "10 steps" at bounding box center [302, 618] width 94 height 29
type input "10"
click at [1481, 684] on button "Next" at bounding box center [1498, 683] width 52 height 39
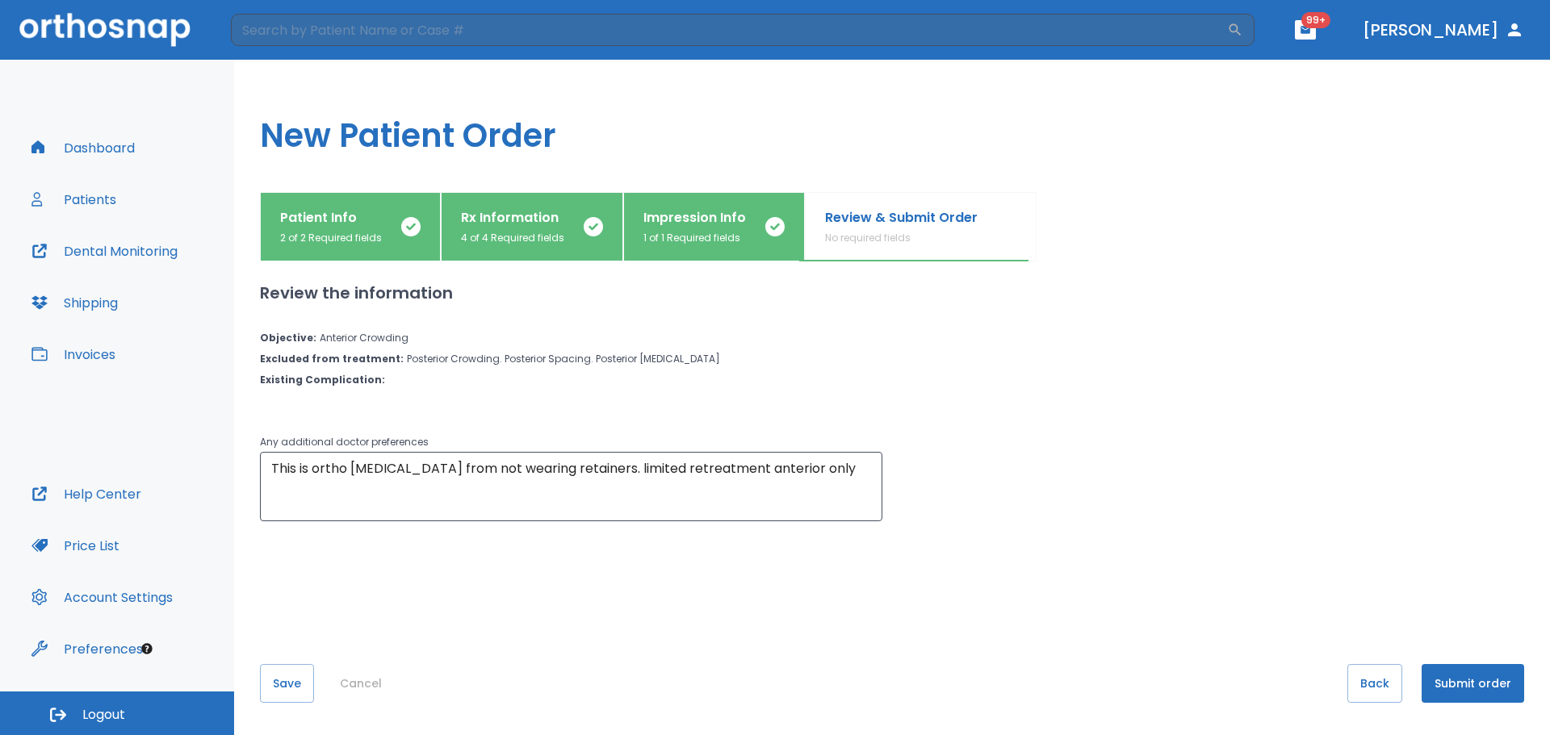
scroll to position [0, 0]
click at [1481, 684] on button "Submit order" at bounding box center [1473, 683] width 103 height 39
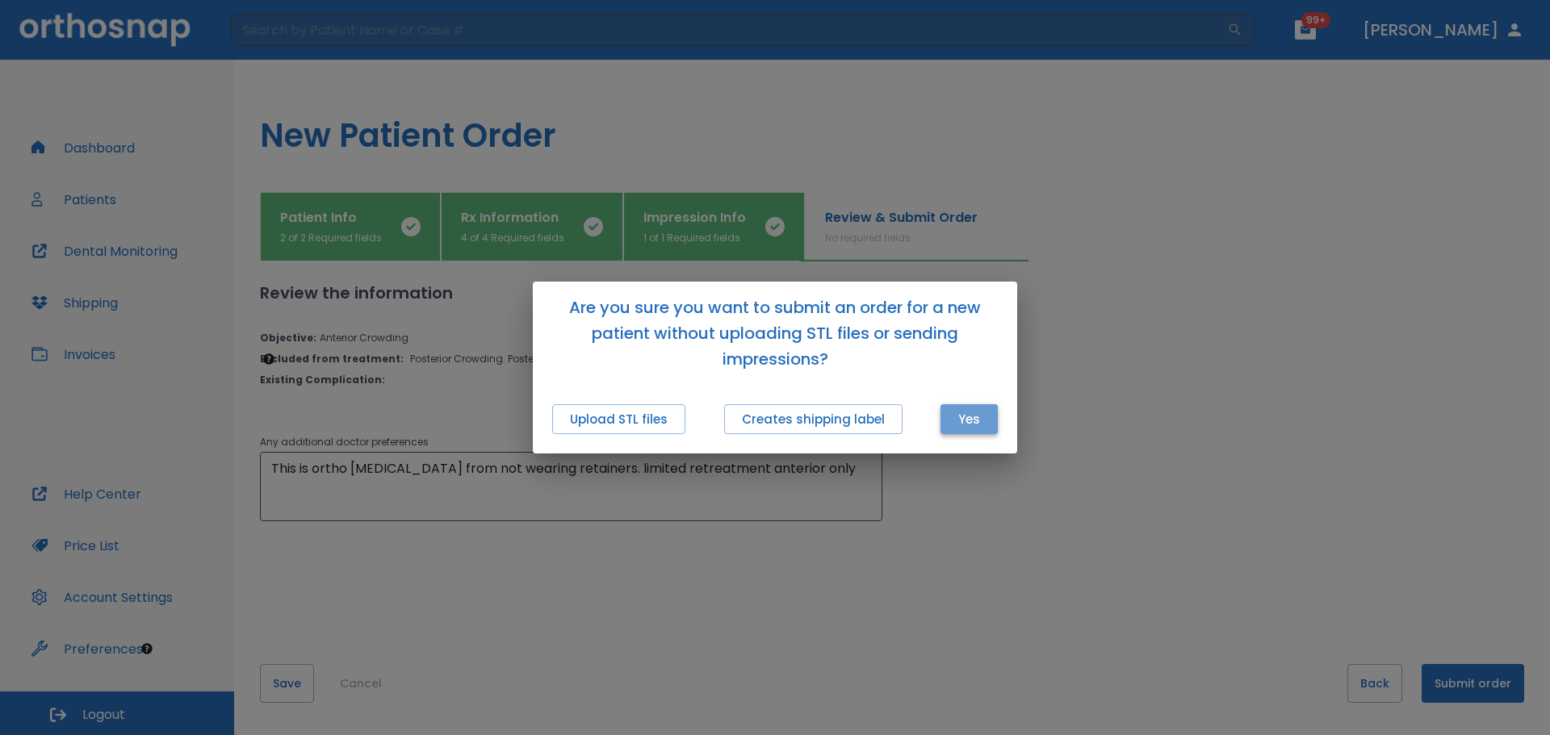
click at [961, 417] on button "Yes" at bounding box center [968, 419] width 57 height 30
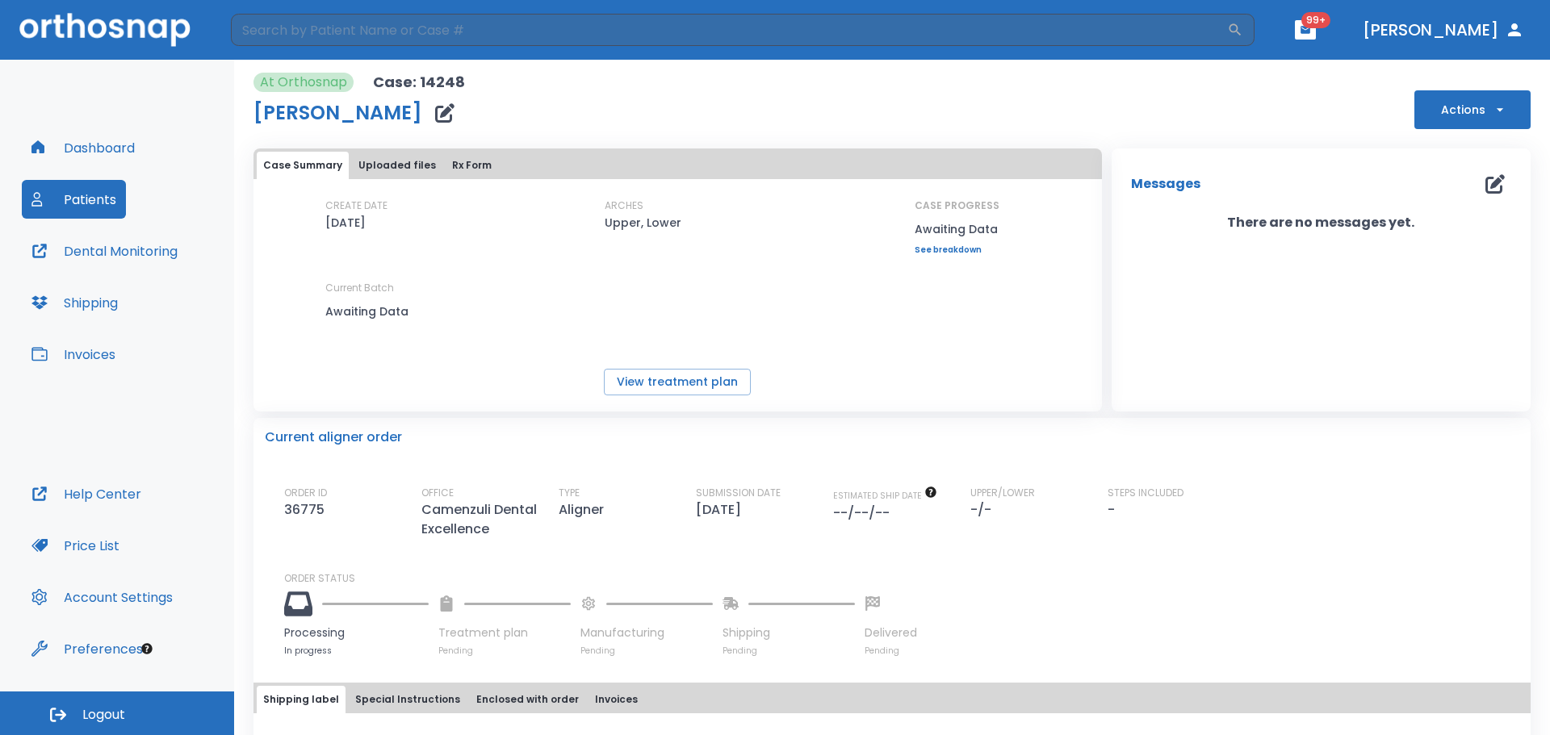
click at [111, 197] on button "Patients" at bounding box center [74, 199] width 104 height 39
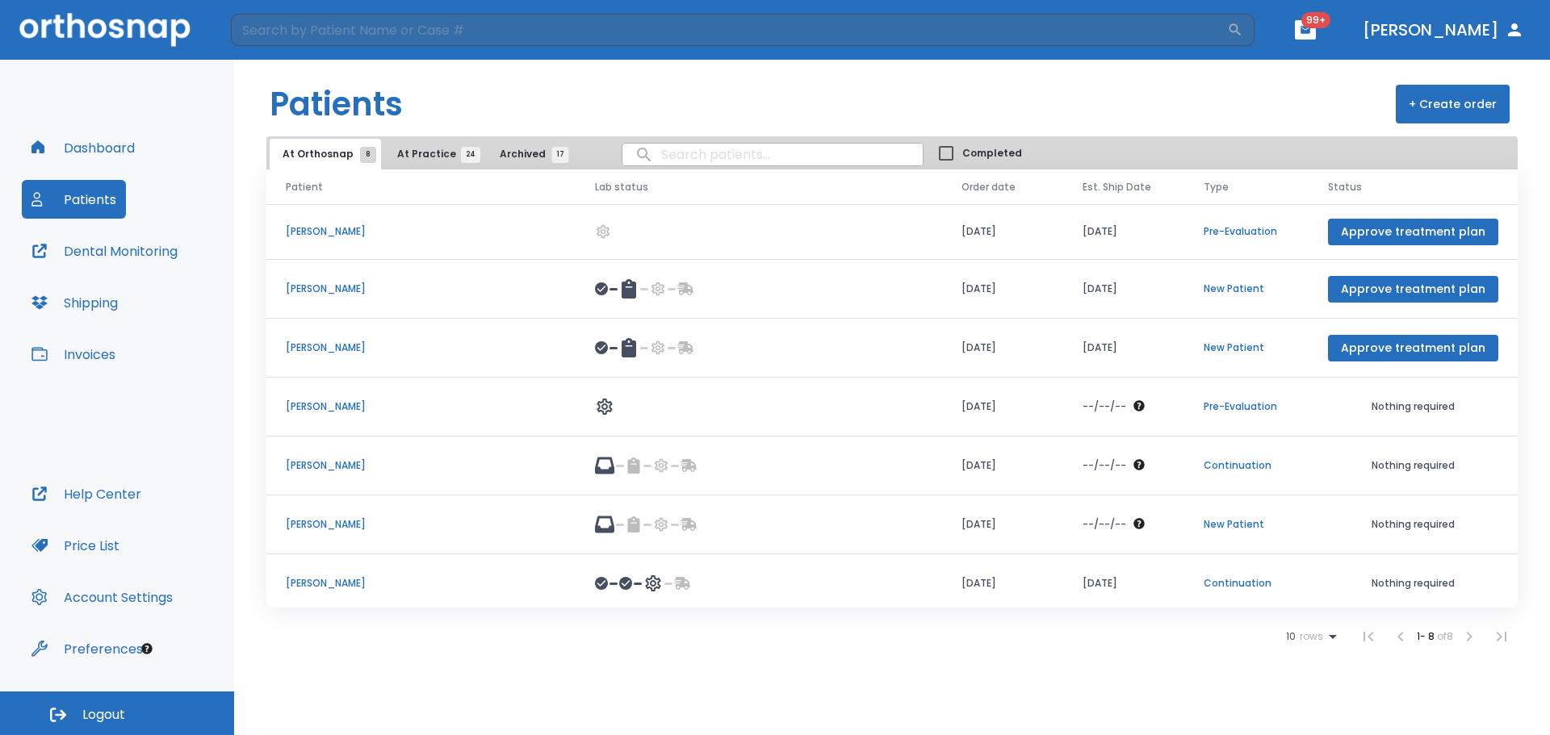
click at [350, 400] on p "[PERSON_NAME]" at bounding box center [421, 407] width 270 height 15
